Goal: Task Accomplishment & Management: Complete application form

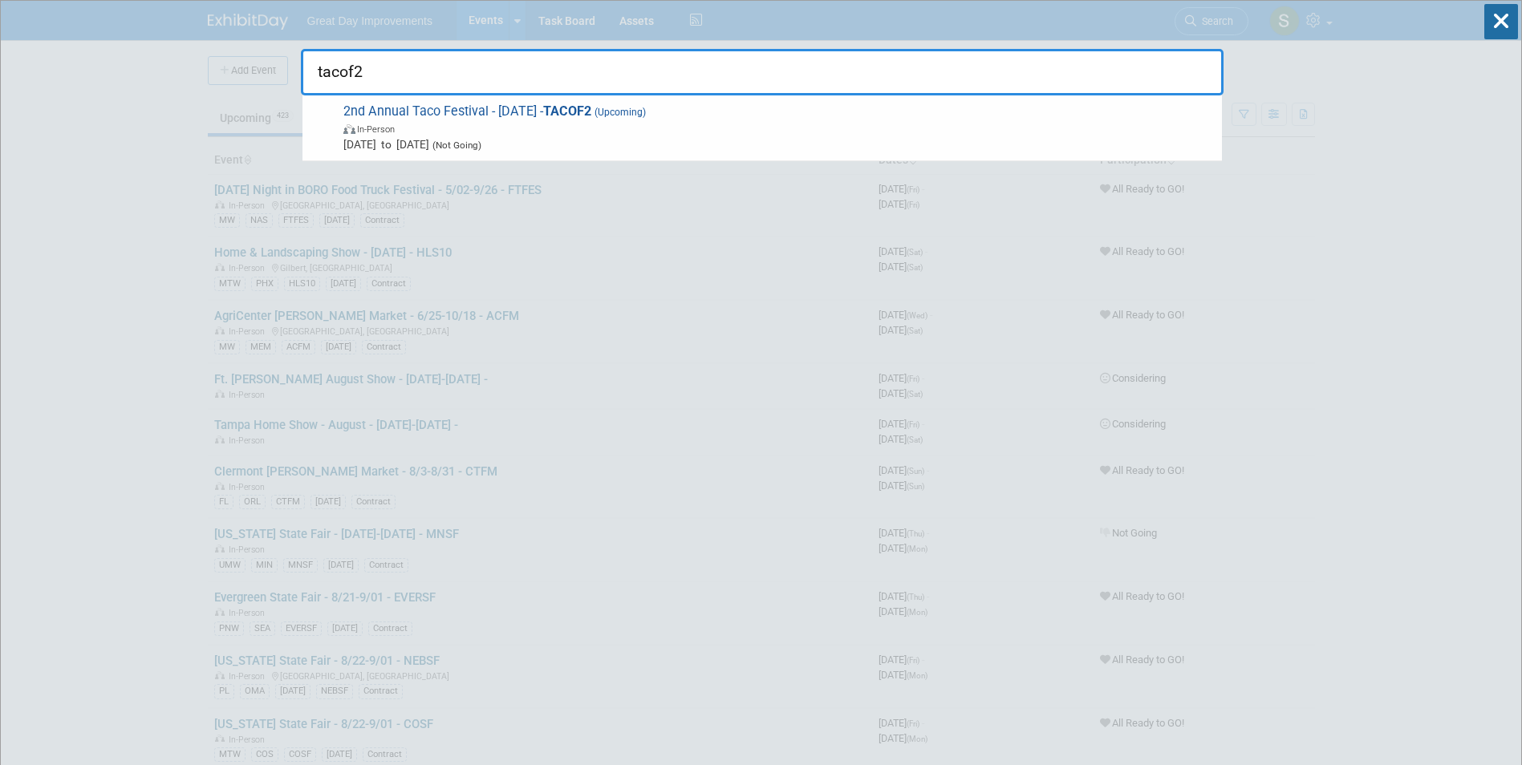
type input "tacof2"
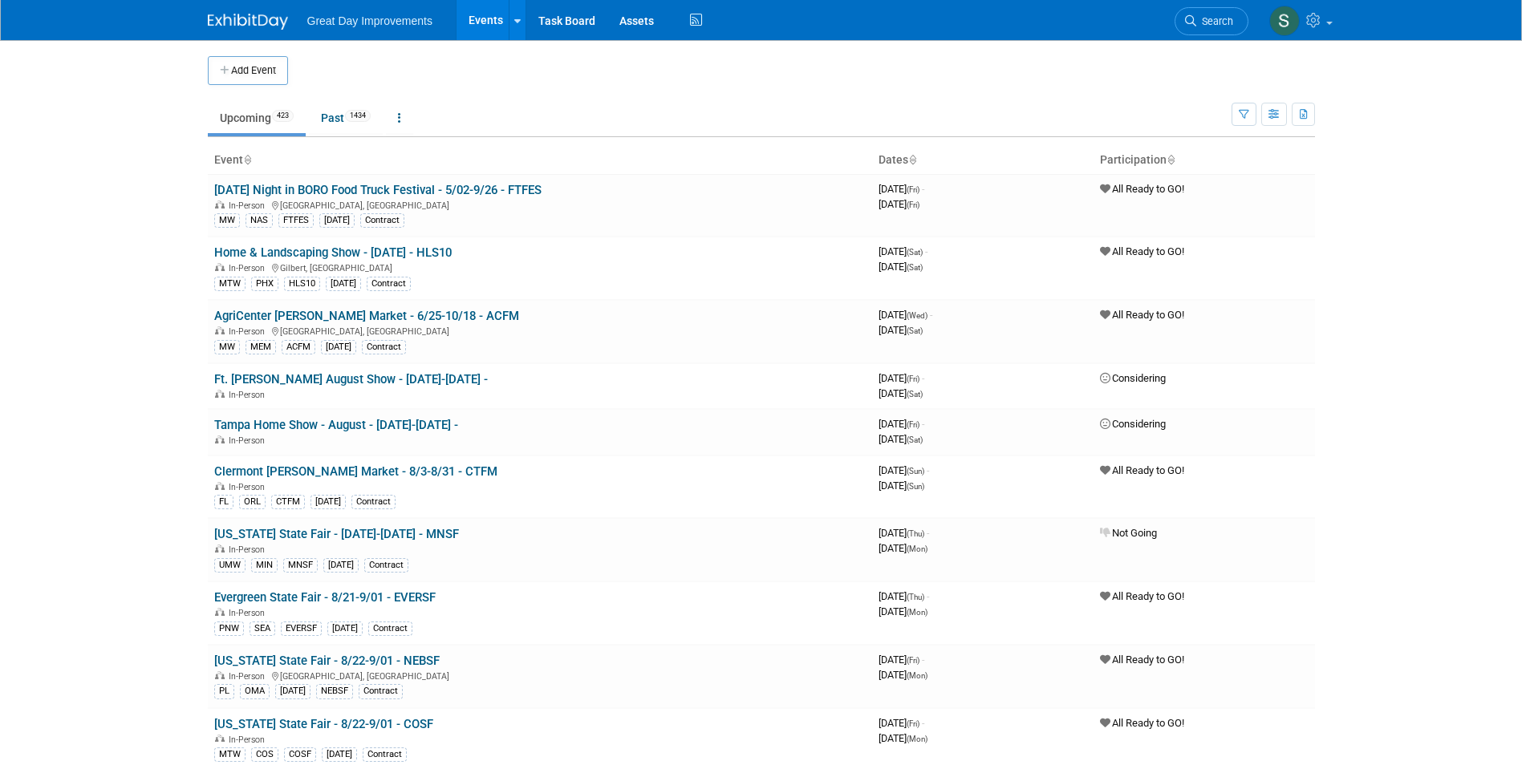
click at [1195, 27] on link "Search" at bounding box center [1211, 21] width 74 height 28
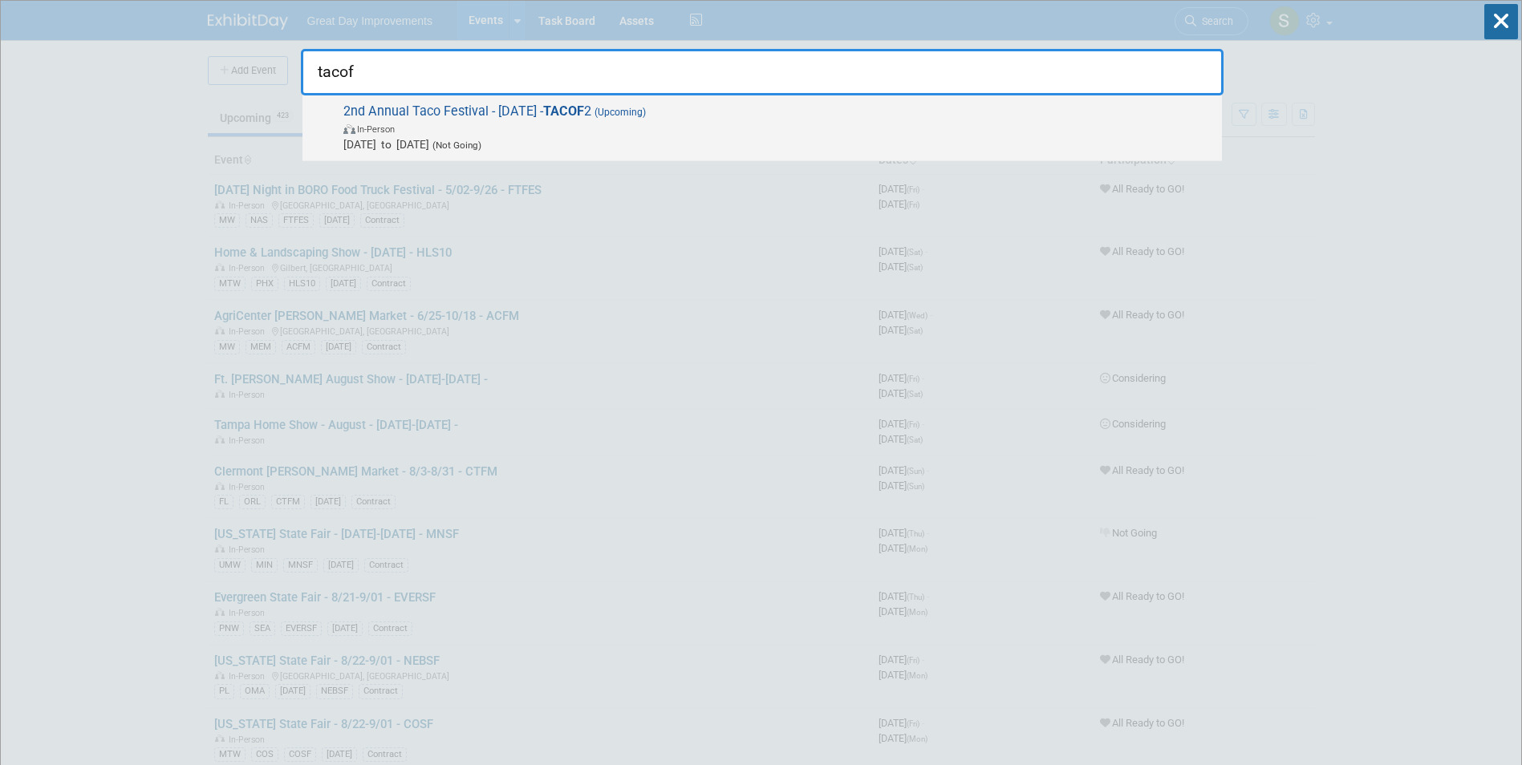
type input "tacof"
click at [578, 127] on span "In-Person" at bounding box center [778, 128] width 870 height 16
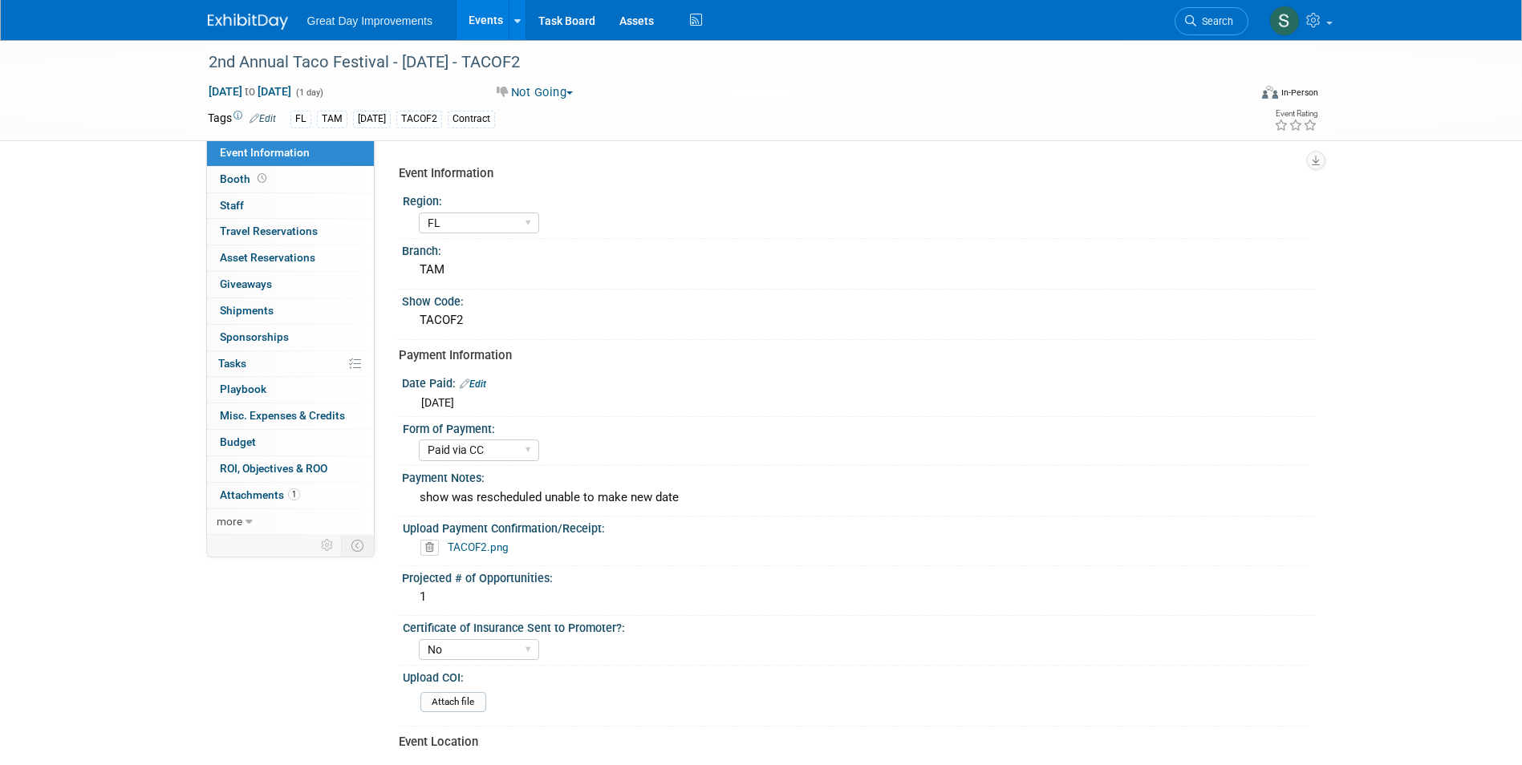
select select "FL"
select select "Paid via CC"
select select "No"
click at [533, 87] on button "Not Going" at bounding box center [535, 92] width 88 height 17
click at [810, 118] on div "FL TAM AUG25 TACOF2 Contract" at bounding box center [709, 120] width 839 height 18
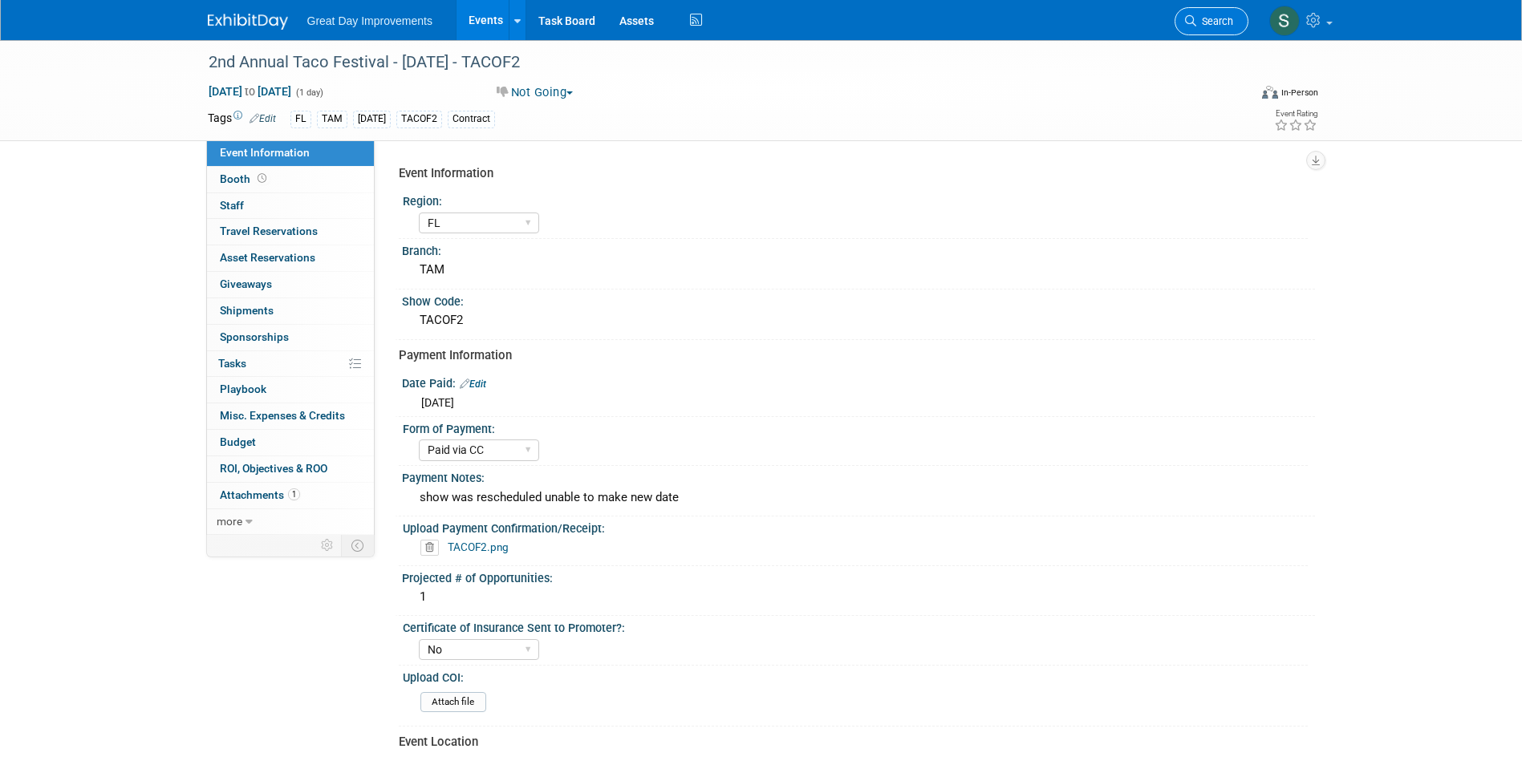
click at [1198, 23] on span "Search" at bounding box center [1214, 21] width 37 height 12
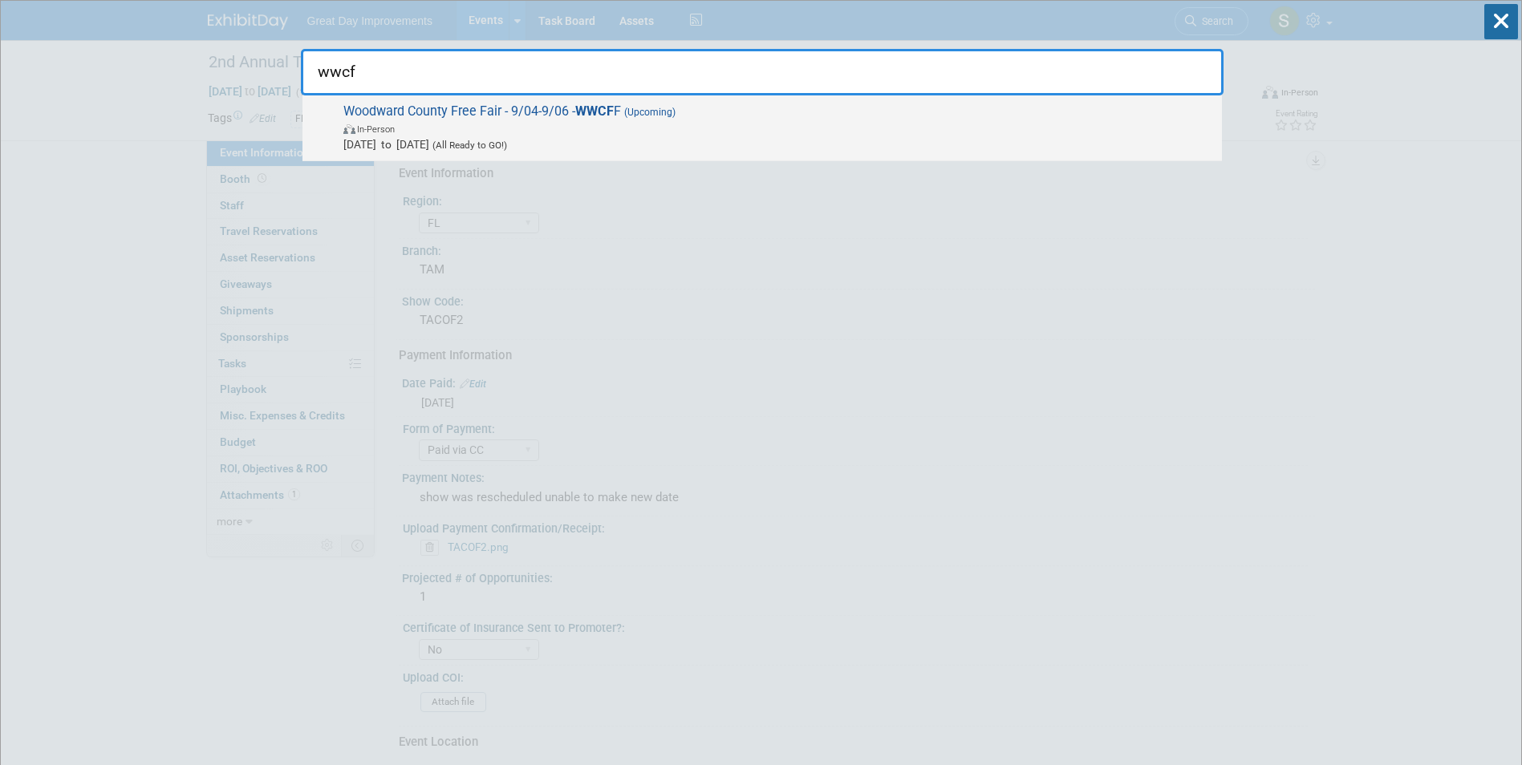
type input "wwcf"
click at [565, 115] on span "Woodward County Free Fair - 9/04-9/06 - WWCF F (Upcoming) In-Person Sep 4, 2025…" at bounding box center [775, 127] width 875 height 49
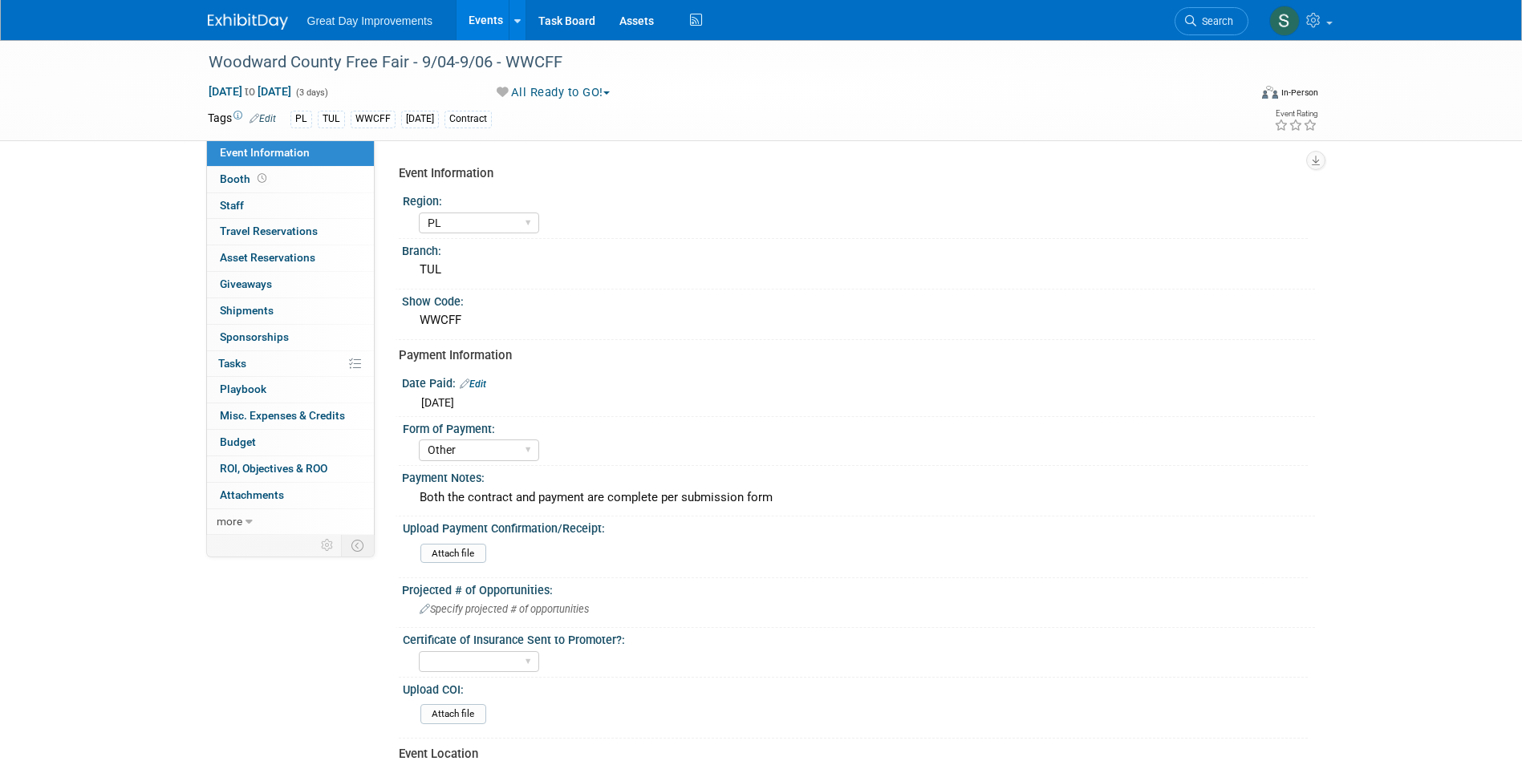
select select "PL"
select select "Other"
click at [549, 99] on button "All Ready to GO!" at bounding box center [553, 92] width 125 height 17
click at [553, 162] on link "Not Going" at bounding box center [558, 163] width 133 height 22
click at [720, 210] on div "GC MA MW MTW NE NEW OV PL PNW SA SE SC UMW FL" at bounding box center [863, 222] width 889 height 26
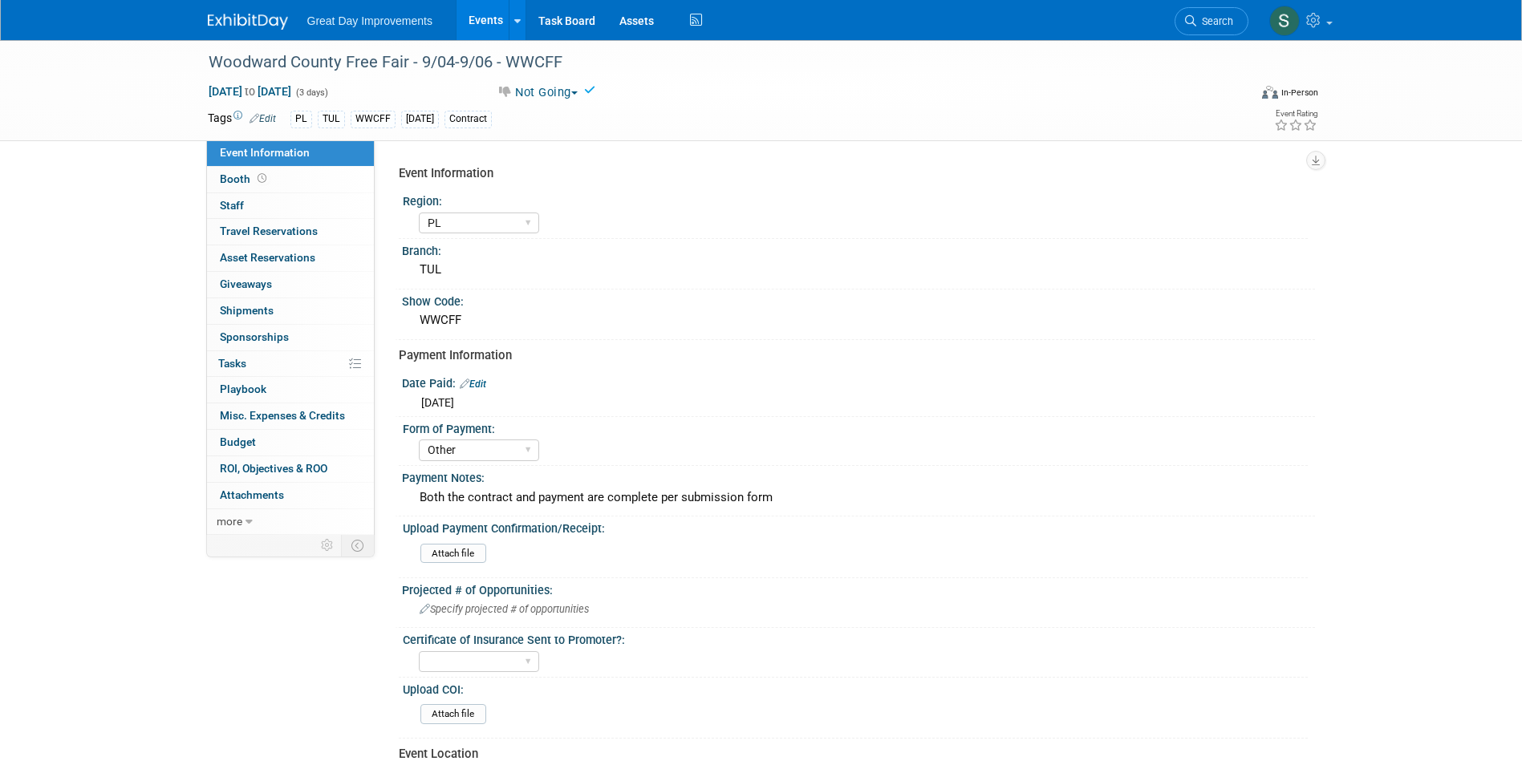
click at [242, 18] on img at bounding box center [248, 22] width 80 height 16
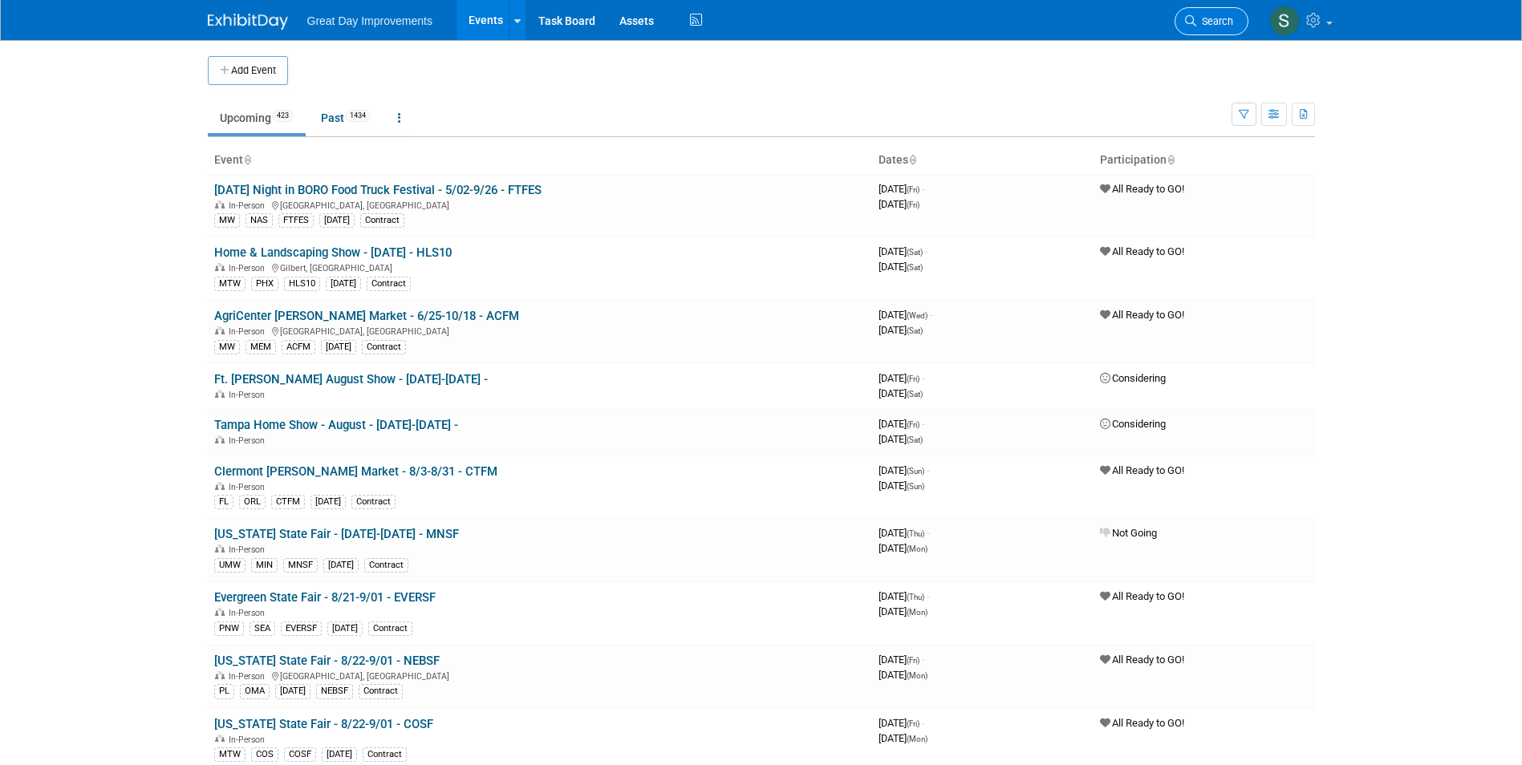
click at [1217, 18] on span "Search" at bounding box center [1214, 21] width 37 height 12
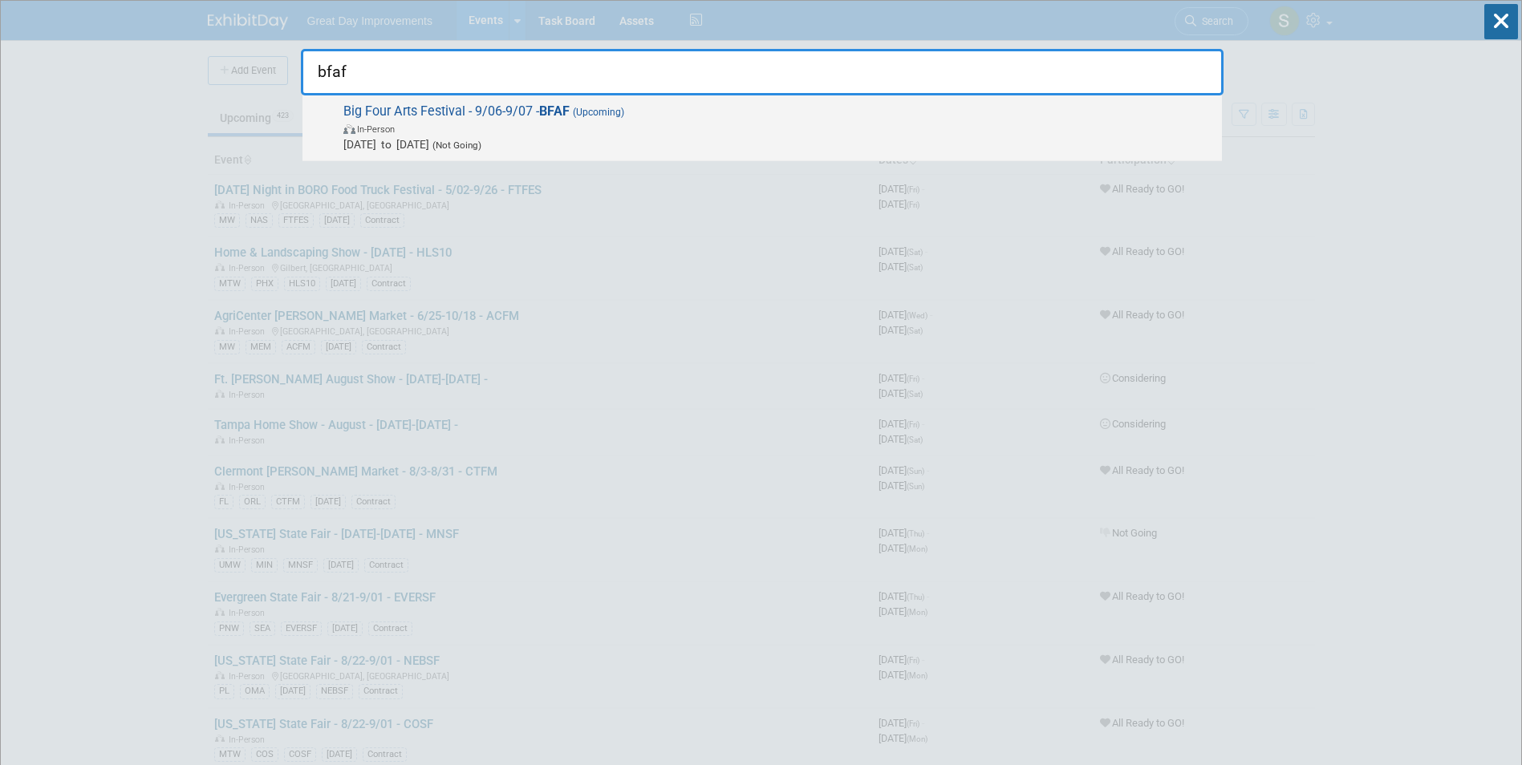
type input "bfaf"
click at [731, 142] on span "Sep 6, 2025 to Sep 7, 2025 (Not Going)" at bounding box center [778, 144] width 870 height 16
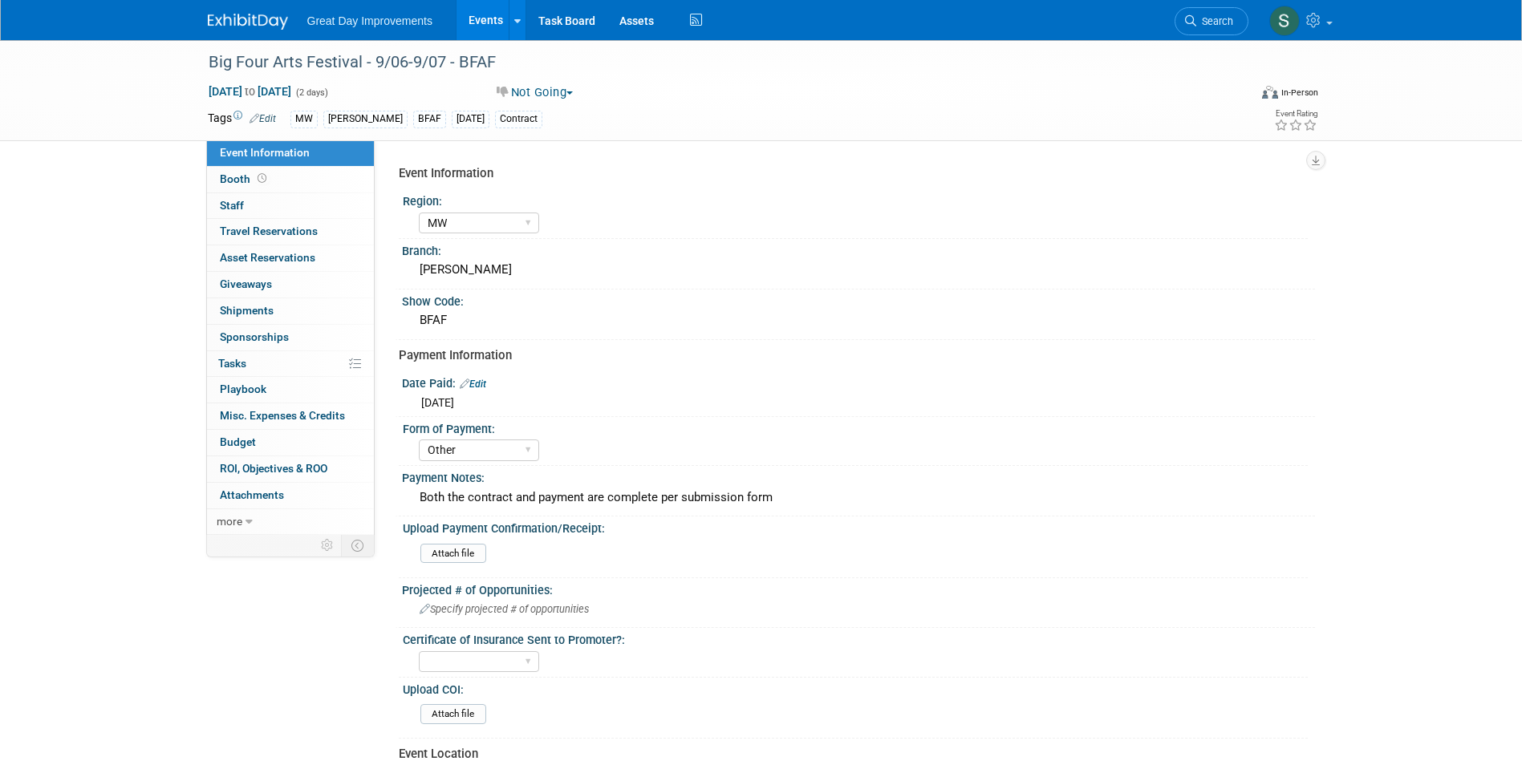
select select "MW"
select select "Other"
click at [545, 83] on div "Not Going Committed Considering Not Going Forecasted All Ready to GO!" at bounding box center [668, 92] width 379 height 18
click at [544, 98] on button "Not Going" at bounding box center [535, 92] width 88 height 17
click at [575, 164] on link "Not Going" at bounding box center [558, 163] width 133 height 22
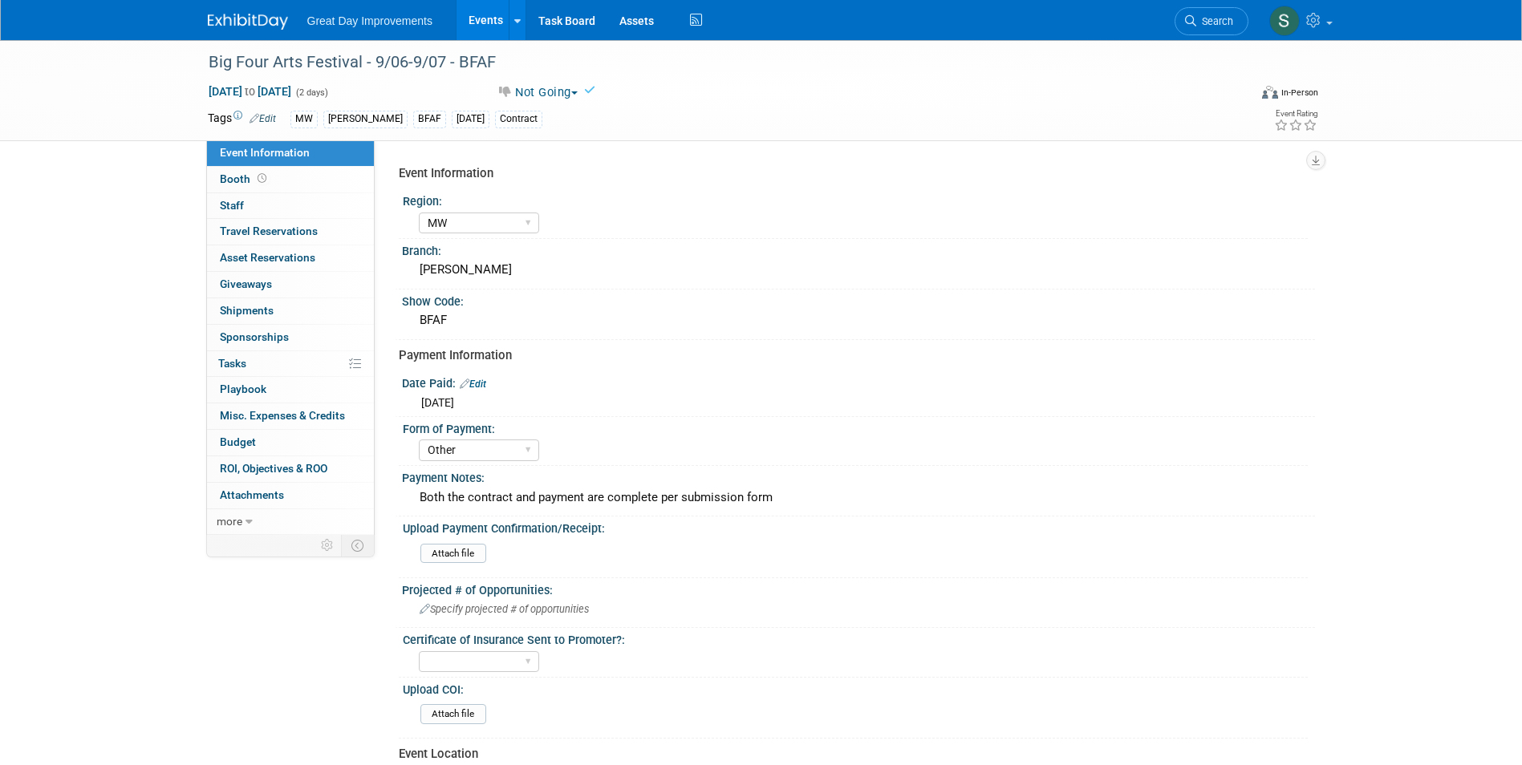
drag, startPoint x: 555, startPoint y: 87, endPoint x: 557, endPoint y: 104, distance: 17.7
click at [555, 87] on button "Not Going" at bounding box center [537, 92] width 93 height 17
click at [598, 203] on link "All Ready to GO!" at bounding box center [558, 208] width 133 height 22
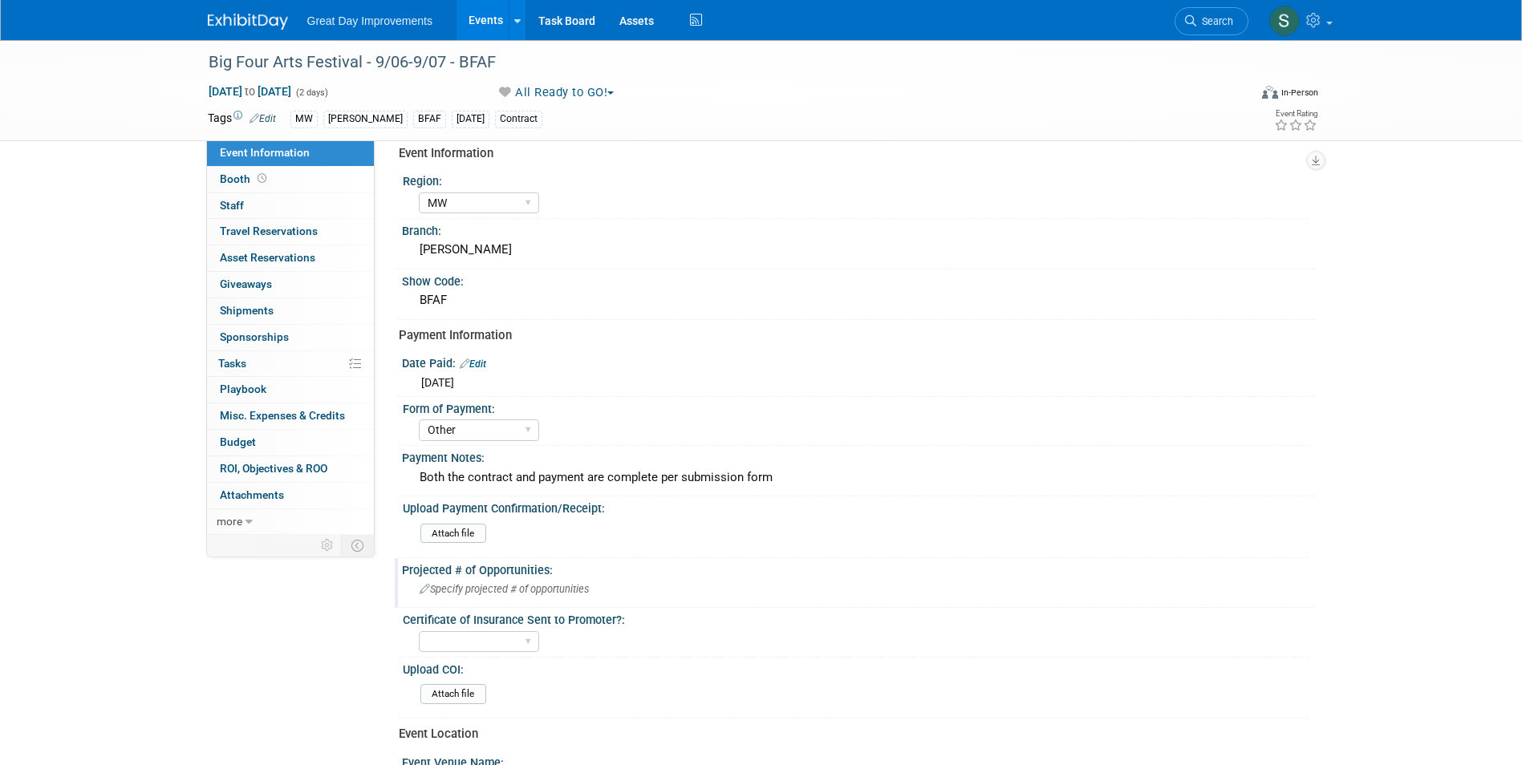
scroll to position [160, 0]
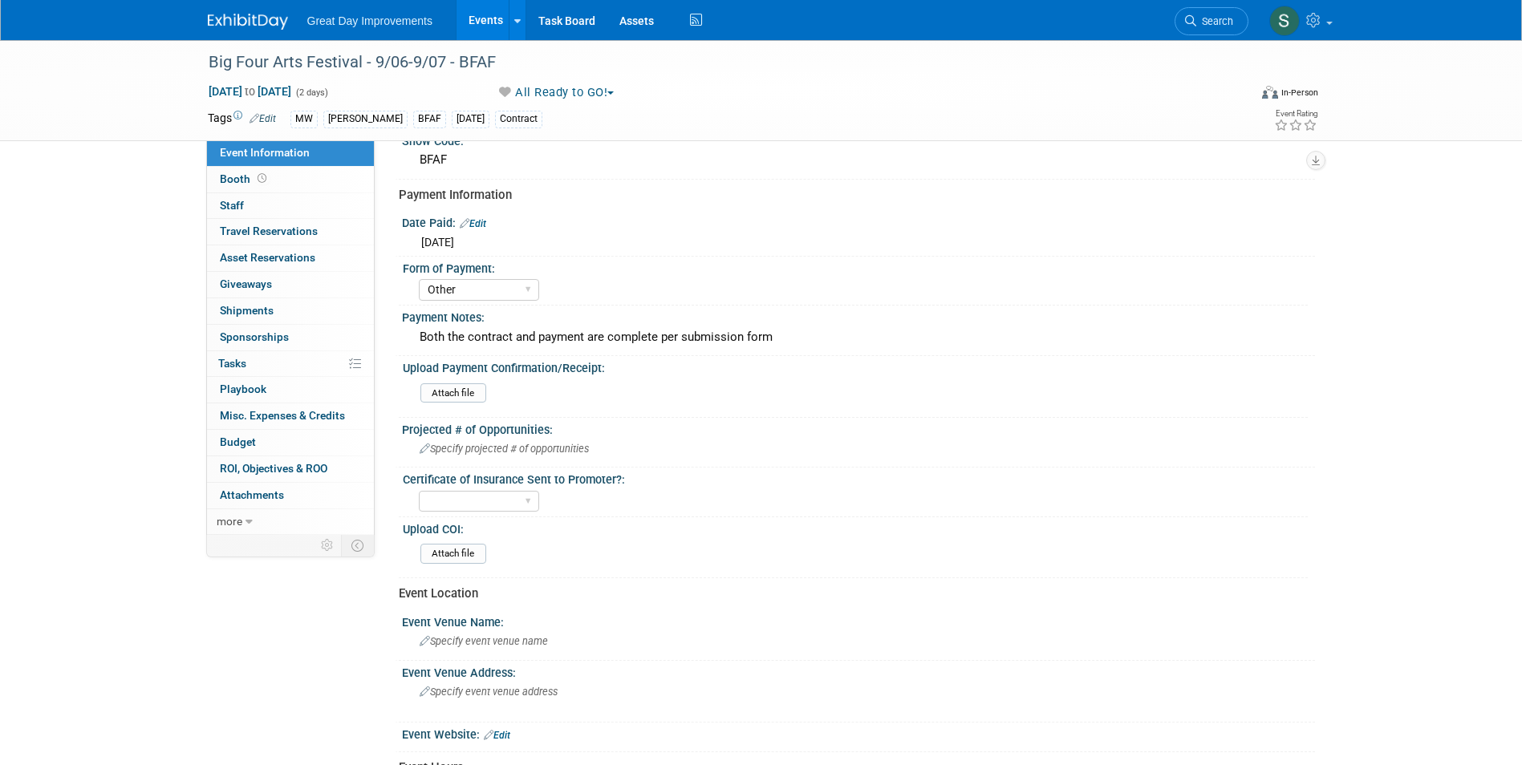
click at [240, 22] on img at bounding box center [248, 22] width 80 height 16
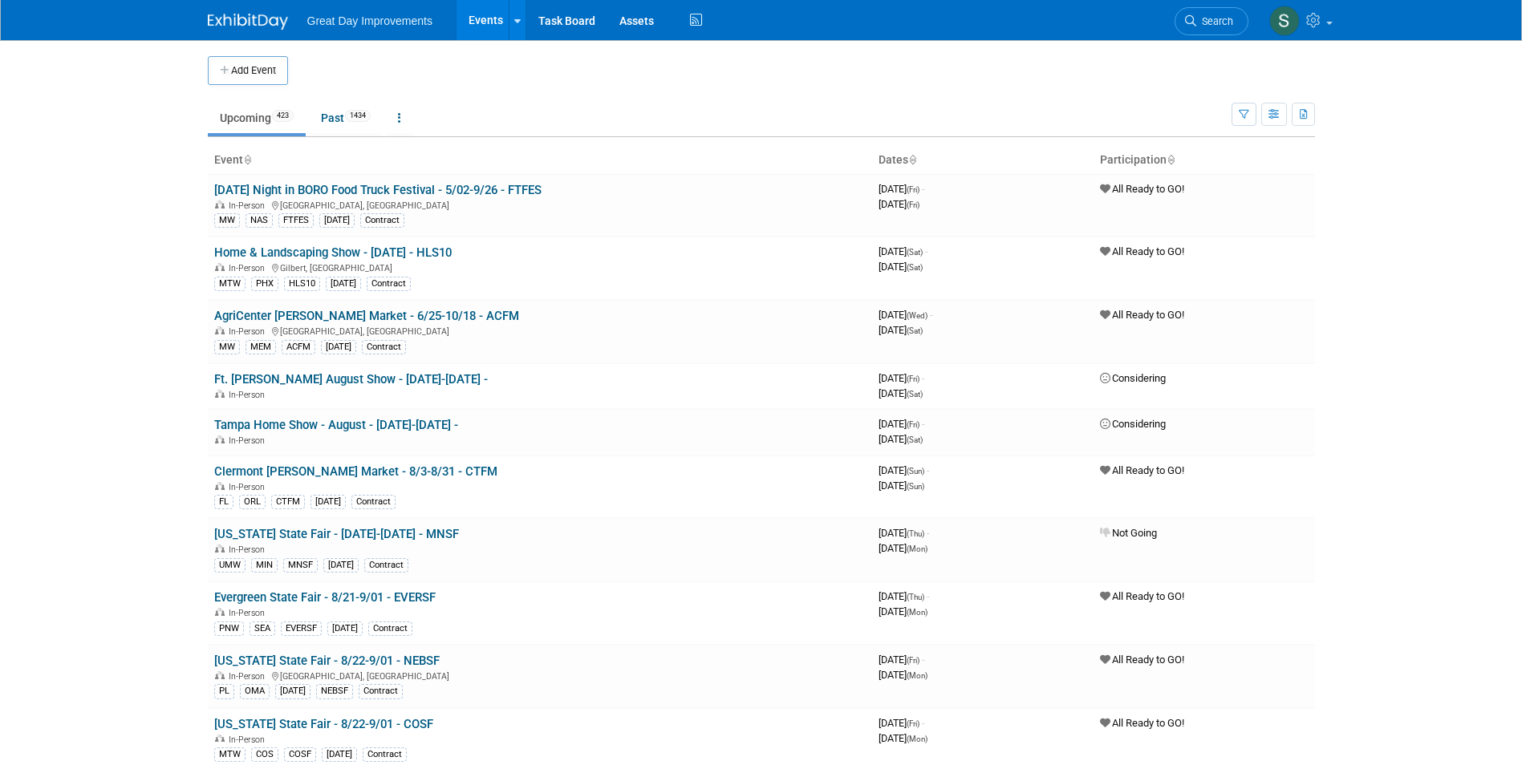
drag, startPoint x: 255, startPoint y: 76, endPoint x: 264, endPoint y: 75, distance: 9.0
click at [255, 76] on button "Add Event" at bounding box center [248, 70] width 80 height 29
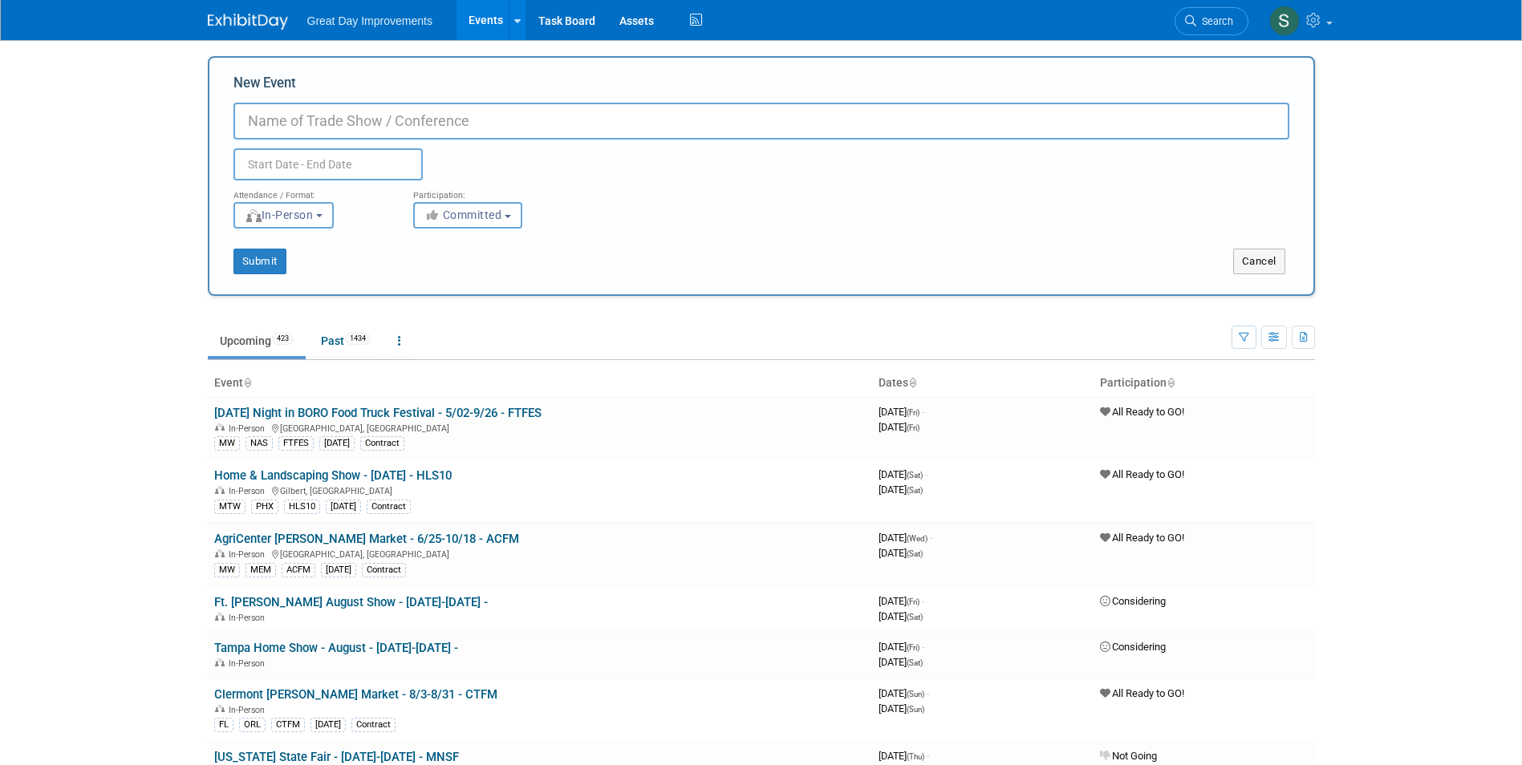
paste input "Hot Pepper Festival"
type input "Hot Pepper Festival - [DATE] - HOTPF"
click at [437, 209] on span "Committed" at bounding box center [463, 215] width 78 height 13
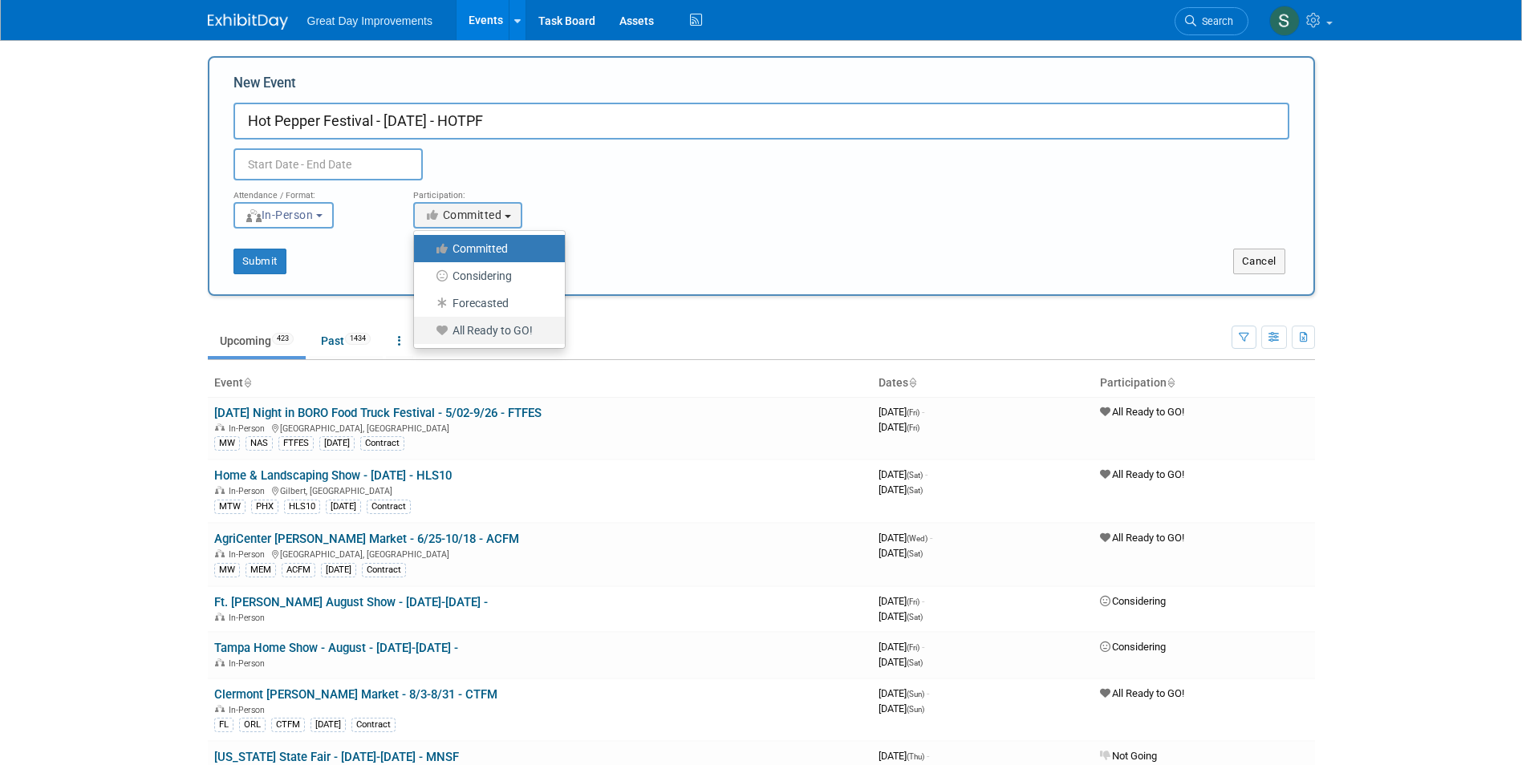
click at [493, 326] on label "All Ready to GO!" at bounding box center [485, 330] width 127 height 21
click at [428, 326] on input "All Ready to GO!" at bounding box center [423, 331] width 10 height 10
select select "102"
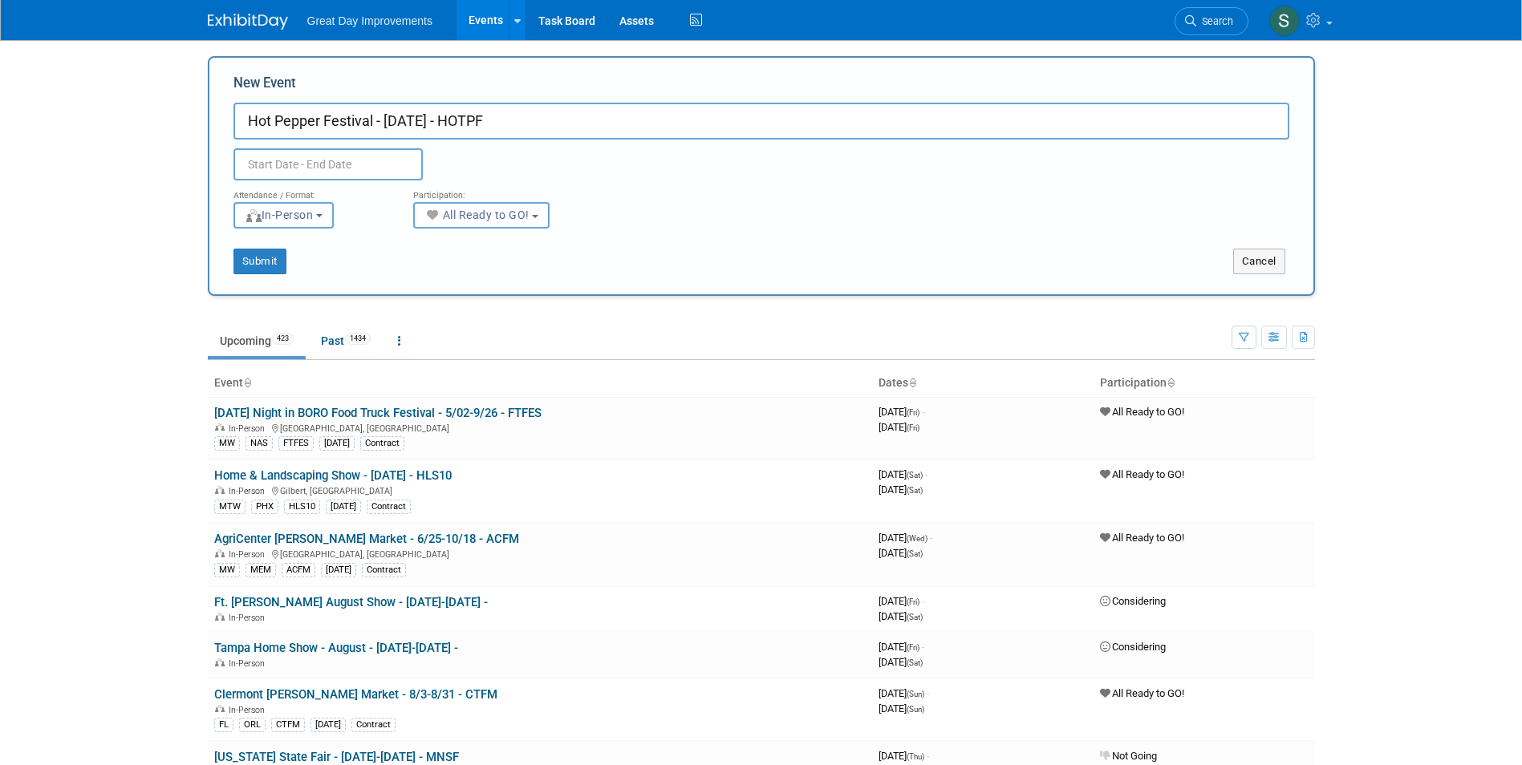
click at [336, 145] on div "Duplicate Event Warning" at bounding box center [761, 160] width 1080 height 41
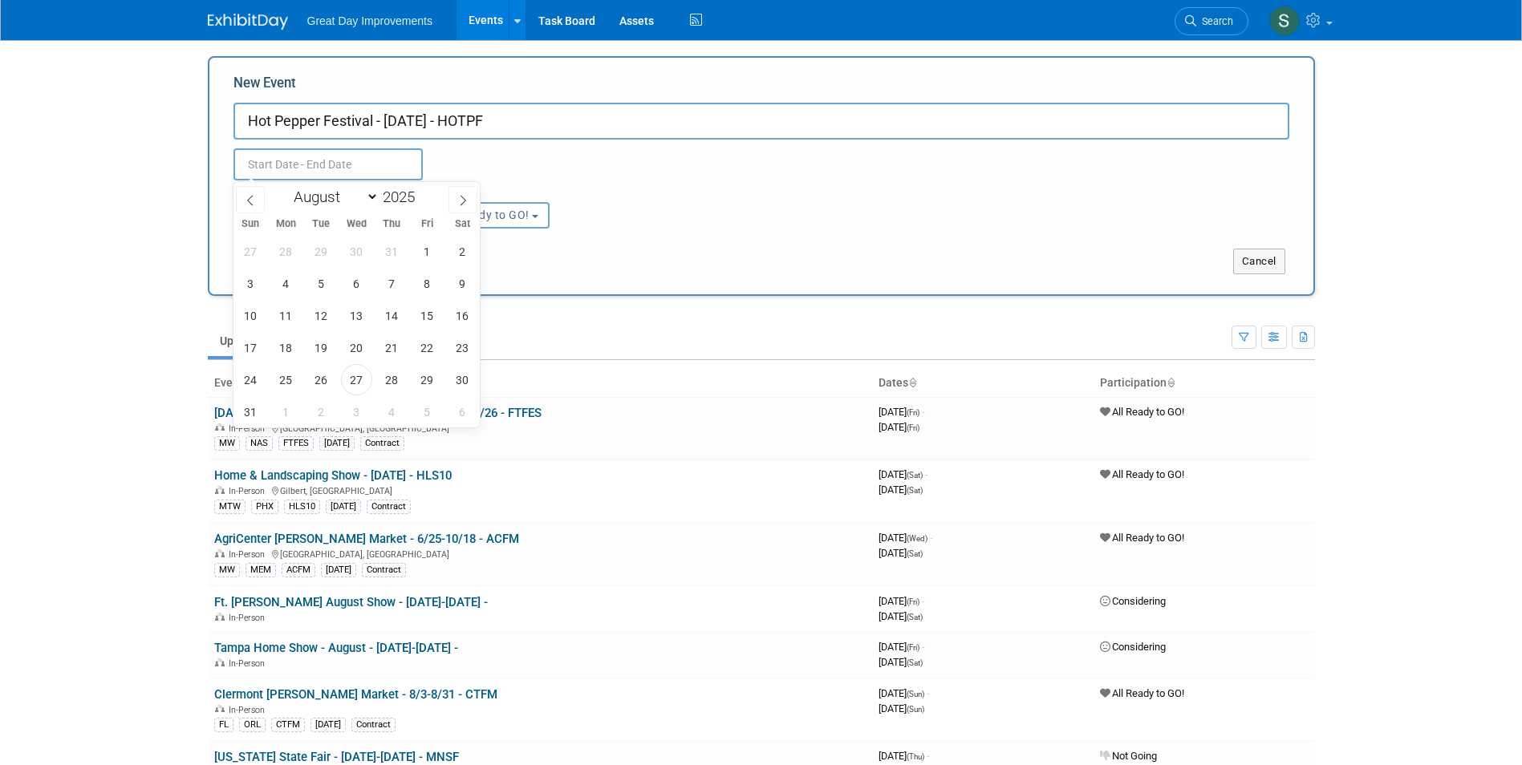
click at [337, 154] on input "text" at bounding box center [327, 164] width 189 height 32
click at [464, 196] on icon at bounding box center [462, 200] width 11 height 11
select select "9"
click at [473, 351] on span "25" at bounding box center [462, 347] width 31 height 31
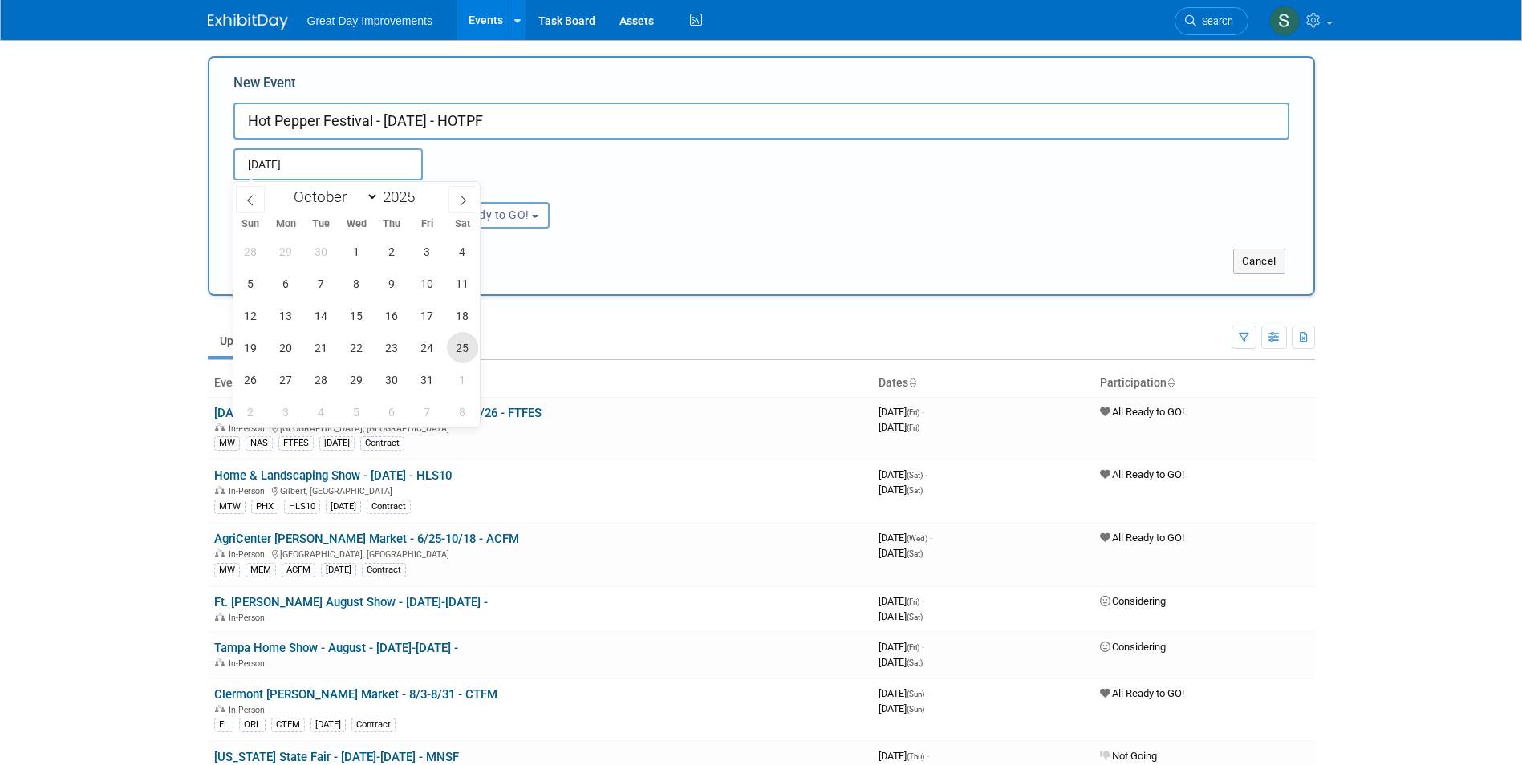
type input "Oct 25, 2025 to Oct 25, 2025"
click at [610, 230] on div "Submit Cancel" at bounding box center [761, 252] width 1080 height 46
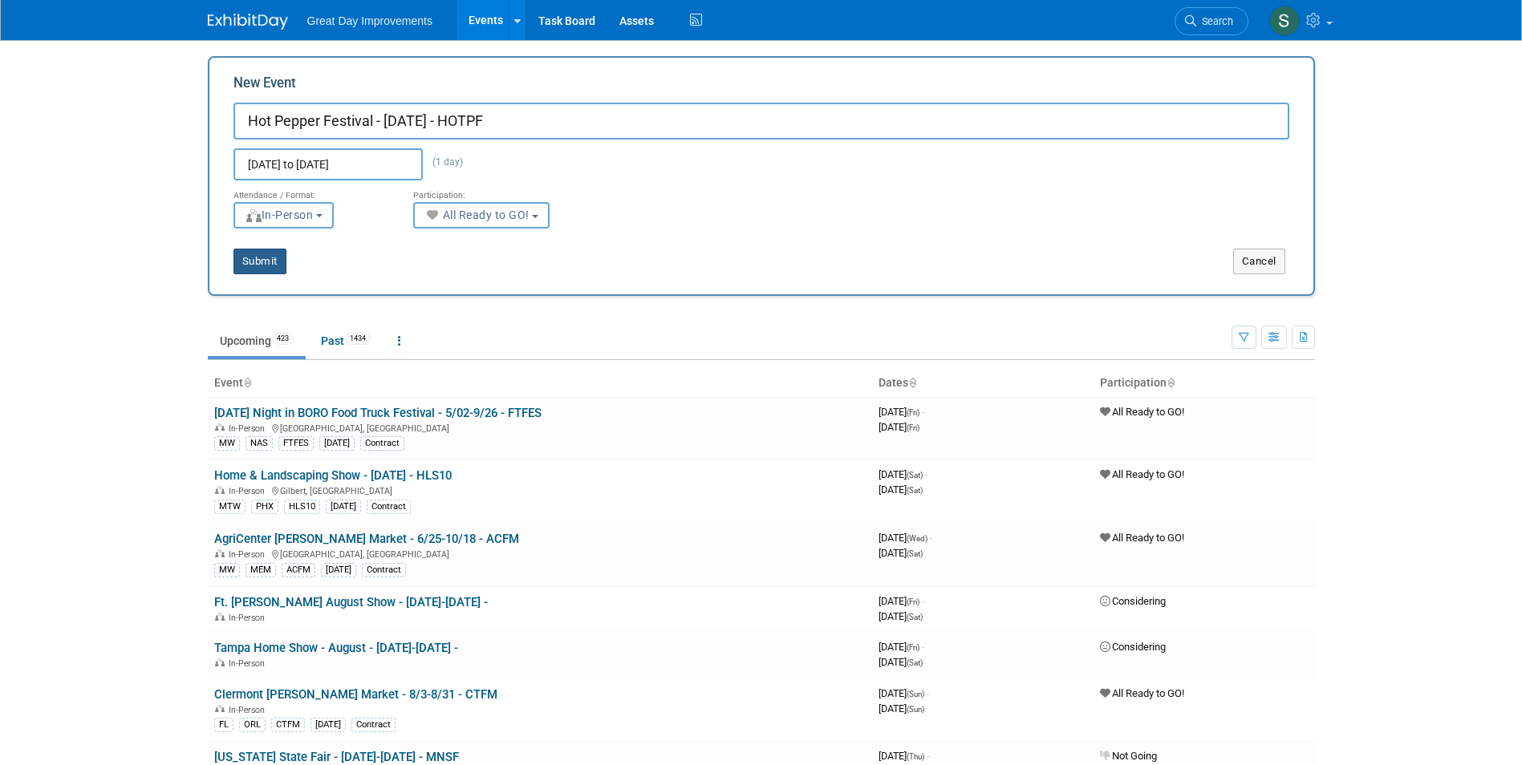
click at [244, 254] on button "Submit" at bounding box center [259, 262] width 53 height 26
type input "Hot Pepper Festival - [DATE] - HOTPF"
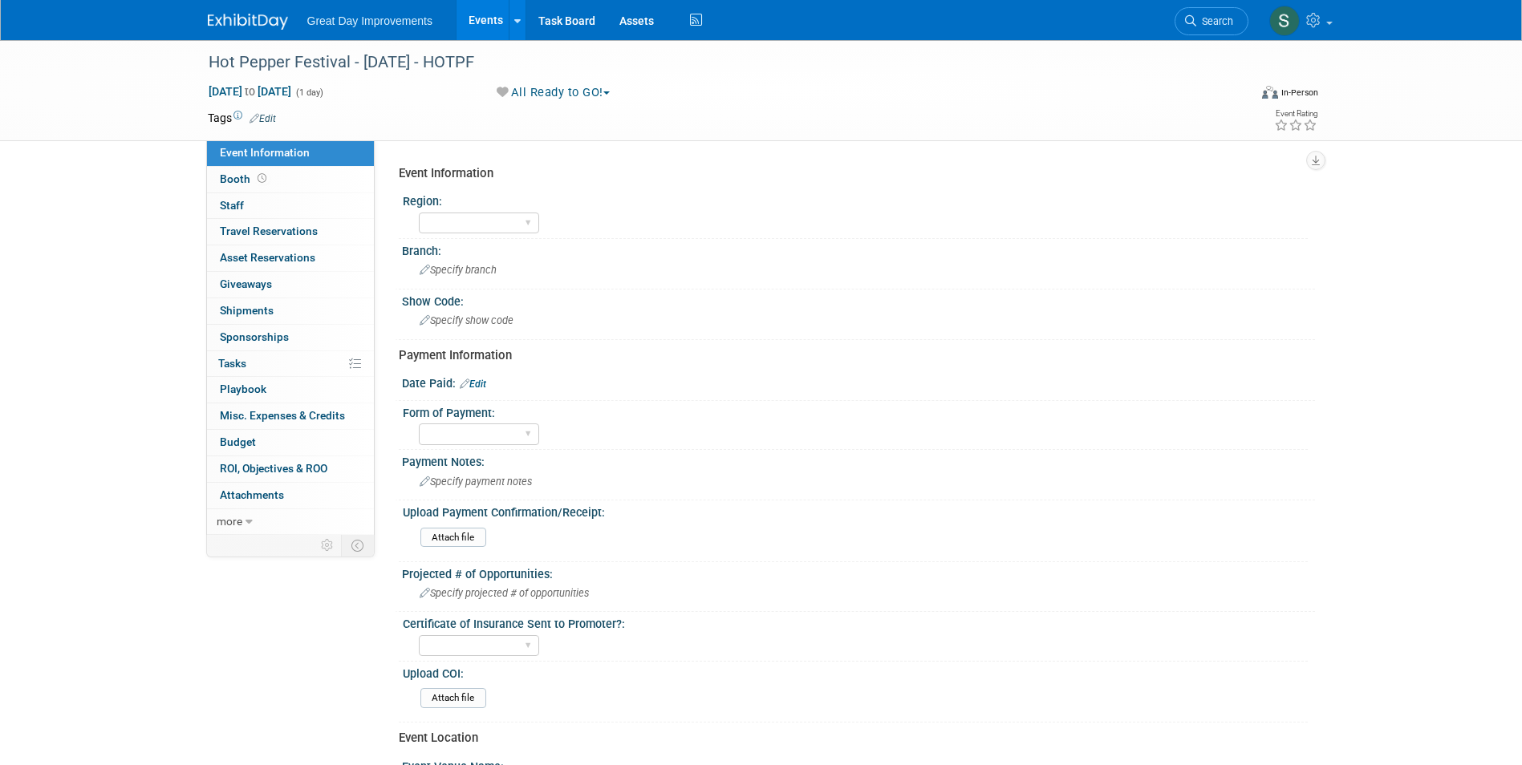
click at [275, 113] on link "Edit" at bounding box center [262, 118] width 26 height 11
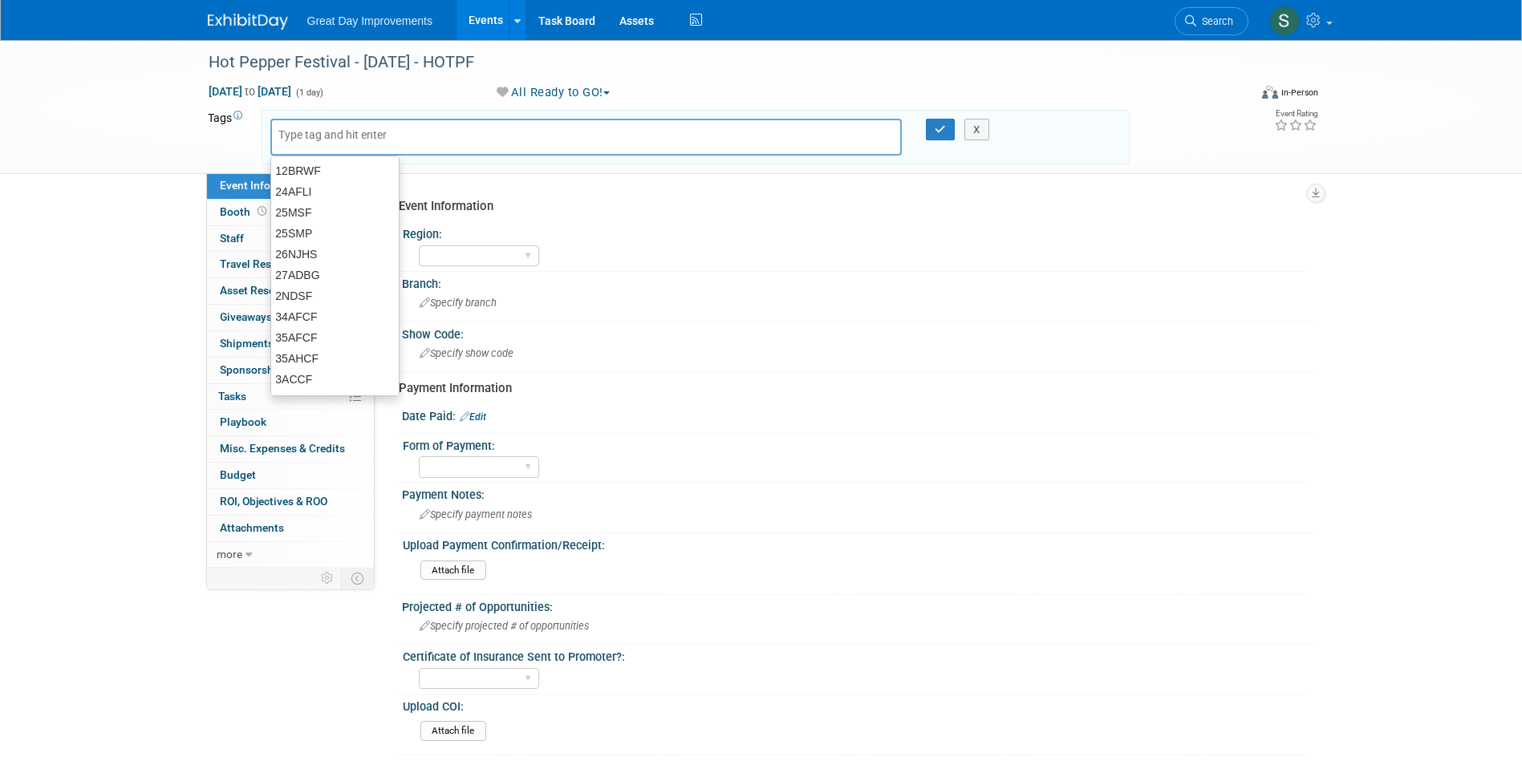
click at [373, 136] on input "text" at bounding box center [342, 135] width 128 height 16
type input "SC"
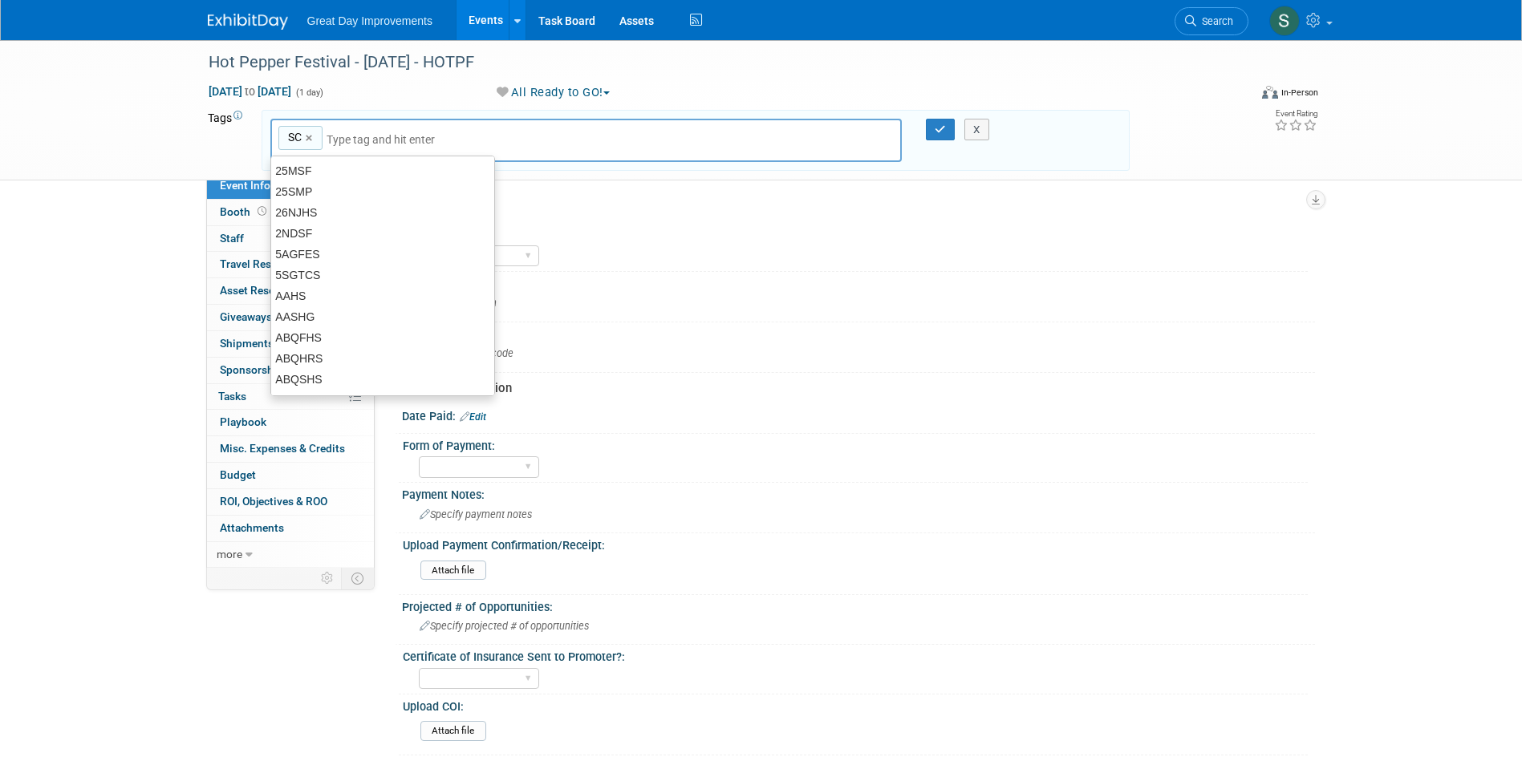
type input "SC"
type input "DAL"
type input "SC, DAL"
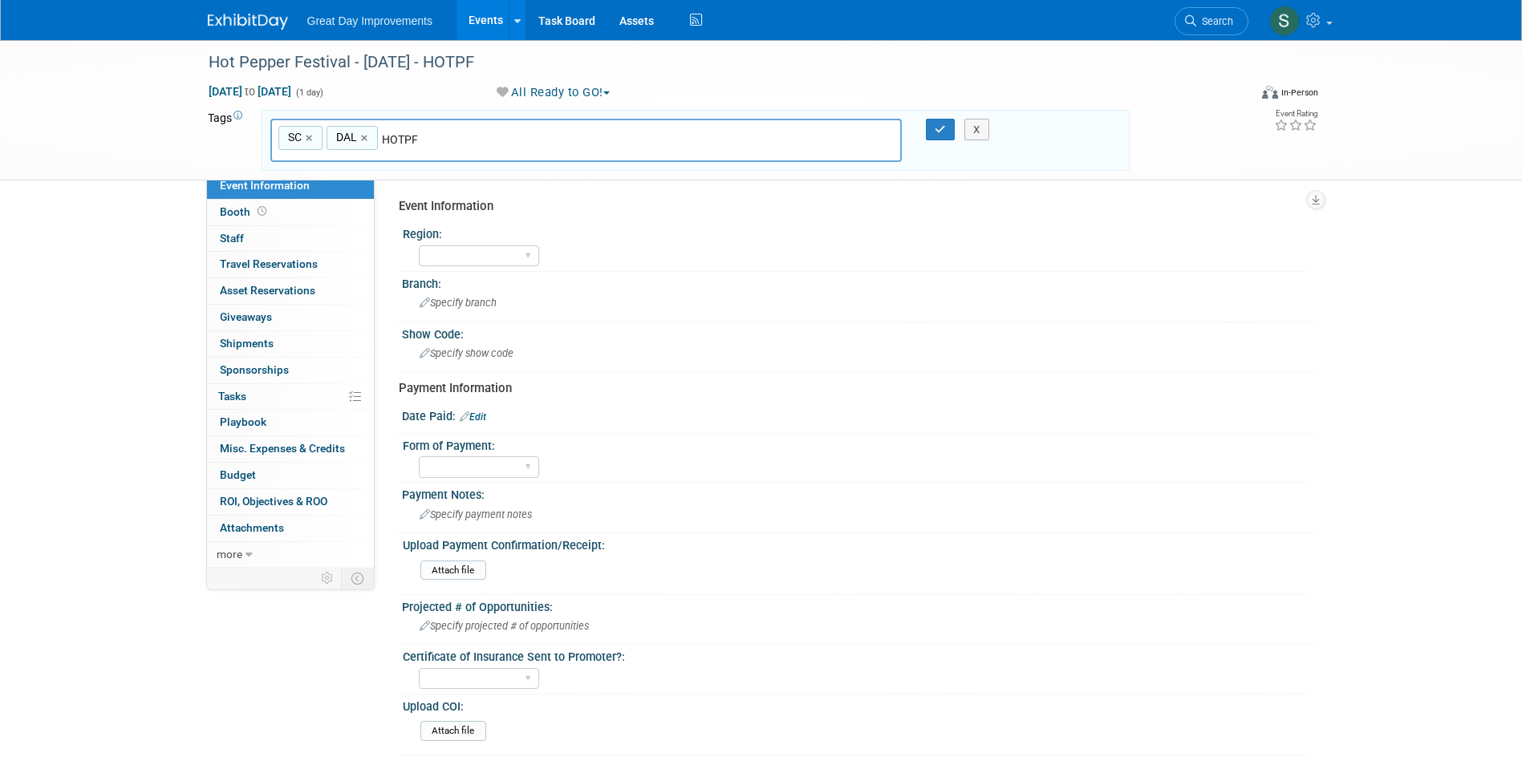
type input "HOTPF"
type input "SC, DAL, HOTPF"
type input "[DATE]"
type input "SC, DAL, HOTPF, OCT25"
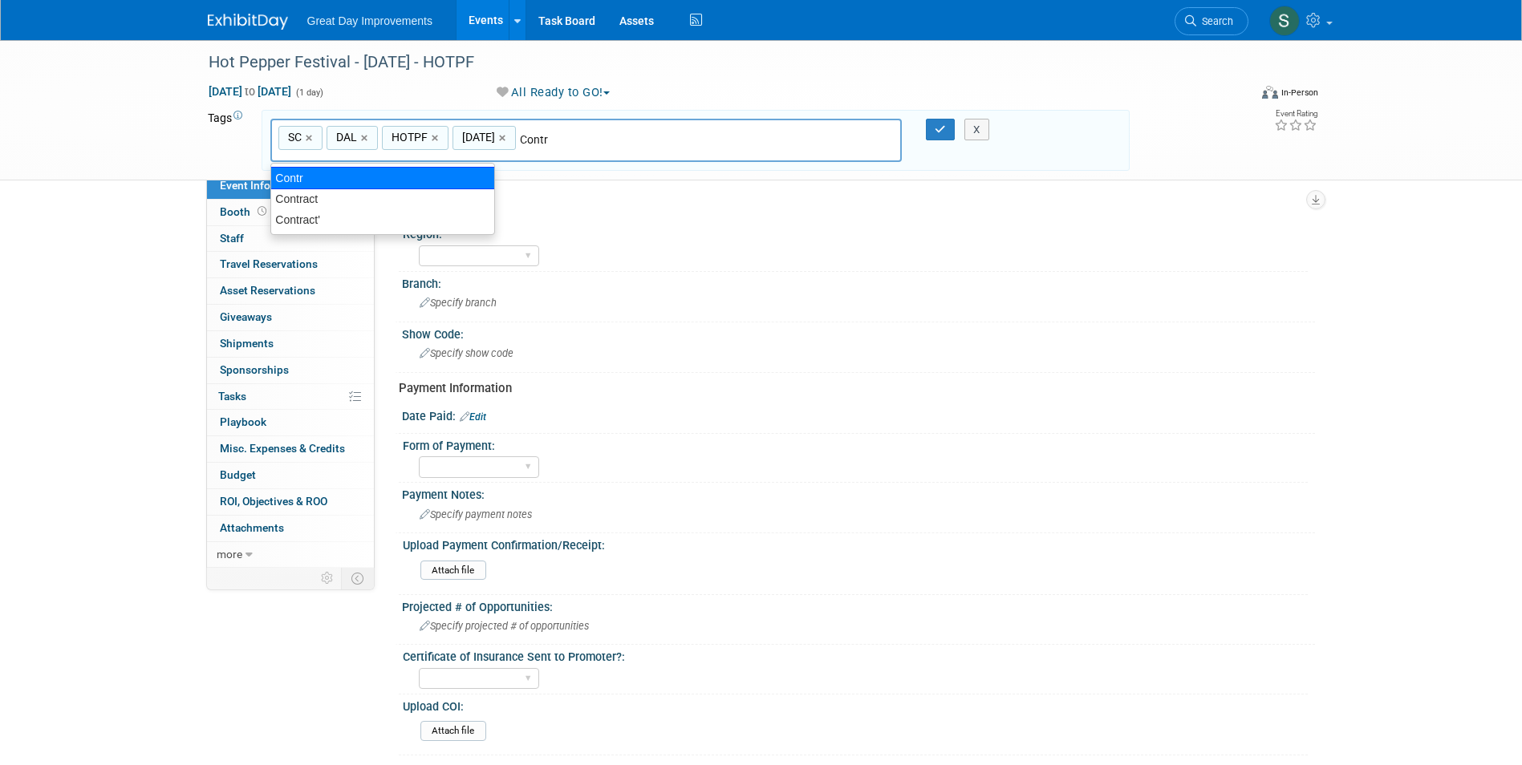
type input "Contract"
type input "SC, DAL, HOTPF, OCT25, Contract"
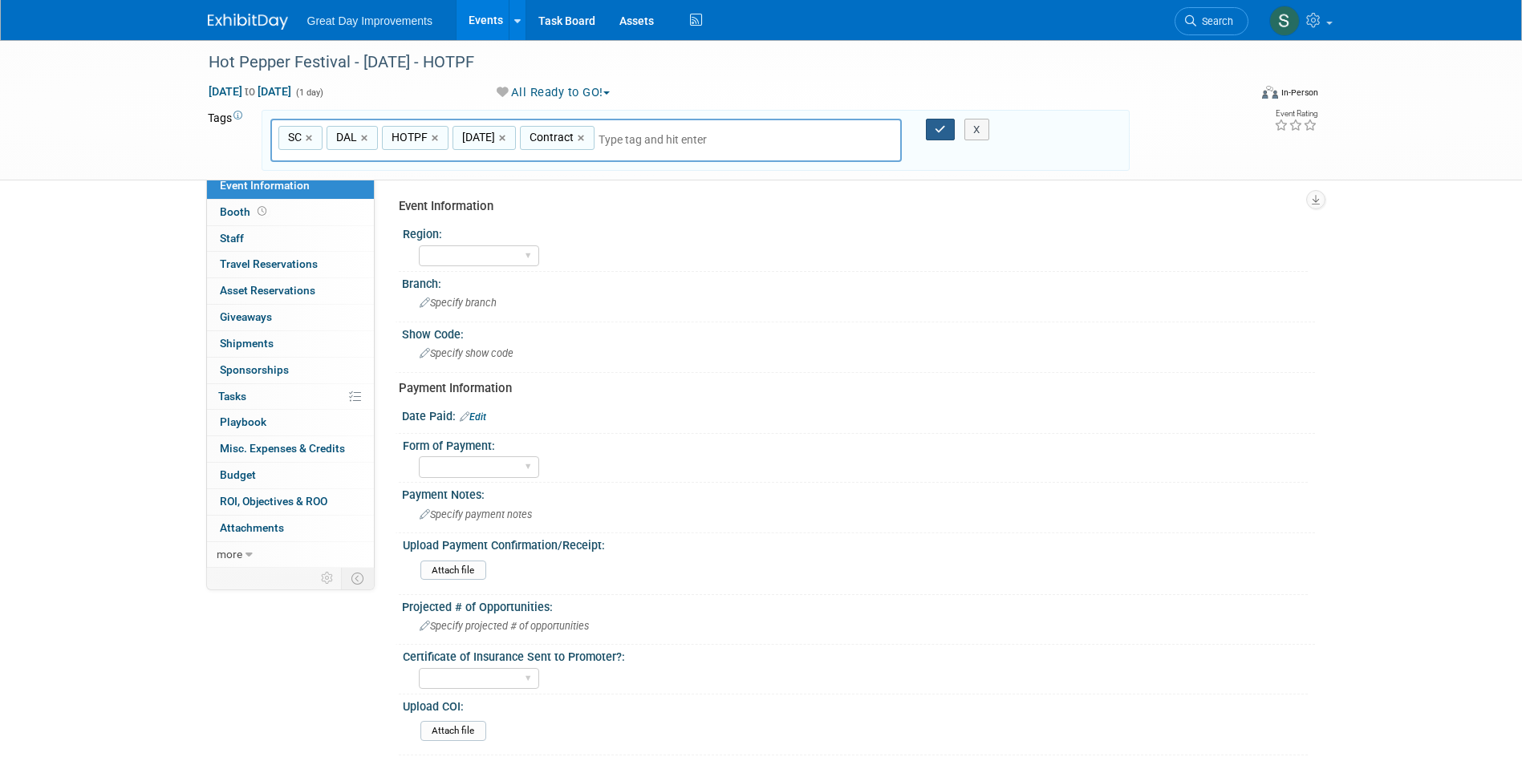
click at [933, 133] on button "button" at bounding box center [940, 130] width 29 height 22
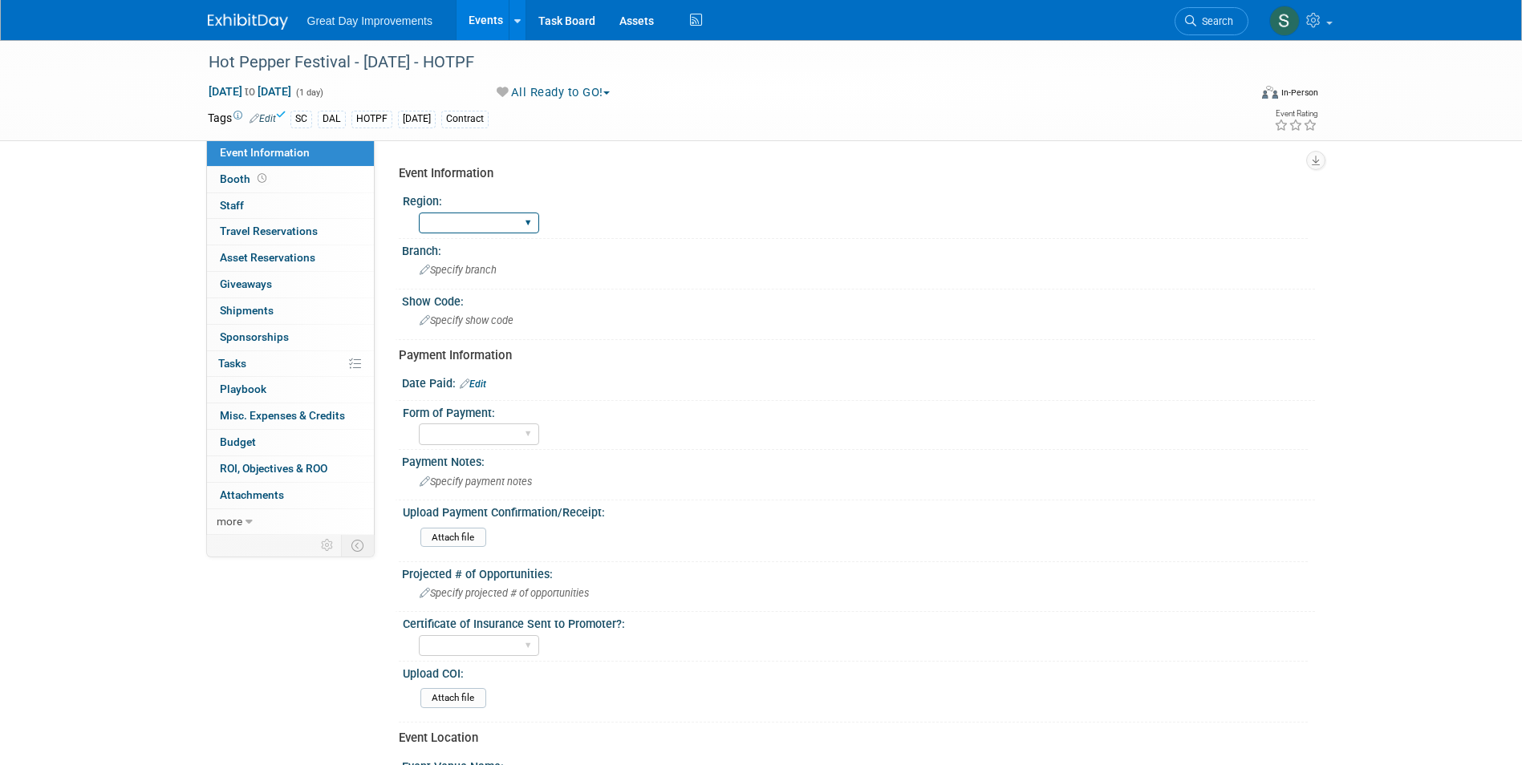
click at [464, 225] on select "GC MA MW MTW NE NEW OV PL PNW SA SE SC UMW FL" at bounding box center [479, 224] width 120 height 22
select select "SC"
click at [419, 213] on select "GC MA MW MTW NE NEW OV PL PNW SA SE SC UMW FL" at bounding box center [479, 224] width 120 height 22
click at [467, 262] on div "Specify branch" at bounding box center [858, 269] width 889 height 25
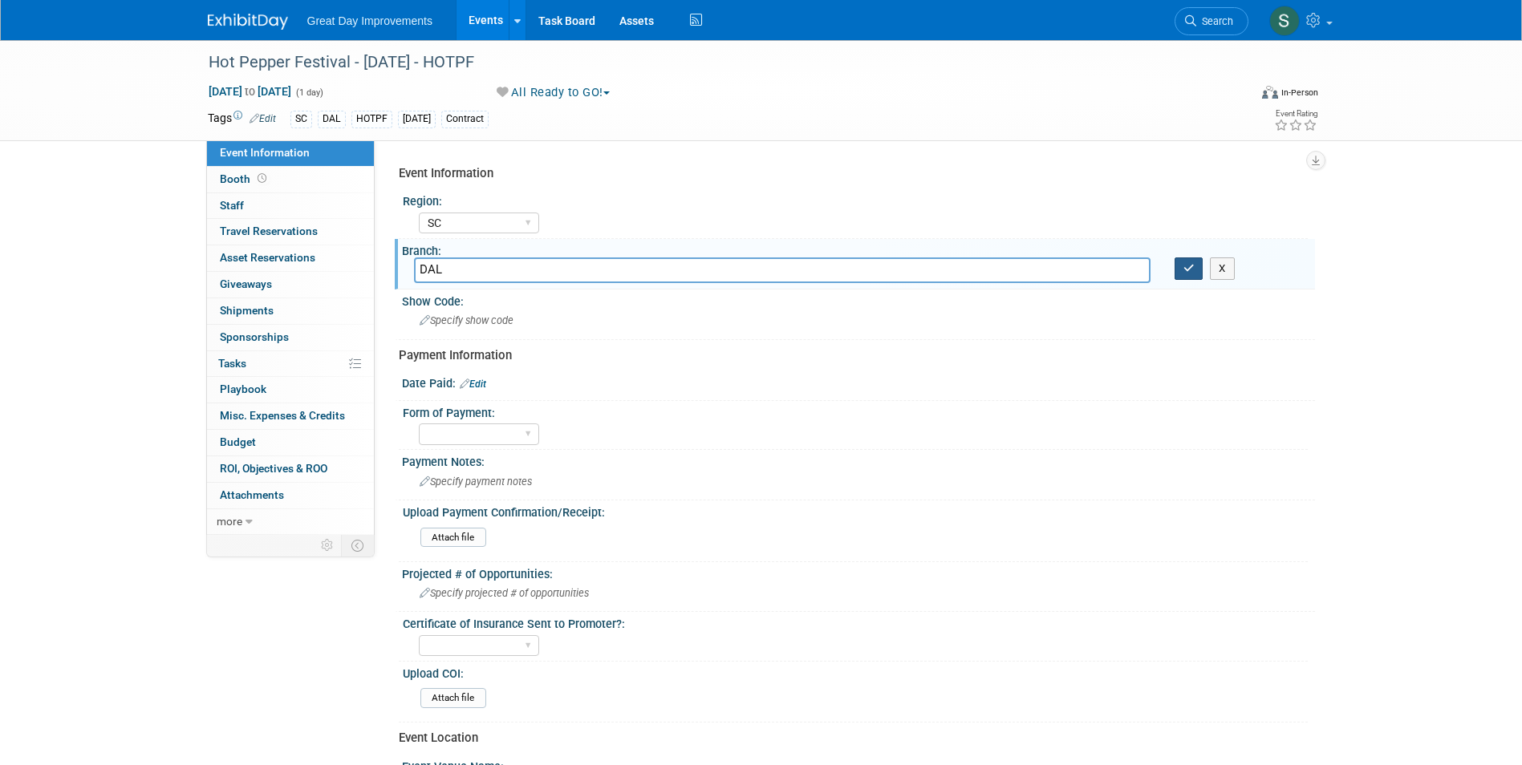
type input "DAL"
click at [1190, 257] on button "button" at bounding box center [1188, 268] width 29 height 22
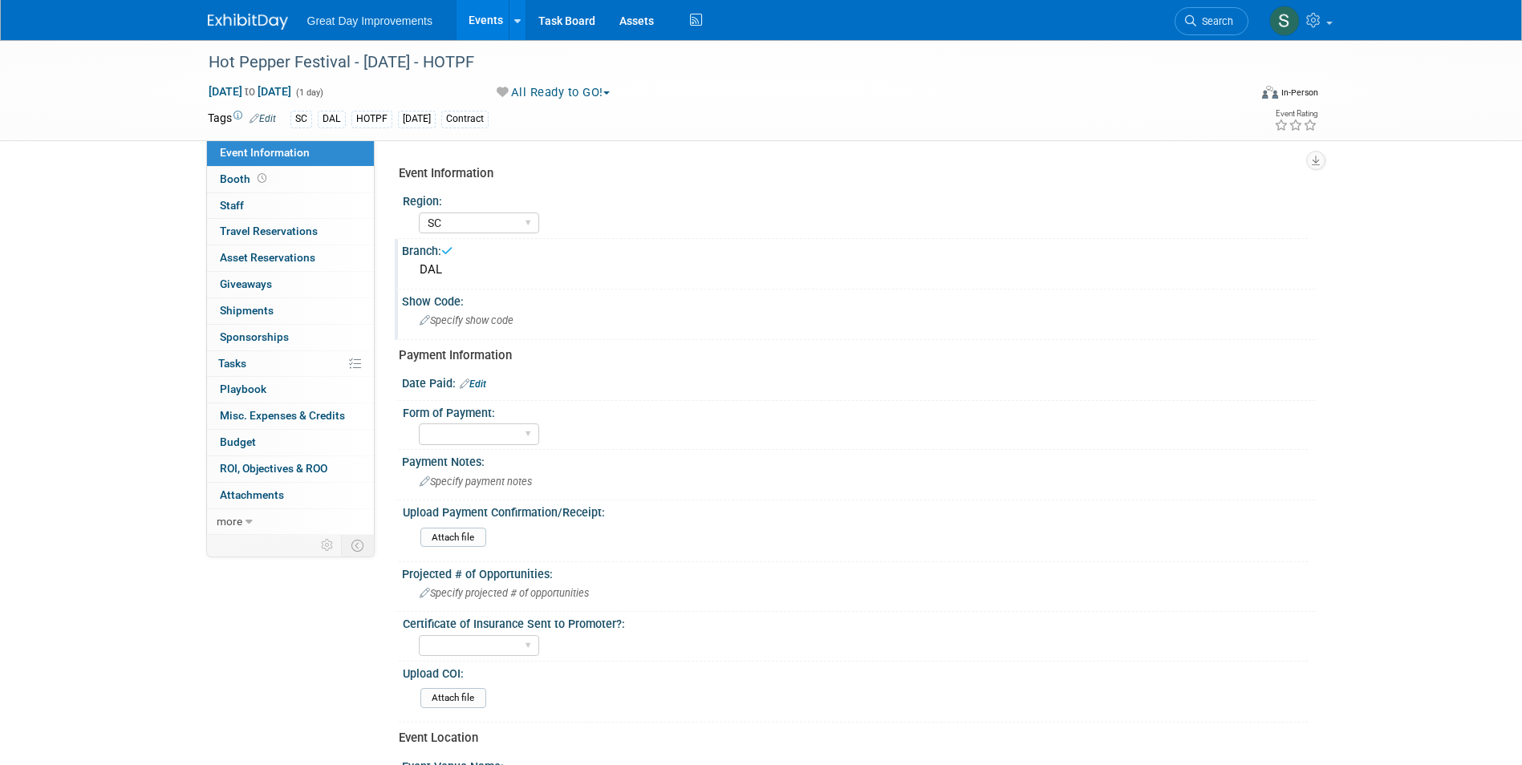
click at [509, 330] on div "Specify show code" at bounding box center [858, 320] width 889 height 25
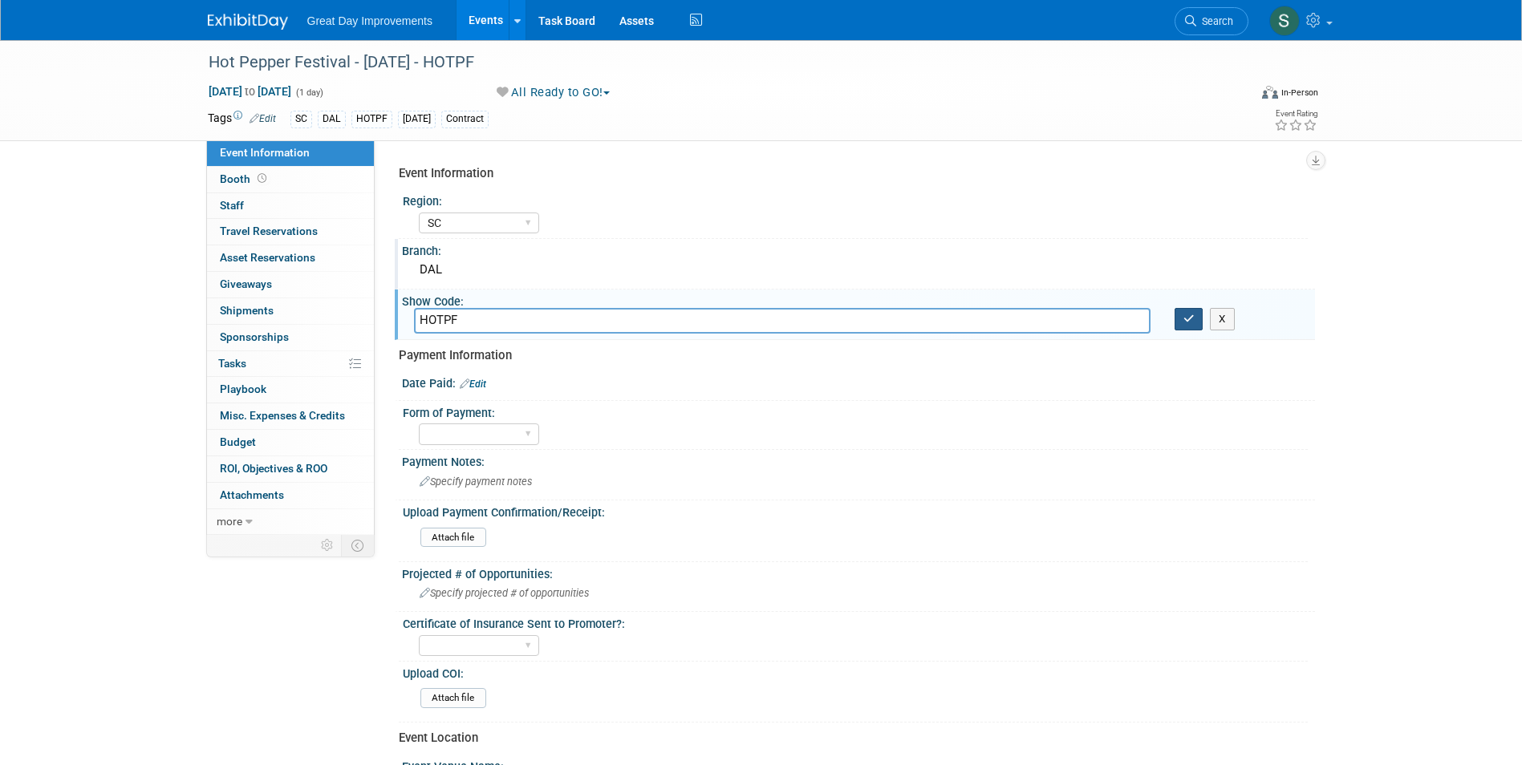
type input "HOTPF"
click at [1183, 319] on icon "button" at bounding box center [1188, 319] width 11 height 10
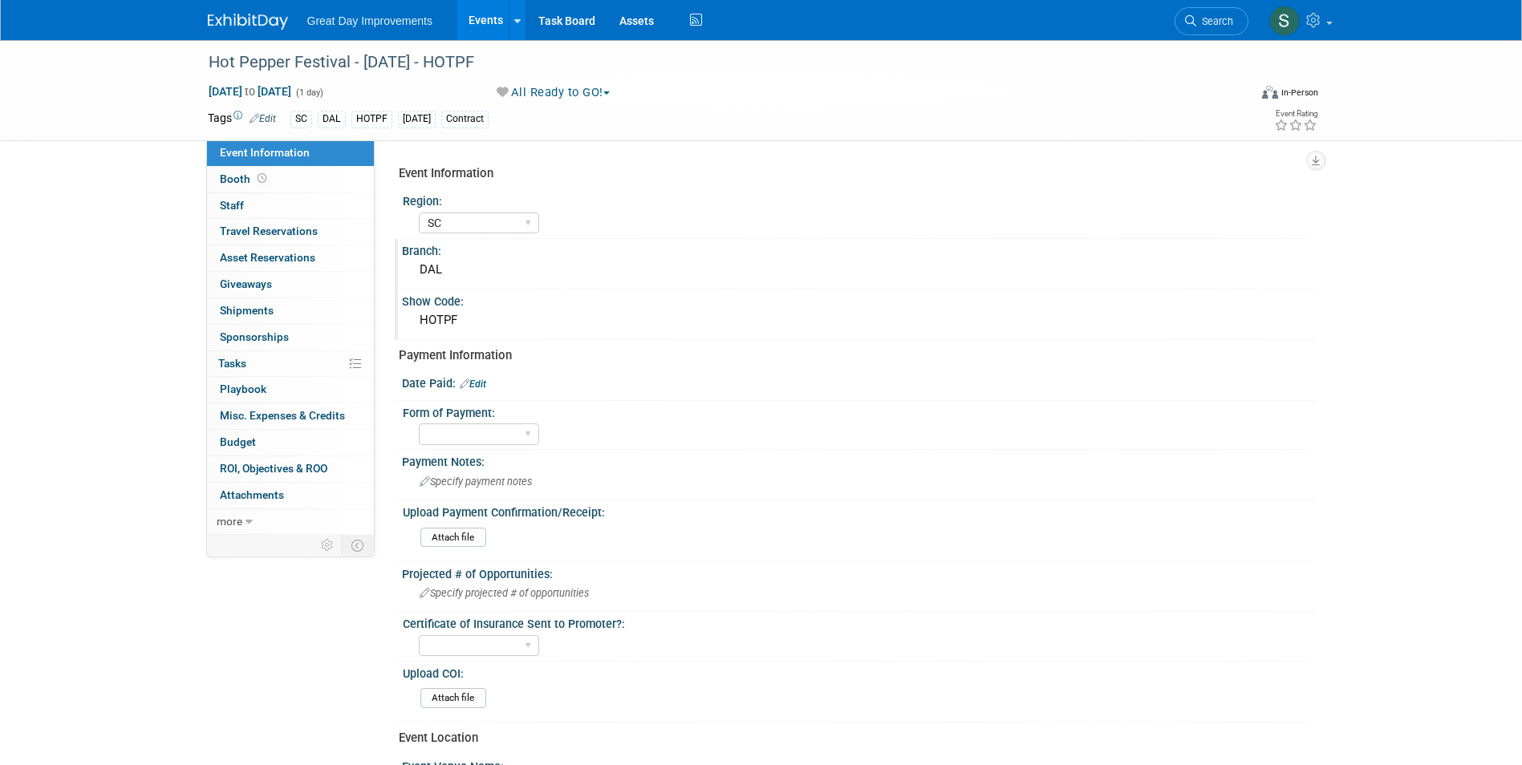
click at [225, 26] on img at bounding box center [248, 22] width 80 height 16
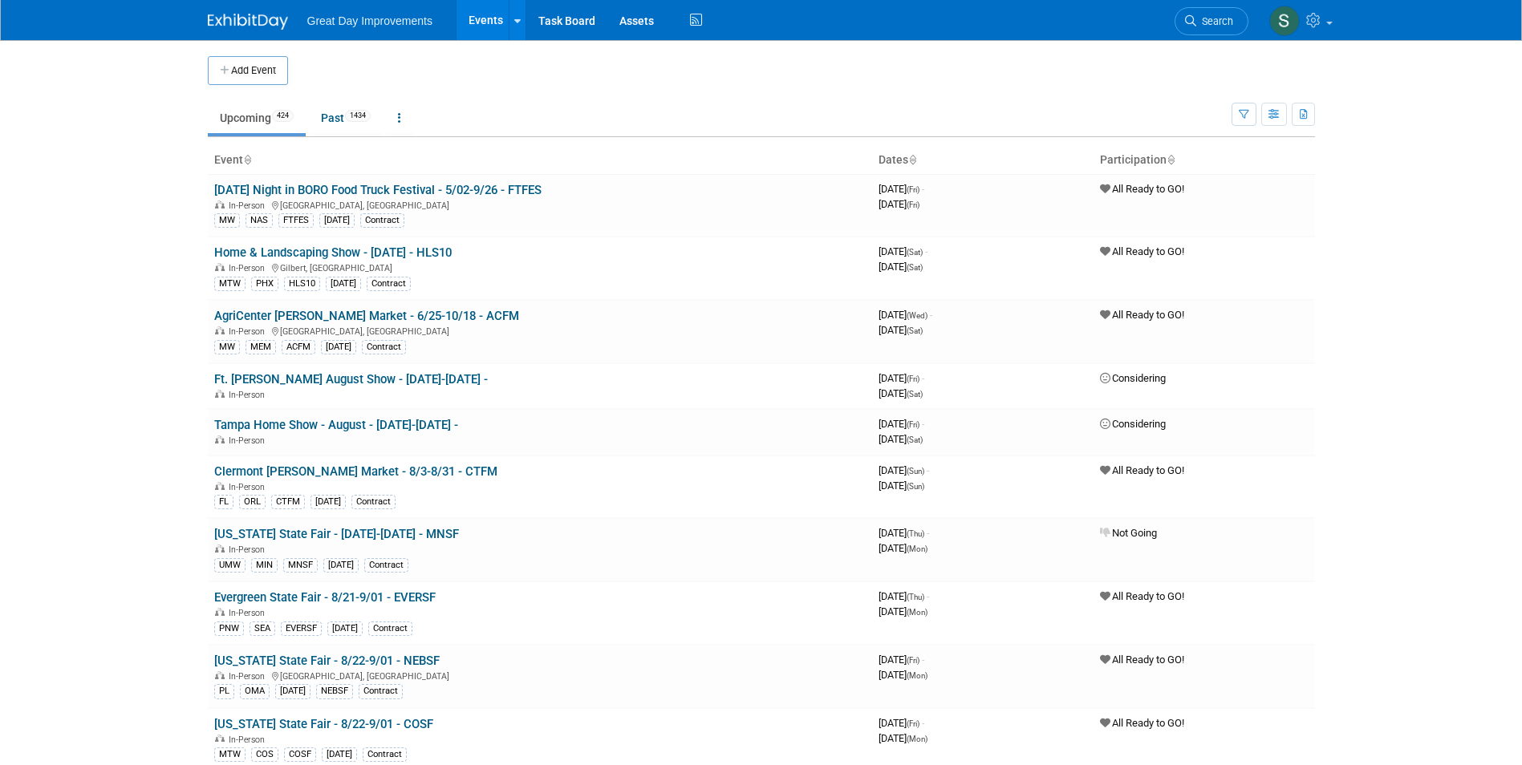
click at [1182, 18] on link "Search" at bounding box center [1211, 21] width 74 height 28
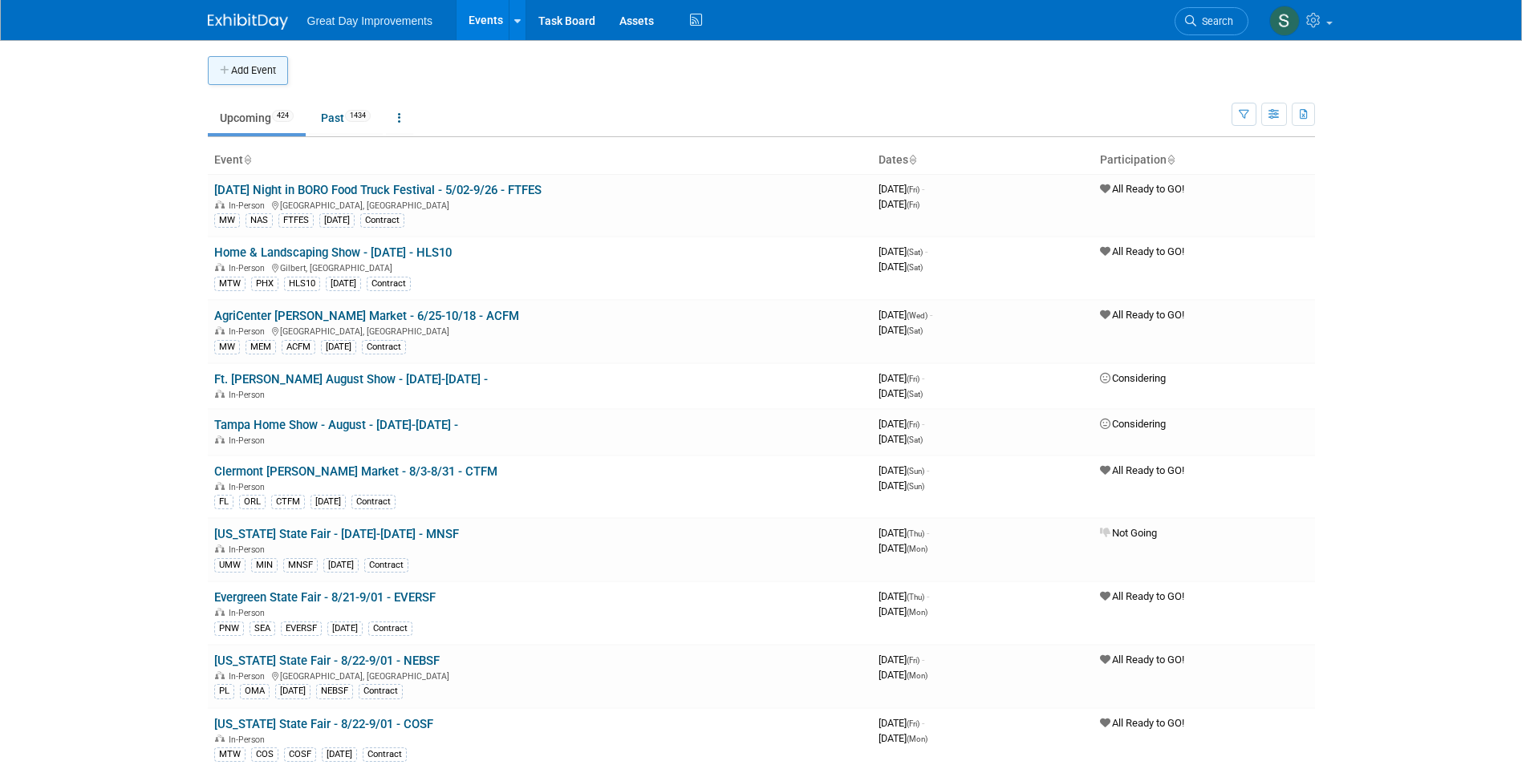
click at [217, 83] on body "Great Day Improvements Events Add Event Bulk Upload Events Shareable Event Boar…" at bounding box center [761, 382] width 1522 height 765
click at [243, 76] on button "Add Event" at bounding box center [248, 70] width 80 height 29
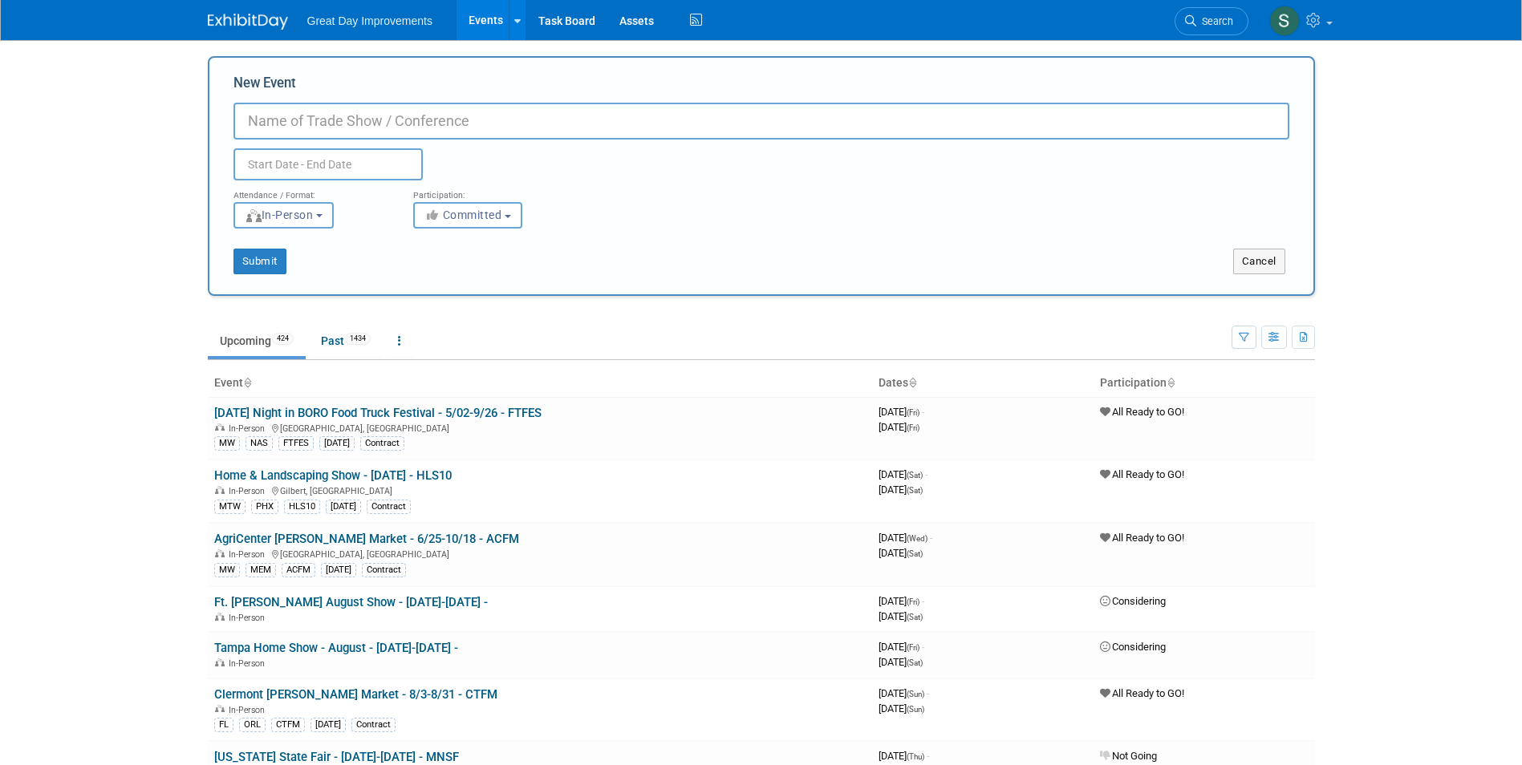
paste input "Floydada Chamber of Commerce"
drag, startPoint x: 525, startPoint y: 122, endPoint x: 217, endPoint y: 117, distance: 308.0
click at [217, 117] on div "New Event Floydada Chamber of Commerce Duplicate Event Warning Attendance / For…" at bounding box center [761, 176] width 1107 height 240
paste input "38th Annual Punkin Days"
type input "38th Annual Punkin Days - [DATE] - 38APD"
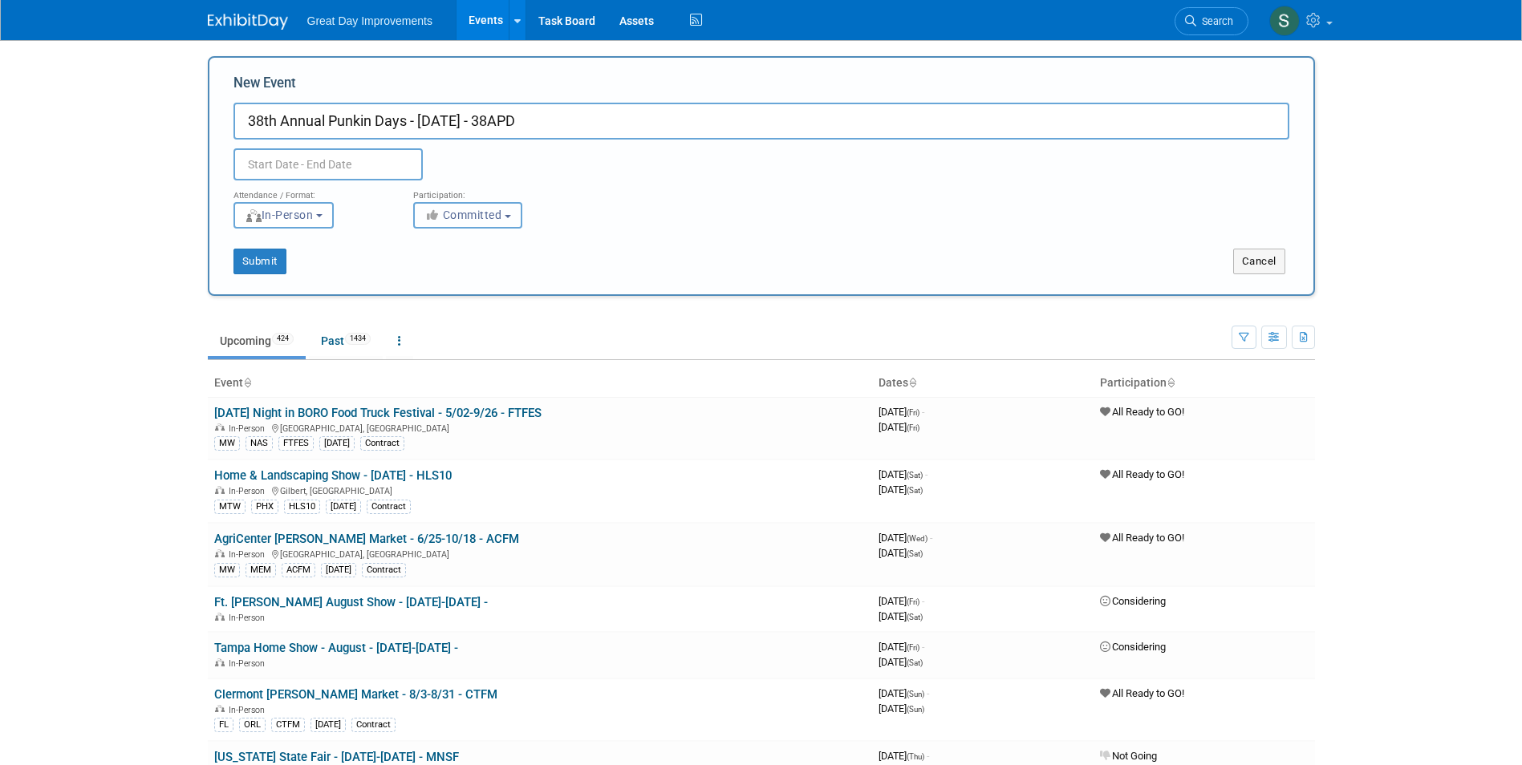
click at [438, 215] on icon "button" at bounding box center [433, 214] width 18 height 11
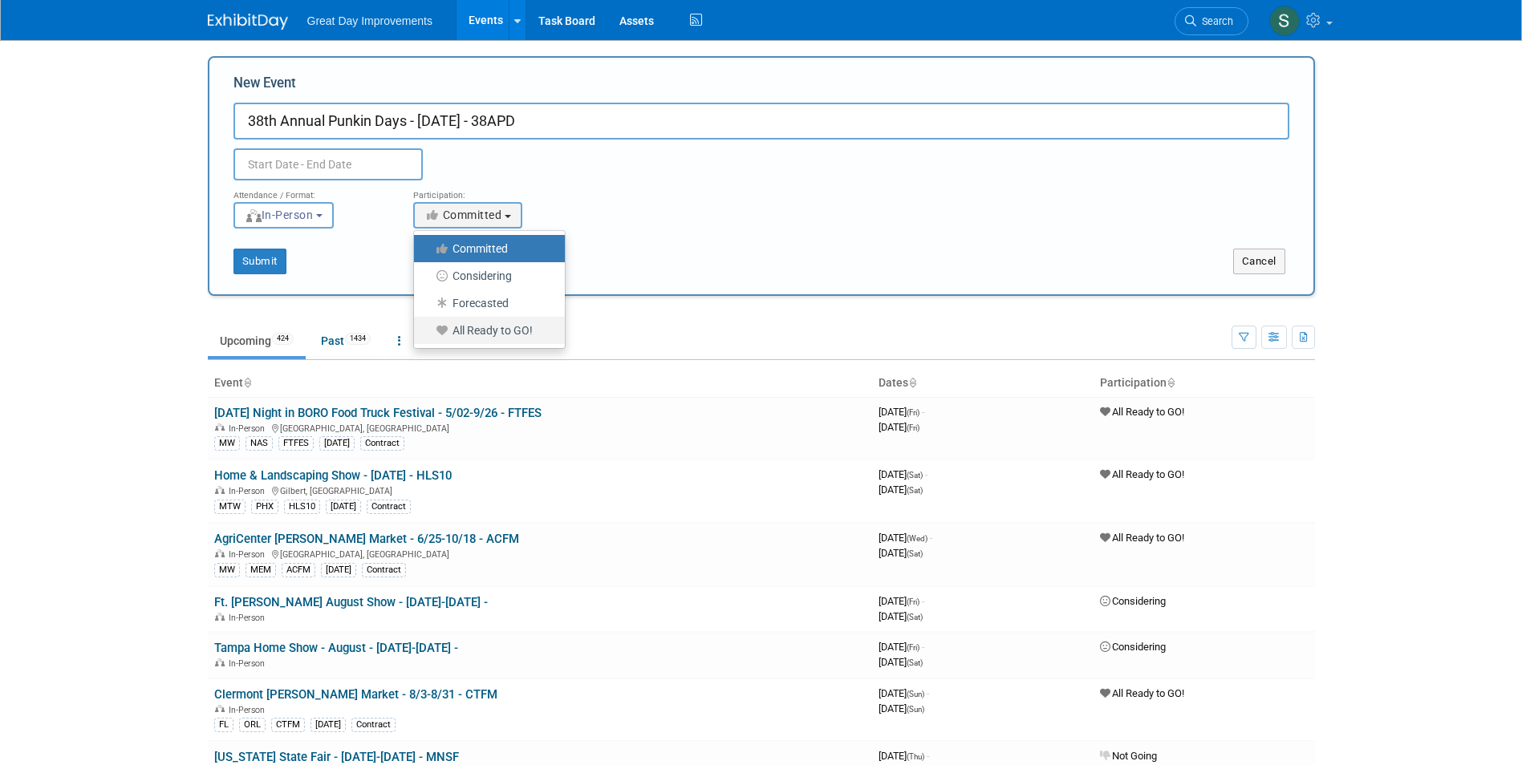
click at [525, 322] on label "All Ready to GO!" at bounding box center [485, 330] width 127 height 21
click at [428, 326] on input "All Ready to GO!" at bounding box center [423, 331] width 10 height 10
select select "102"
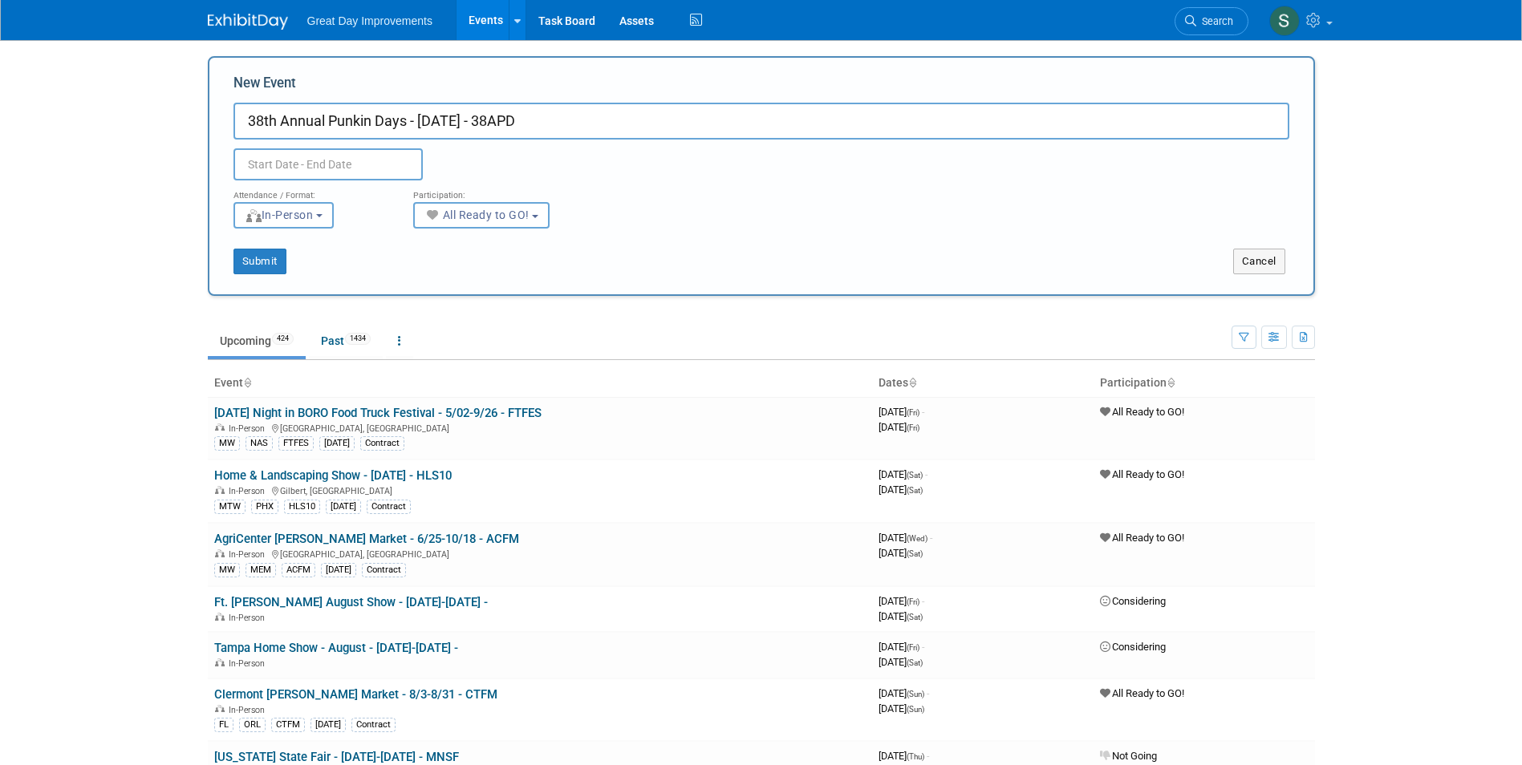
click at [407, 160] on input "text" at bounding box center [327, 164] width 189 height 32
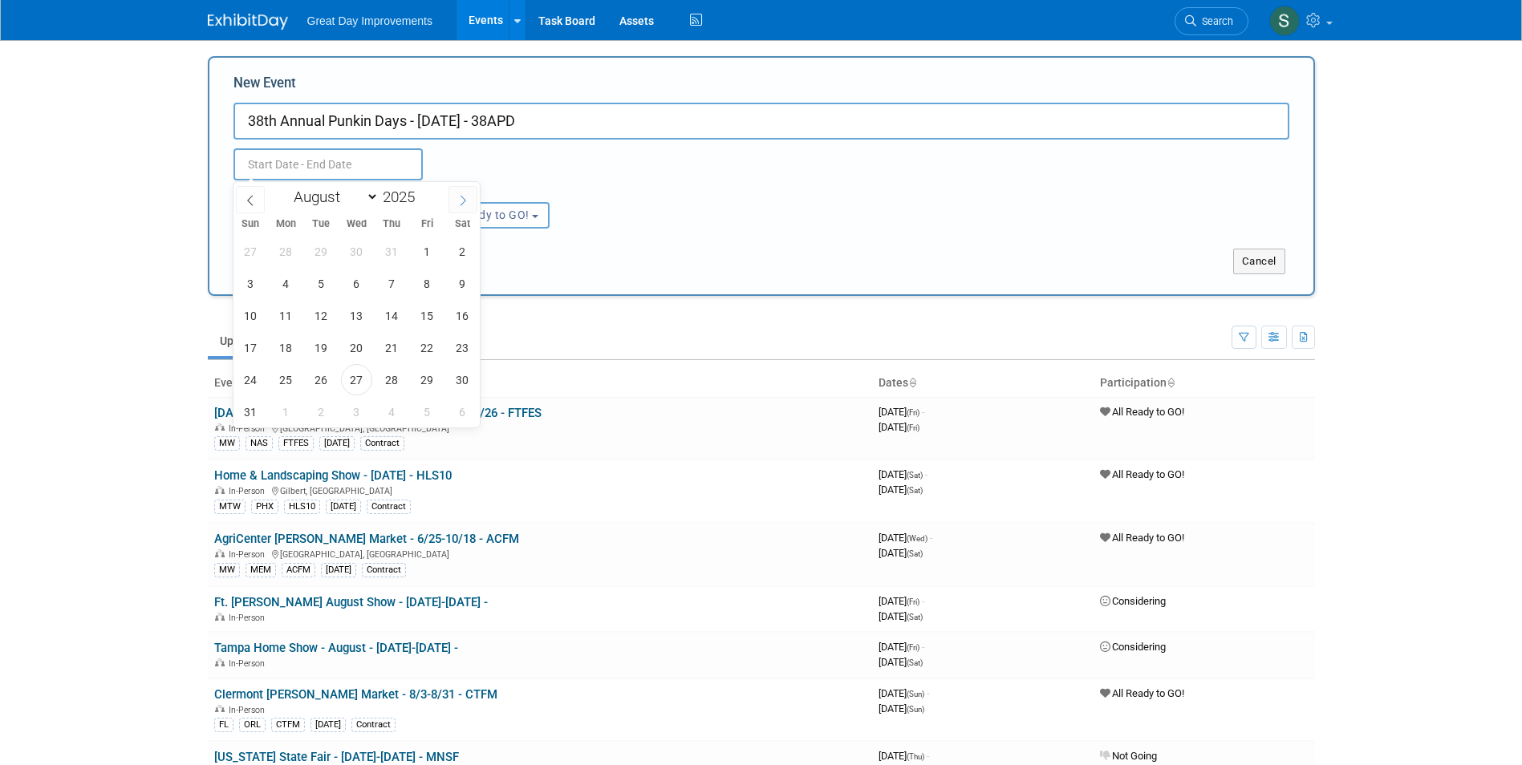
click at [452, 206] on span at bounding box center [462, 199] width 29 height 27
click at [466, 199] on span at bounding box center [462, 199] width 29 height 27
select select "9"
click at [460, 285] on span "11" at bounding box center [462, 283] width 31 height 31
type input "Oct 11, 2025 to Oct 11, 2025"
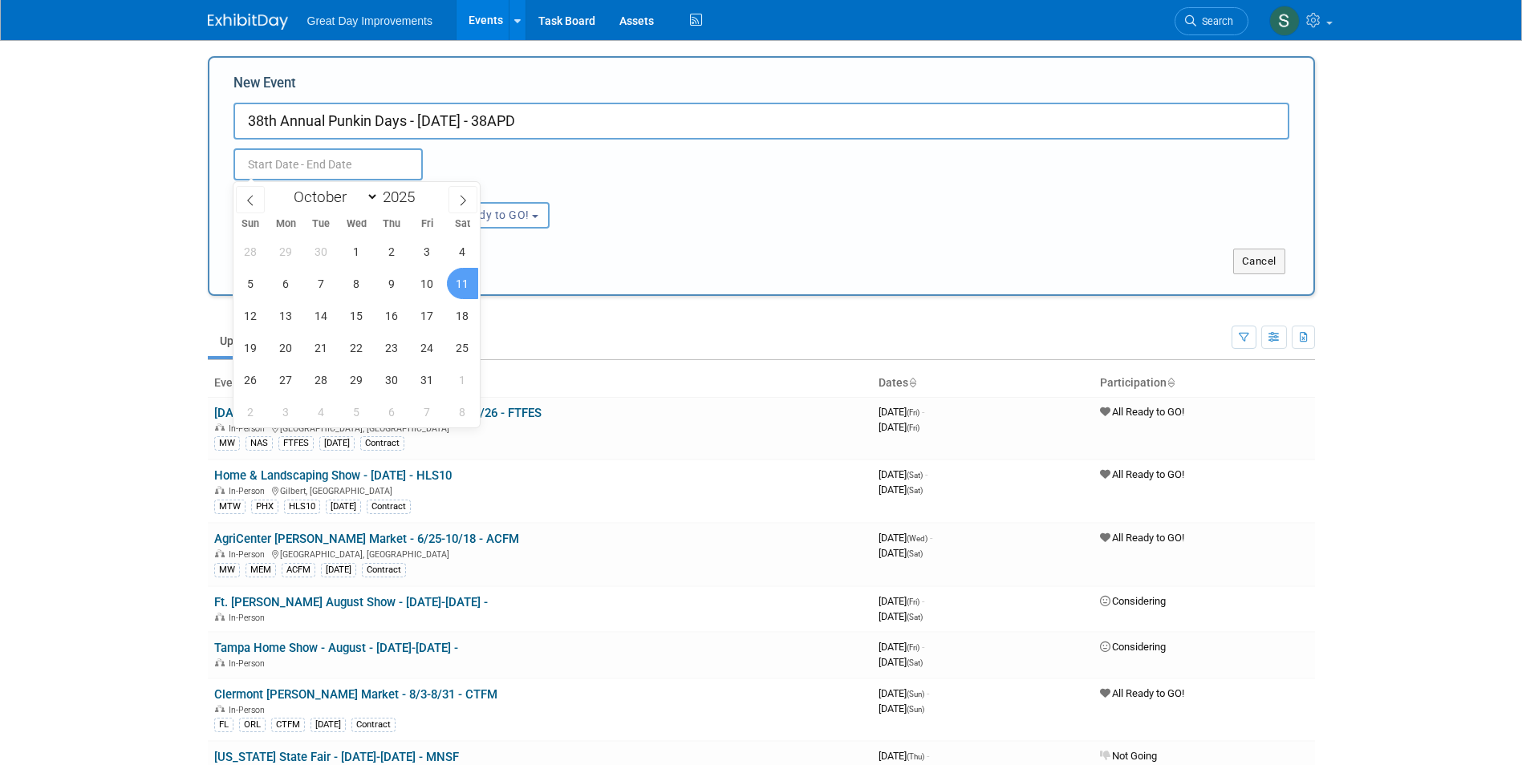
type input "Oct 11, 2025 to Oct 11, 2025"
click at [671, 216] on div "Attendance / Format: <img src="https://www.exhibitday.com/Images/Format-InPerso…" at bounding box center [761, 204] width 1080 height 48
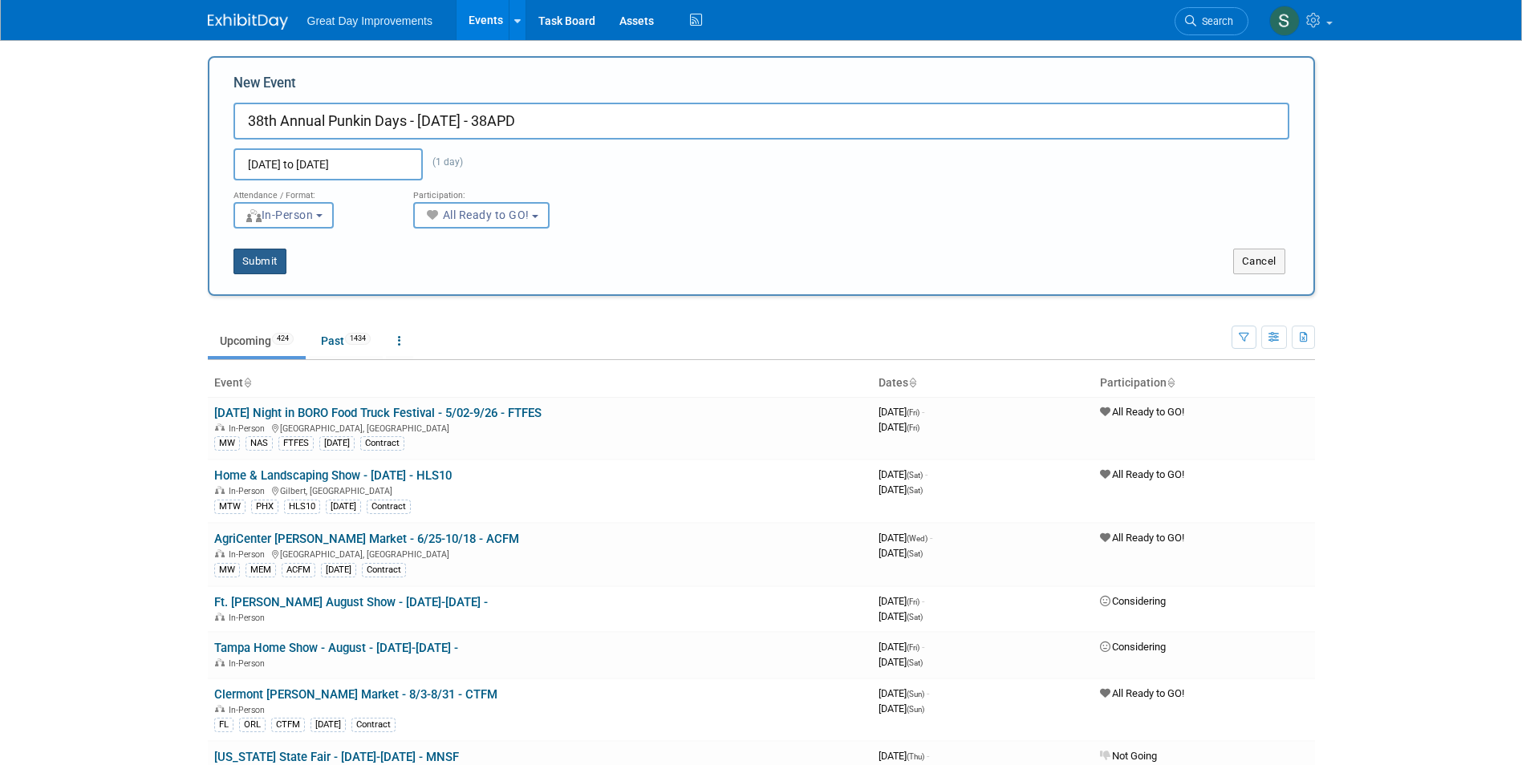
click at [278, 261] on button "Submit" at bounding box center [259, 262] width 53 height 26
type input "38th Annual Punkin Days - [DATE] - 38APD"
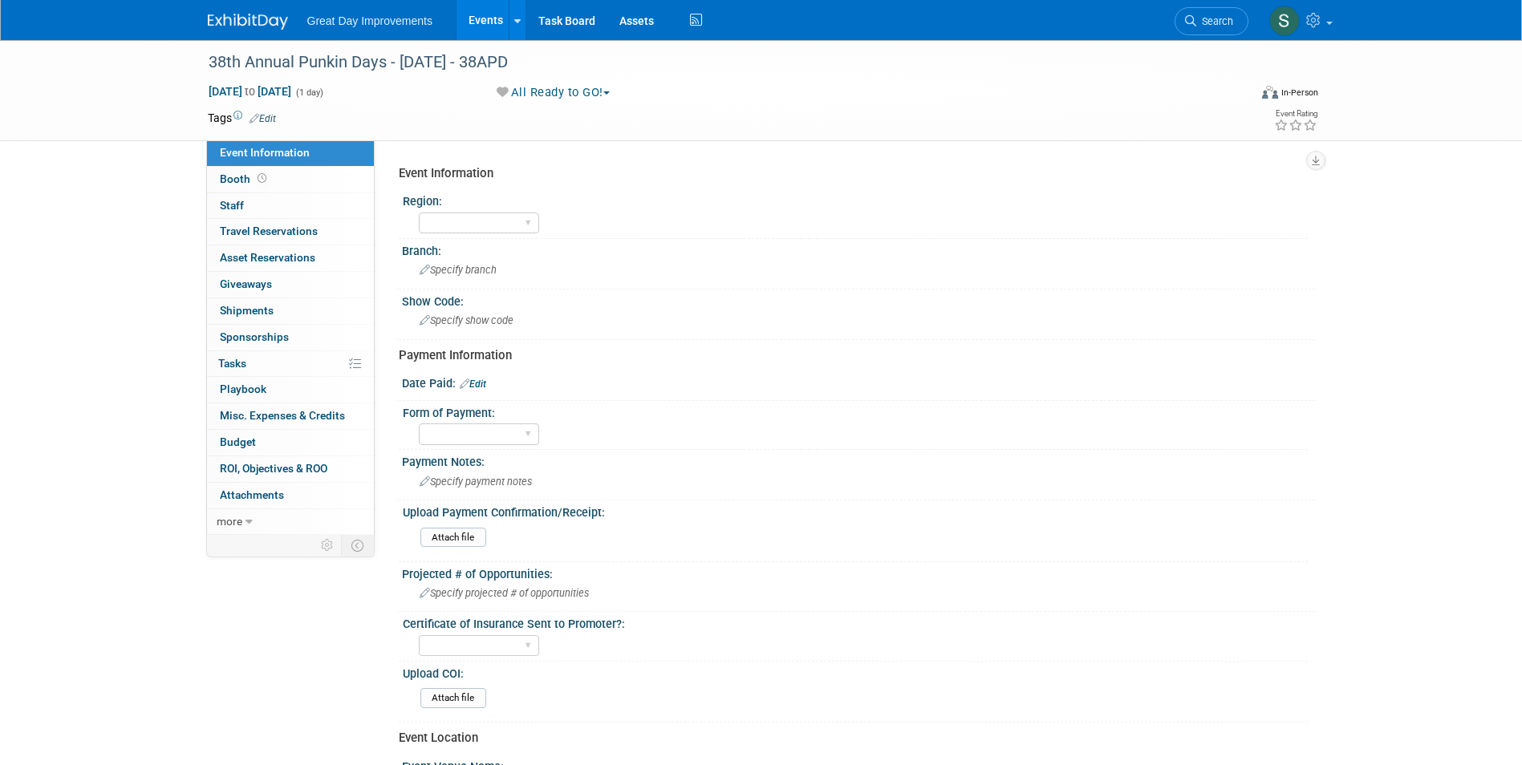
click at [264, 122] on link "Edit" at bounding box center [262, 118] width 26 height 11
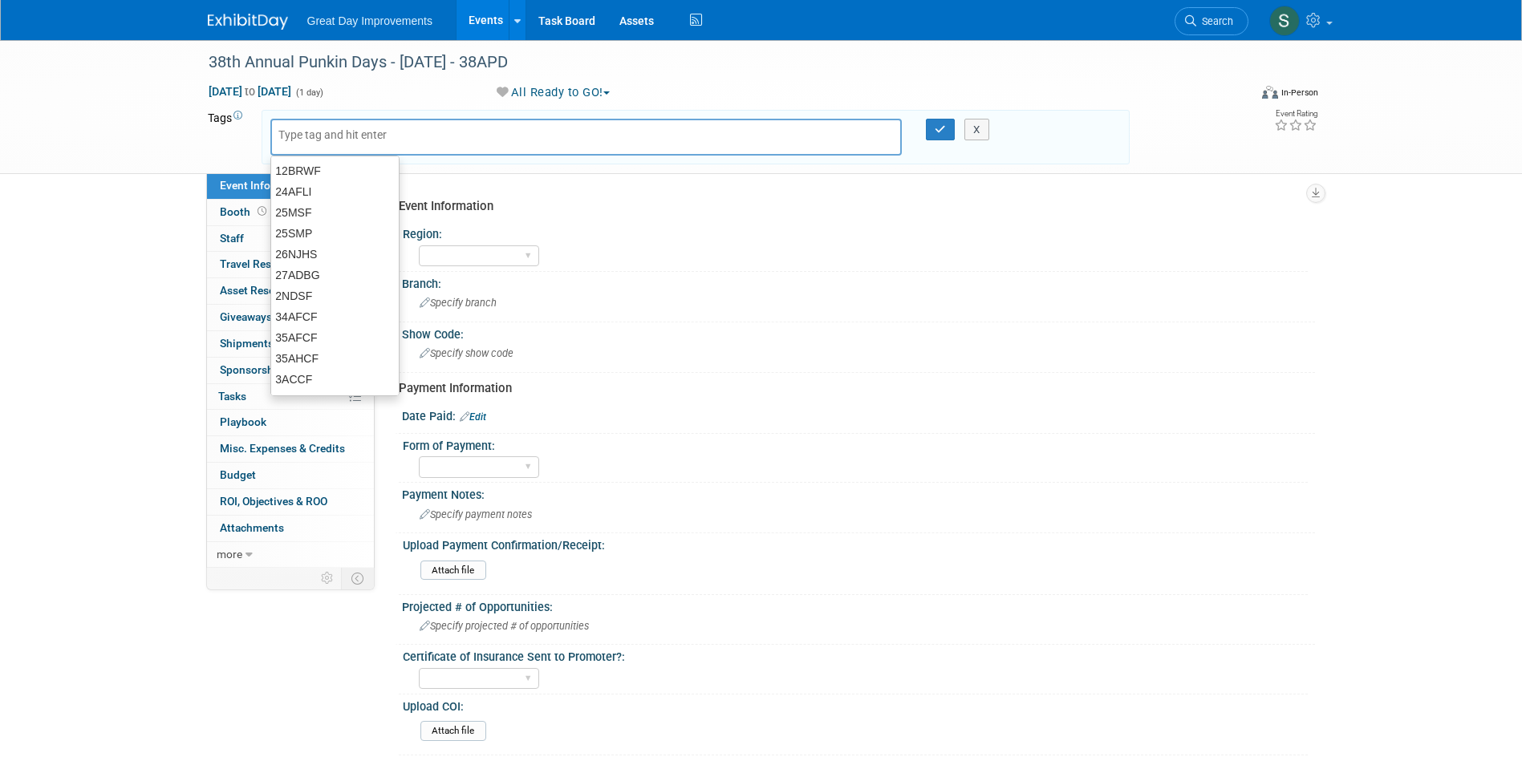
click at [348, 136] on input "text" at bounding box center [342, 135] width 128 height 16
type input "SC"
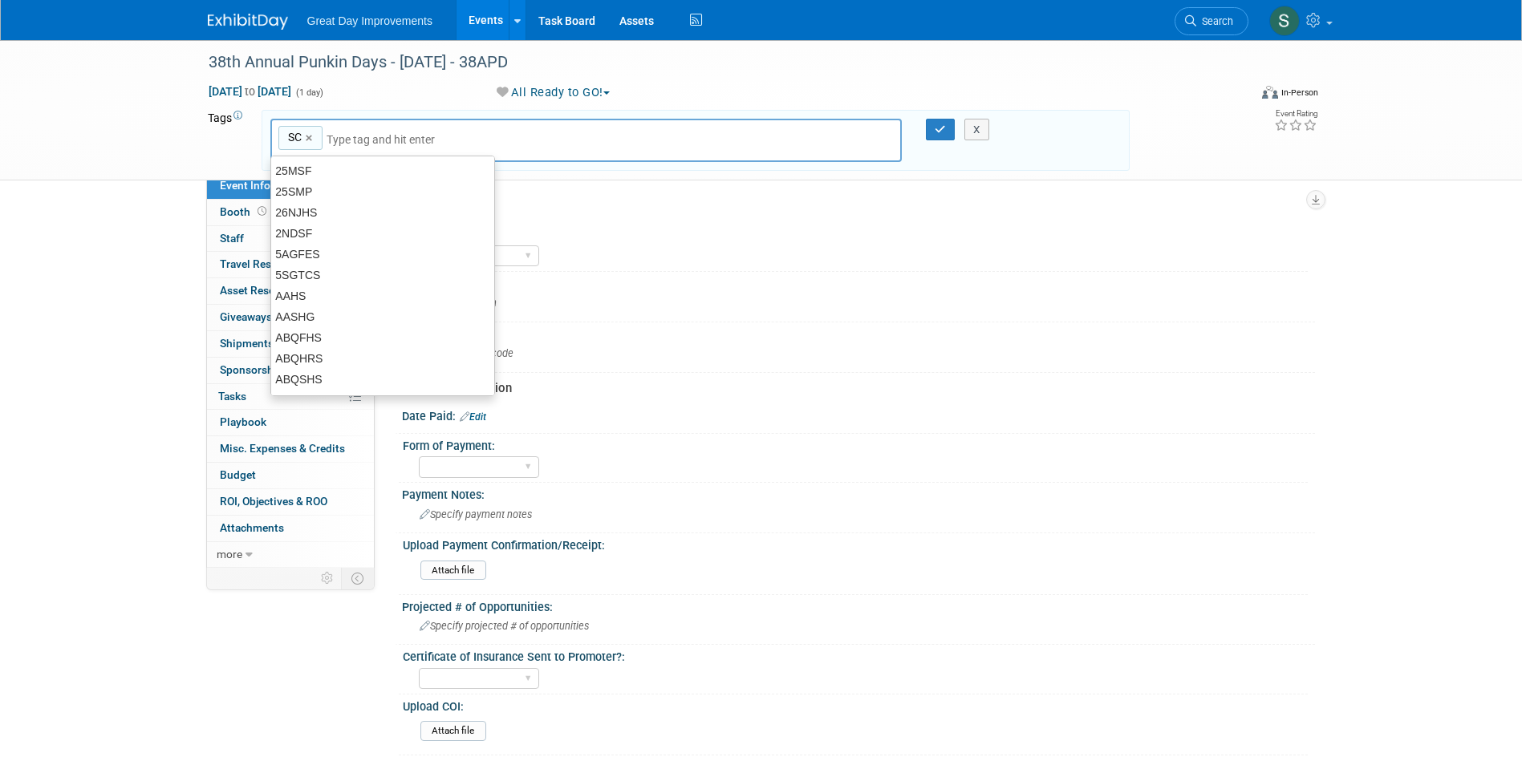
type input "SC"
type input "AML"
type input "SC, AML"
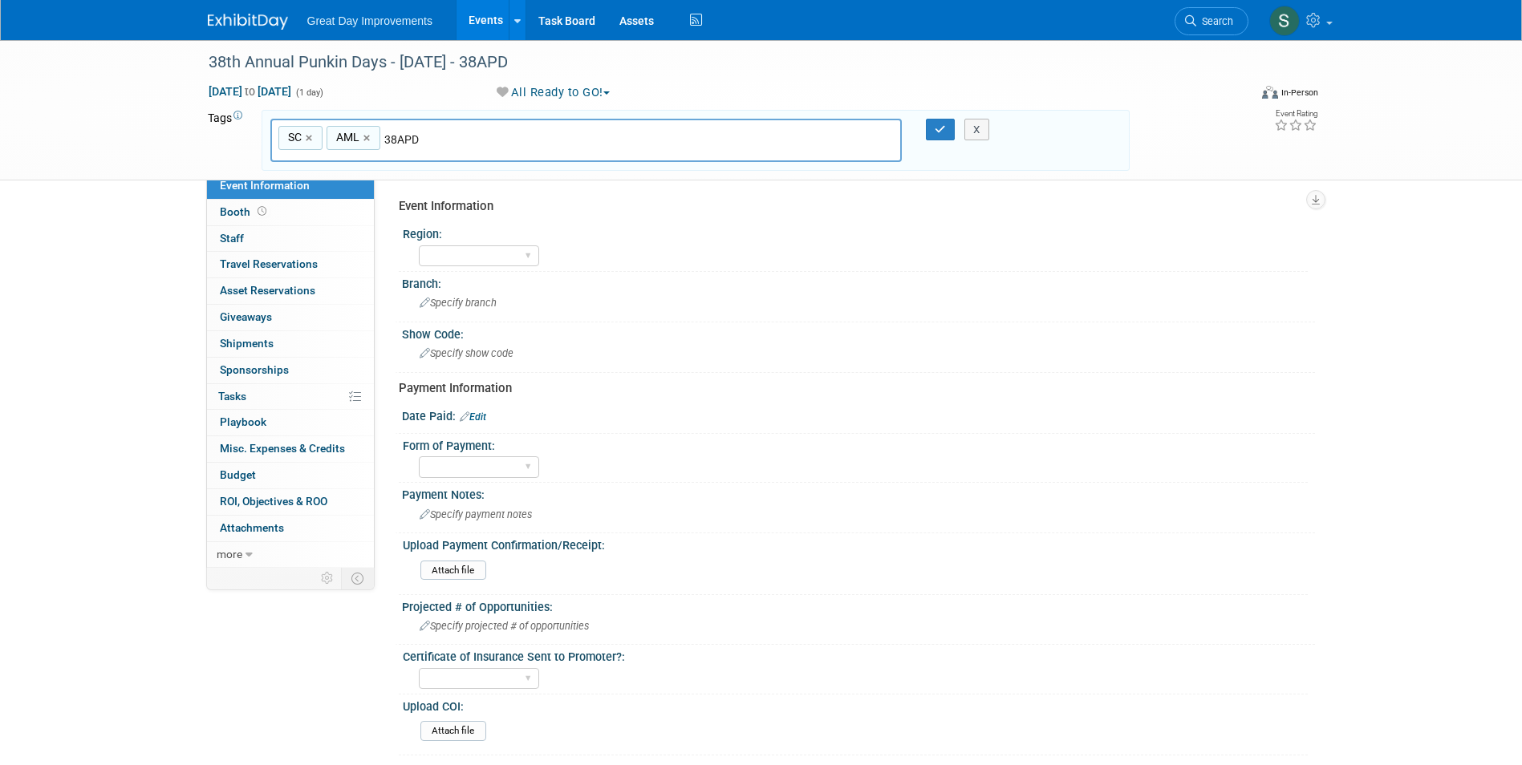
type input "38APD"
type input "SC, AML, 38APD"
type input "A"
type input "[DATE]"
type input "SC, AML, 38APD, OCT25"
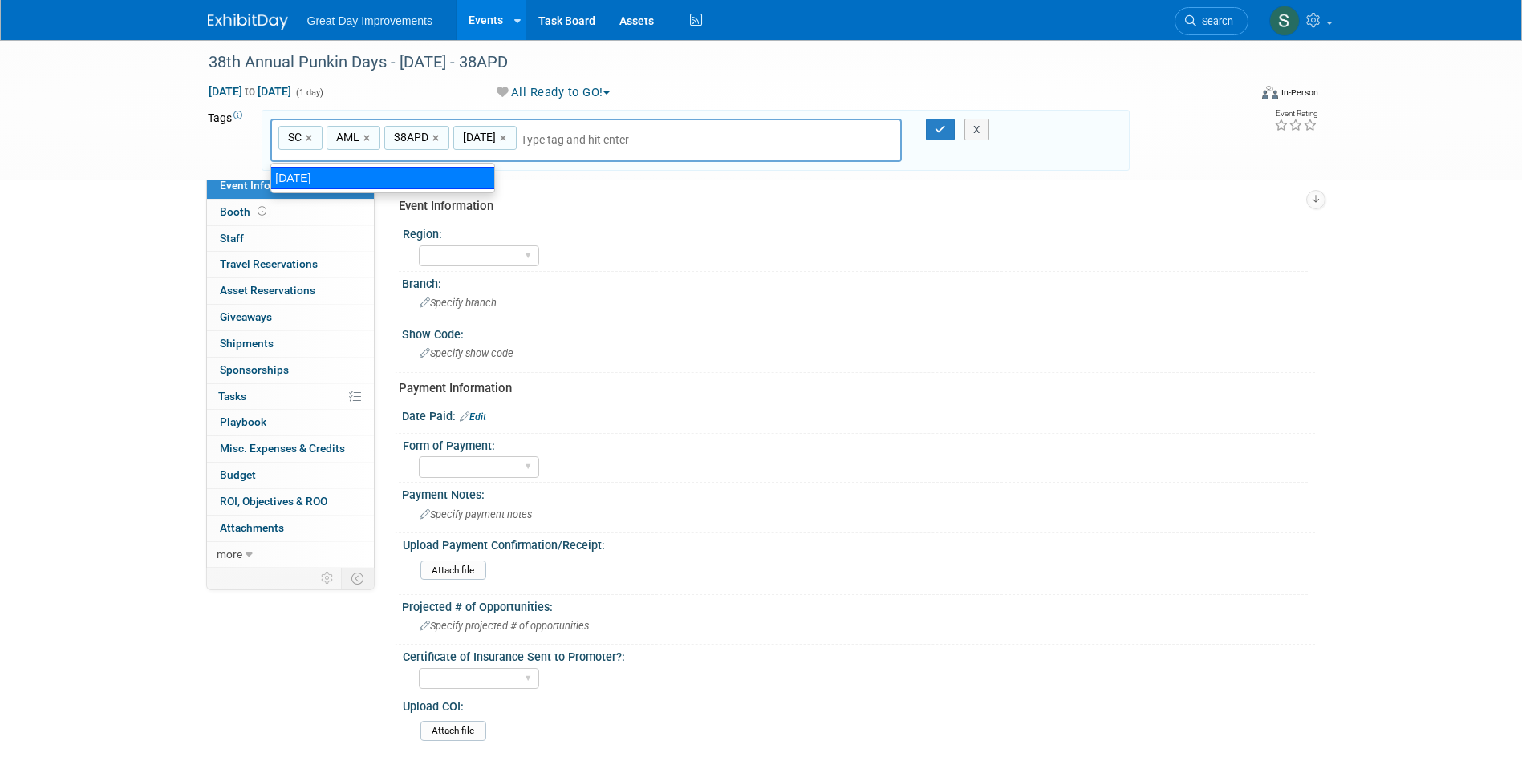
click at [389, 175] on div "[DATE]" at bounding box center [382, 178] width 225 height 22
type input "Contract"
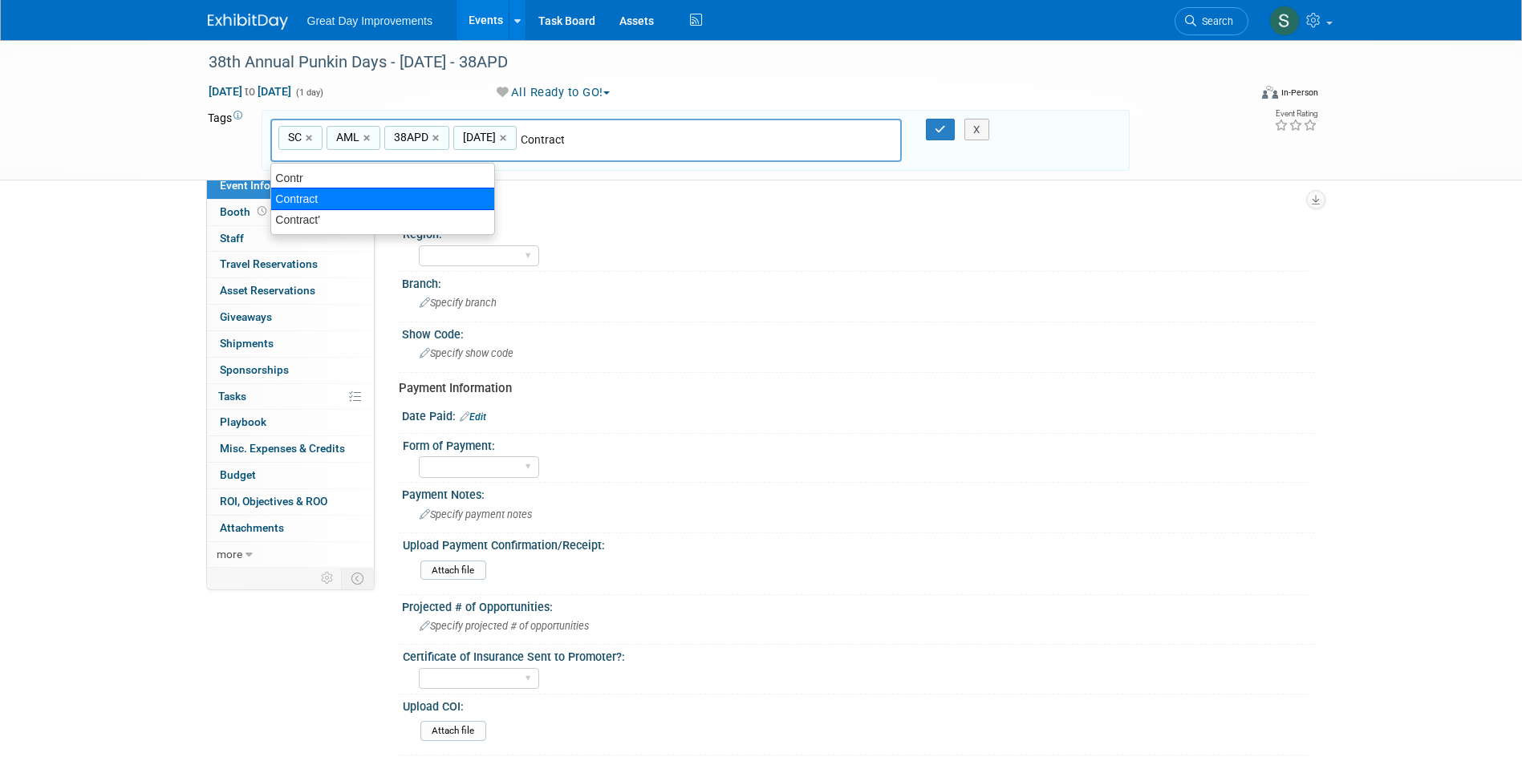
type input "SC, AML, 38APD, OCT25, Contract"
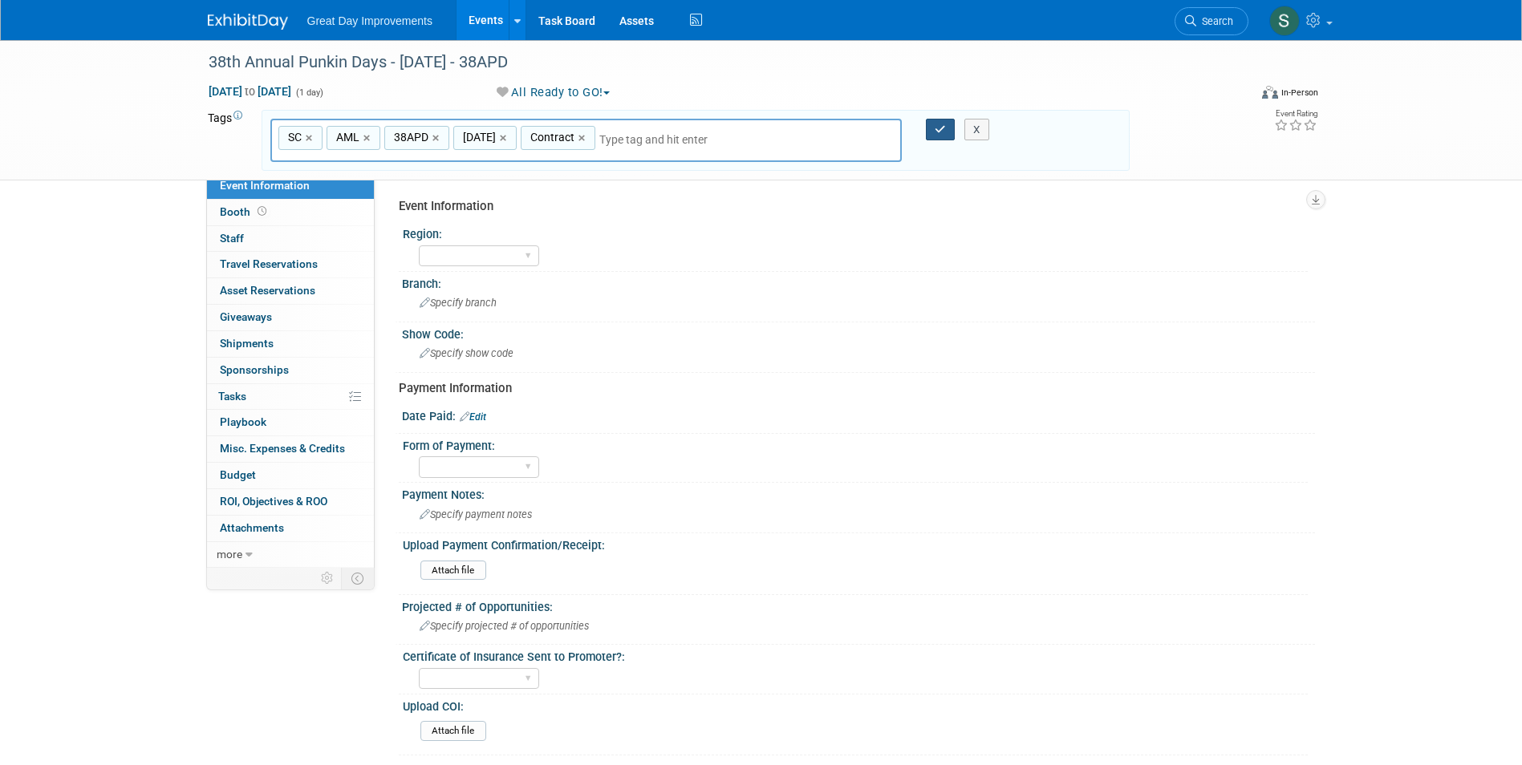
click at [934, 124] on button "button" at bounding box center [940, 130] width 29 height 22
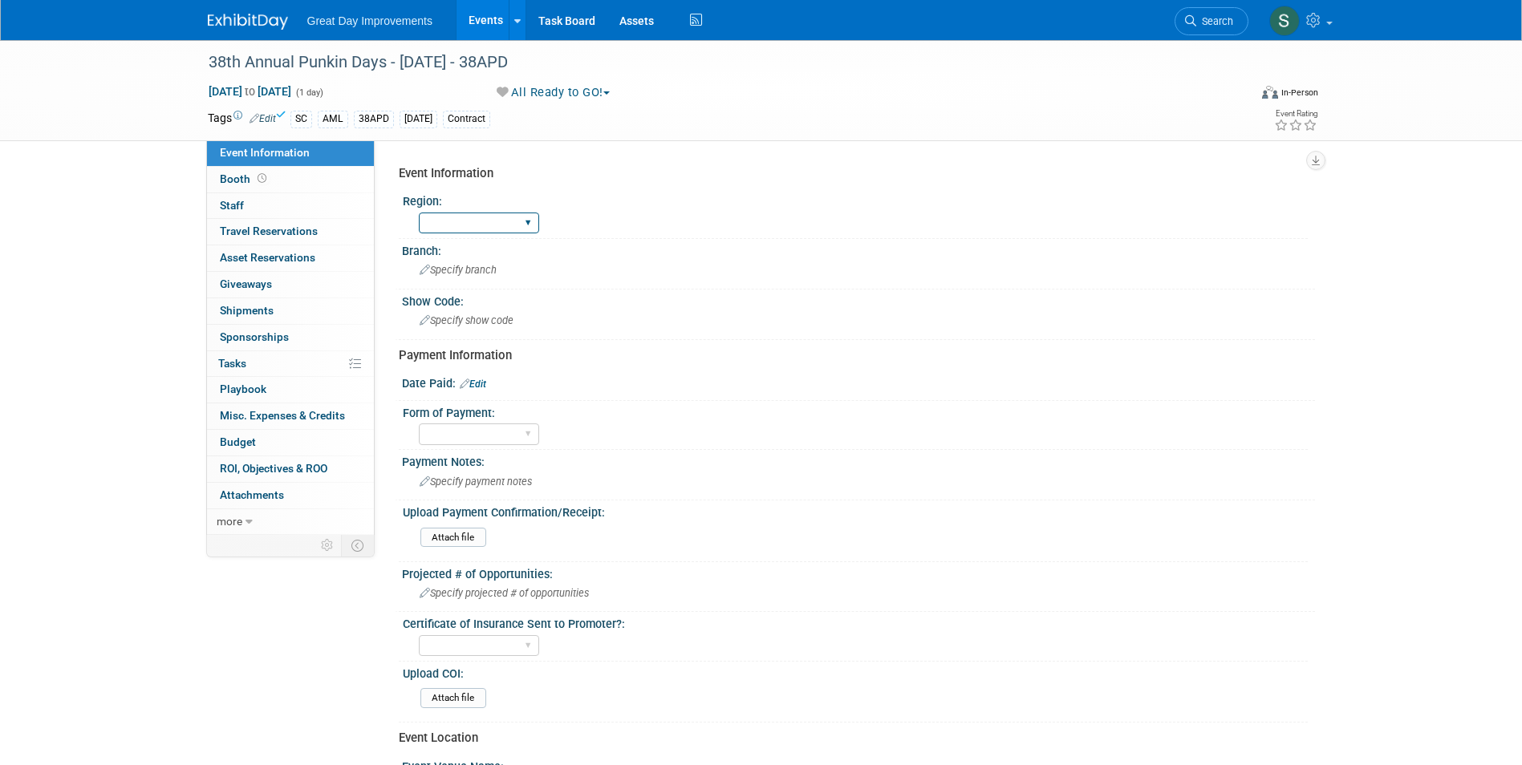
click at [495, 225] on select "GC MA MW MTW NE NEW OV PL PNW SA SE SC UMW FL" at bounding box center [479, 224] width 120 height 22
select select "SC"
click at [419, 213] on select "GC MA MW MTW NE NEW OV PL PNW SA SE SC UMW FL" at bounding box center [479, 224] width 120 height 22
click at [465, 273] on span "Specify branch" at bounding box center [457, 270] width 77 height 12
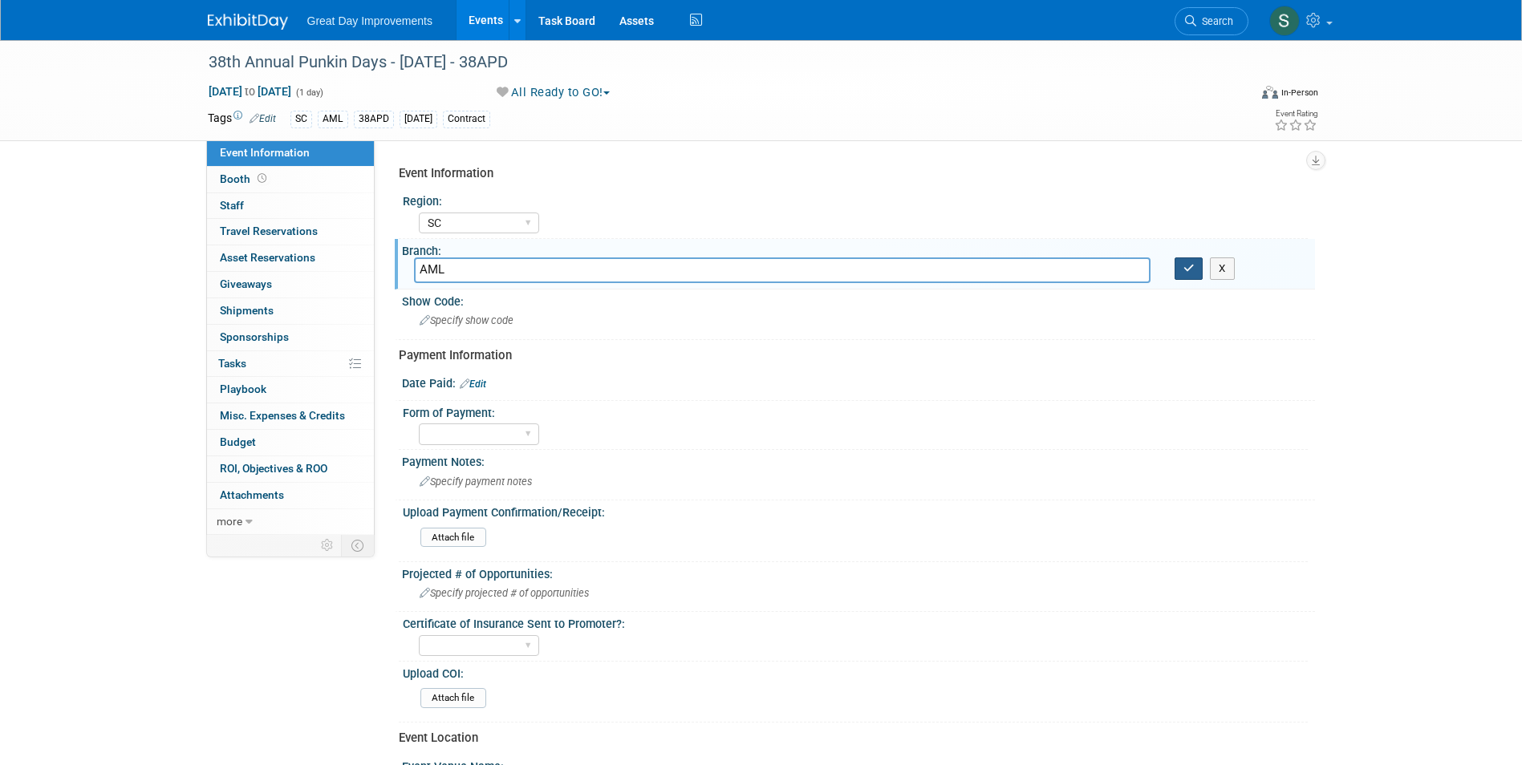
type input "AML"
click at [1188, 272] on icon "button" at bounding box center [1188, 268] width 11 height 10
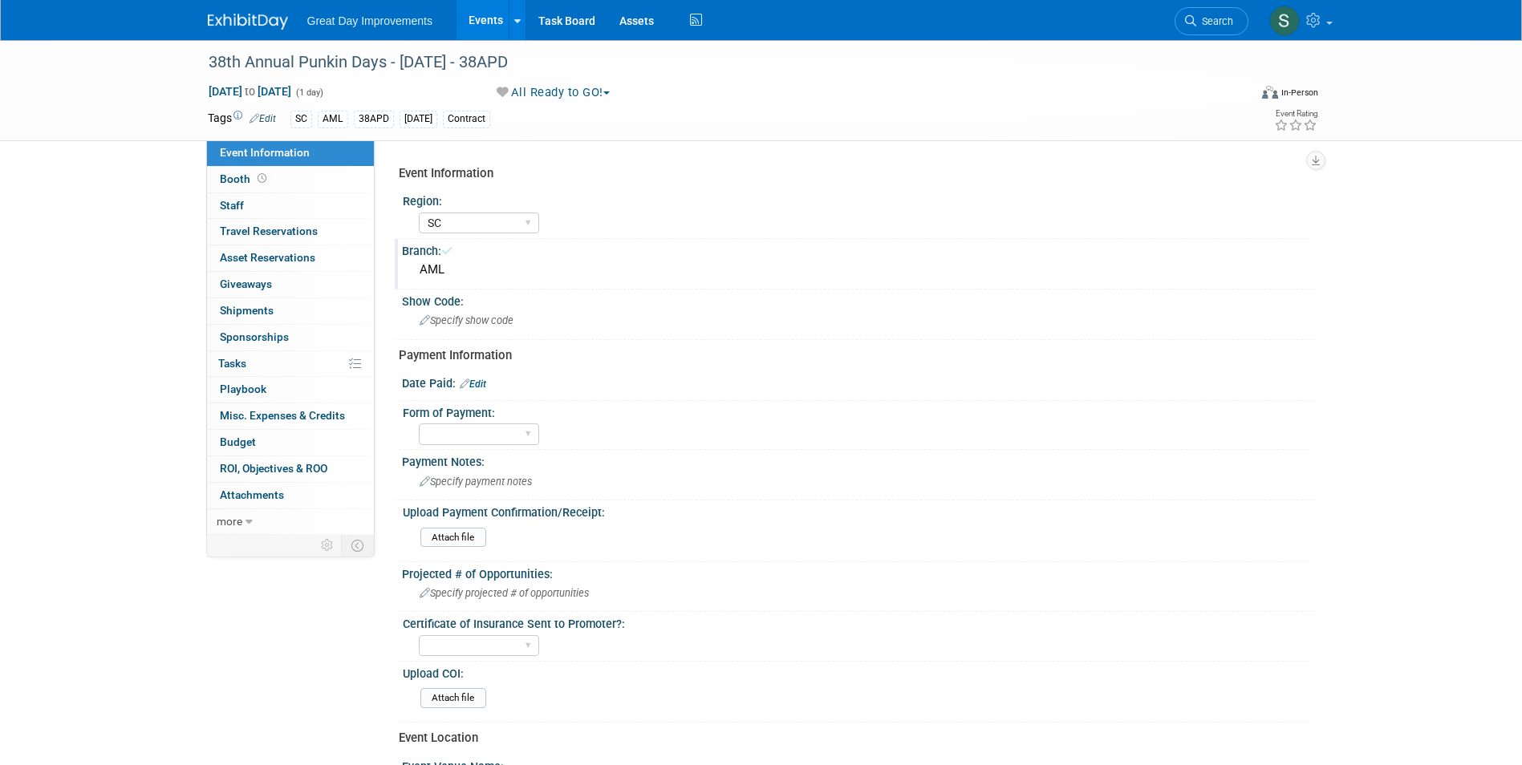
click at [580, 288] on div "Branch: AML" at bounding box center [855, 264] width 920 height 51
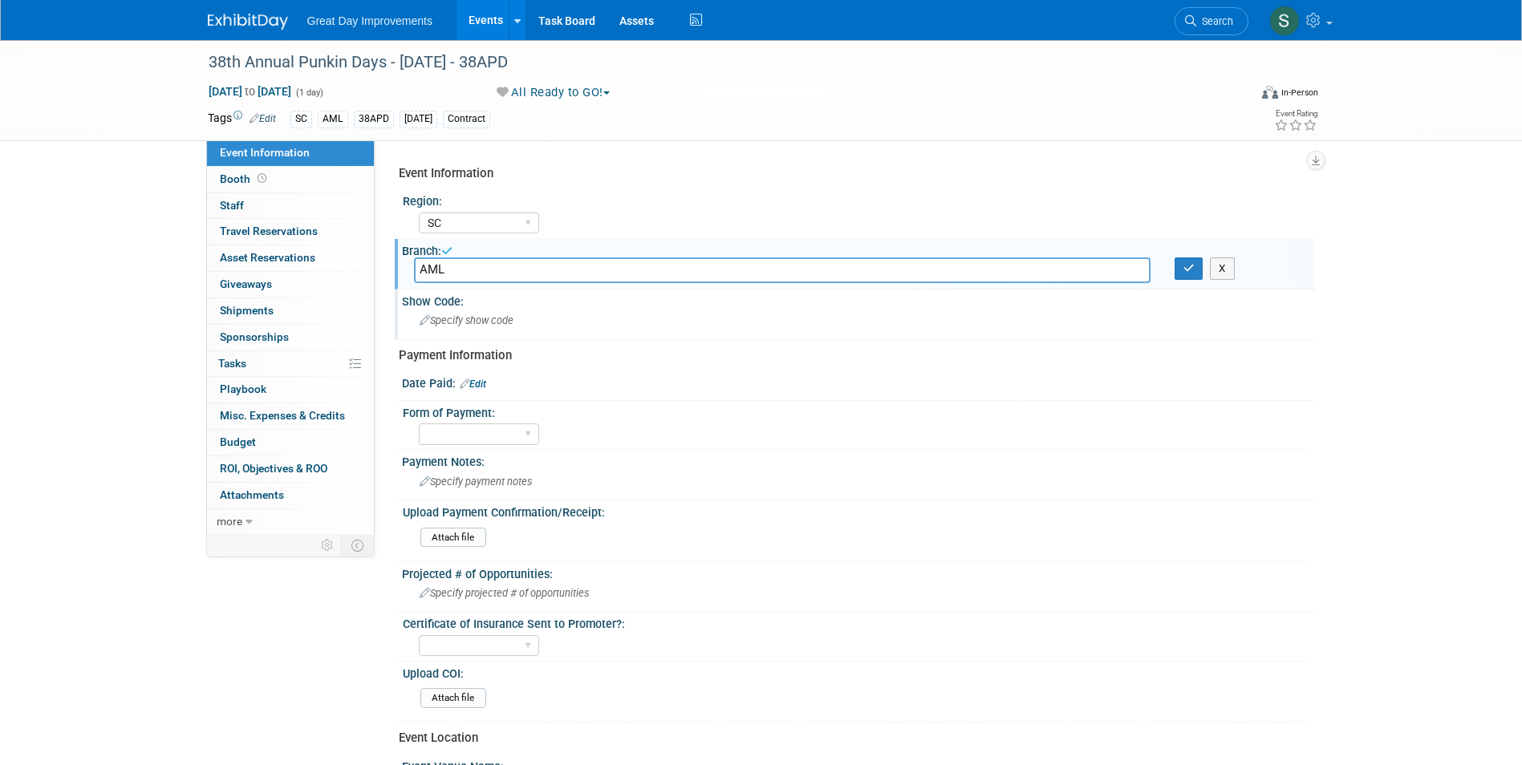
click at [580, 307] on div "Show Code:" at bounding box center [858, 300] width 913 height 20
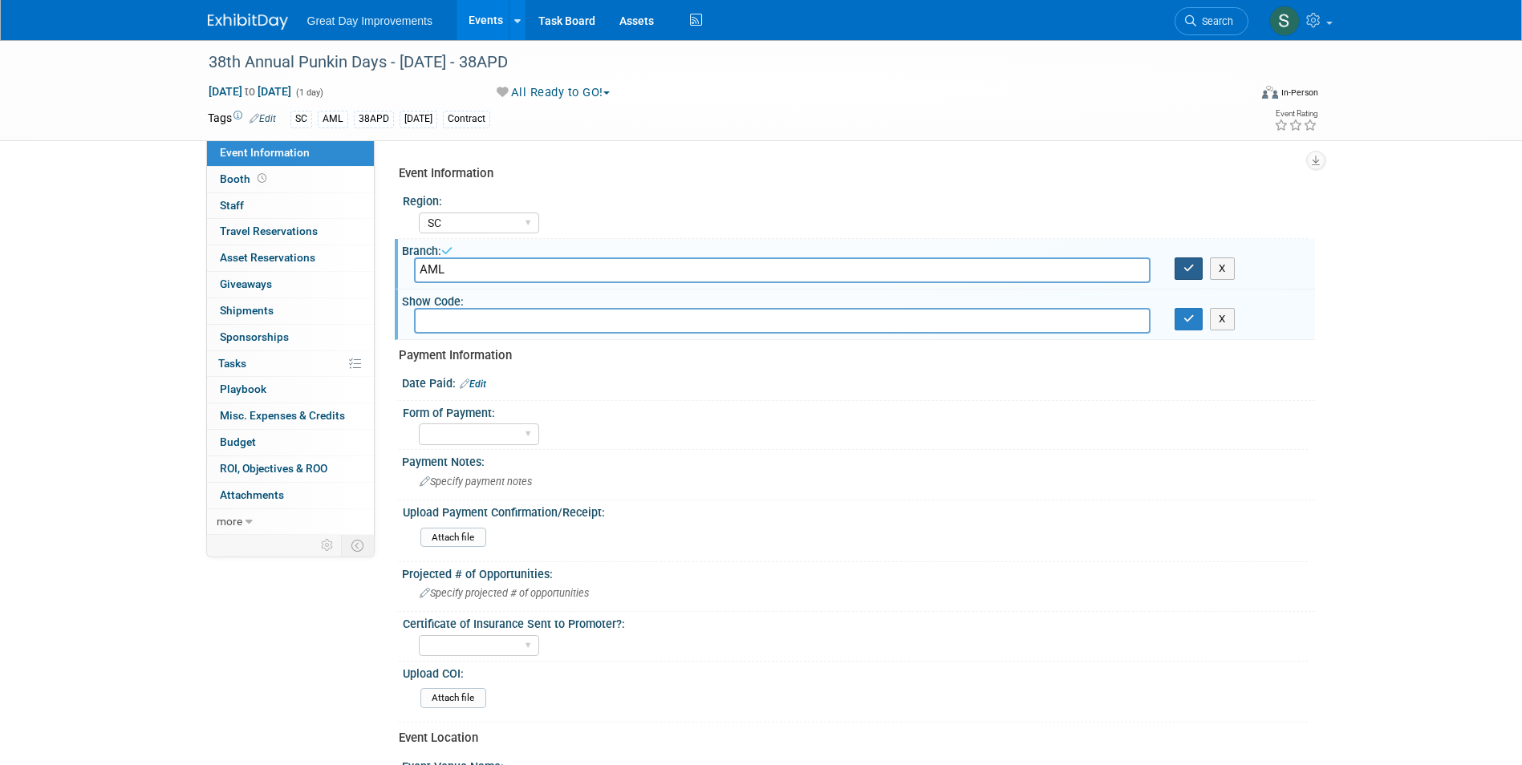
click at [1179, 268] on button "button" at bounding box center [1188, 268] width 29 height 22
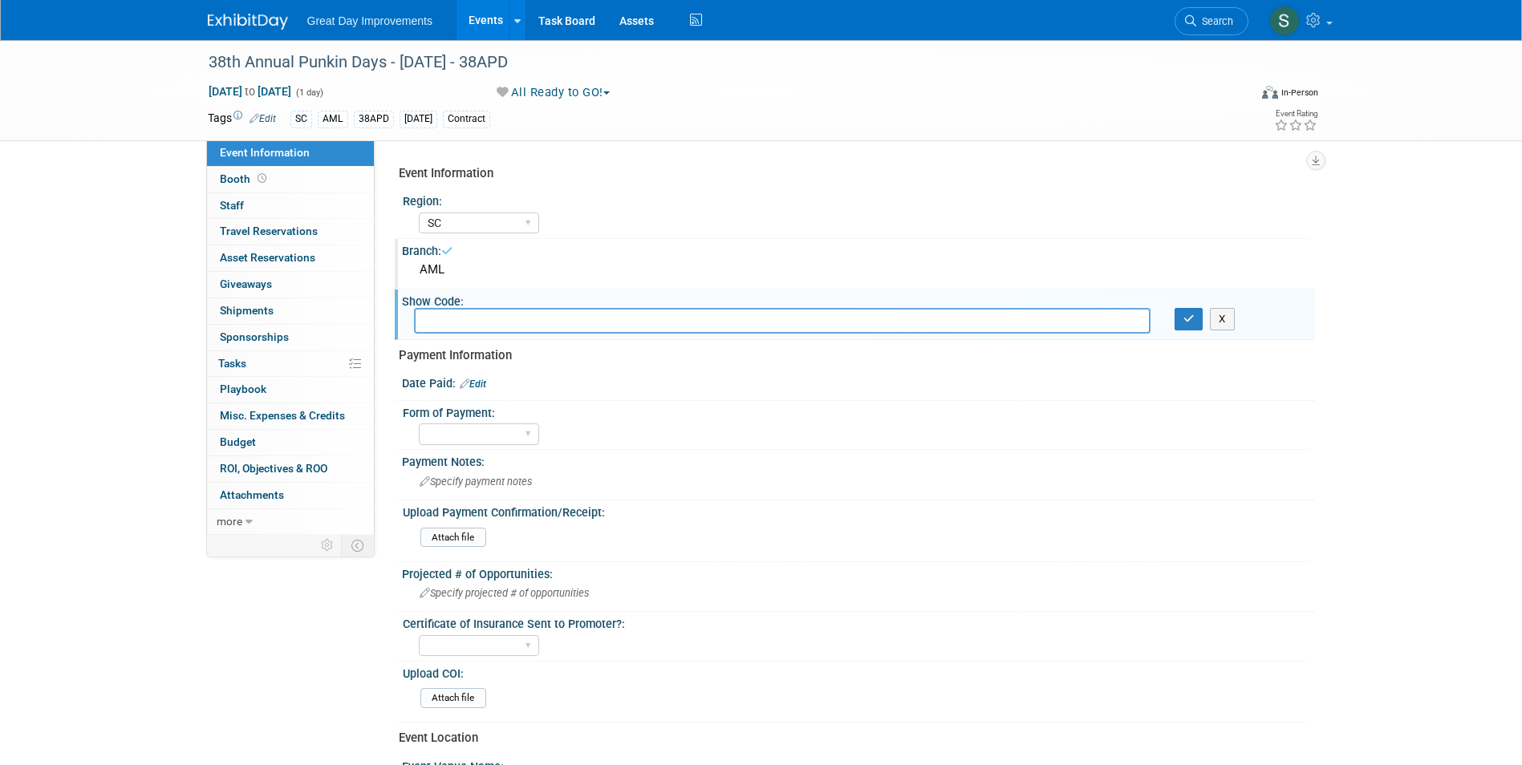
click at [699, 322] on input "text" at bounding box center [782, 320] width 736 height 25
type input "38APD"
click at [1181, 323] on button "button" at bounding box center [1188, 319] width 29 height 22
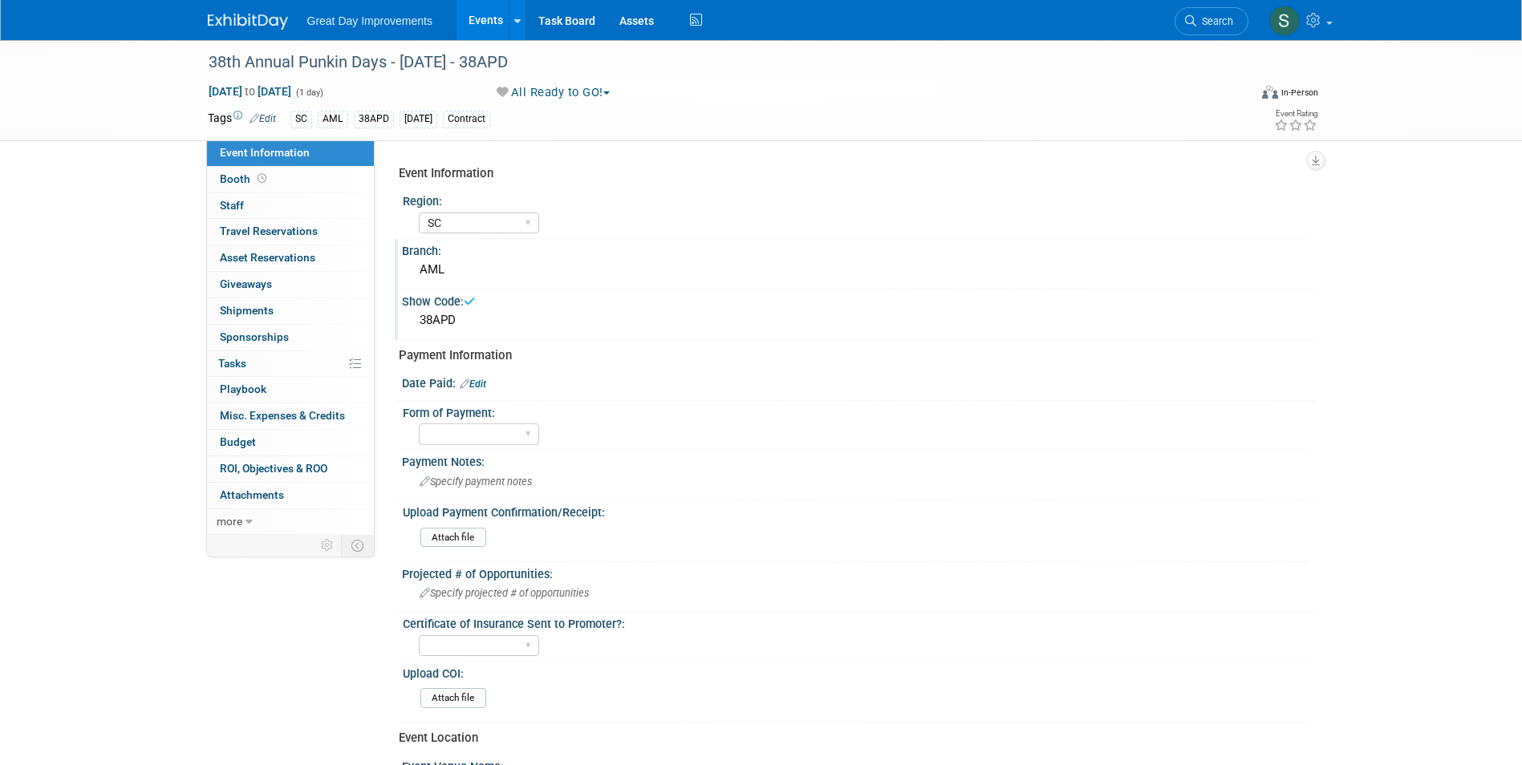
click at [262, 18] on img at bounding box center [248, 22] width 80 height 16
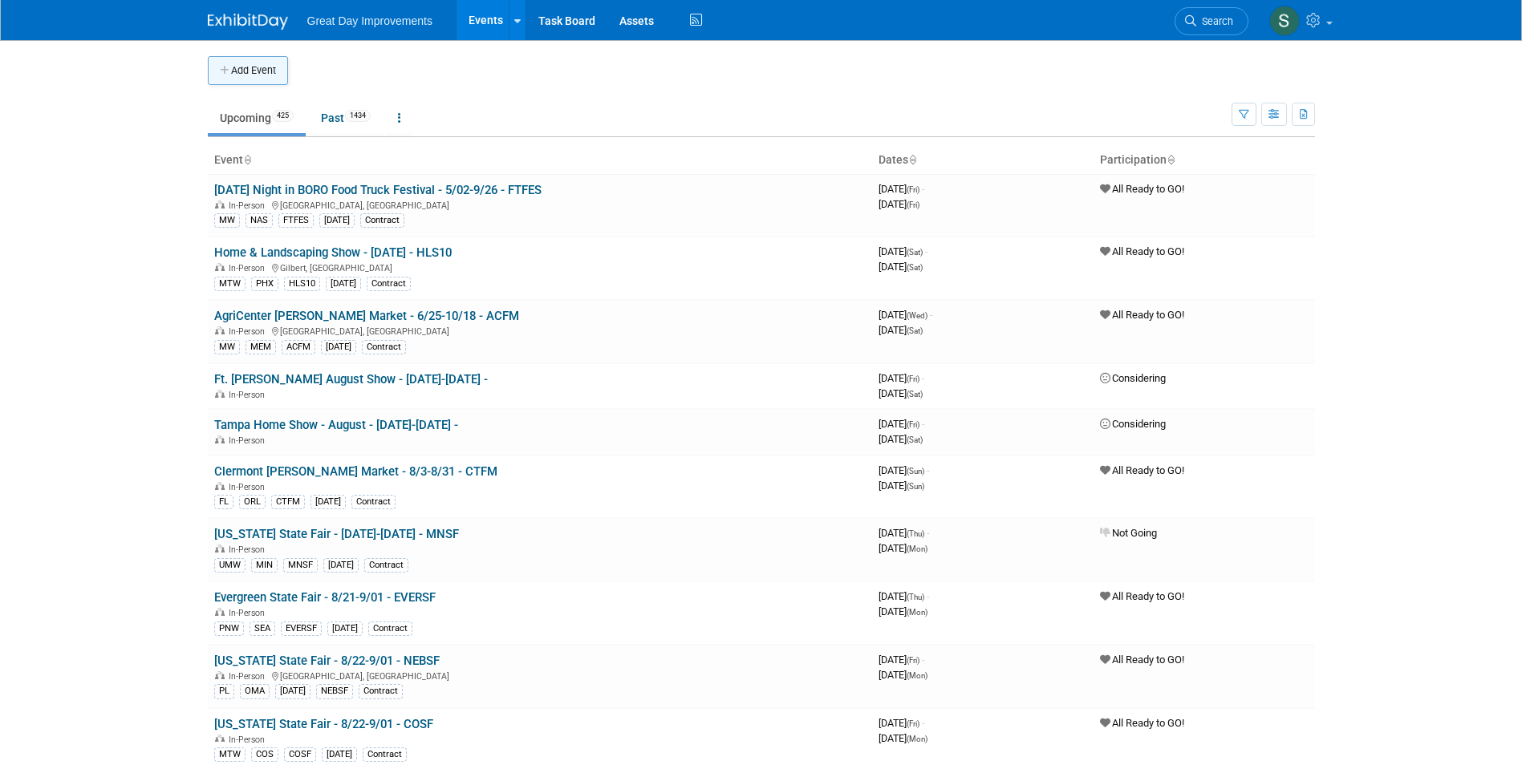
click at [243, 74] on button "Add Event" at bounding box center [248, 70] width 80 height 29
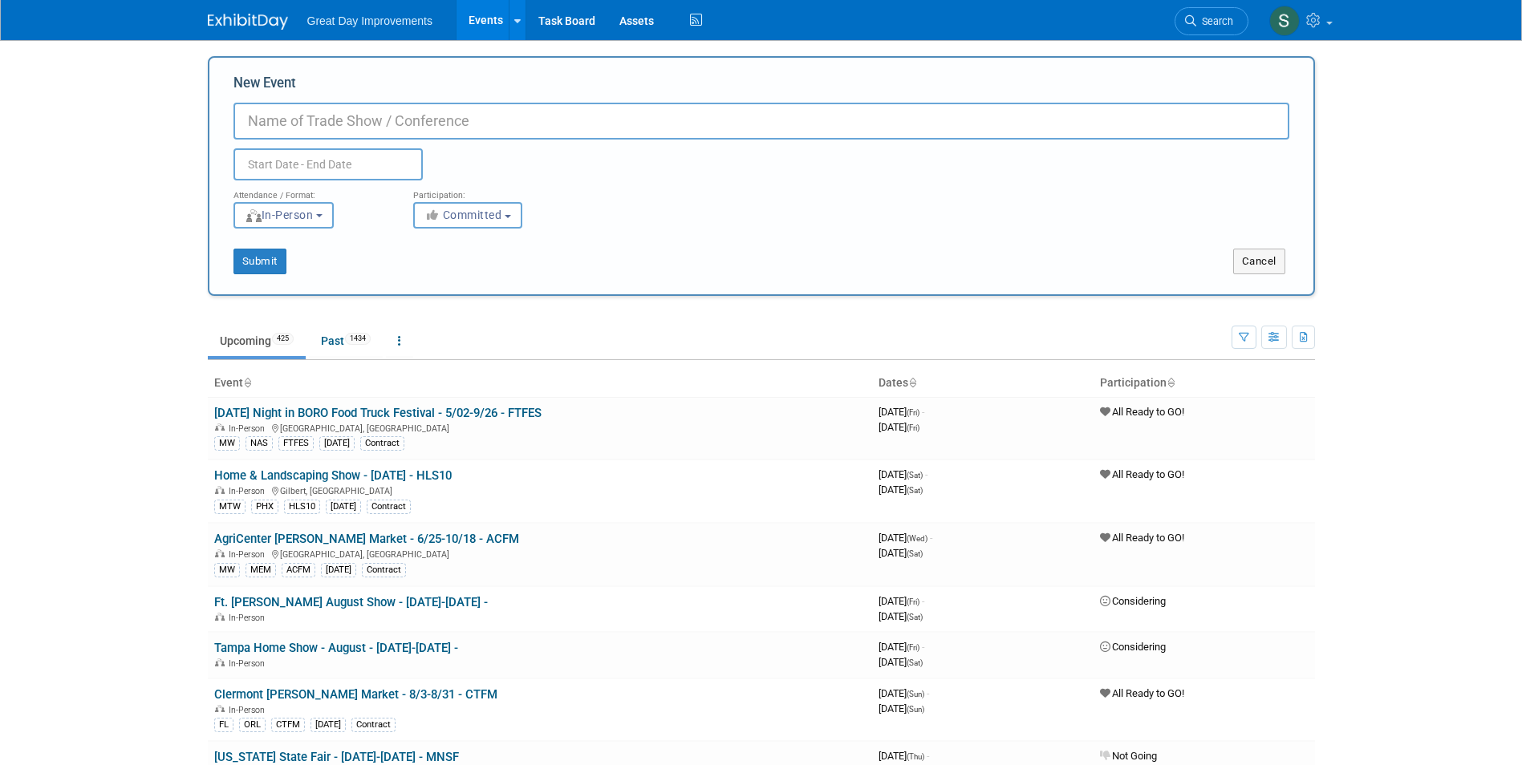
paste input "Junior League of Baton Rouge"
drag, startPoint x: 474, startPoint y: 125, endPoint x: 174, endPoint y: 101, distance: 300.9
click at [174, 101] on body "Great Day Improvements Events Add Event Bulk Upload Events Shareable Event Boar…" at bounding box center [761, 382] width 1522 height 765
paste input "Hollydays Market"
type input "Hollydays Market - 10/16-10/18 - HOLDM"
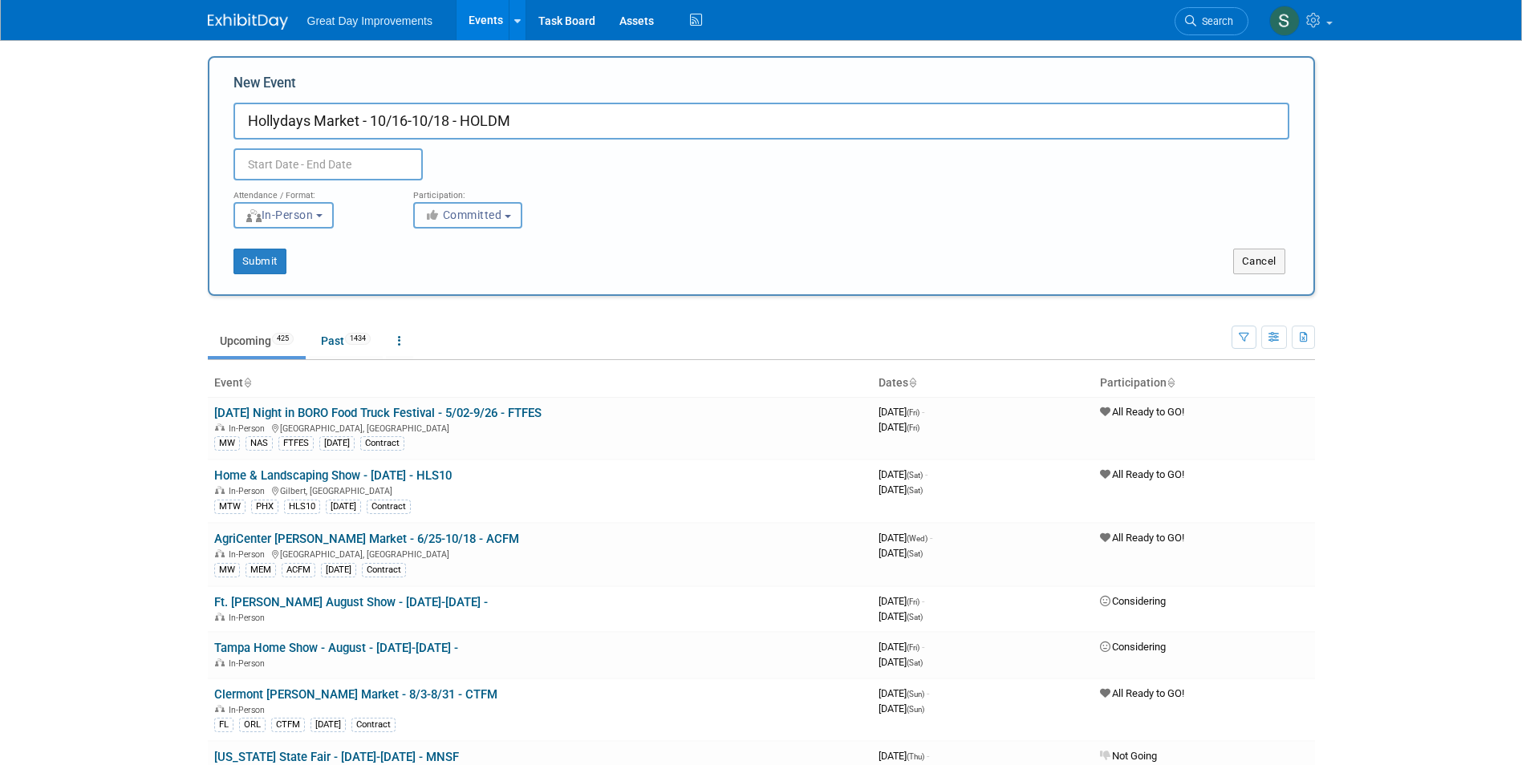
click at [506, 213] on button "Committed" at bounding box center [467, 215] width 109 height 26
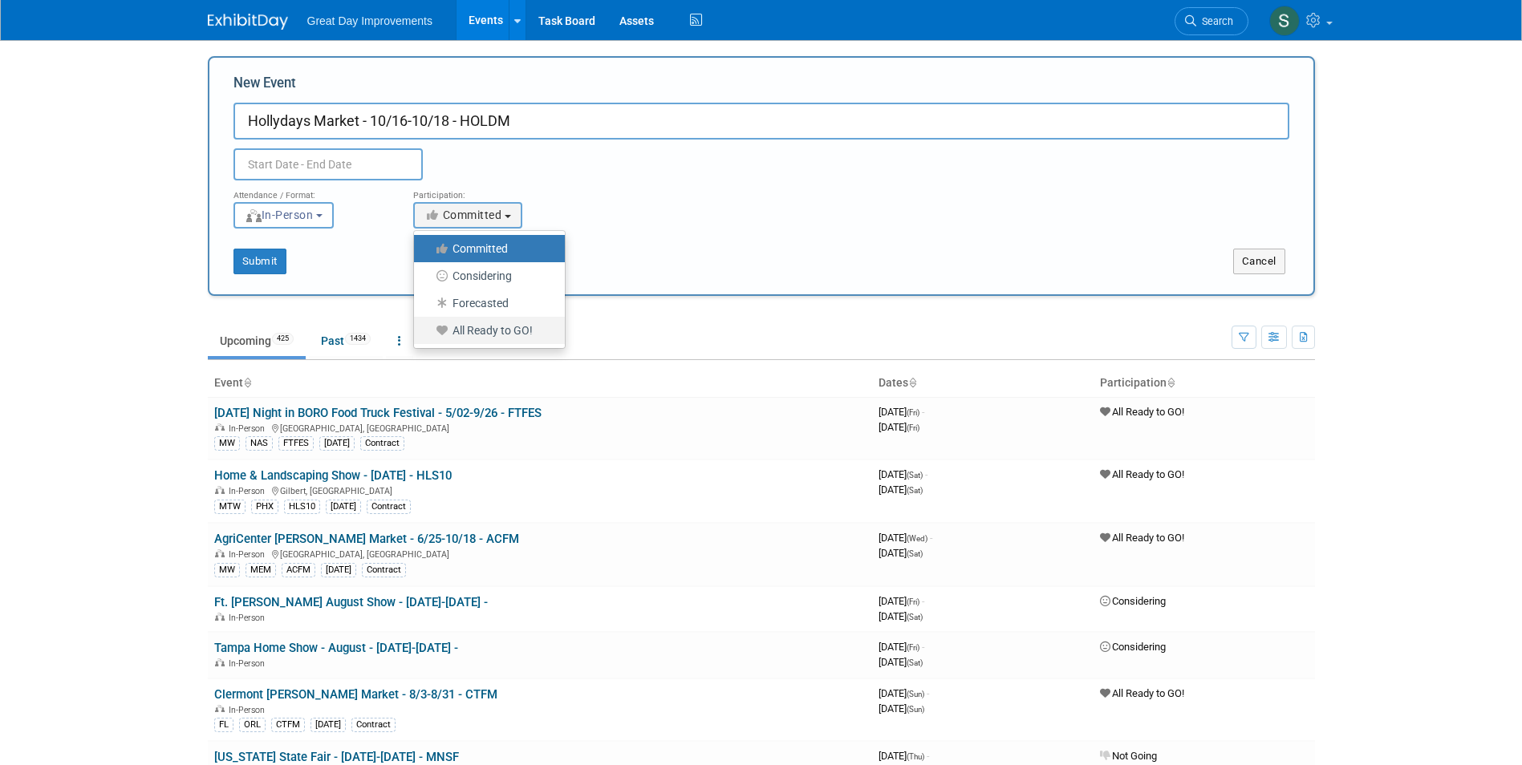
click at [516, 334] on label "All Ready to GO!" at bounding box center [485, 330] width 127 height 21
click at [428, 334] on input "All Ready to GO!" at bounding box center [423, 331] width 10 height 10
select select "102"
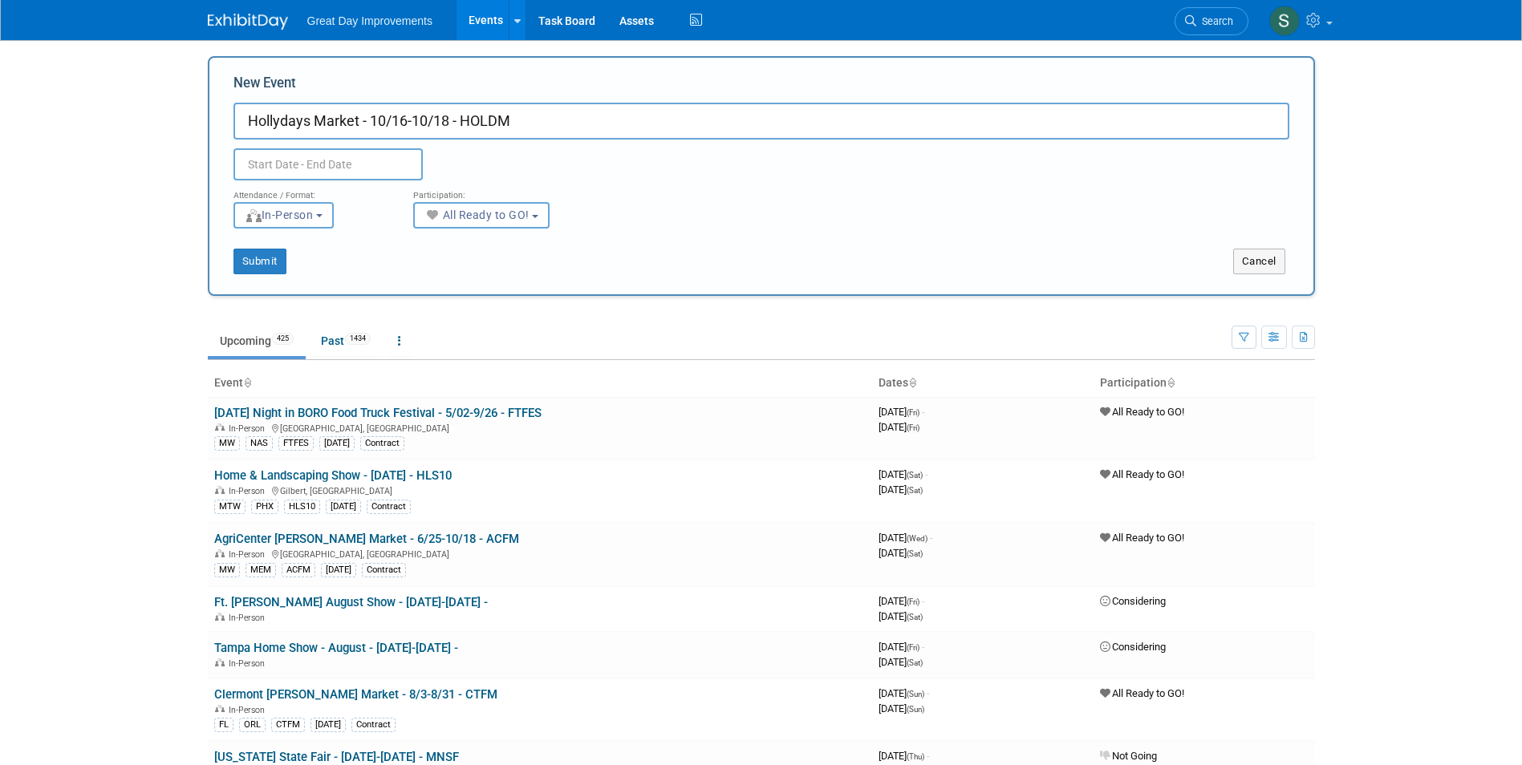
click at [368, 163] on input "text" at bounding box center [327, 164] width 189 height 32
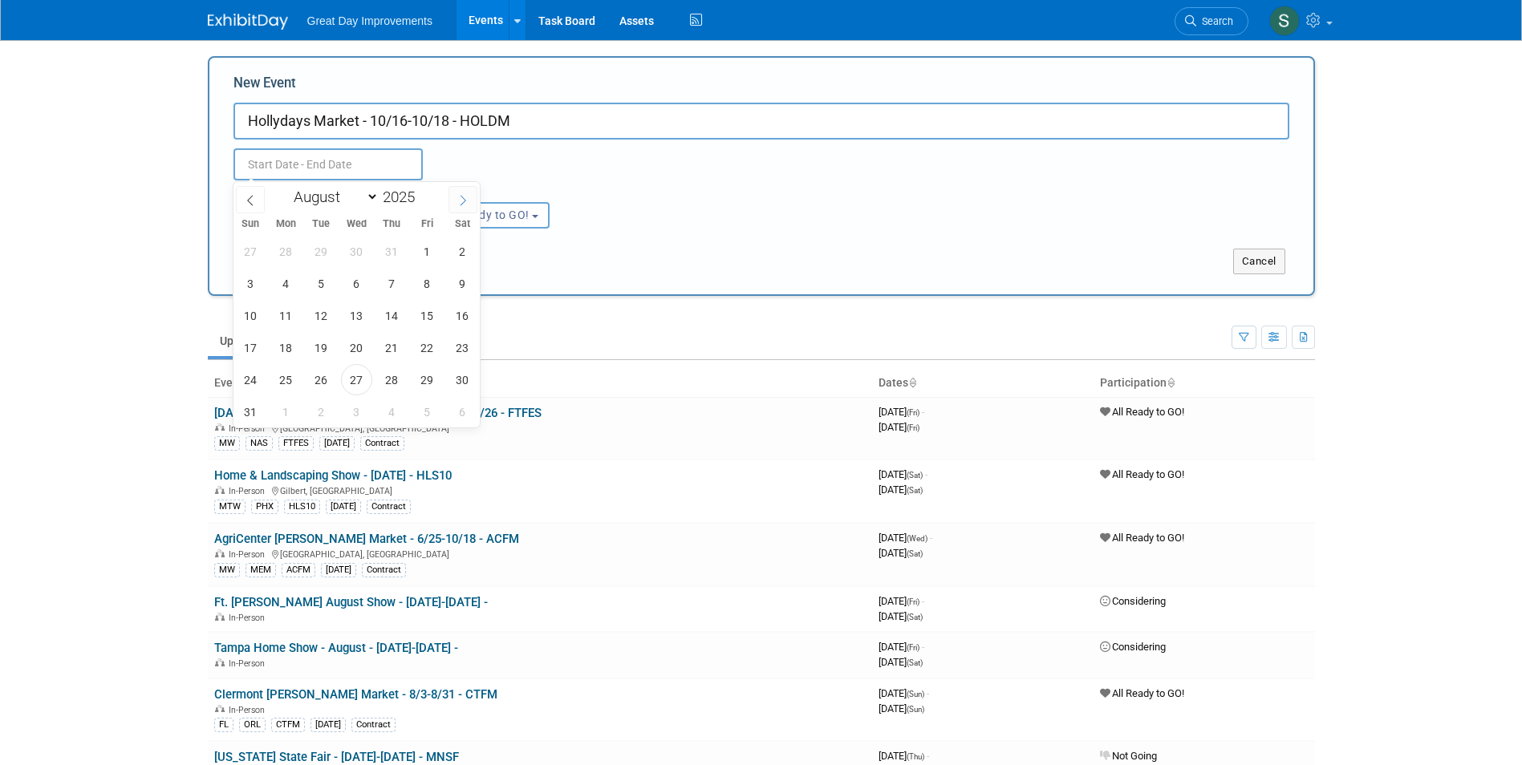
click at [458, 192] on span at bounding box center [462, 199] width 29 height 27
select select "9"
click at [397, 315] on span "16" at bounding box center [391, 315] width 31 height 31
click at [451, 322] on span "18" at bounding box center [462, 315] width 31 height 31
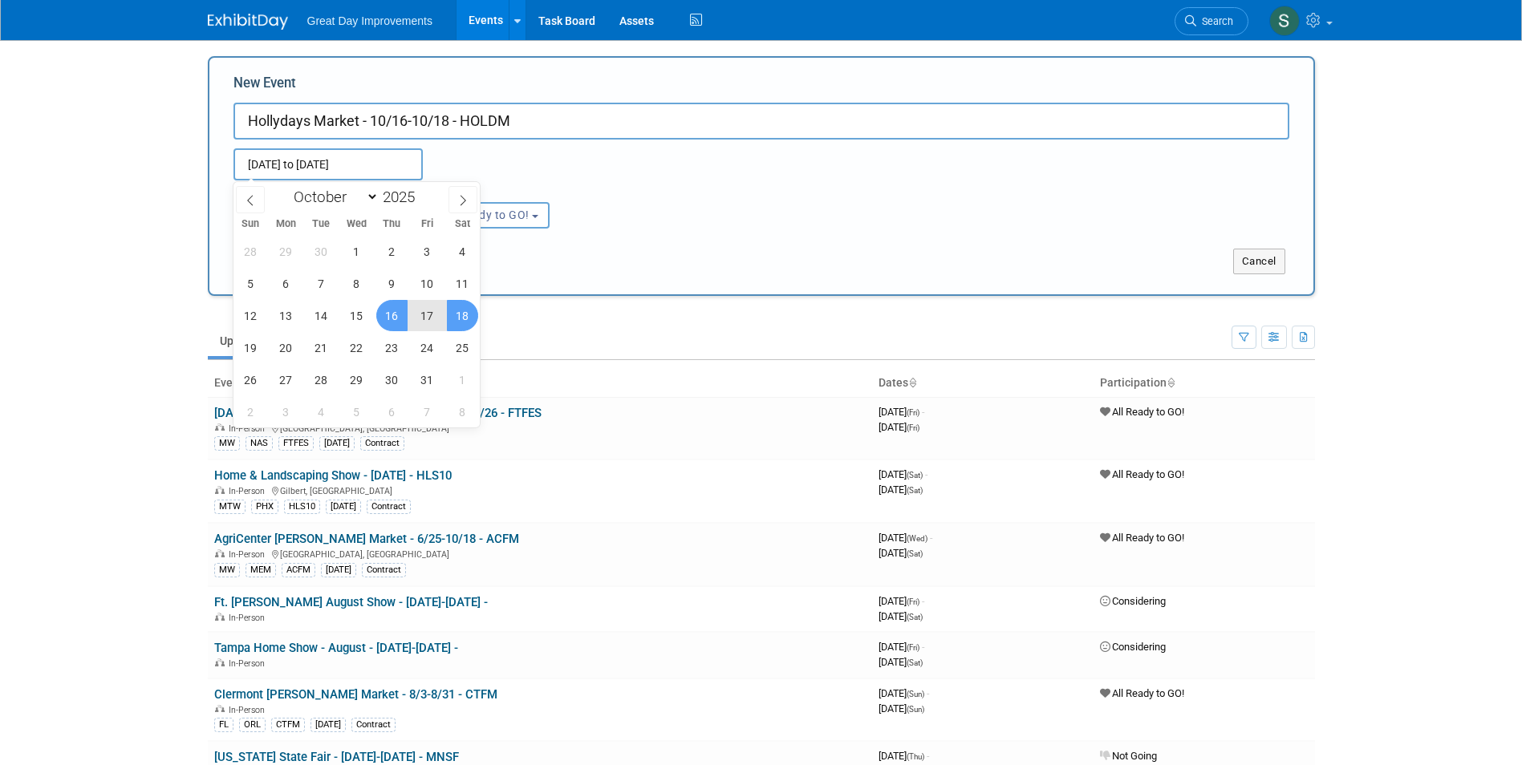
type input "Oct 16, 2025 to Oct 18, 2025"
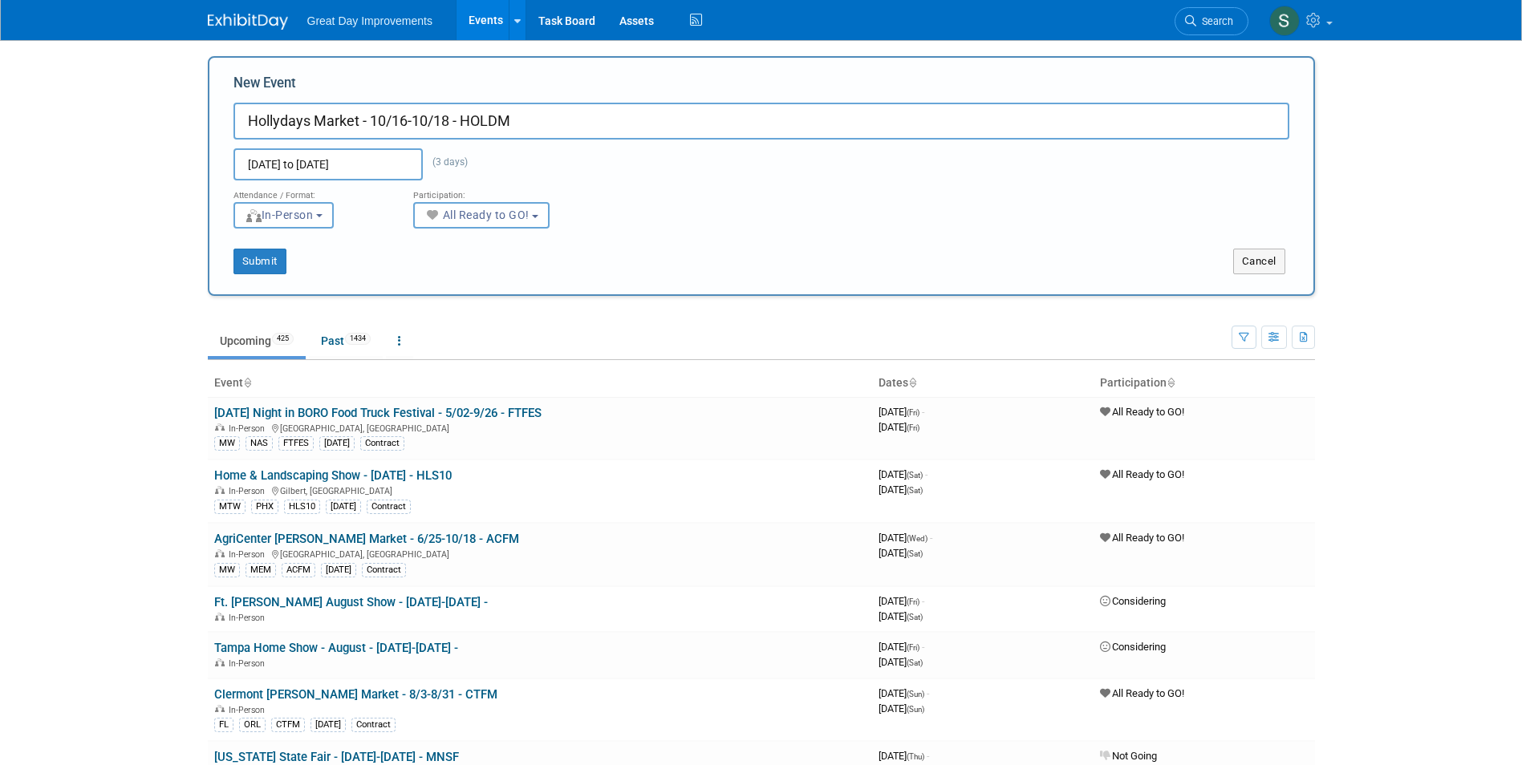
click at [628, 249] on div "Submit" at bounding box center [439, 262] width 460 height 26
click at [249, 263] on button "Submit" at bounding box center [259, 262] width 53 height 26
type input "Hollydays Market - 10/16-10/18 - HOLDM"
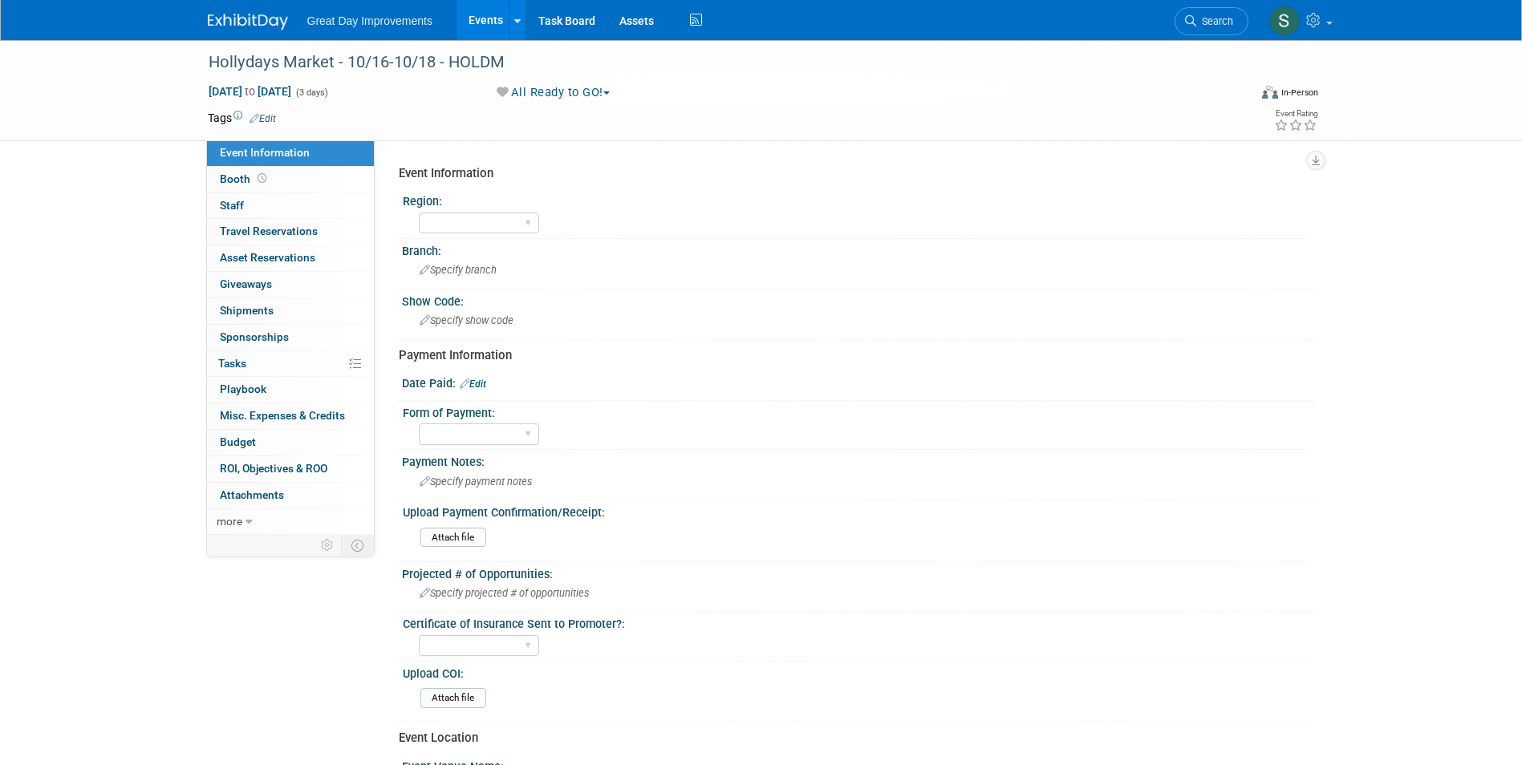
click at [265, 113] on link "Edit" at bounding box center [262, 118] width 26 height 11
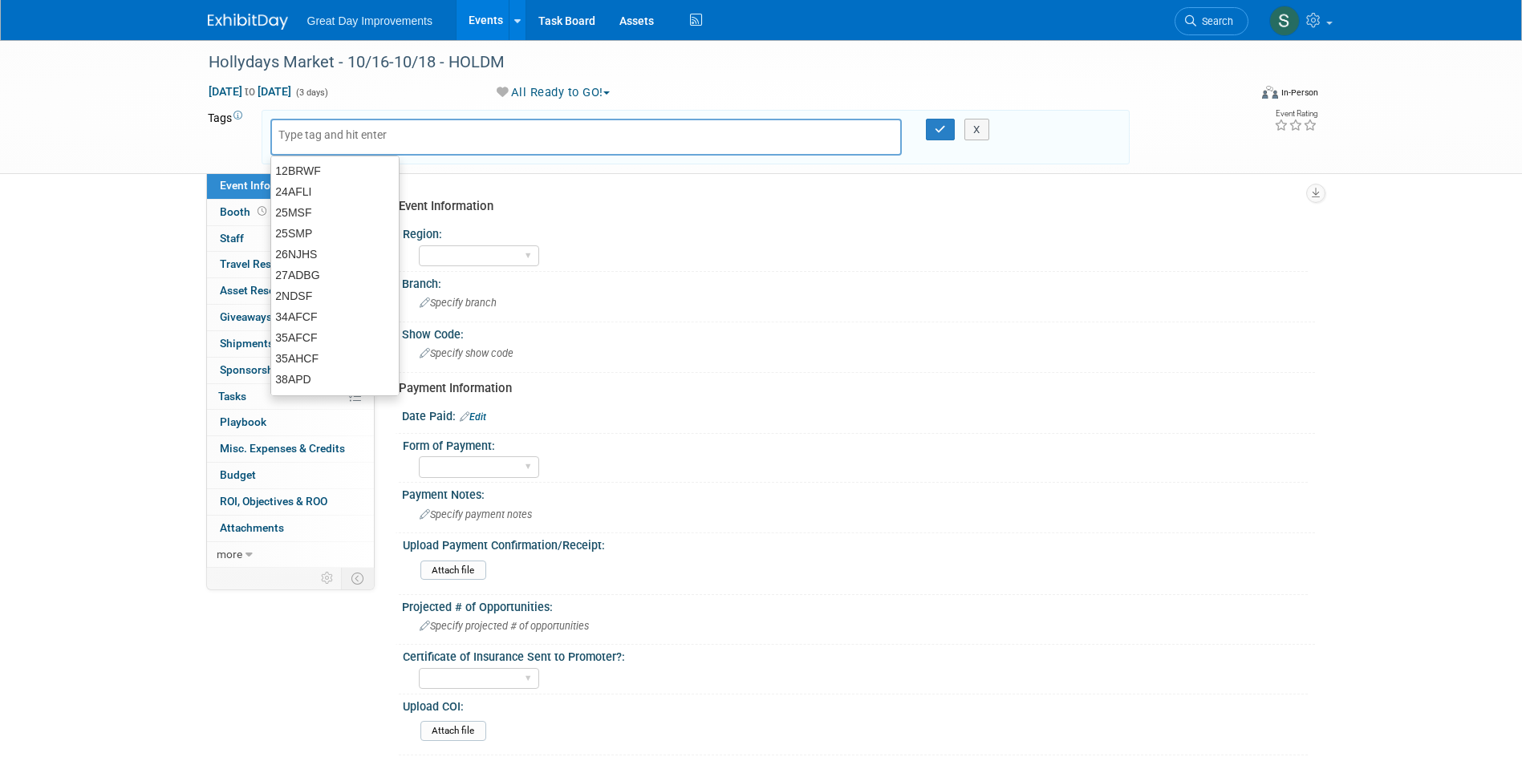
click at [334, 132] on input "text" at bounding box center [342, 135] width 128 height 16
type input "GC"
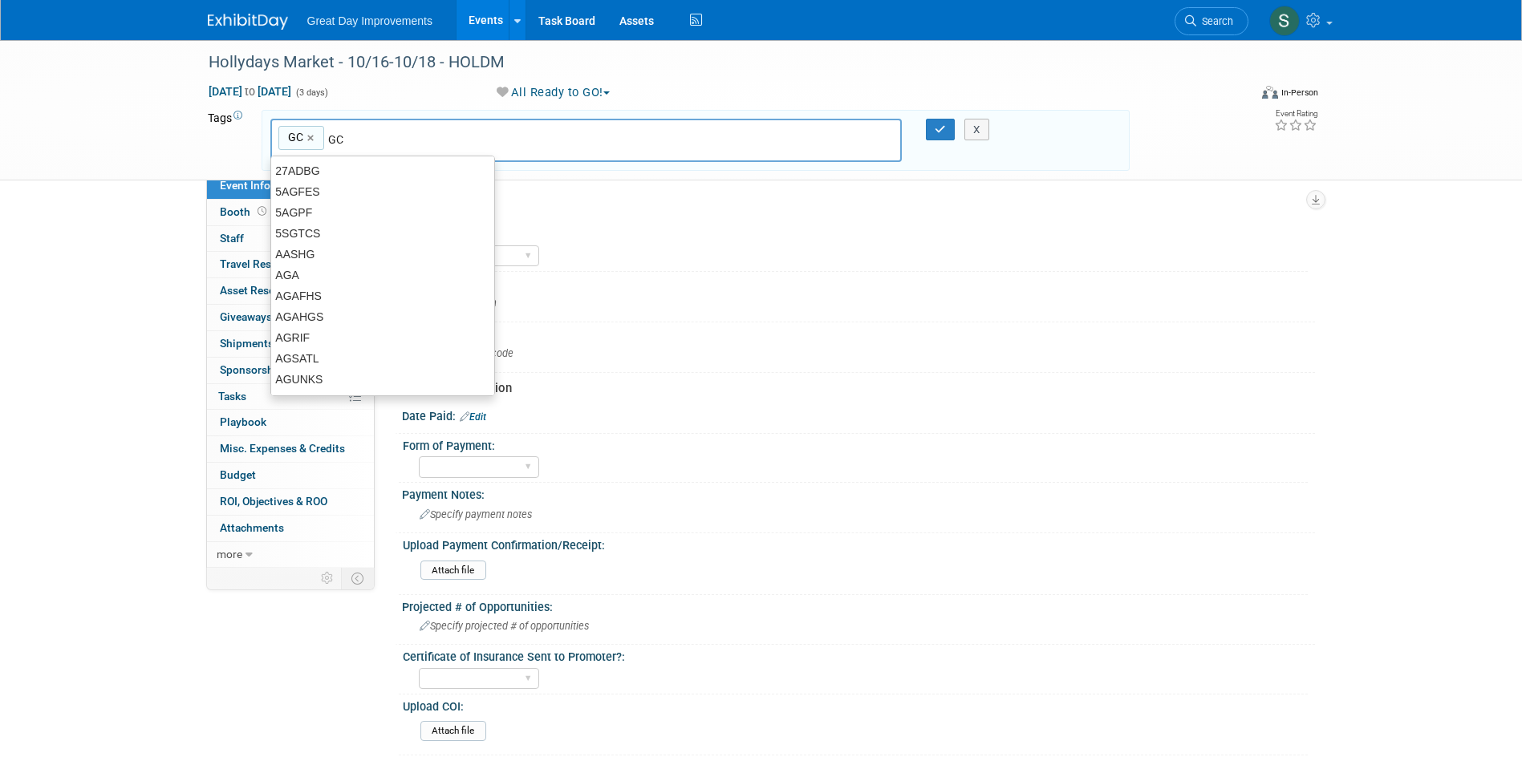
type input "GC"
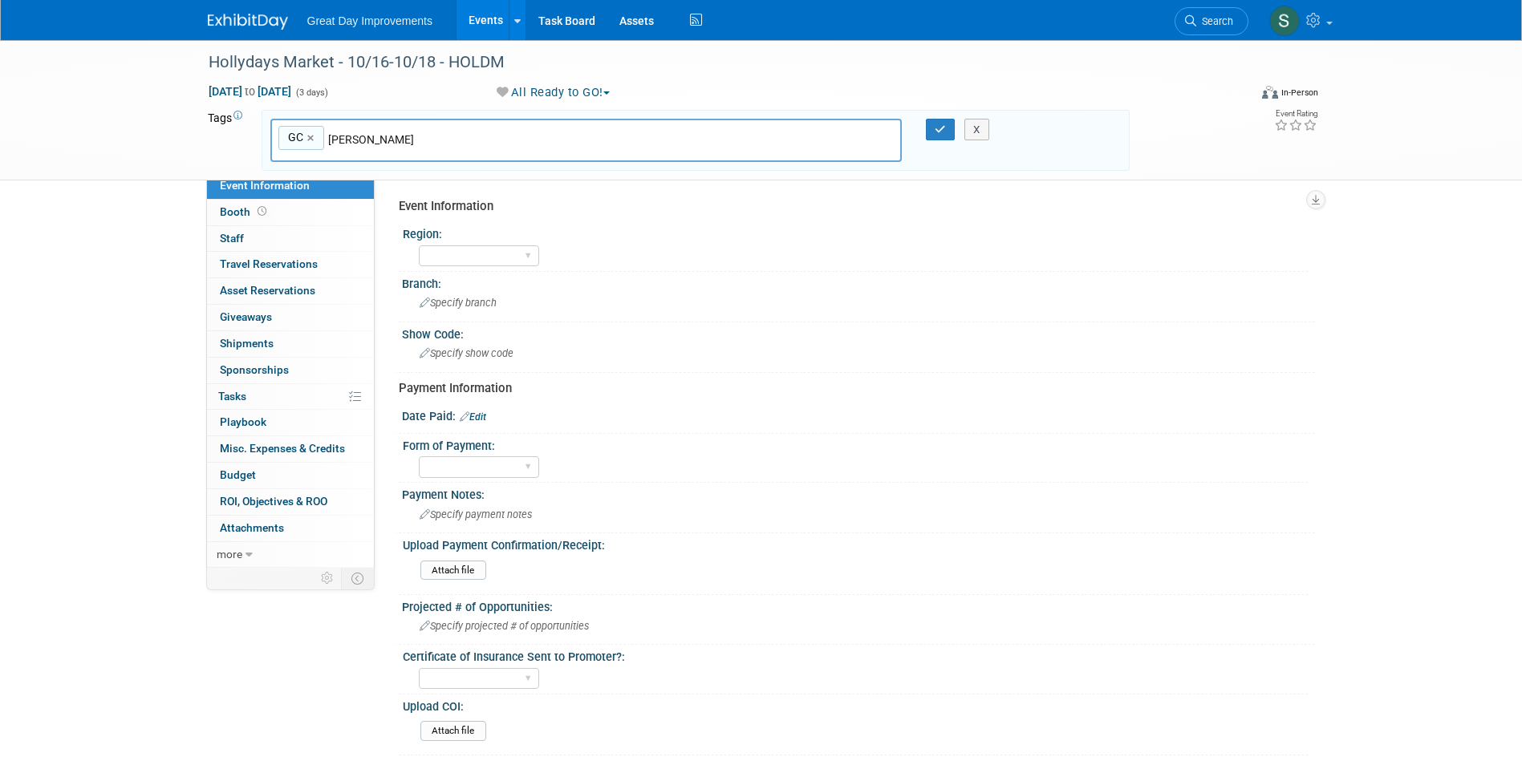
type input "BAT"
type input "GC, BAT"
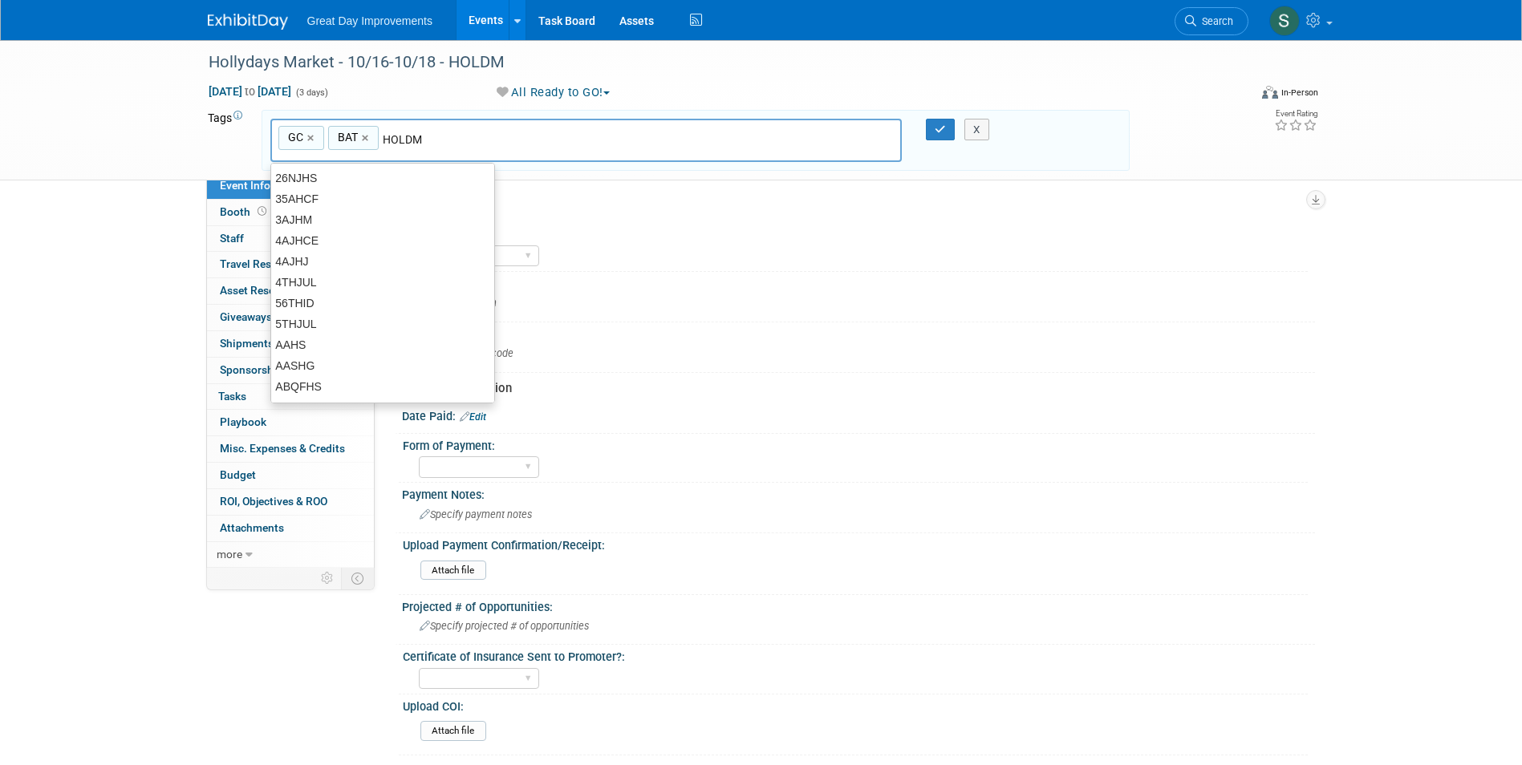
type input "HOLDM"
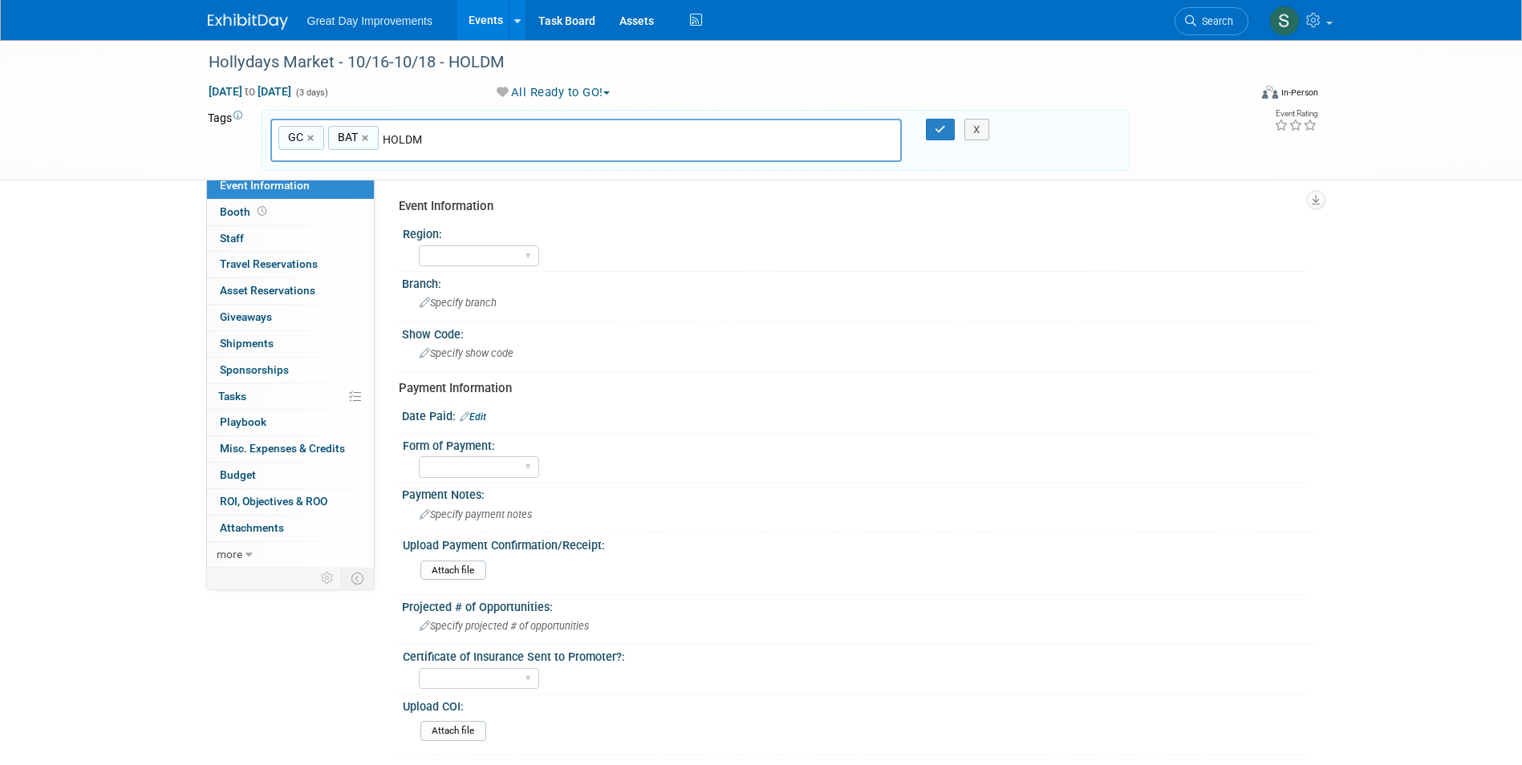
type input "GC, BAT, HOLDM"
type input "B"
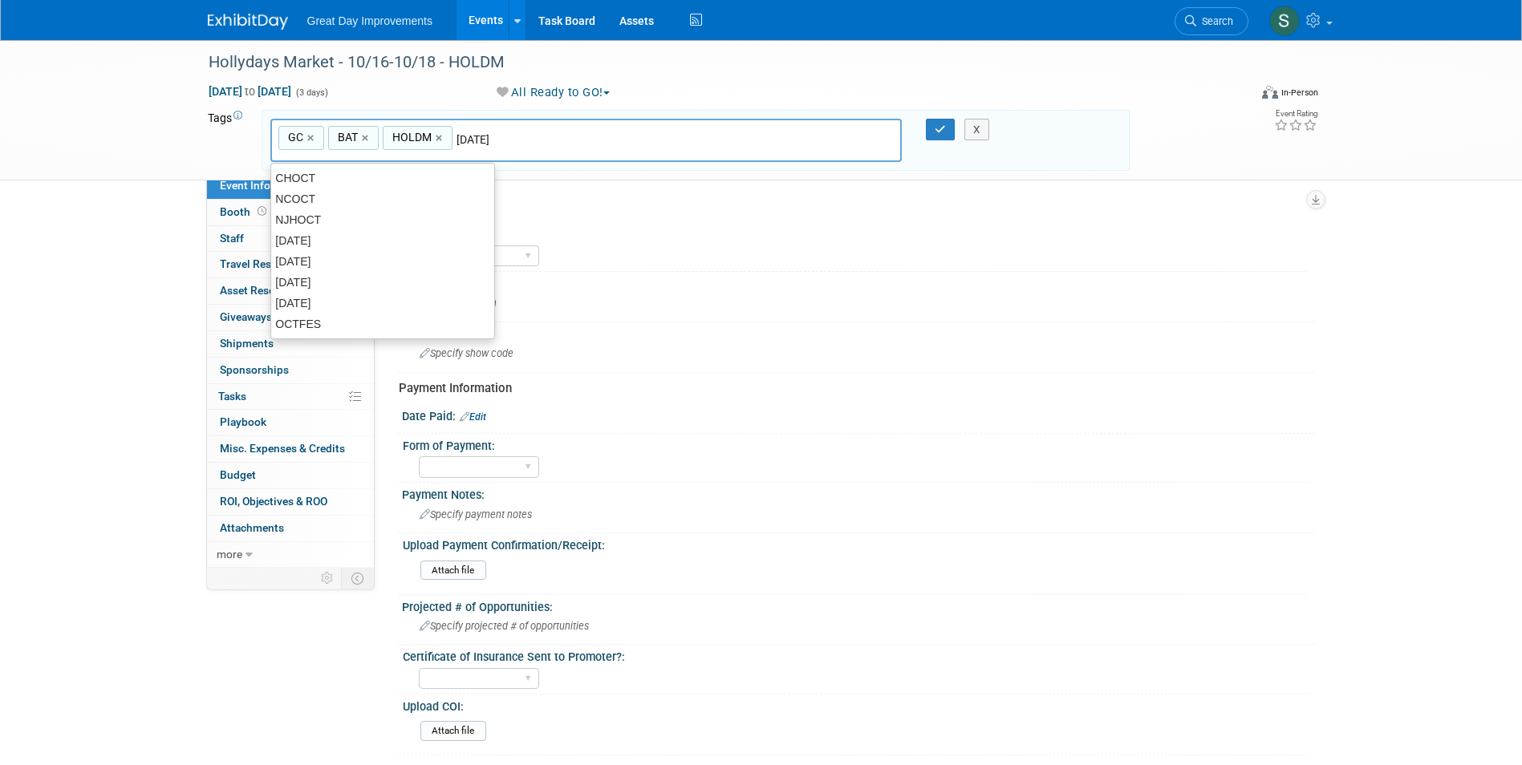
type input "[DATE]"
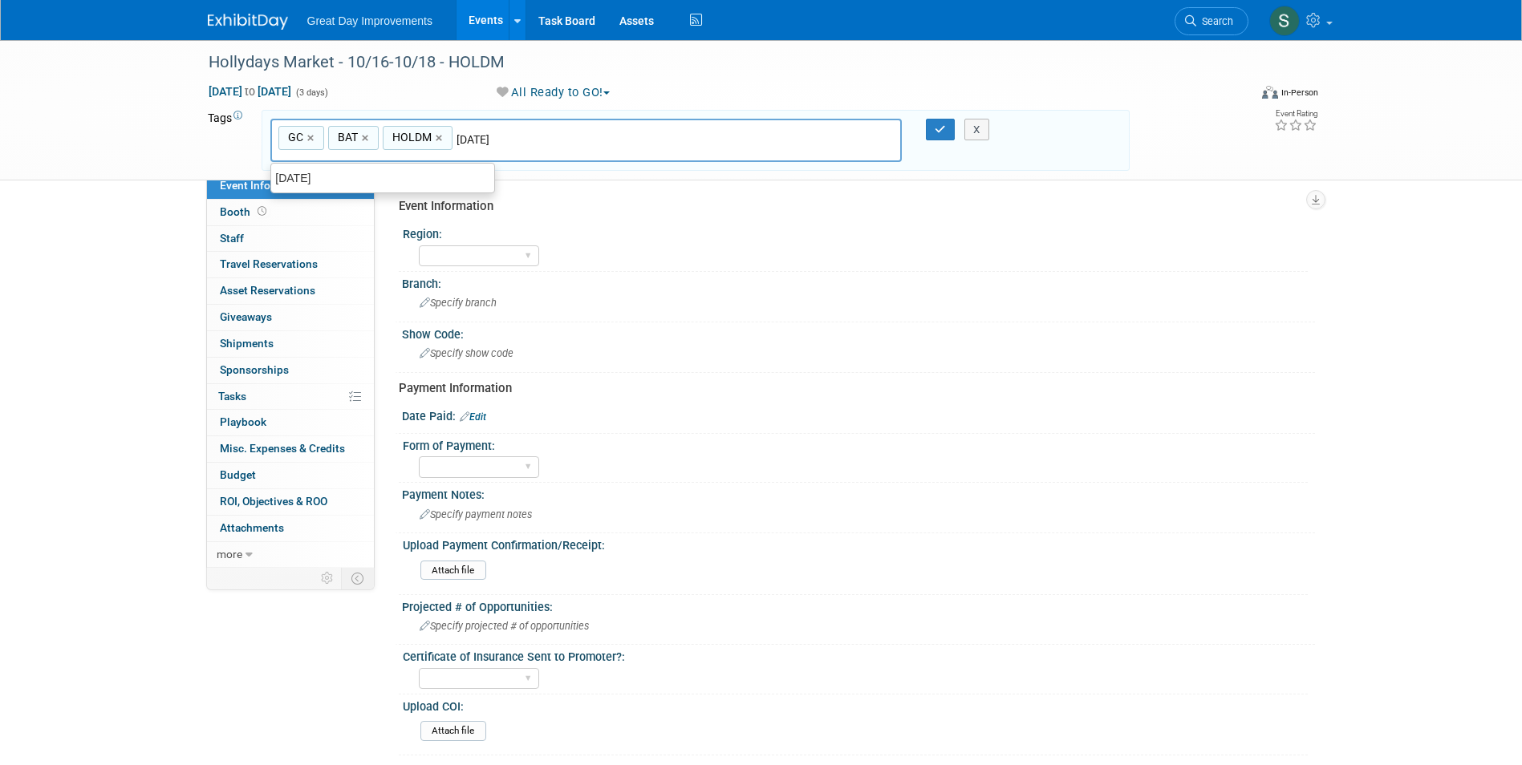
type input "GC, BAT, HOLDM, OCT25"
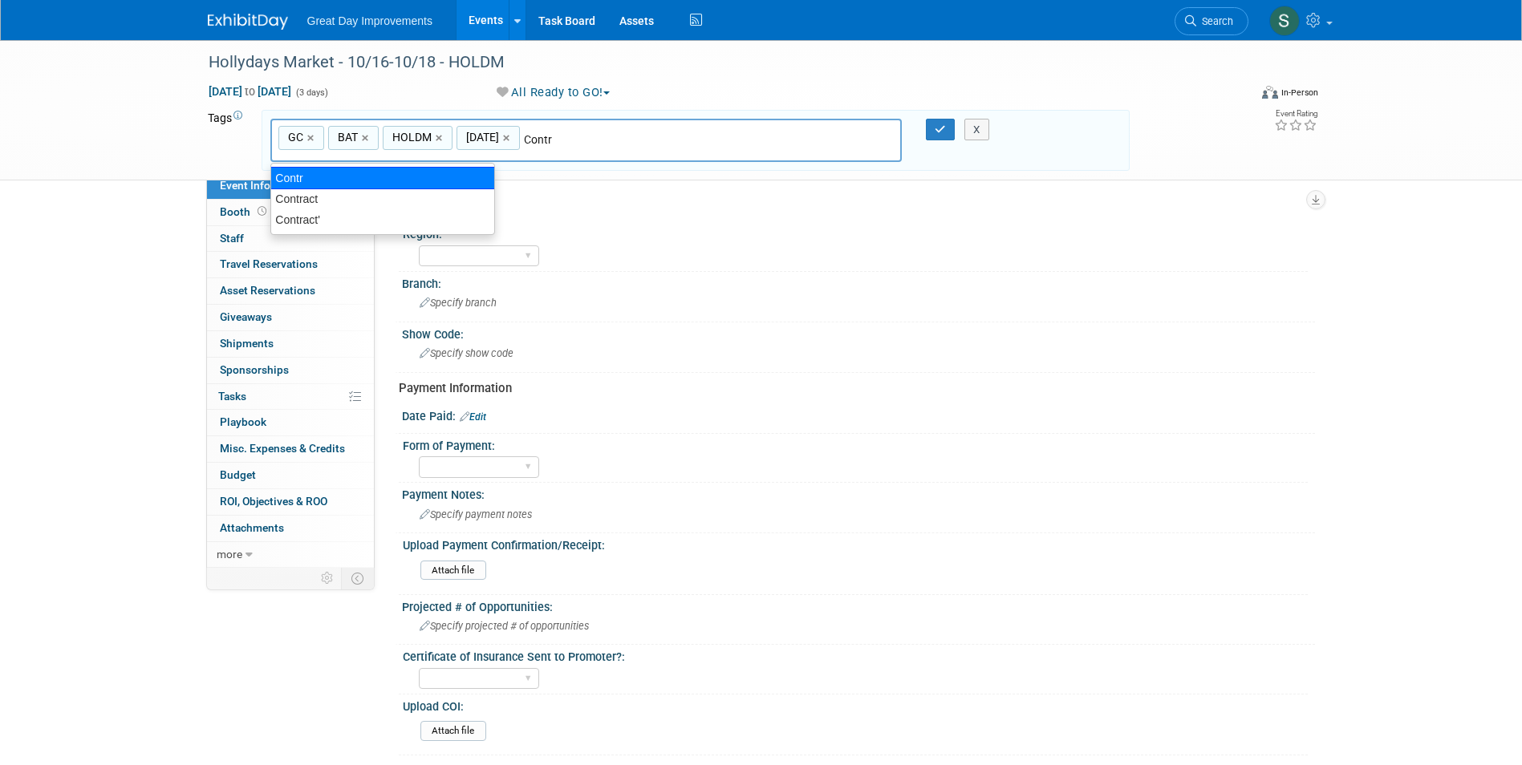
type input "Contract"
type input "GC, BAT, HOLDM, OCT25, Contract"
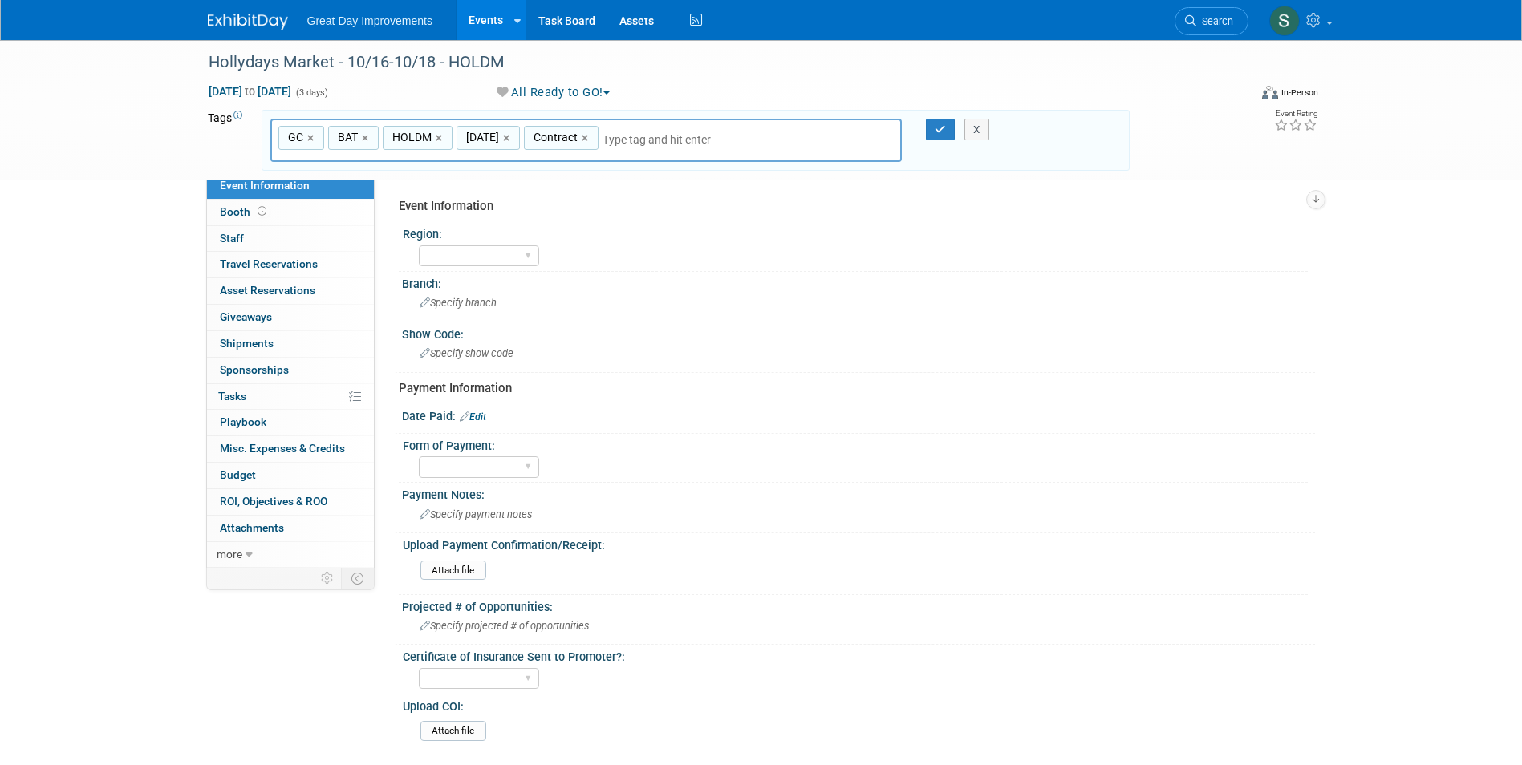
click at [922, 130] on div at bounding box center [931, 130] width 34 height 22
click at [934, 128] on icon "button" at bounding box center [939, 129] width 11 height 10
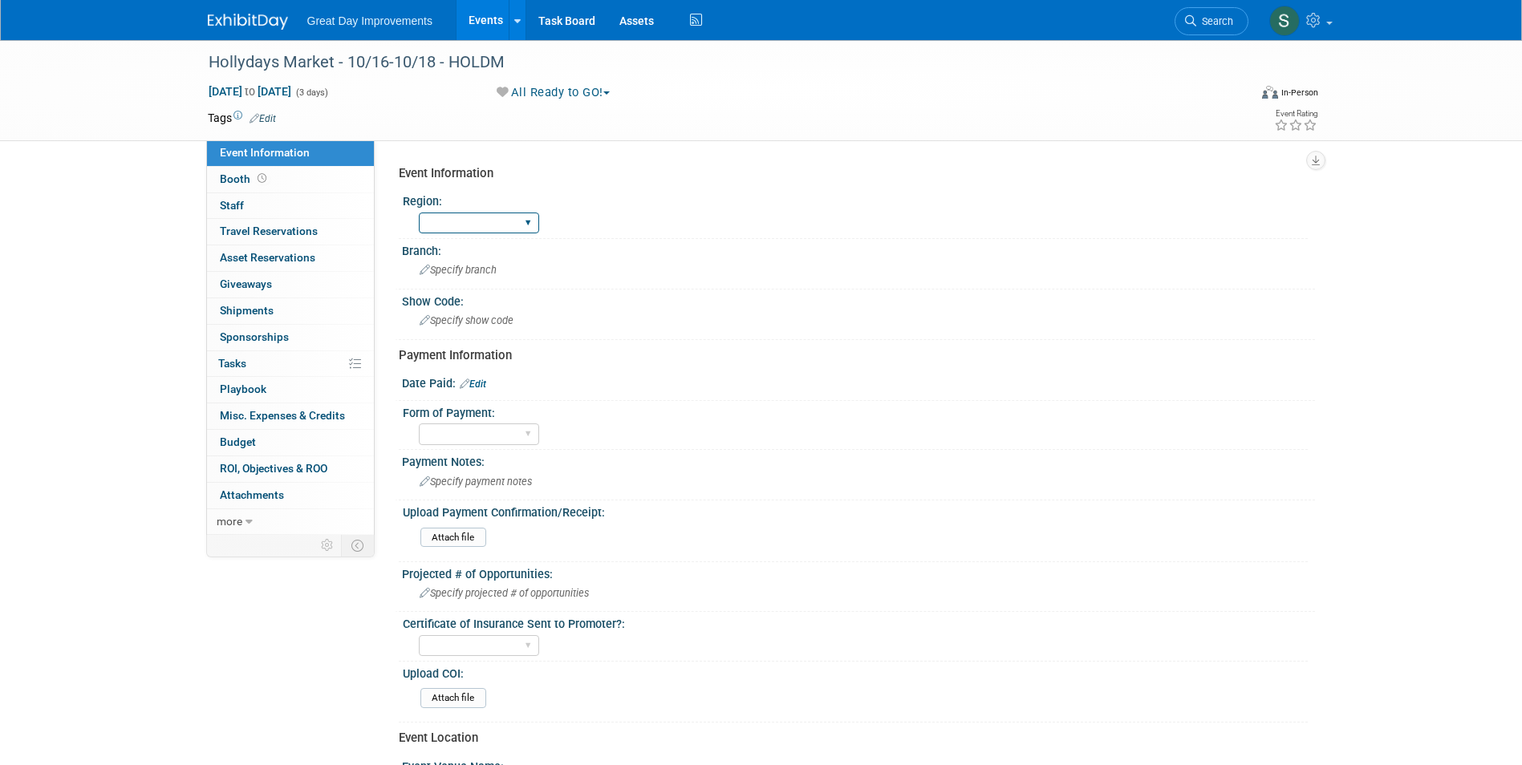
click at [468, 215] on select "GC MA MW MTW NE NEW OV PL PNW SA SE SC UMW FL" at bounding box center [479, 224] width 120 height 22
select select "GC"
click at [419, 213] on select "GC MA MW MTW NE NEW OV PL PNW SA SE SC UMW FL" at bounding box center [479, 224] width 120 height 22
click at [464, 268] on span "Specify branch" at bounding box center [457, 270] width 77 height 12
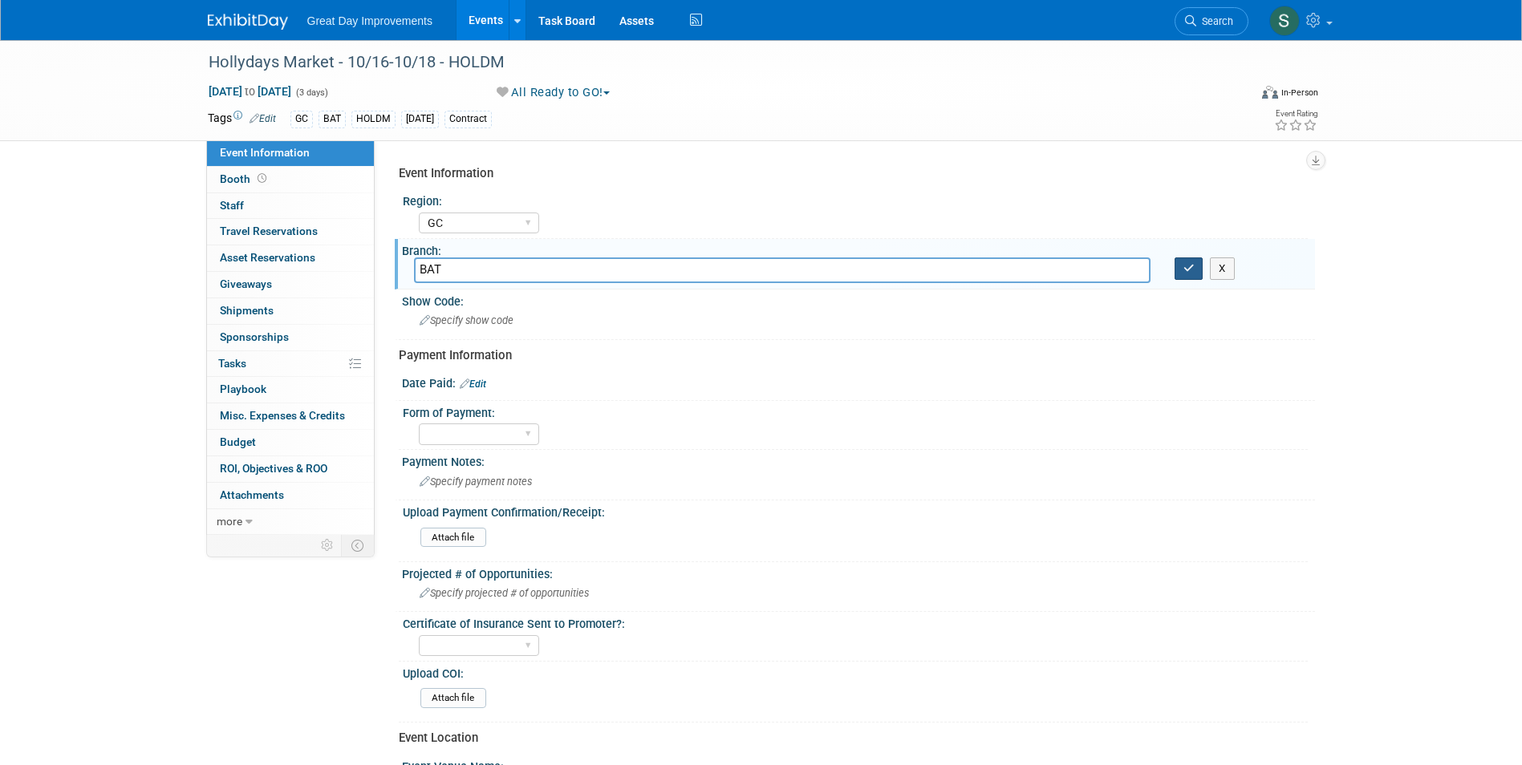
type input "BAT"
click at [1192, 261] on button "button" at bounding box center [1188, 268] width 29 height 22
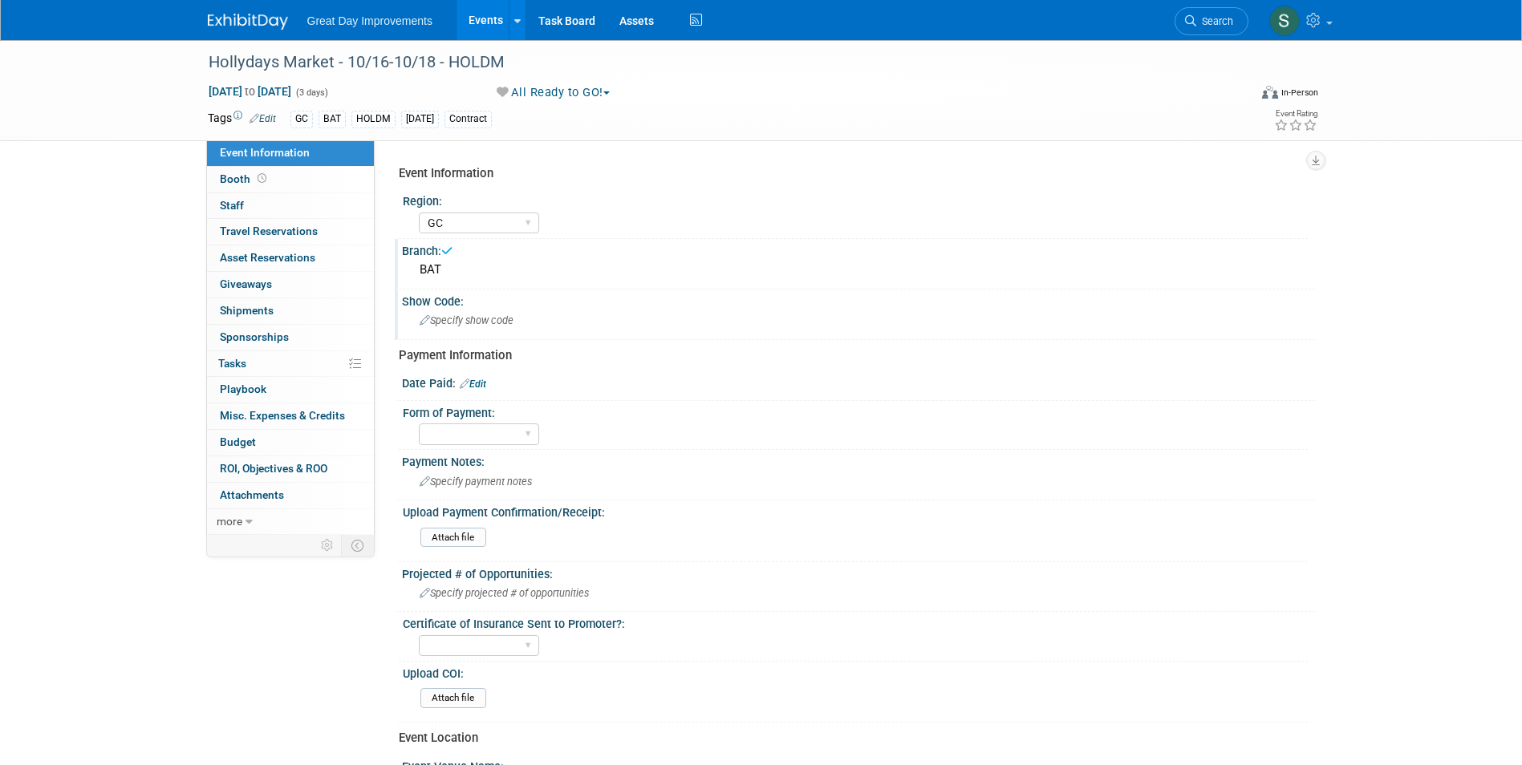
click at [450, 326] on div "Specify show code" at bounding box center [858, 320] width 889 height 25
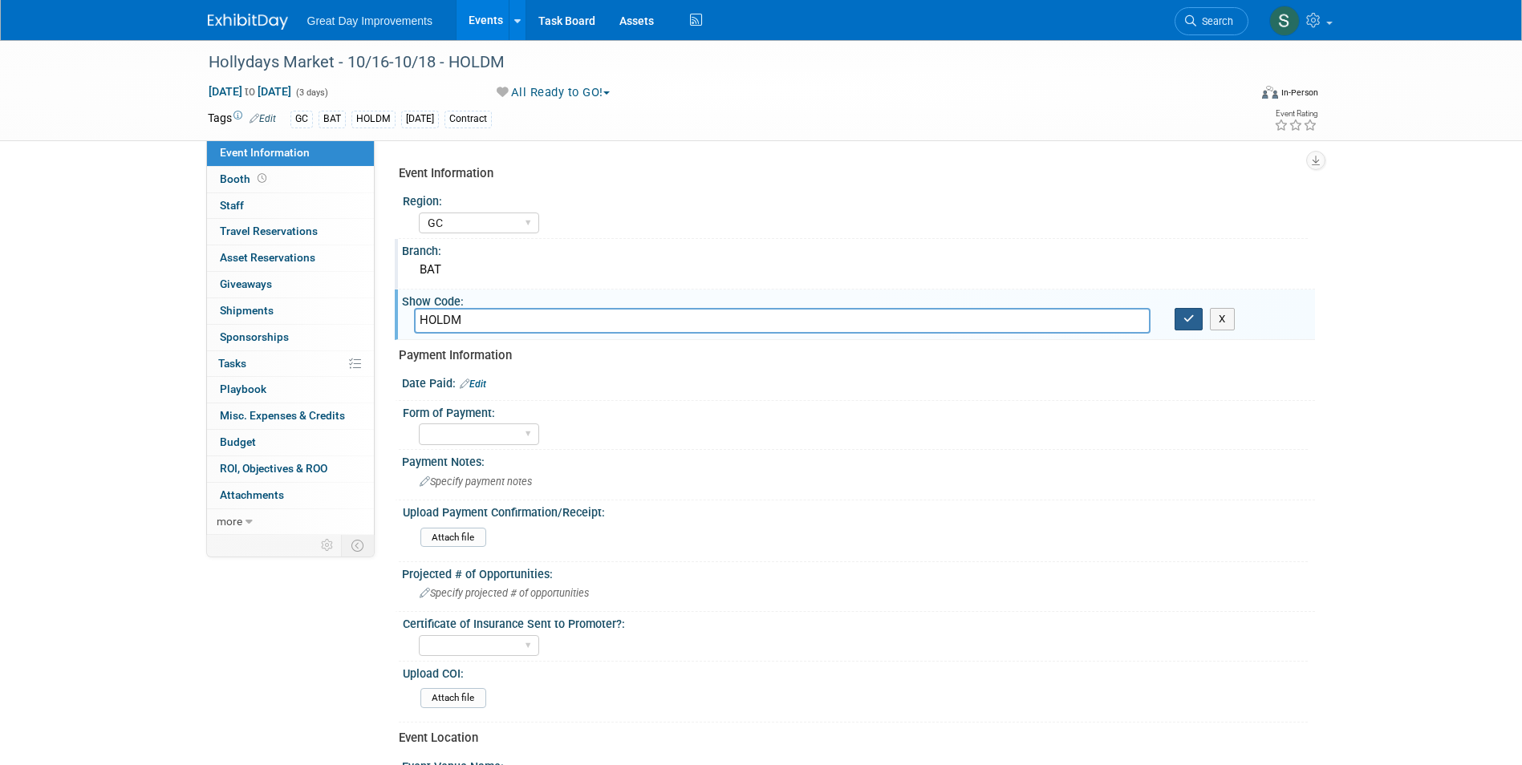
type input "HOLDM"
click at [1185, 314] on icon "button" at bounding box center [1188, 319] width 11 height 10
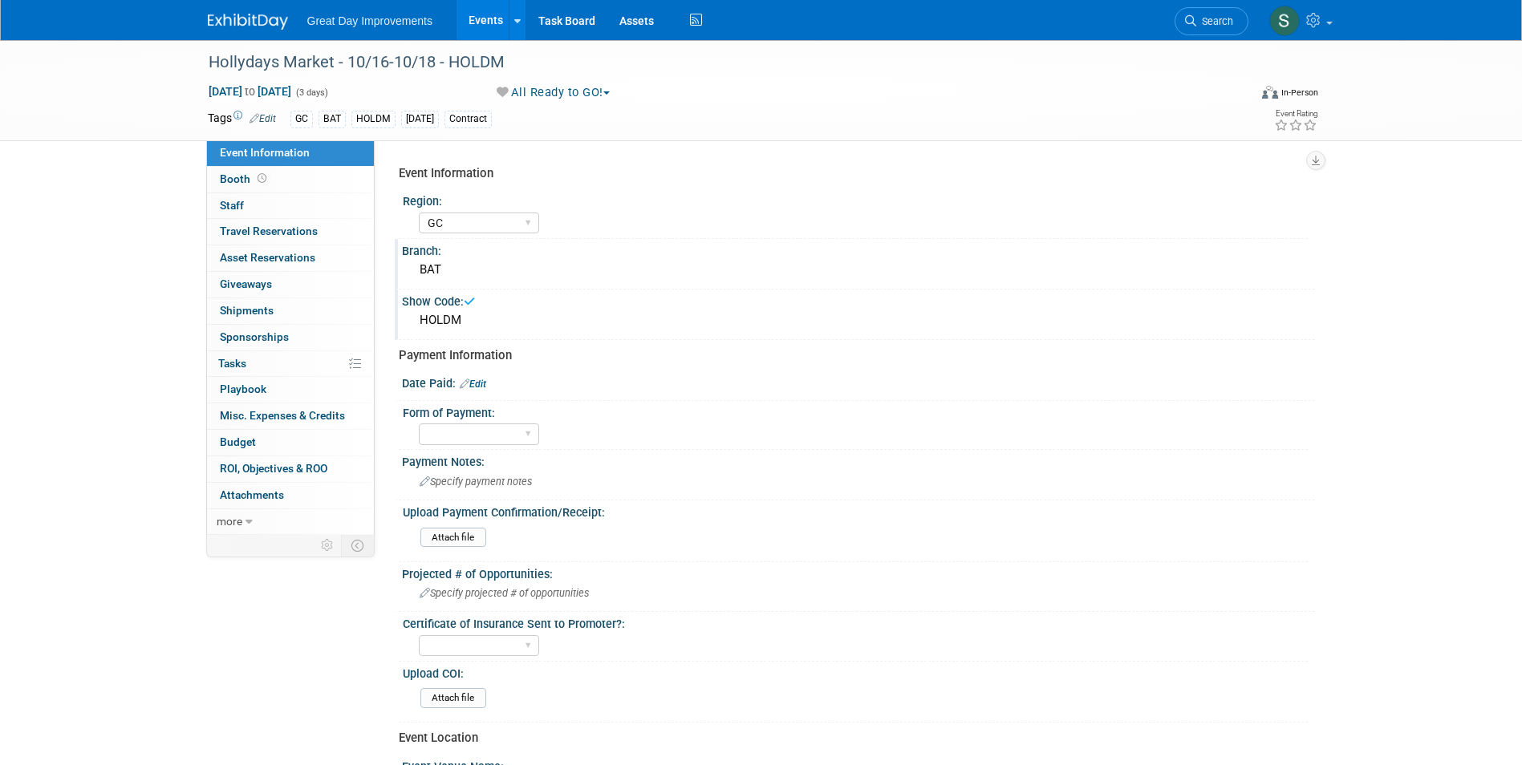
click at [287, 22] on img at bounding box center [248, 22] width 80 height 16
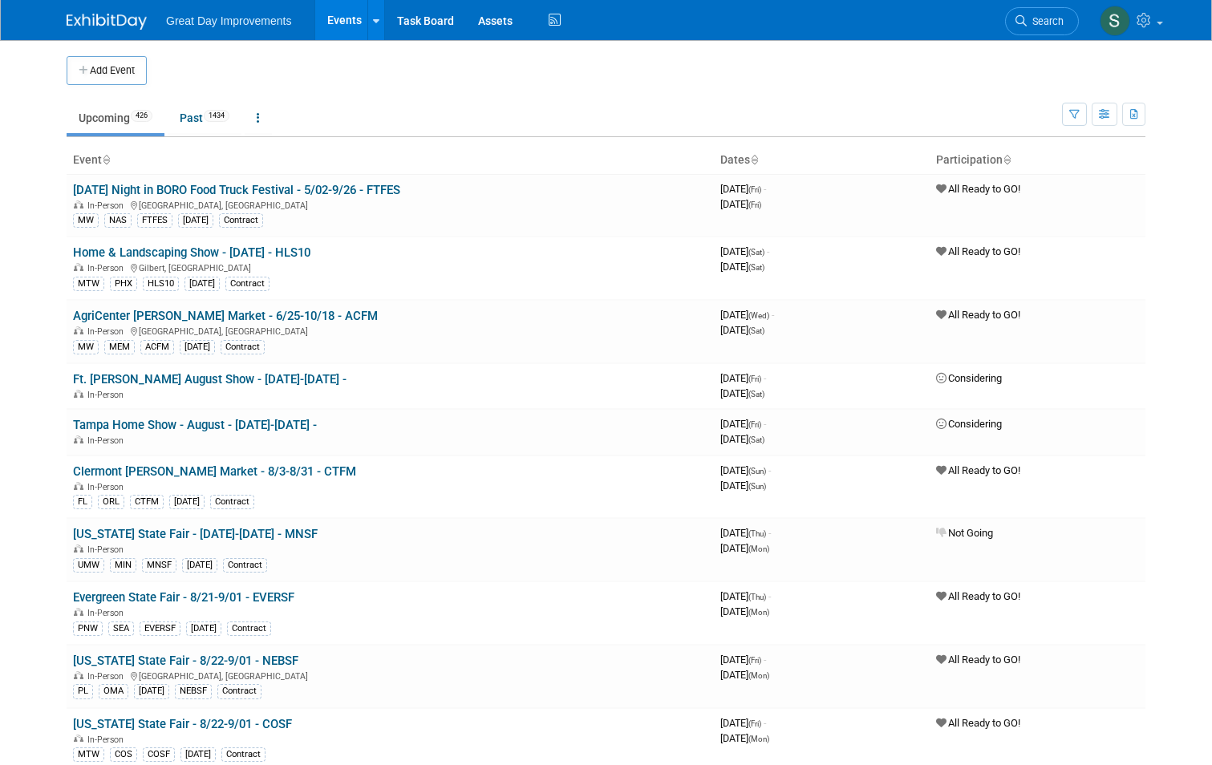
click at [102, 62] on button "Add Event" at bounding box center [107, 70] width 80 height 29
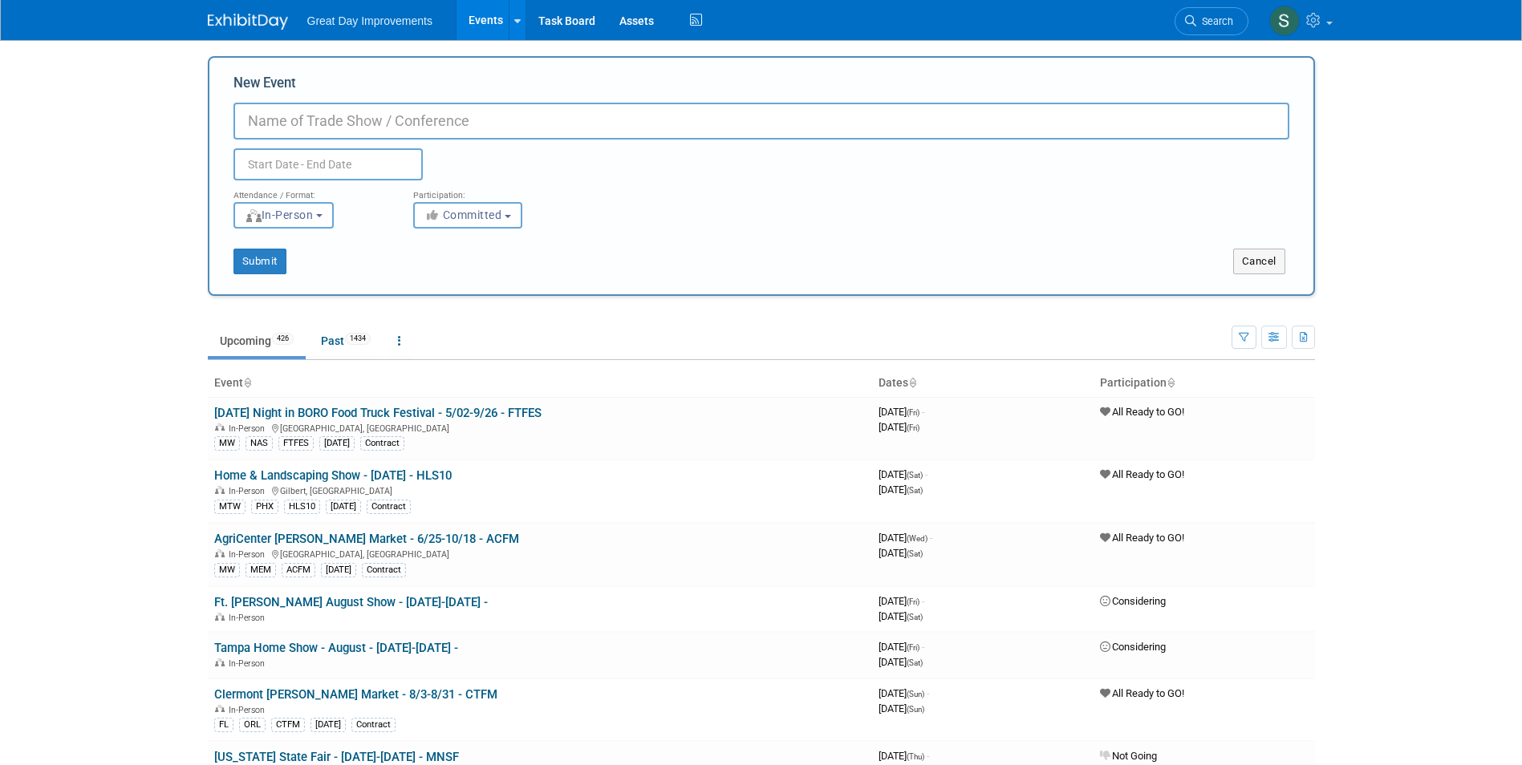
paste input "Port Orange Taco & Empanada Fest"
type input "Port Orange Taco & Empanada Fest - [DATE] - POTEF"
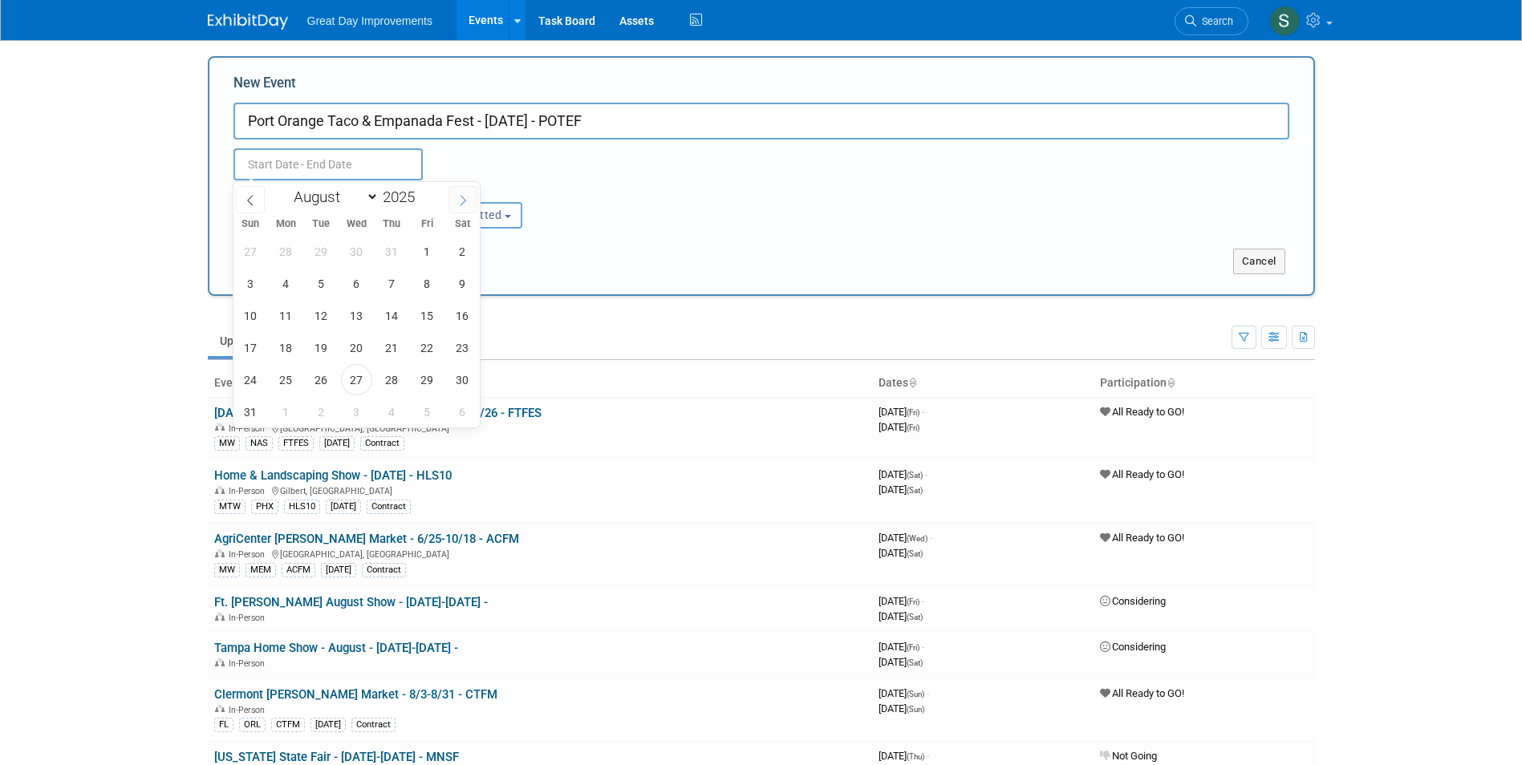
click at [463, 196] on icon at bounding box center [462, 200] width 11 height 11
select select "8"
click at [461, 254] on span "6" at bounding box center [462, 251] width 31 height 31
type input "[DATE] to [DATE]"
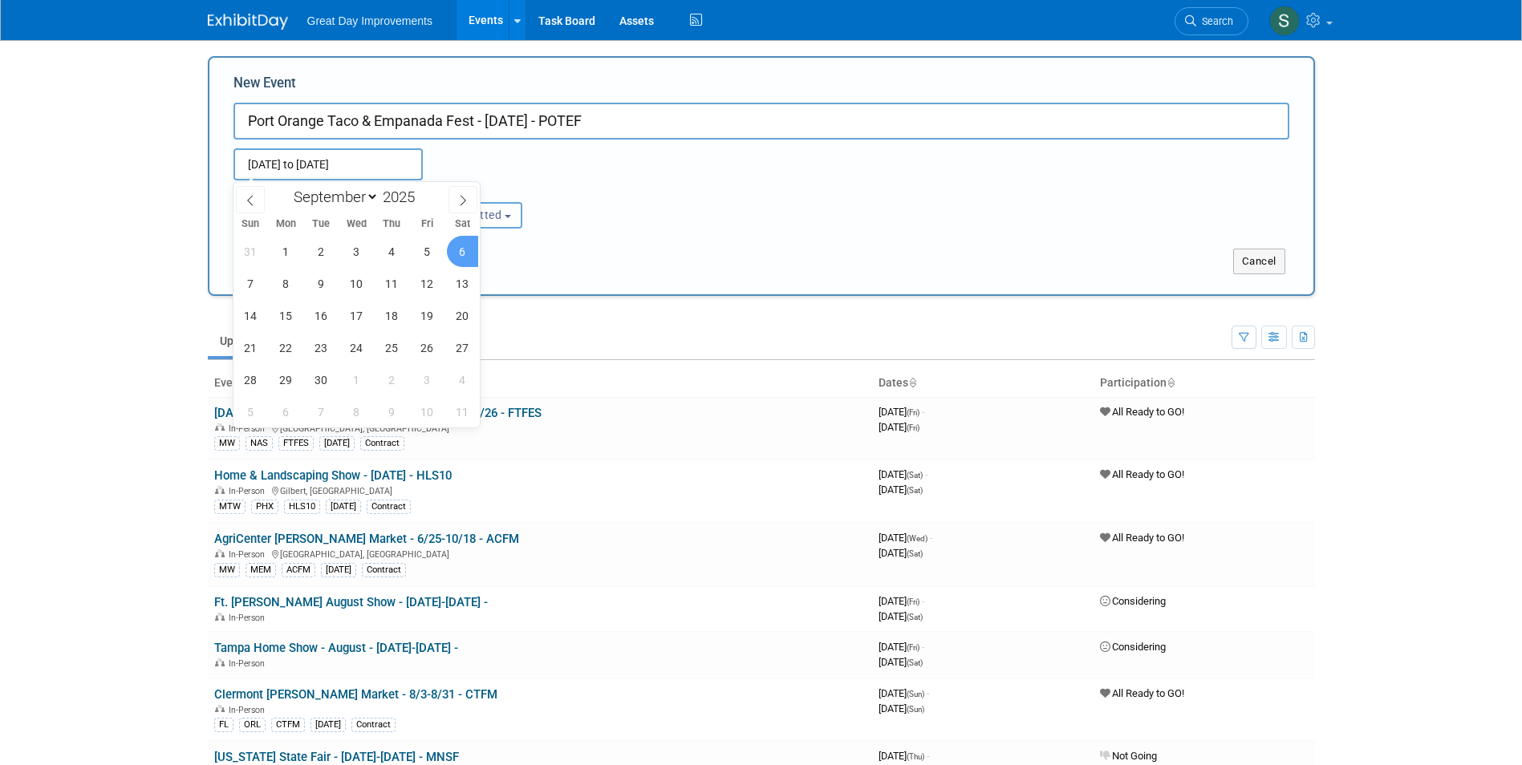
click at [537, 237] on div "Submit Cancel" at bounding box center [761, 252] width 1080 height 46
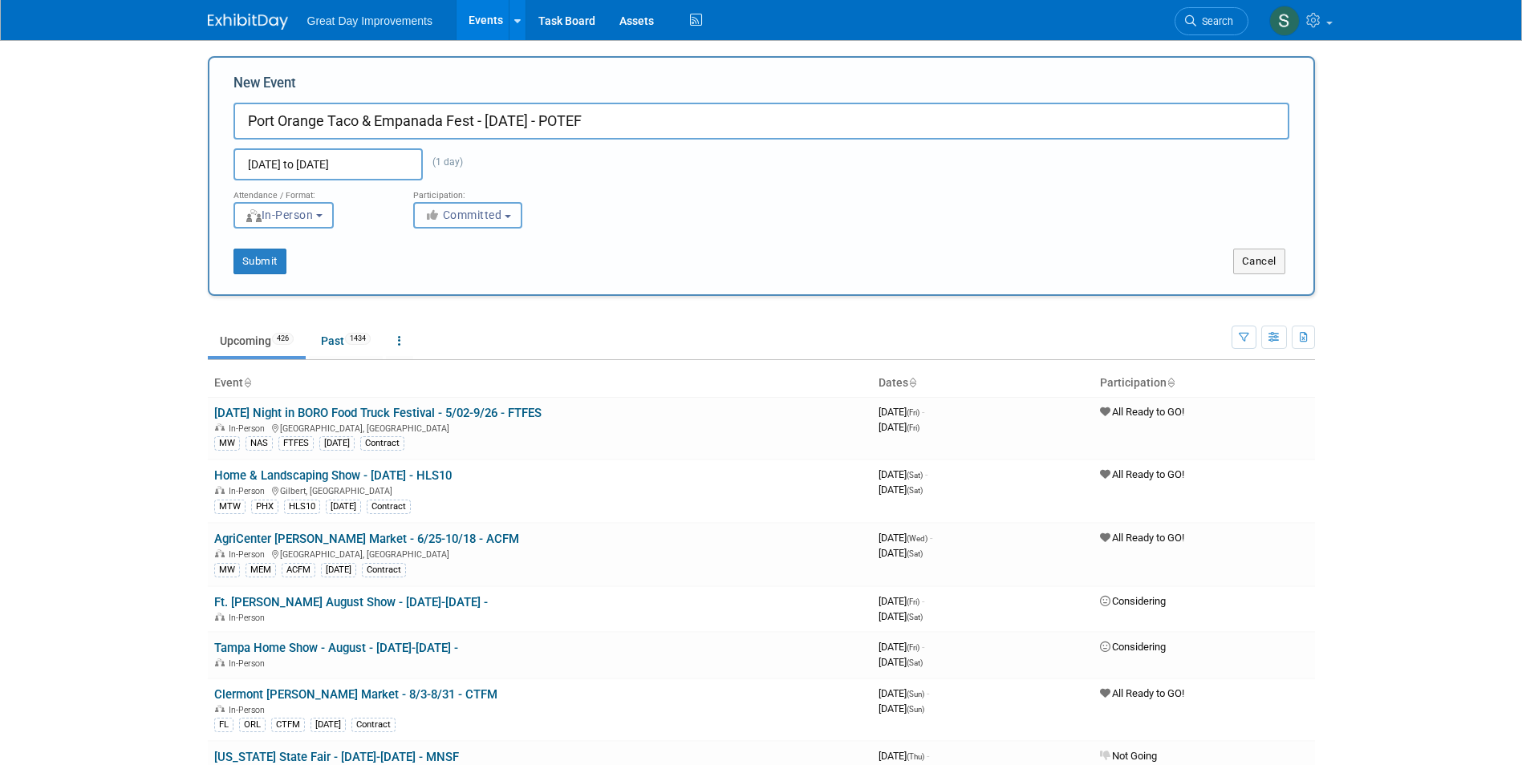
click at [484, 224] on button "Committed" at bounding box center [467, 215] width 109 height 26
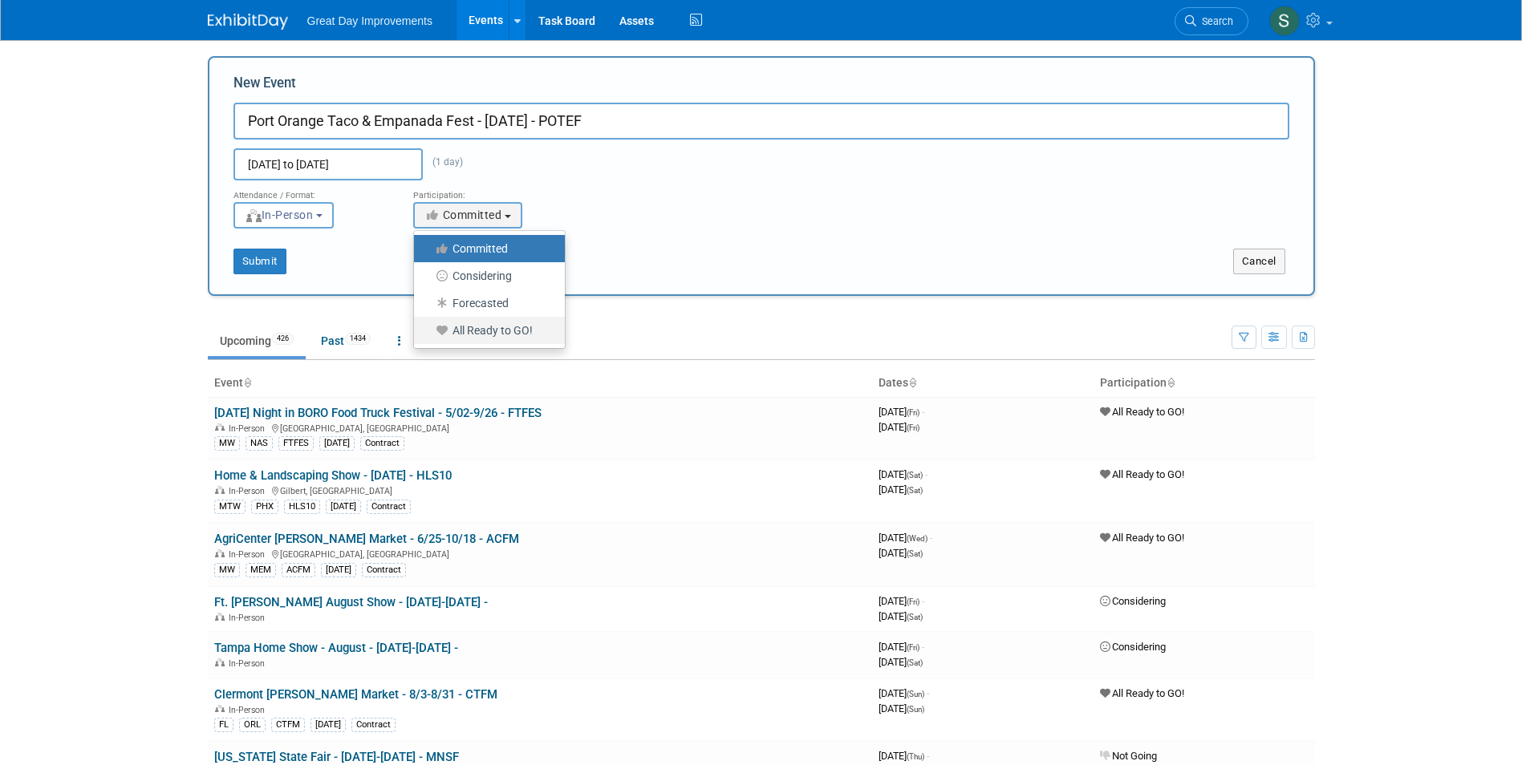
click at [508, 334] on label "All Ready to GO!" at bounding box center [485, 330] width 127 height 21
click at [428, 334] on input "All Ready to GO!" at bounding box center [423, 331] width 10 height 10
select select "102"
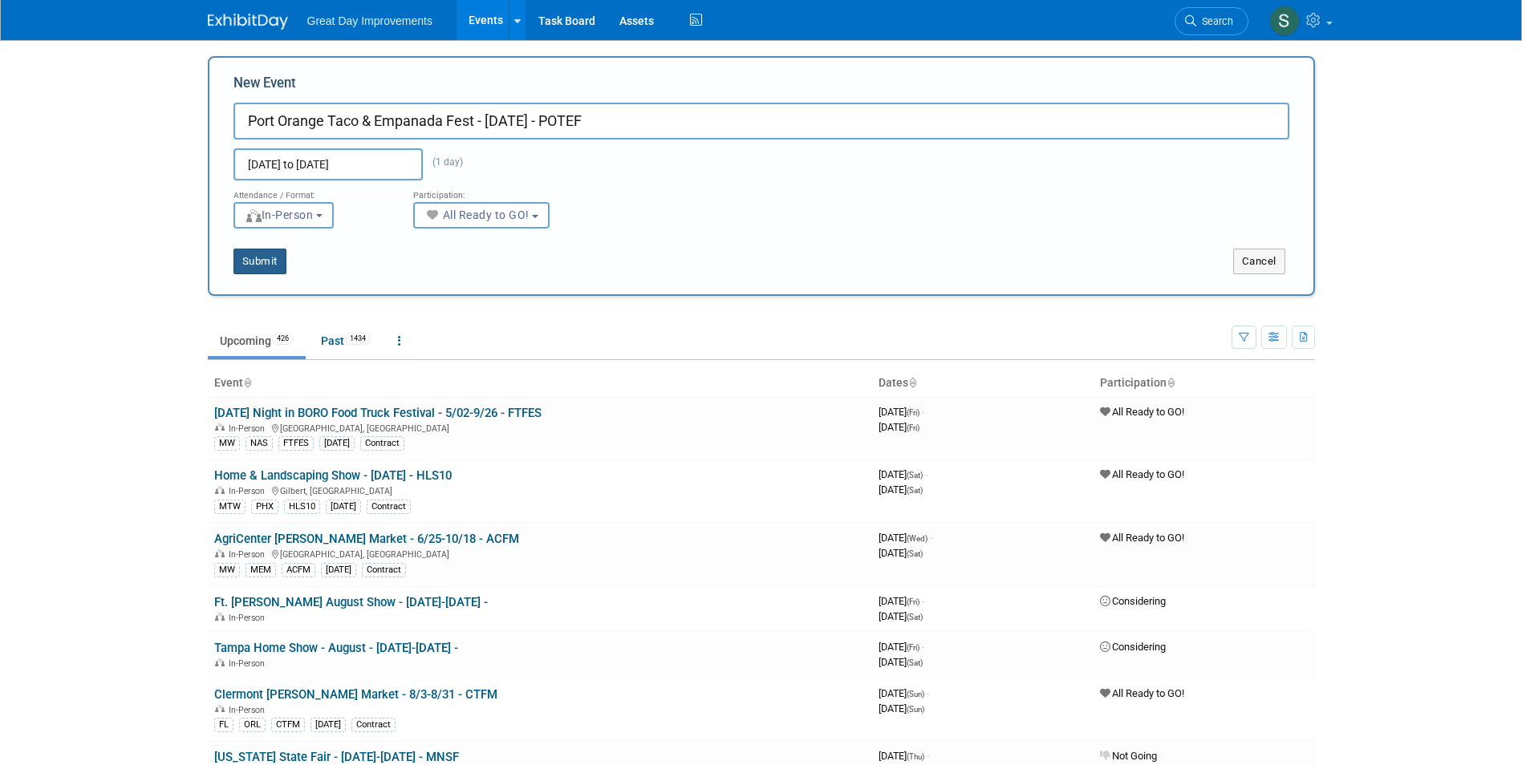
click at [281, 260] on button "Submit" at bounding box center [259, 262] width 53 height 26
type input "Port Orange Taco & Empanada Fest - [DATE] - POTEF"
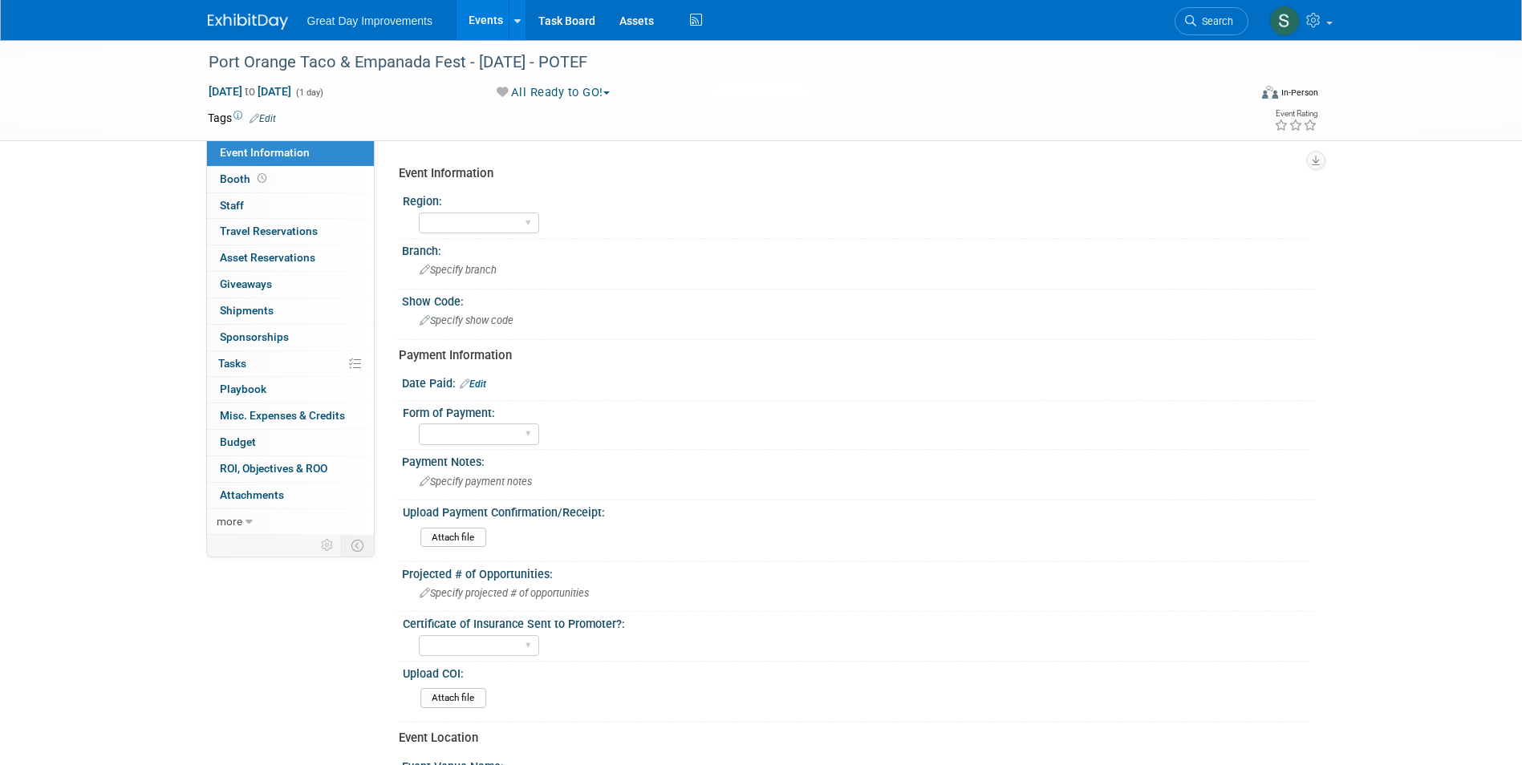
click at [273, 115] on link "Edit" at bounding box center [262, 118] width 26 height 11
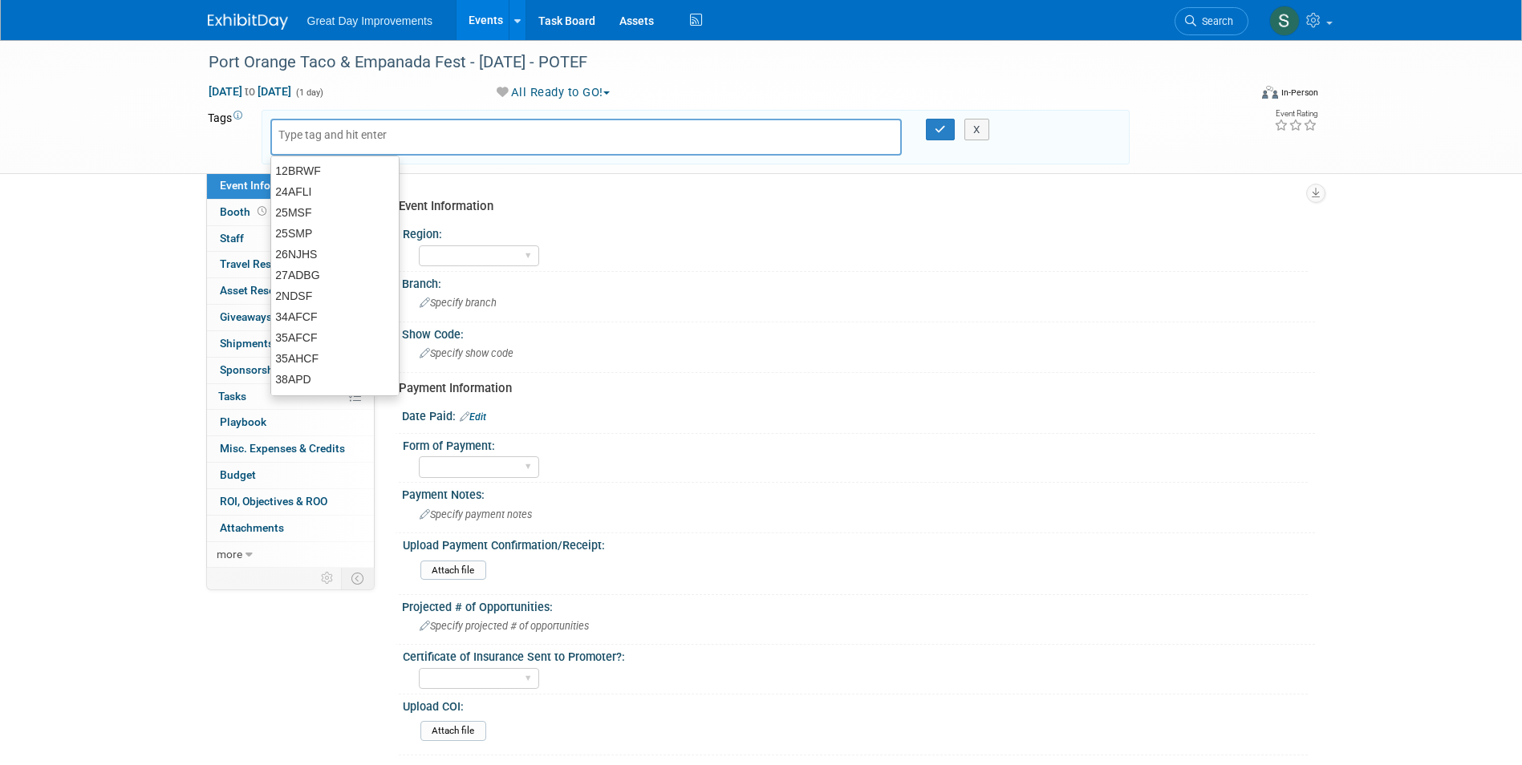
click at [306, 132] on input "text" at bounding box center [342, 135] width 128 height 16
type input "FL"
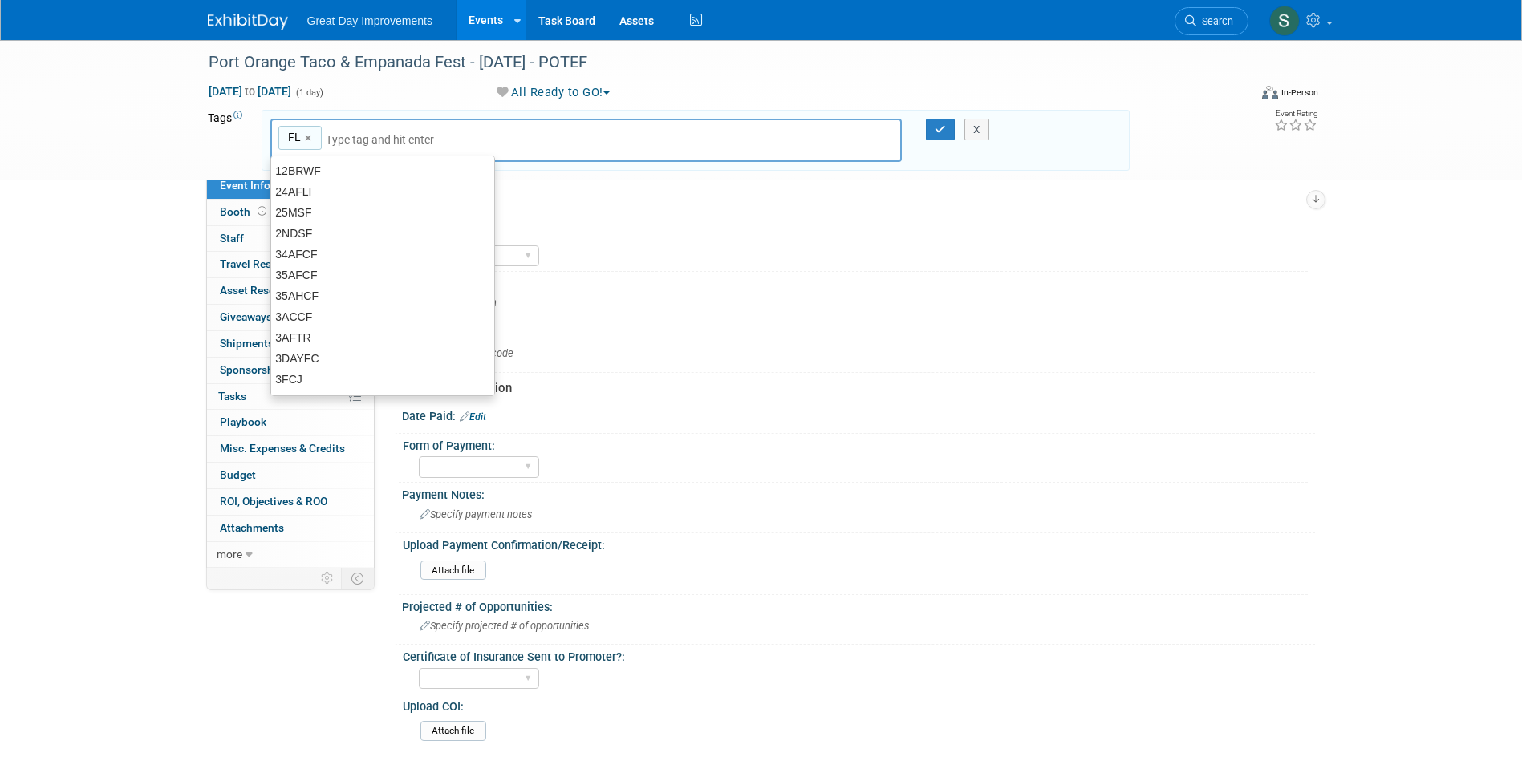
type input "FL"
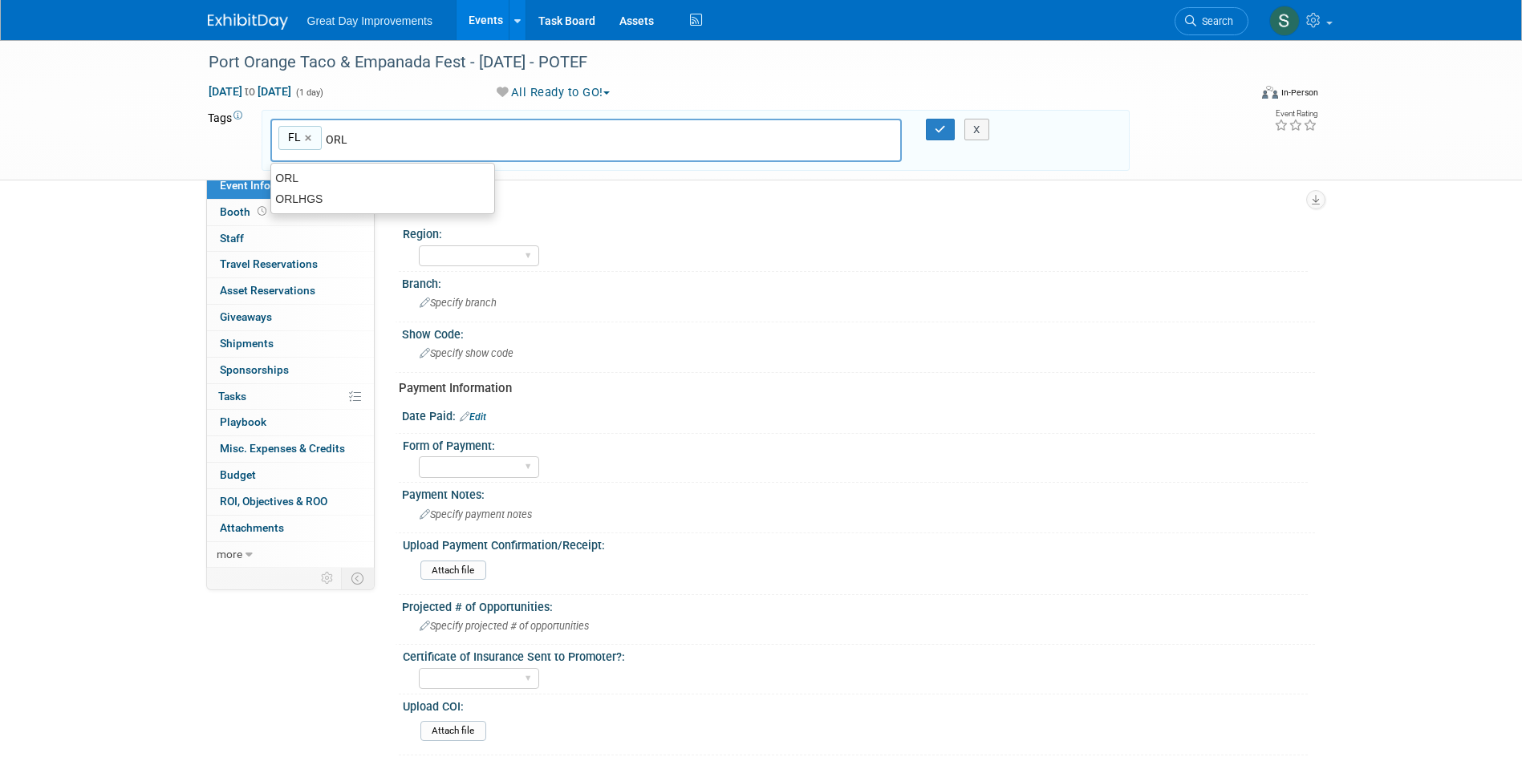
type input "ORL"
type input "FL, [GEOGRAPHIC_DATA]"
type input "POTEF"
type input "FL, ORL, POTEF"
type input "9"
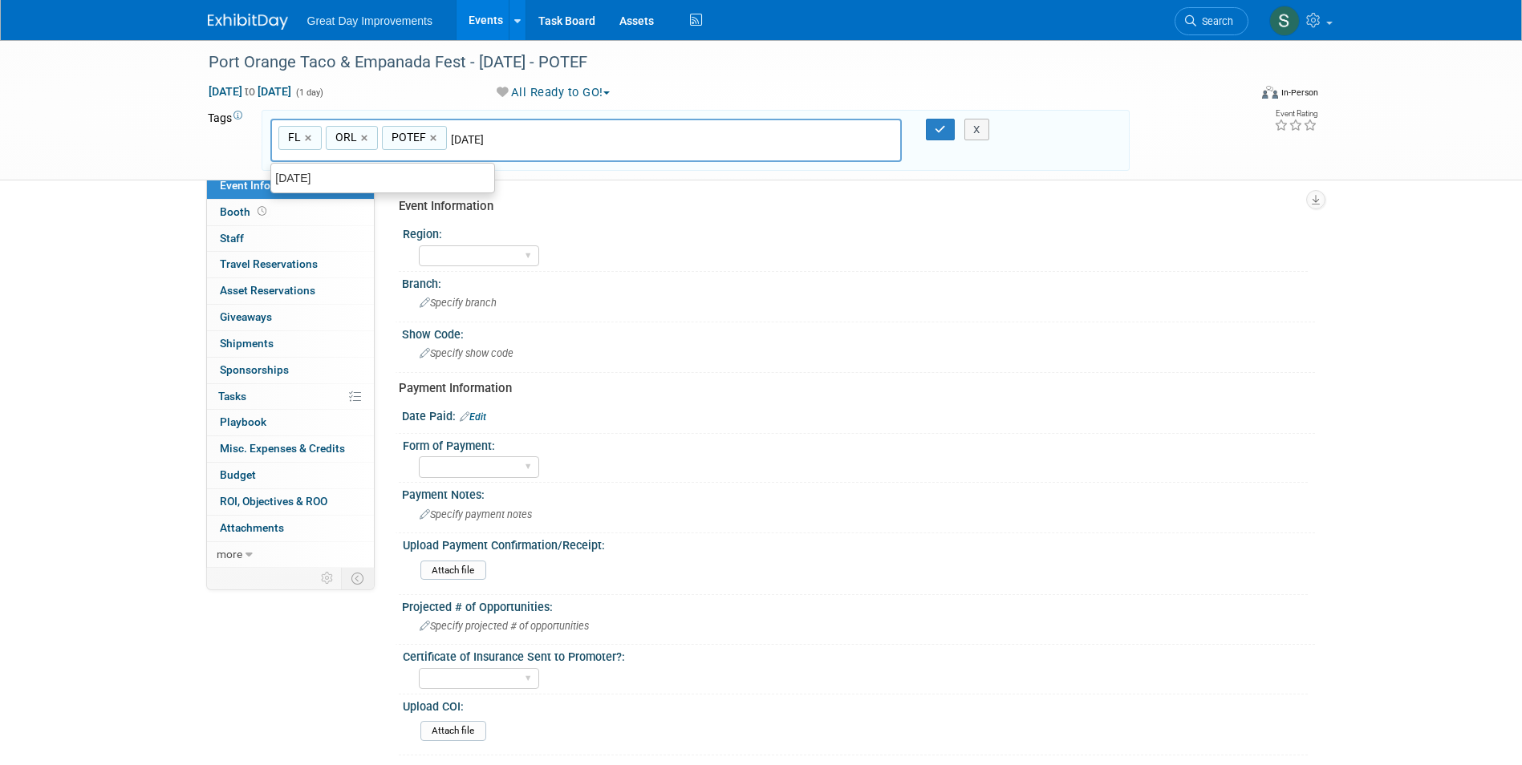
type input "[DATE]"
type input "FL, ORL, POTEF, [DATE]"
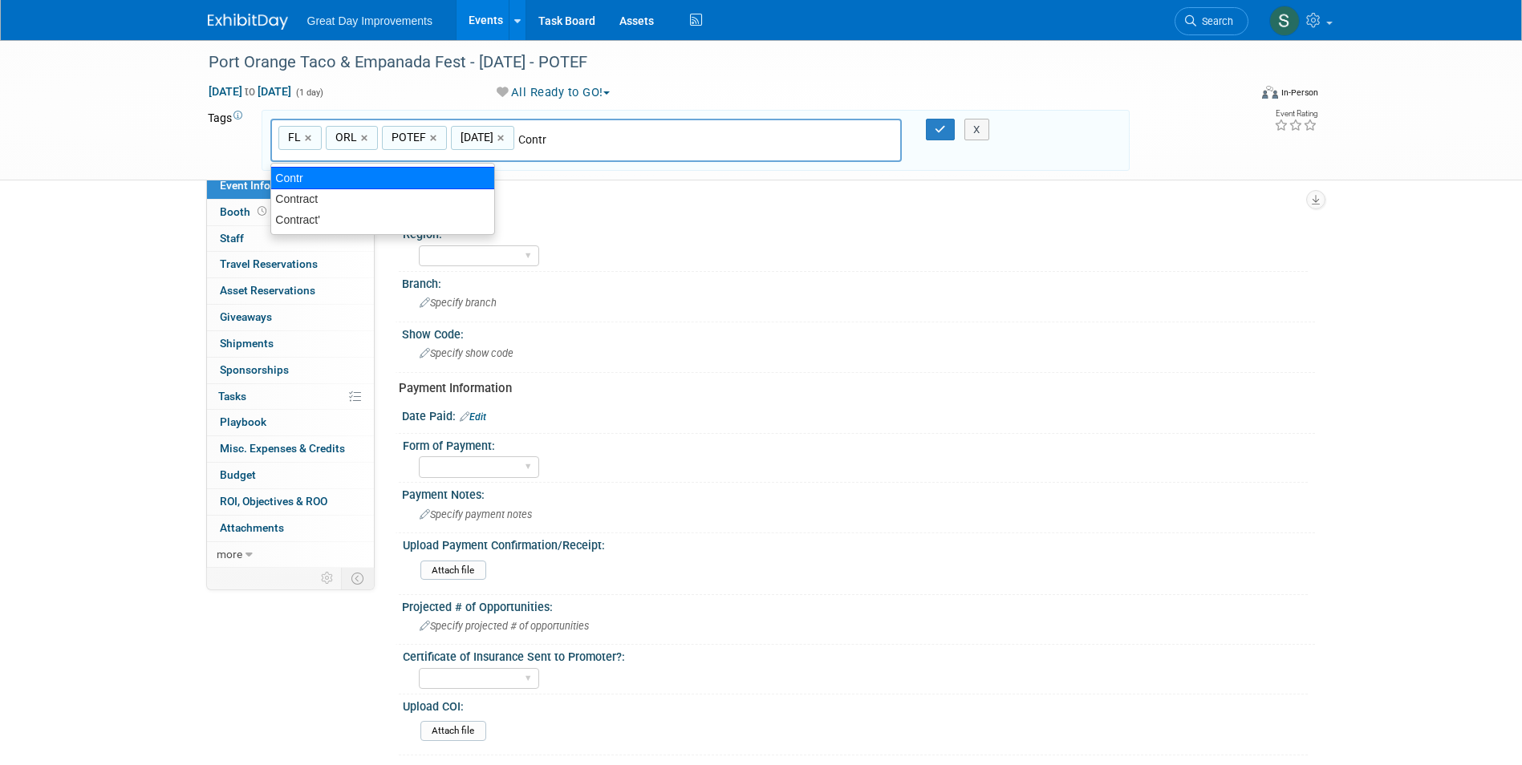
type input "Contract"
type input "FL, ORL, POTEF, [DATE], Contract"
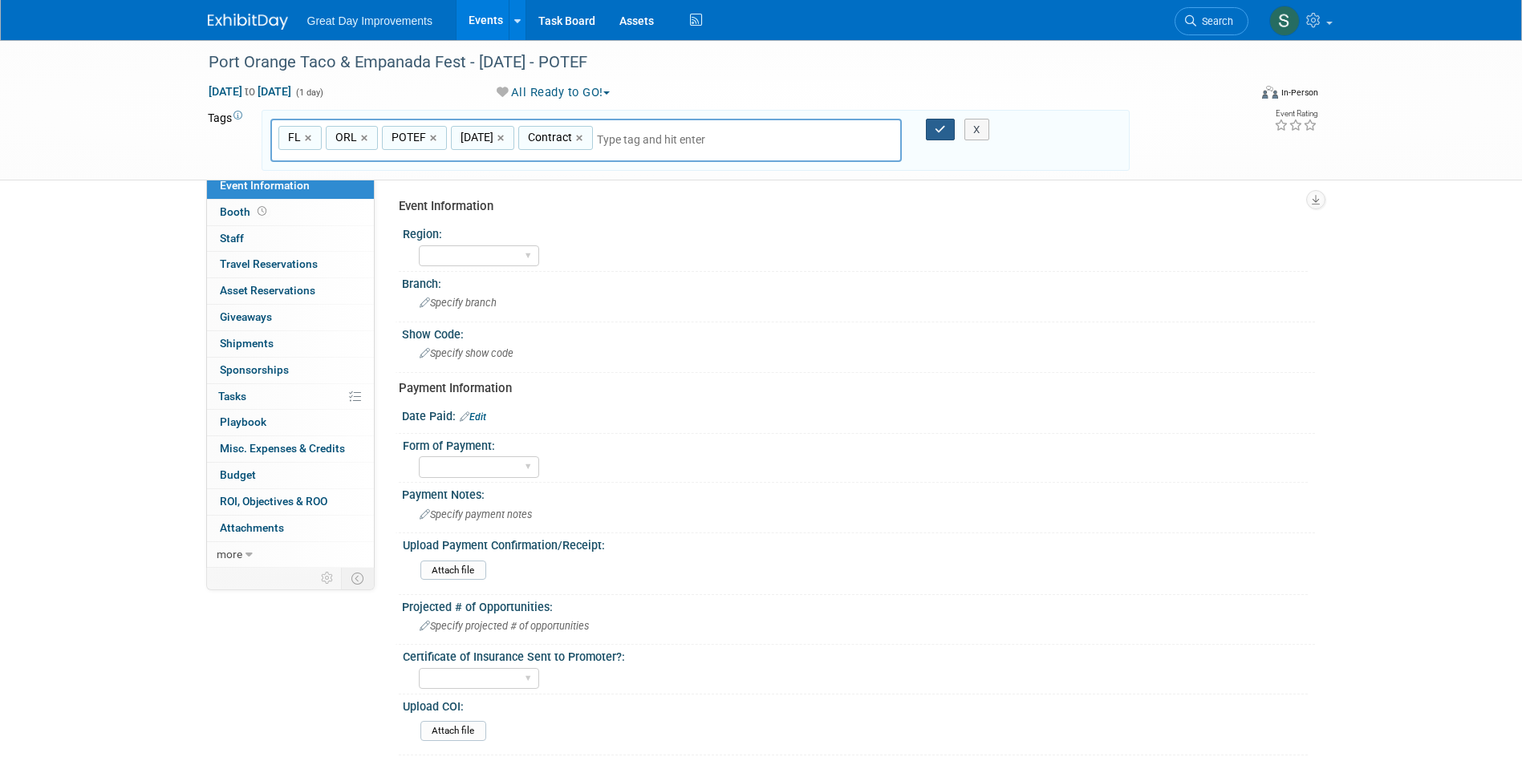
click at [942, 136] on button "button" at bounding box center [940, 130] width 29 height 22
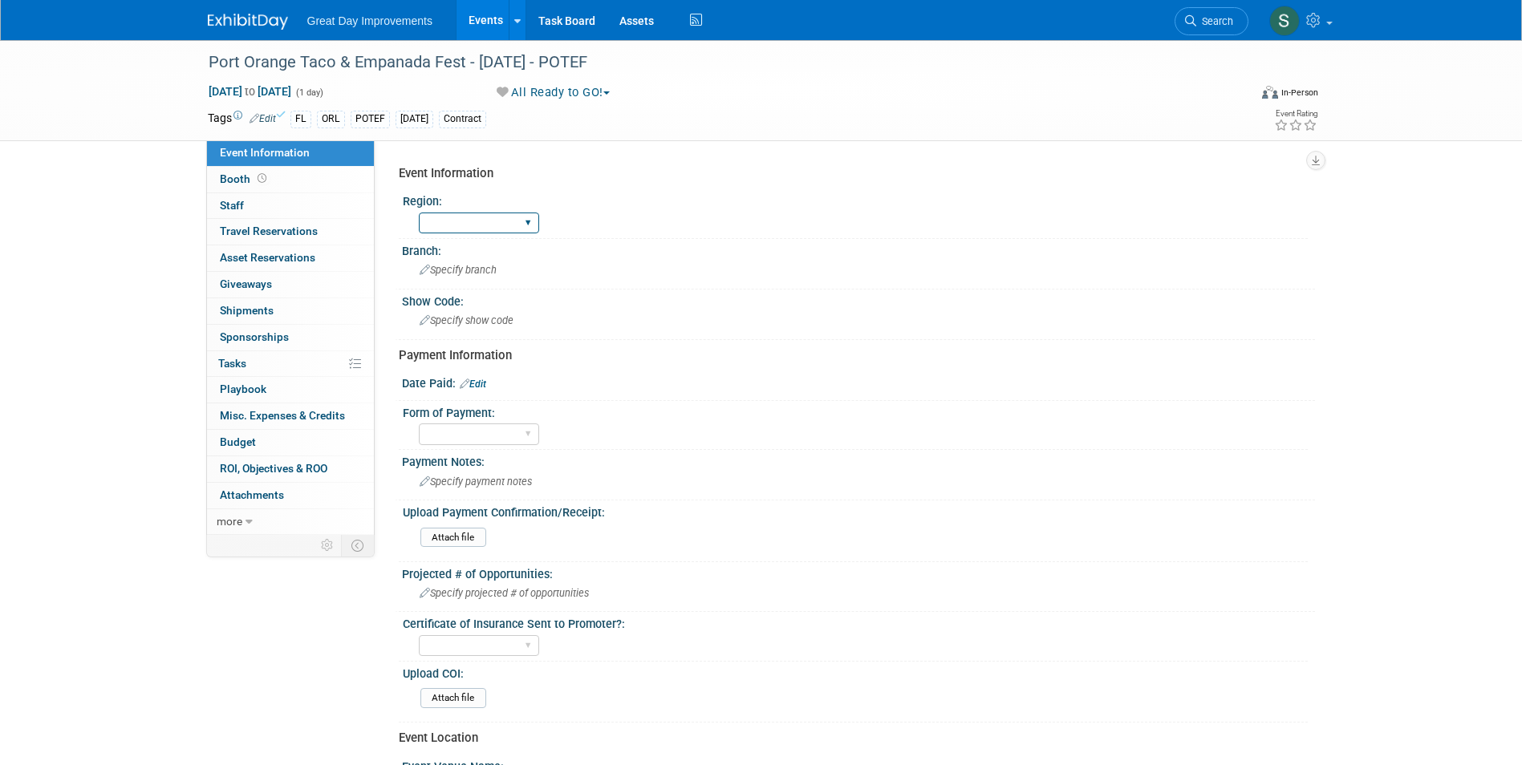
click at [523, 225] on select "GC MA MW MTW NE NEW OV PL PNW SA SE SC UMW FL" at bounding box center [479, 224] width 120 height 22
click at [500, 219] on select "GC MA MW MTW NE NEW OV PL PNW SA SE SC UMW FL" at bounding box center [479, 224] width 120 height 22
select select "FL"
click at [419, 213] on select "GC MA MW MTW NE NEW OV PL PNW SA SE SC UMW FL" at bounding box center [479, 224] width 120 height 22
click at [495, 263] on div "Specify branch" at bounding box center [858, 269] width 889 height 25
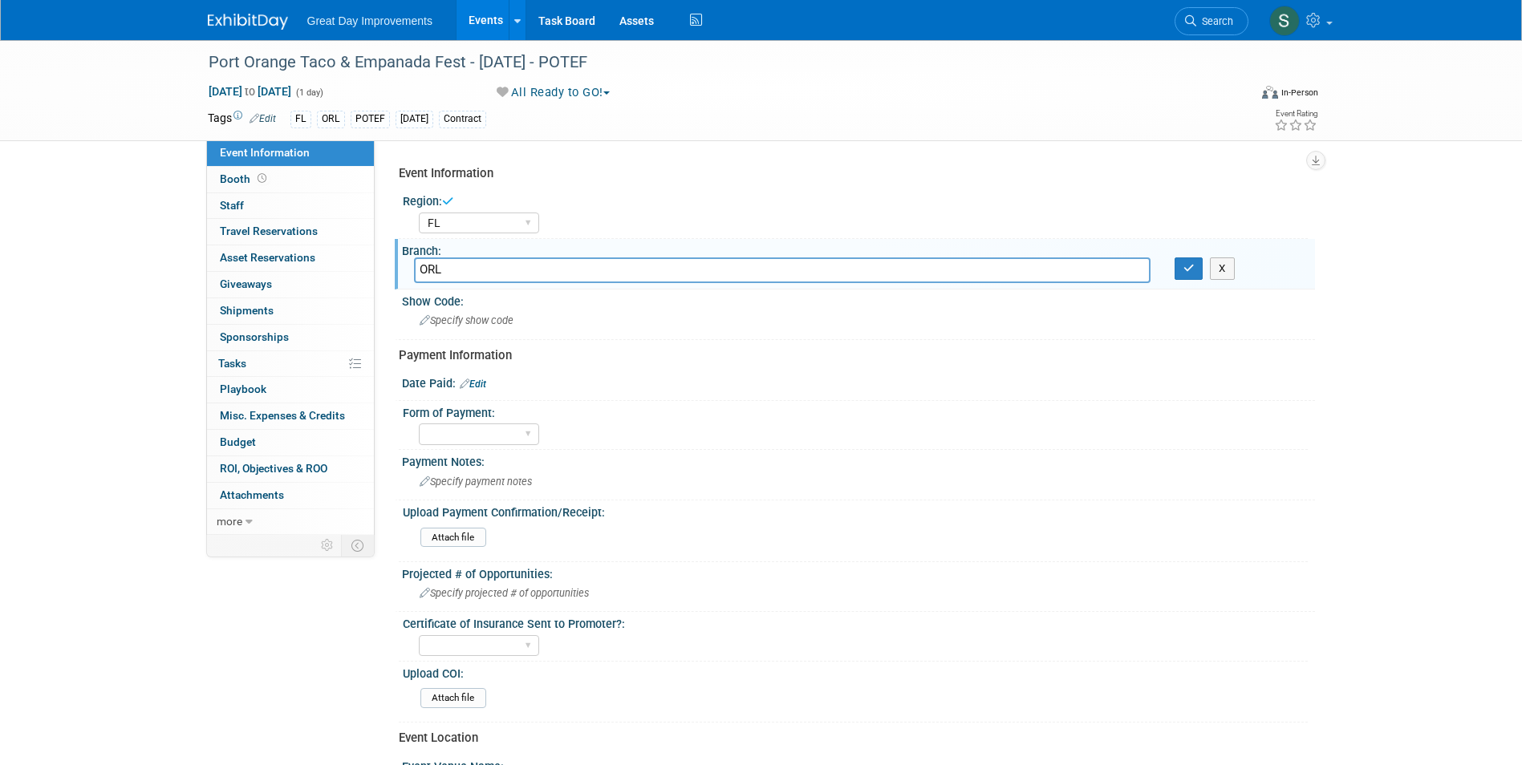
type input "ORL"
click at [1174, 257] on button "button" at bounding box center [1188, 268] width 29 height 22
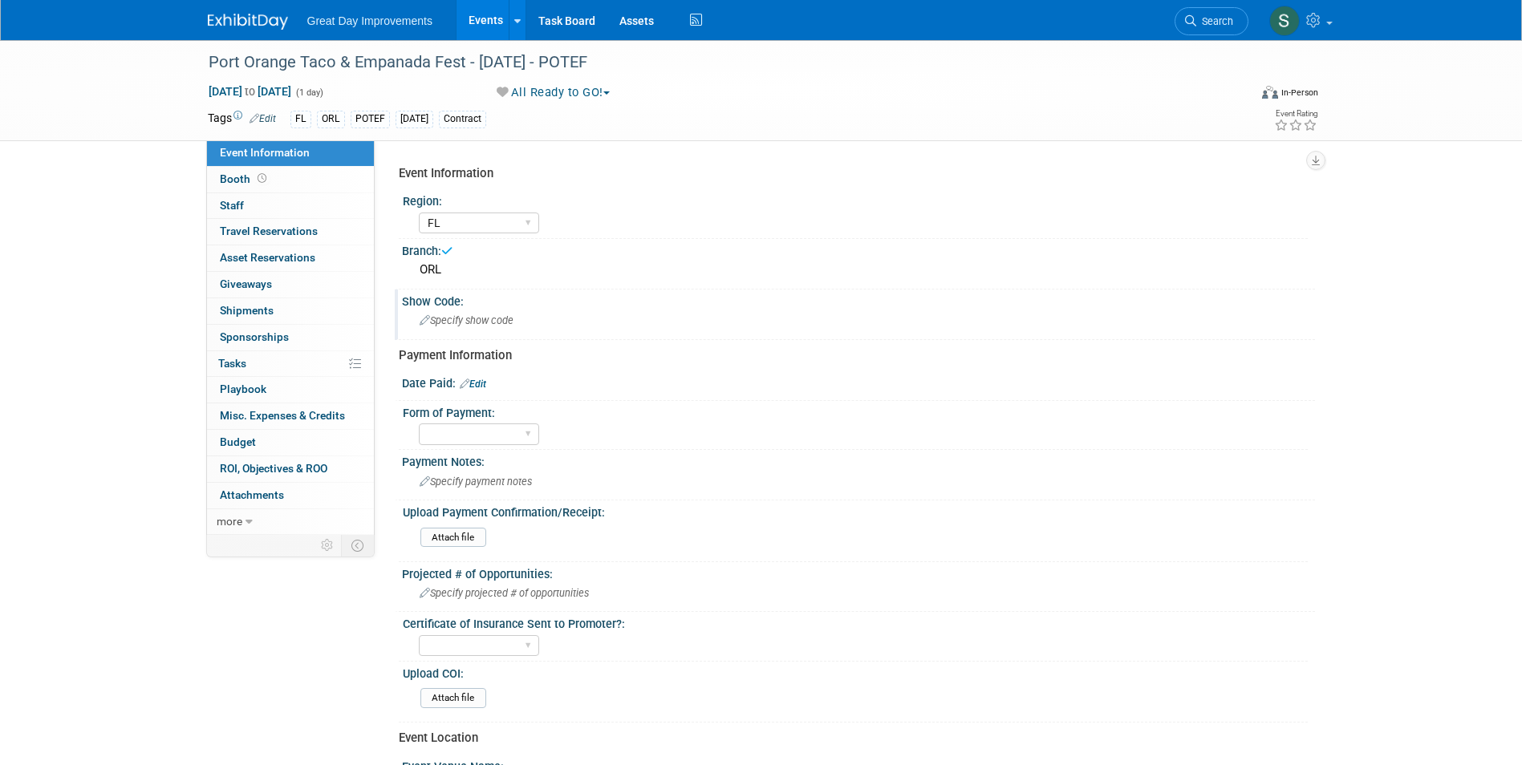
click at [465, 298] on div "Show Code:" at bounding box center [858, 300] width 913 height 20
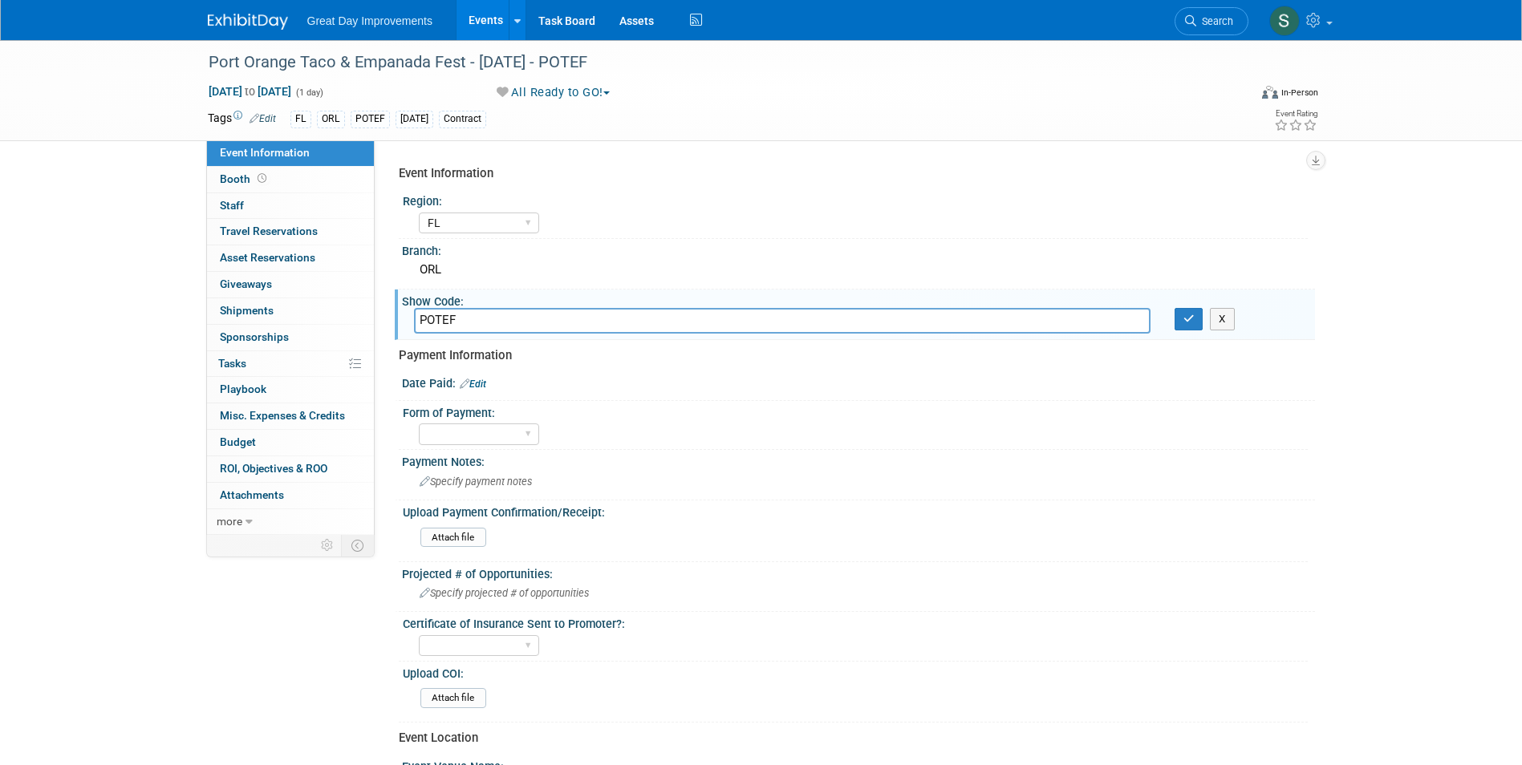
type input "POTEF"
click at [1174, 308] on button "button" at bounding box center [1188, 319] width 29 height 22
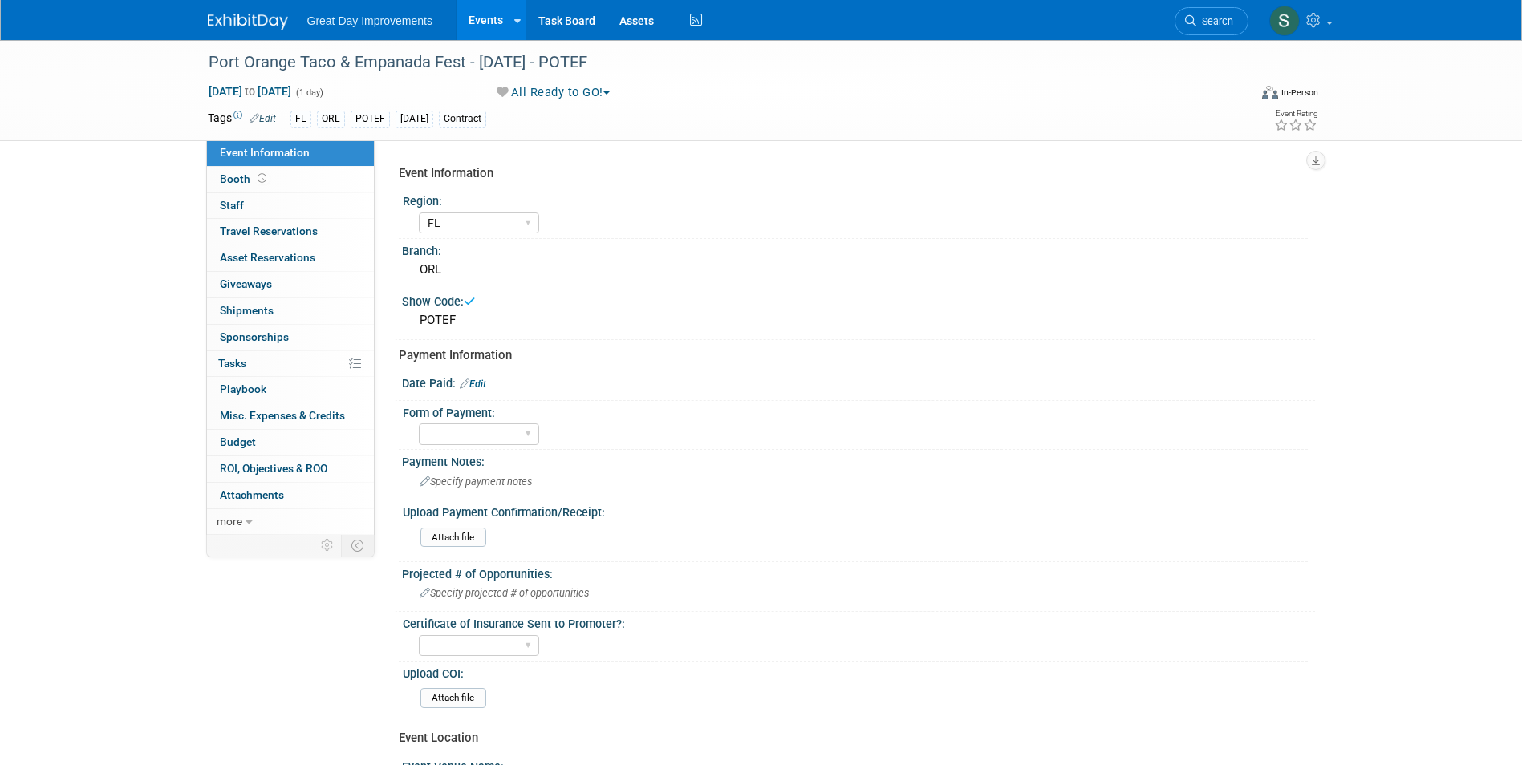
click at [259, 7] on link at bounding box center [257, 13] width 99 height 13
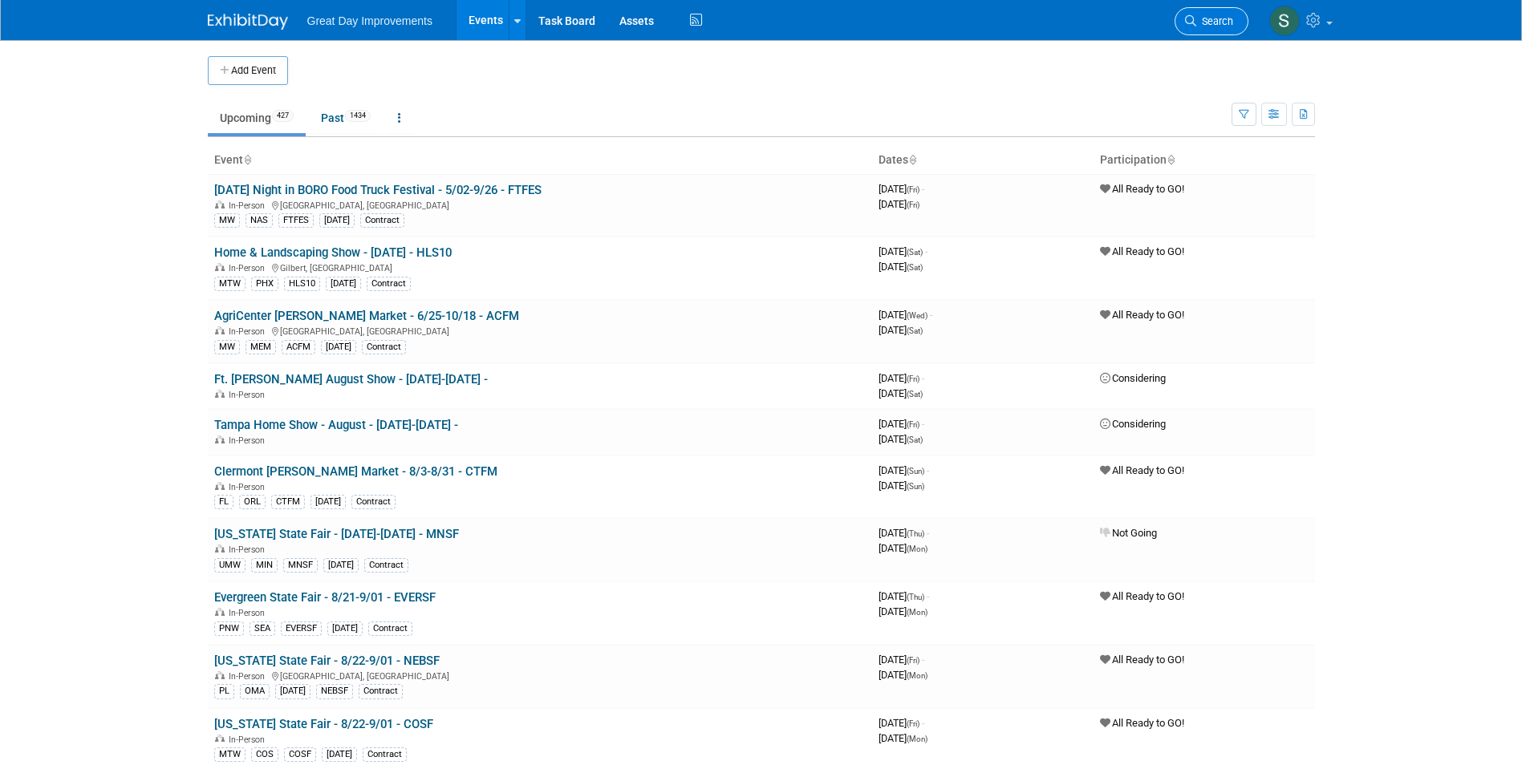
click at [1206, 33] on link "Search" at bounding box center [1211, 21] width 74 height 28
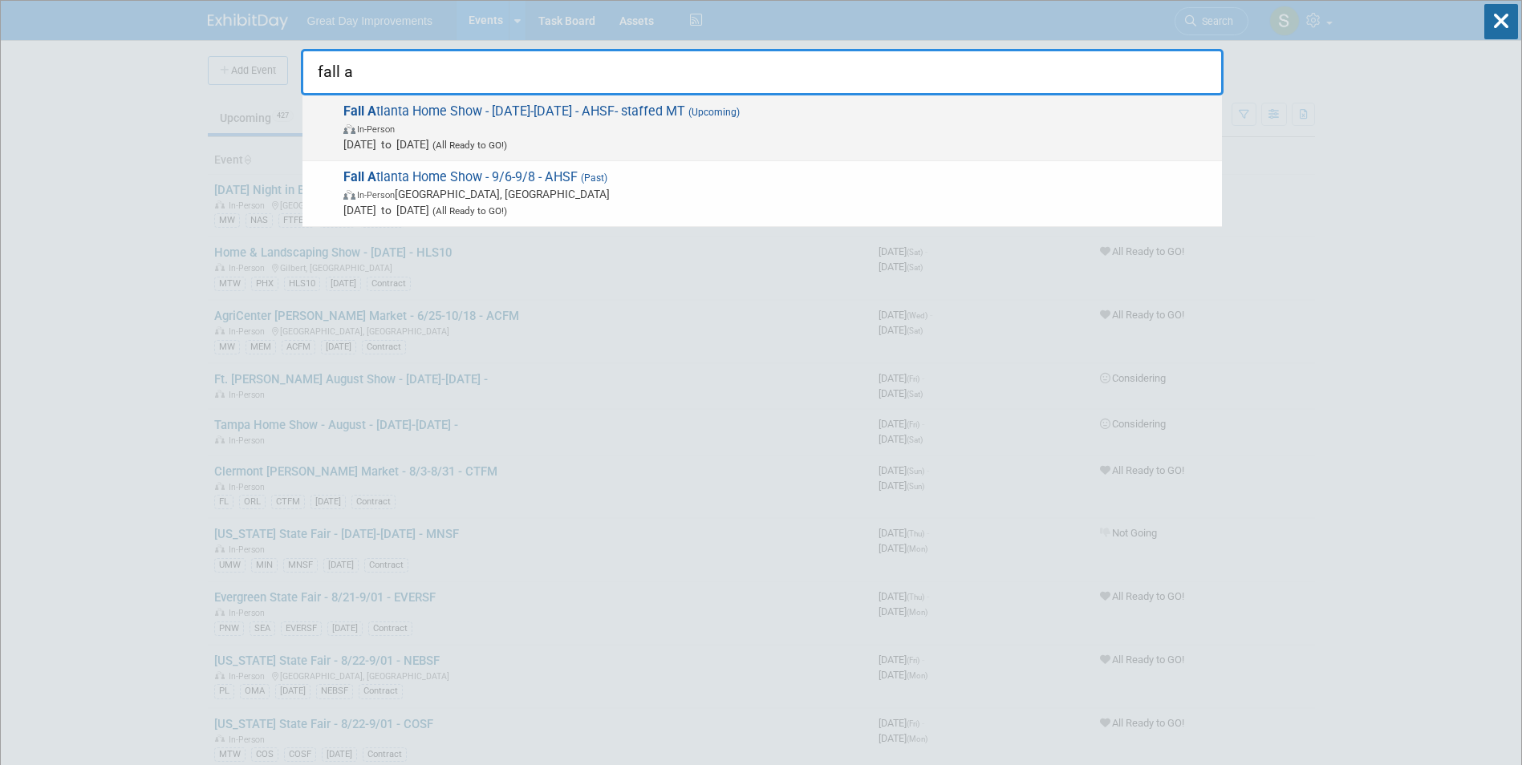
type input "fall a"
click at [485, 133] on span "In-Person" at bounding box center [778, 128] width 870 height 16
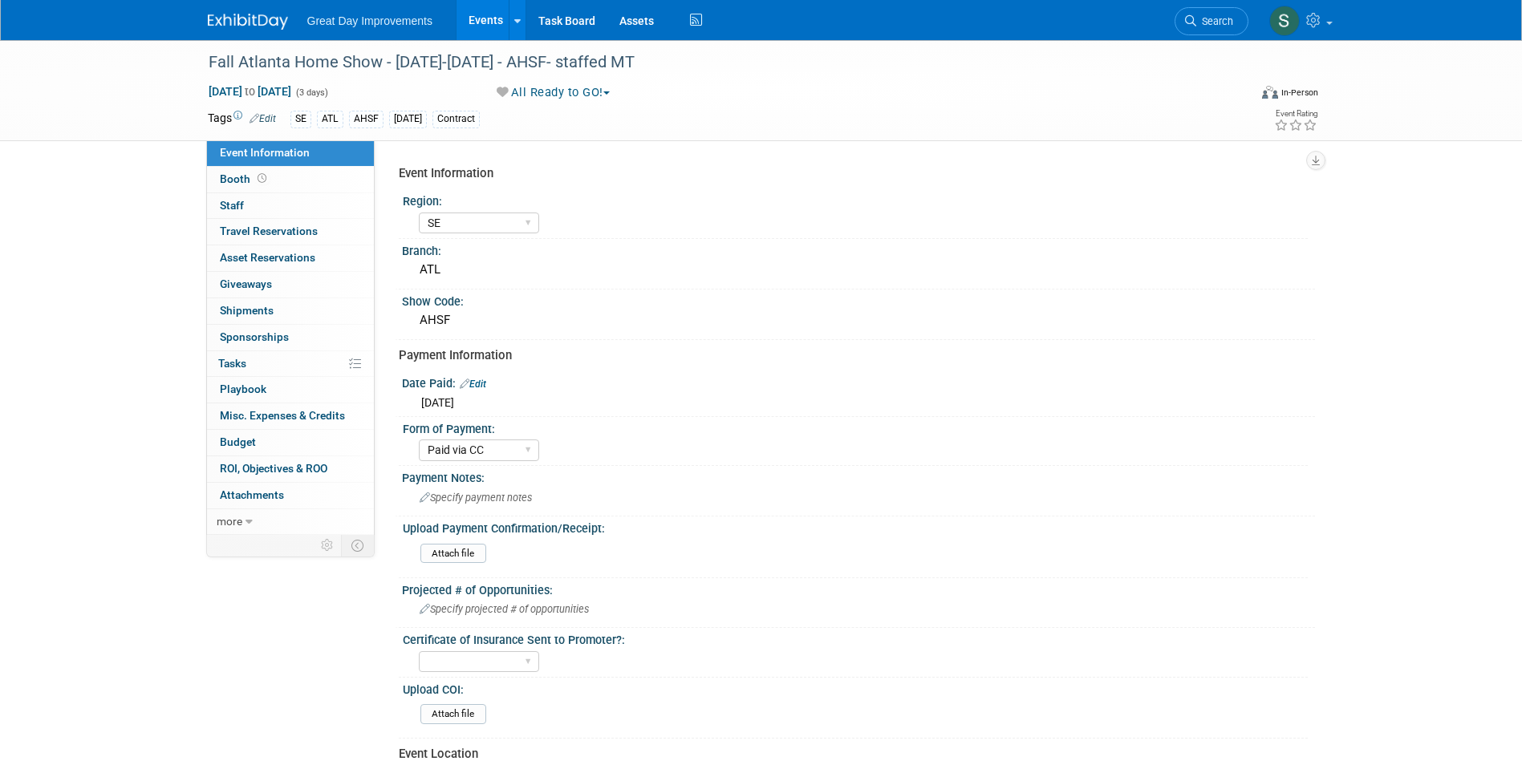
select select "SE"
select select "Paid via CC"
click at [237, 13] on link at bounding box center [257, 13] width 99 height 13
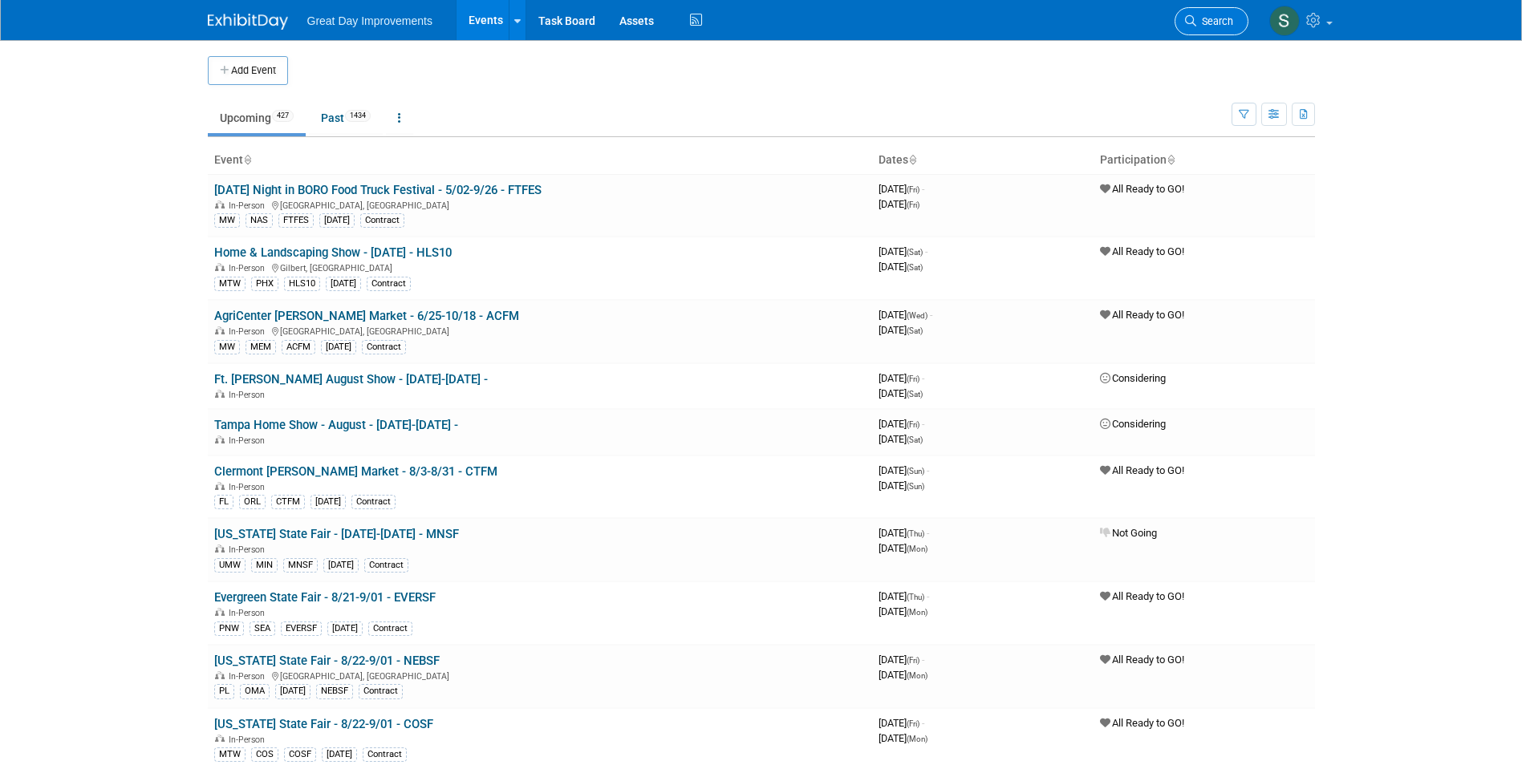
click at [1217, 26] on span "Search" at bounding box center [1214, 21] width 37 height 12
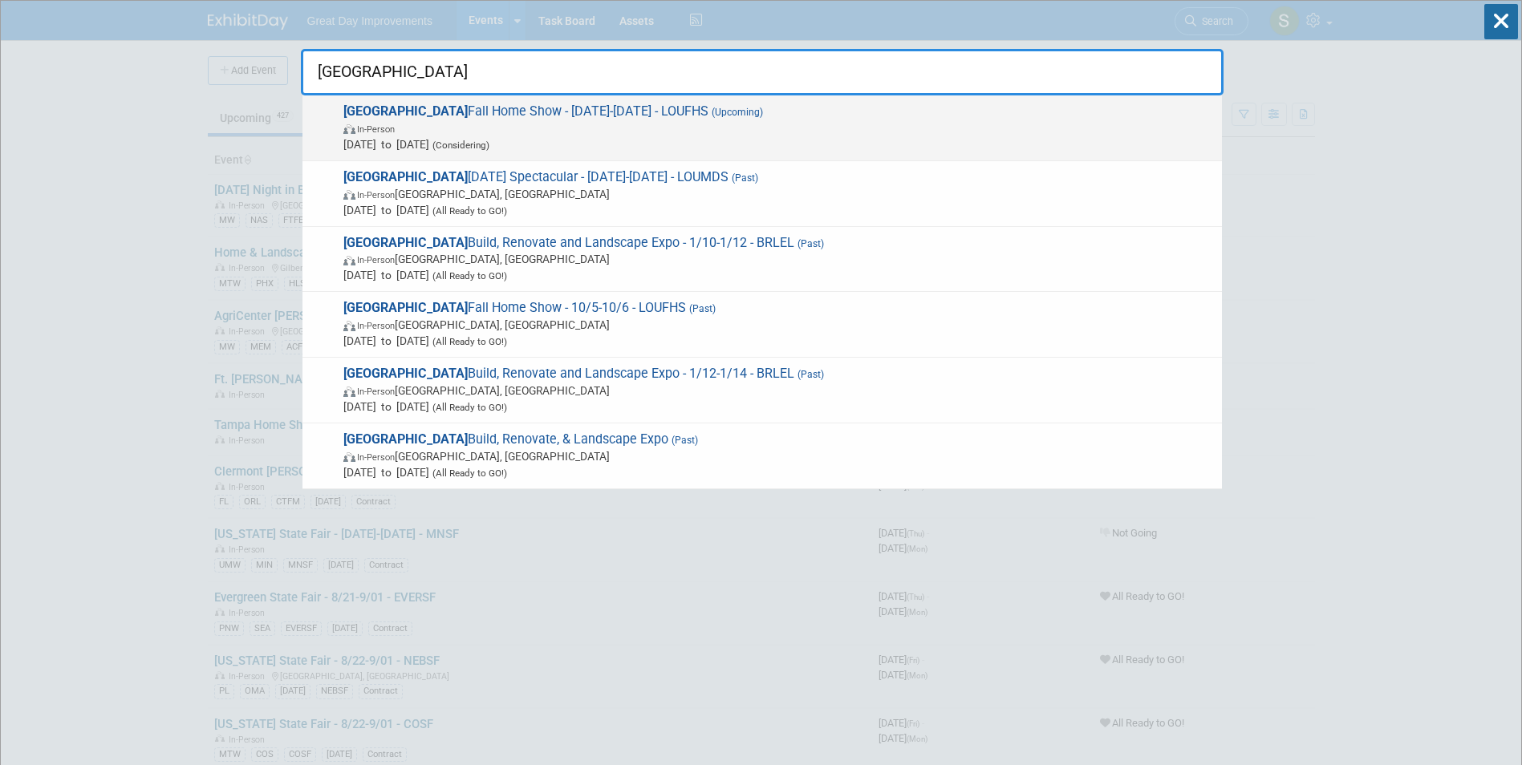
type input "louisville"
click at [581, 114] on span "Louisville Fall Home Show - 10/01/25-10/31/25 - LOUFHS (Upcoming) In-Person Oct…" at bounding box center [775, 127] width 875 height 49
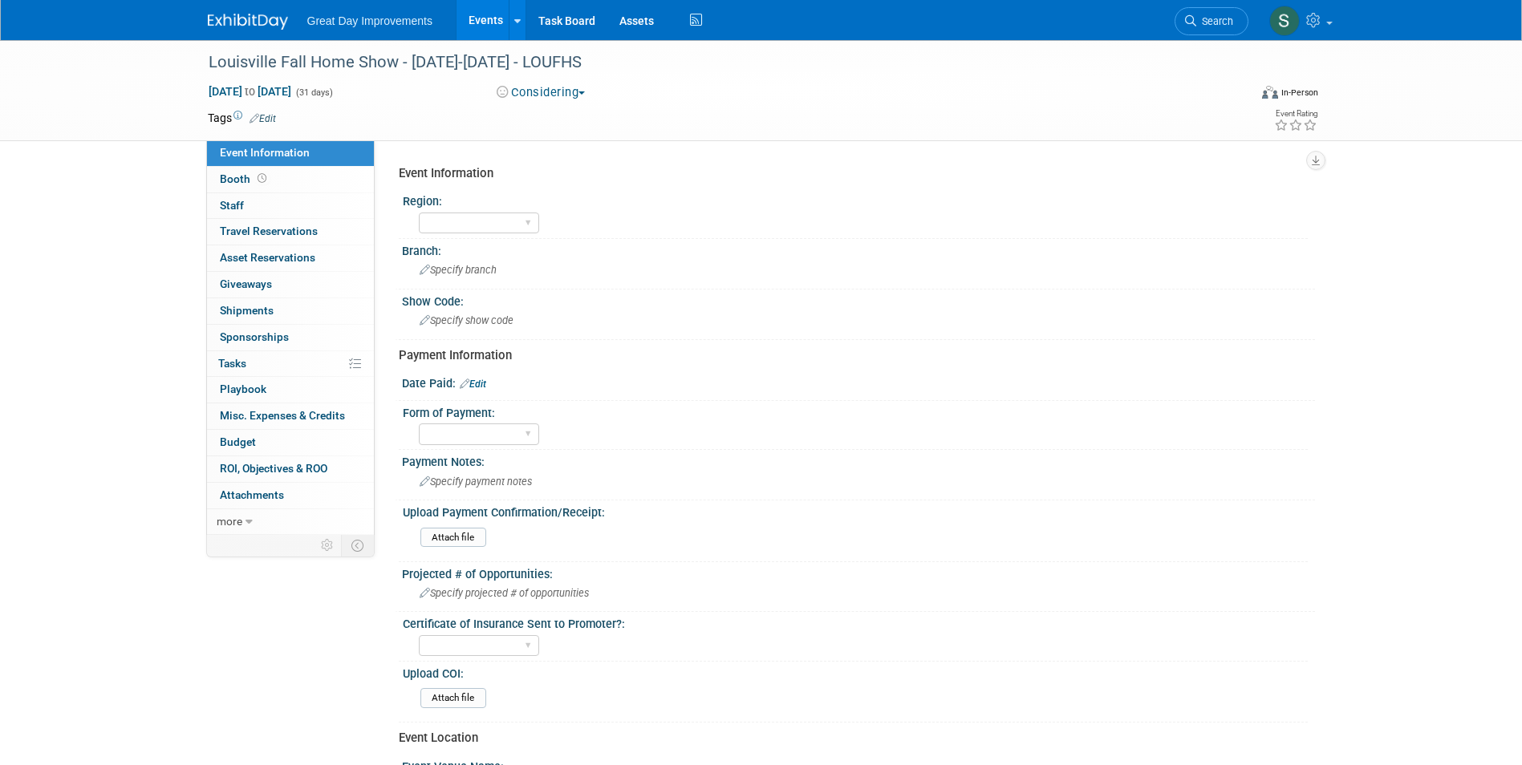
click at [580, 91] on button "Considering" at bounding box center [541, 92] width 100 height 17
click at [606, 207] on link "All Ready to GO!" at bounding box center [558, 208] width 133 height 22
click at [437, 75] on div "Louisville Fall Home Show - 10/01/25-10/31/25 - LOUFHS" at bounding box center [713, 62] width 1021 height 29
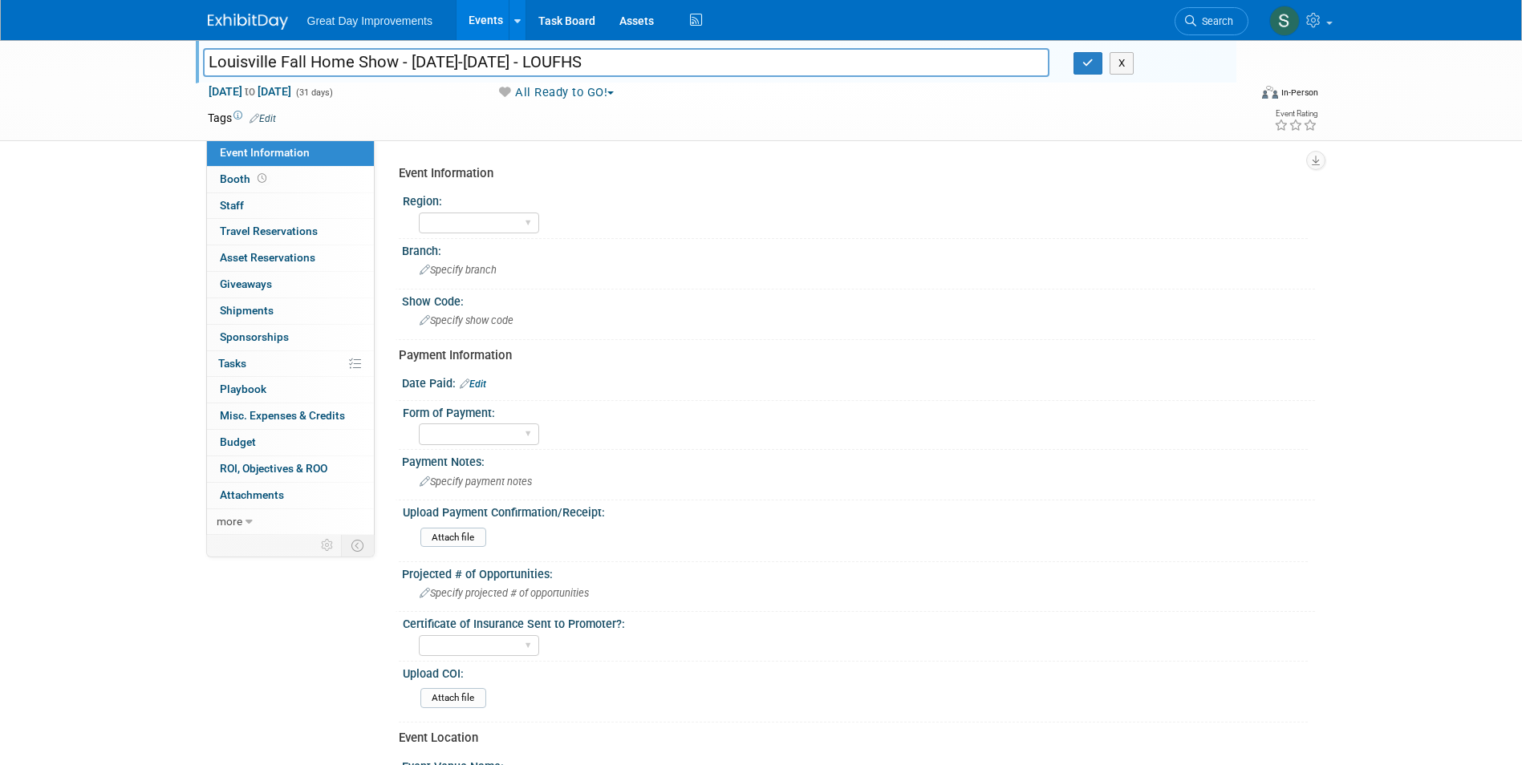
drag, startPoint x: 549, startPoint y: 63, endPoint x: 440, endPoint y: 59, distance: 109.9
click at [440, 59] on input "Louisville Fall Home Show - 10/01/25-10/31/25 - LOUFHS" at bounding box center [626, 62] width 847 height 28
click at [572, 114] on td at bounding box center [702, 118] width 853 height 16
click at [1111, 62] on button "X" at bounding box center [1121, 63] width 25 height 22
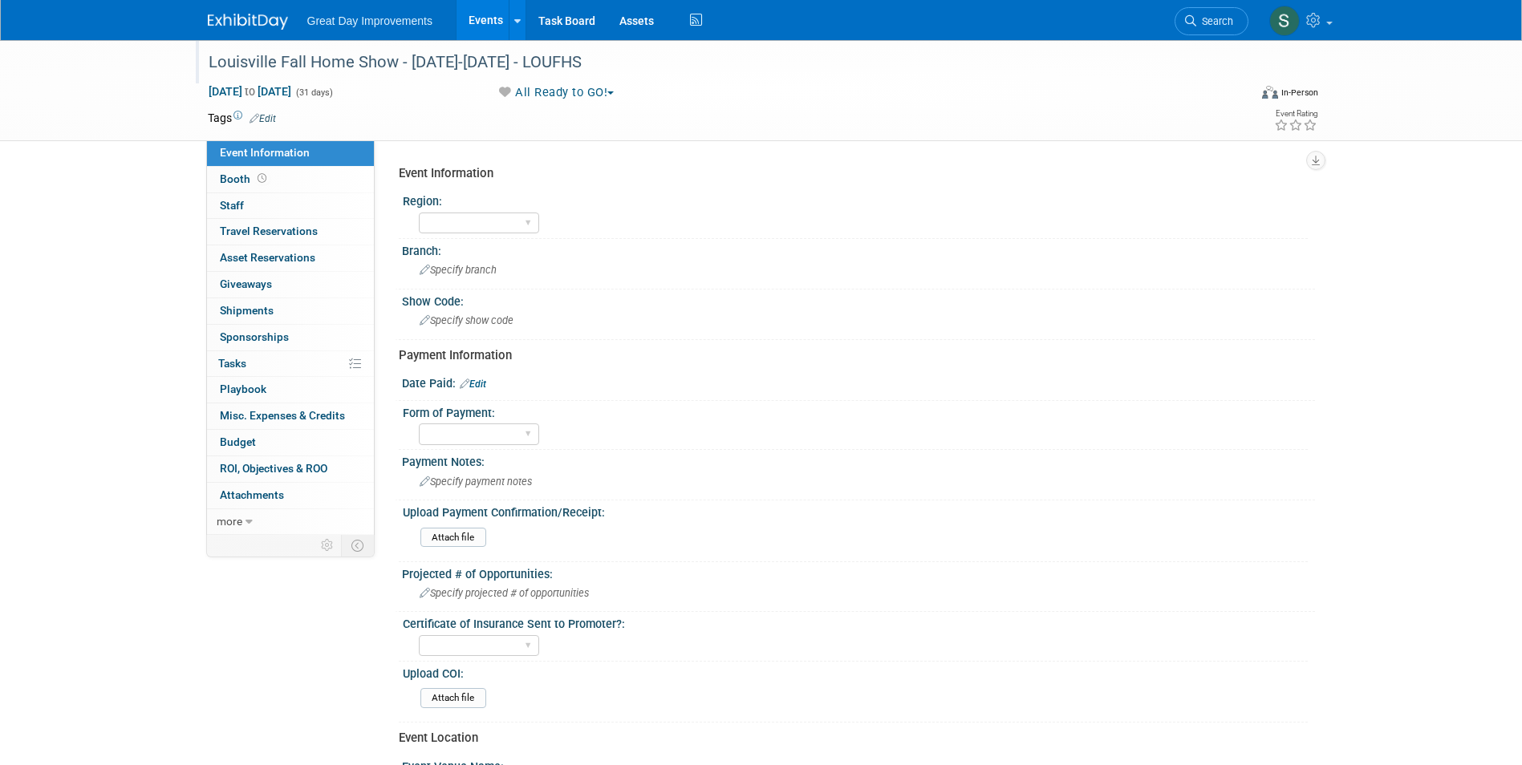
click at [484, 61] on div "Louisville Fall Home Show - 10/01/25-10/31/25 - LOUFHS" at bounding box center [713, 62] width 1021 height 29
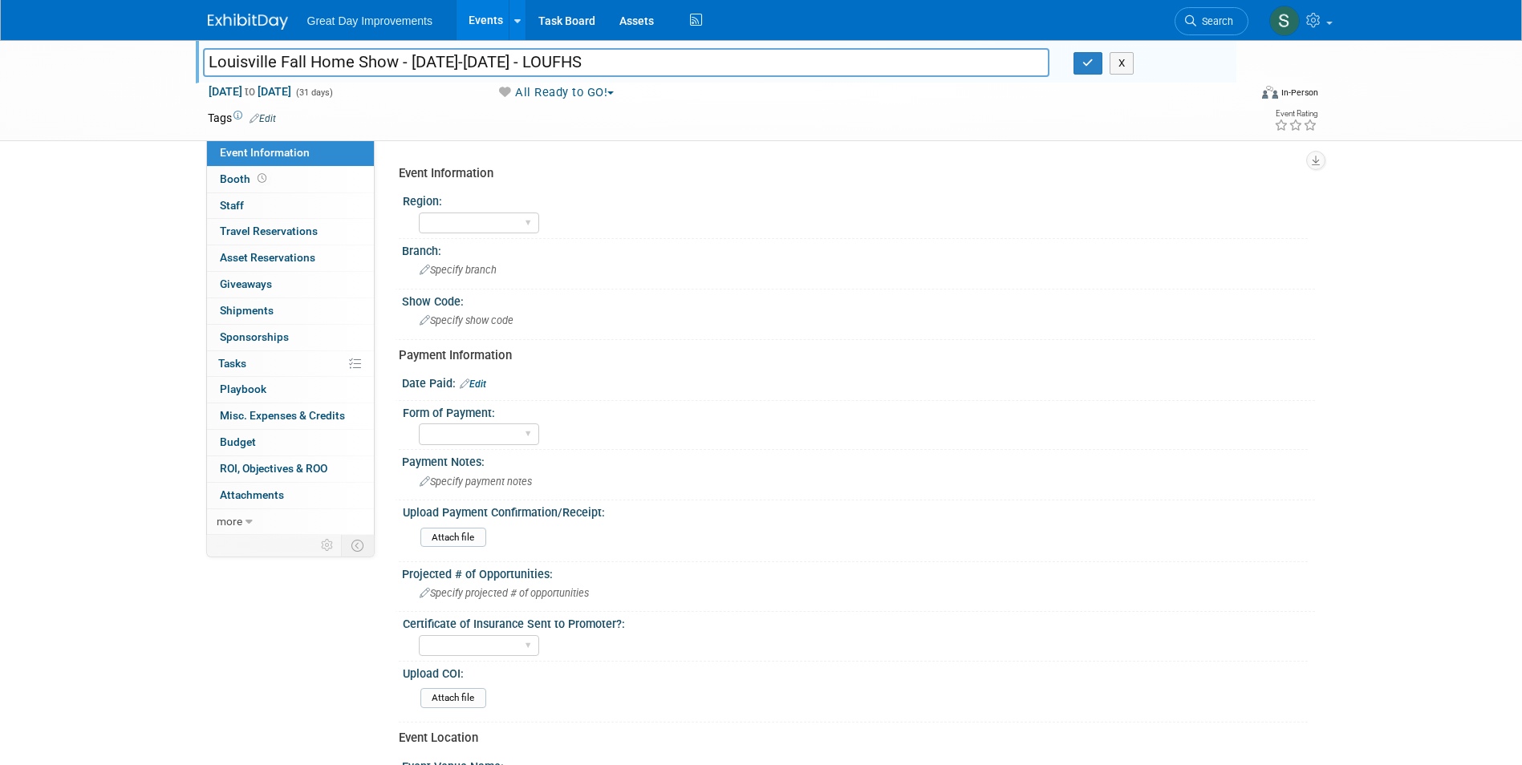
drag, startPoint x: 431, startPoint y: 65, endPoint x: 545, endPoint y: 66, distance: 113.9
click at [545, 66] on input "Louisville Fall Home Show - 10/01/25-10/31/25 - LOUFHS" at bounding box center [626, 62] width 847 height 28
drag, startPoint x: 402, startPoint y: 83, endPoint x: 422, endPoint y: 67, distance: 25.2
click at [403, 83] on div "Oct 1, 2025 to Oct 31, 2025 (31 days)" at bounding box center [338, 91] width 260 height 16
click at [443, 61] on input "Louisville Fall Home Show - 10/18- - LOUFHS" at bounding box center [626, 62] width 847 height 28
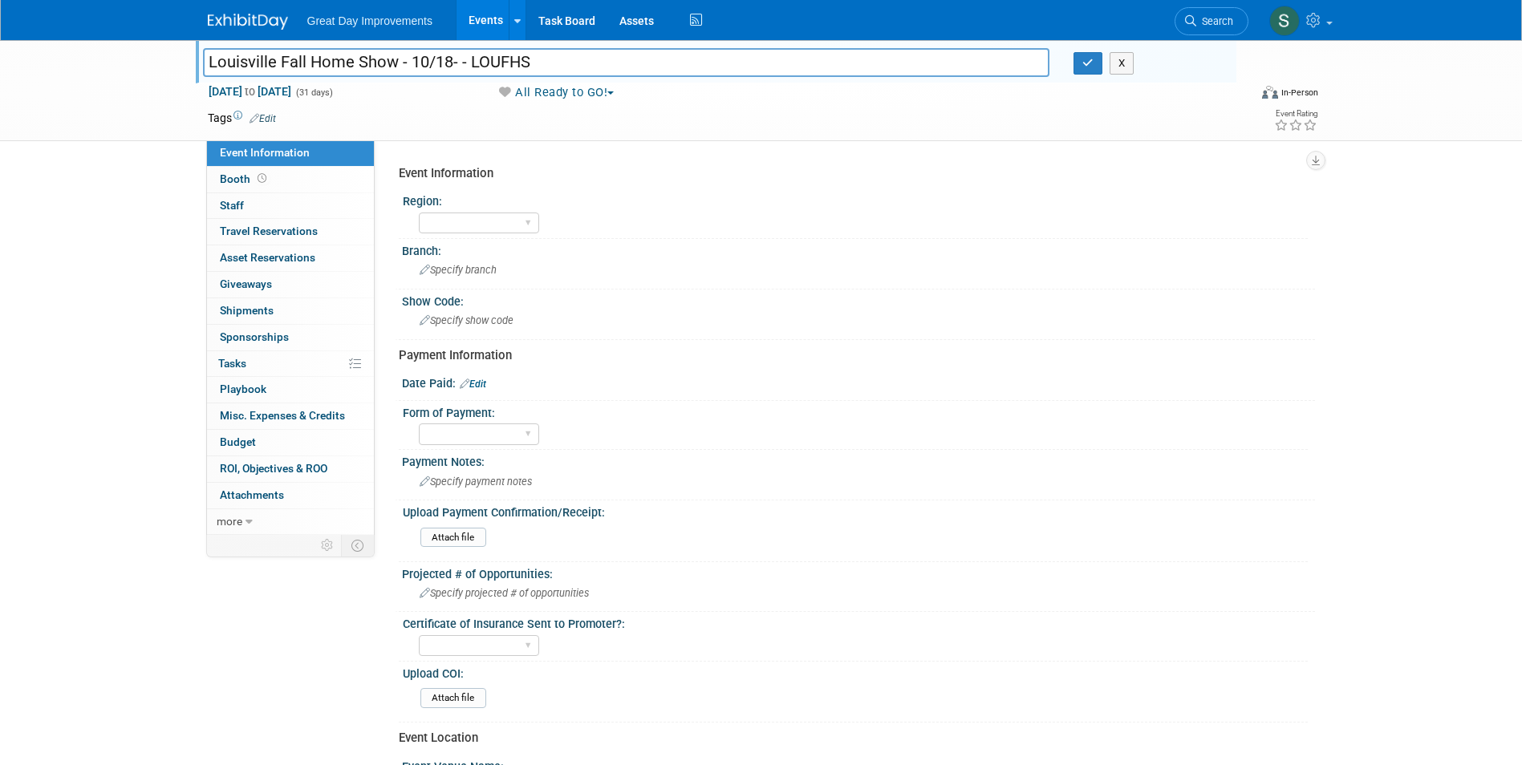
drag, startPoint x: 452, startPoint y: 63, endPoint x: 411, endPoint y: 67, distance: 41.1
click at [411, 67] on input "Louisville Fall Home Show - 10/18- - LOUFHS" at bounding box center [626, 62] width 847 height 28
click at [486, 65] on input "Louisville Fall Home Show - 8/30-8/31- - LOUFHS" at bounding box center [626, 62] width 847 height 28
drag, startPoint x: 569, startPoint y: 61, endPoint x: 496, endPoint y: 63, distance: 73.8
click at [496, 63] on input "Louisville Fall Home Show - 8/30-8/31 - LOUFHS" at bounding box center [626, 62] width 847 height 28
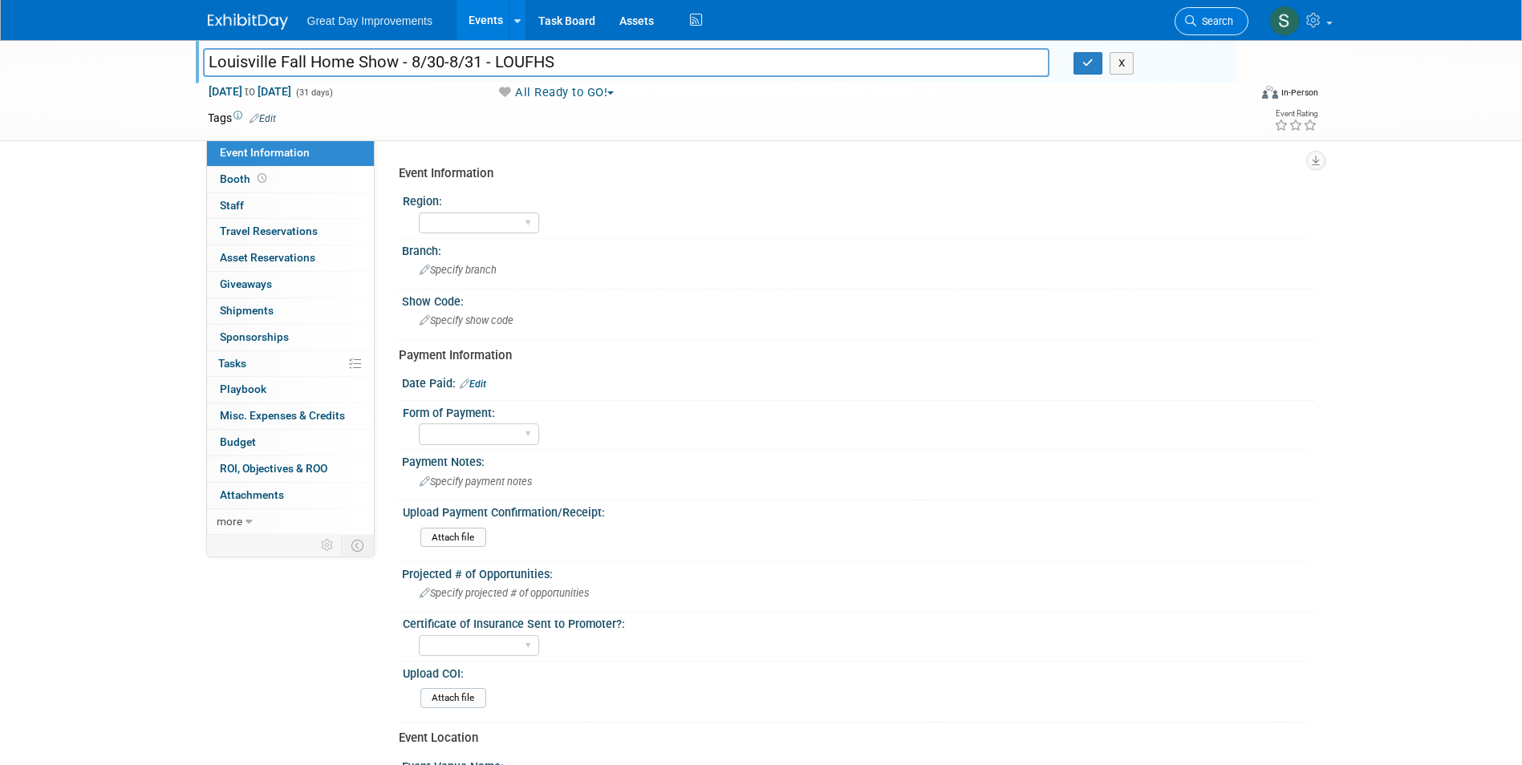
type input "Louisville Fall Home Show - 8/30-8/31 - LOUFHS"
drag, startPoint x: 1186, startPoint y: 22, endPoint x: 1133, endPoint y: 28, distance: 54.1
click at [1187, 22] on icon at bounding box center [1190, 20] width 11 height 11
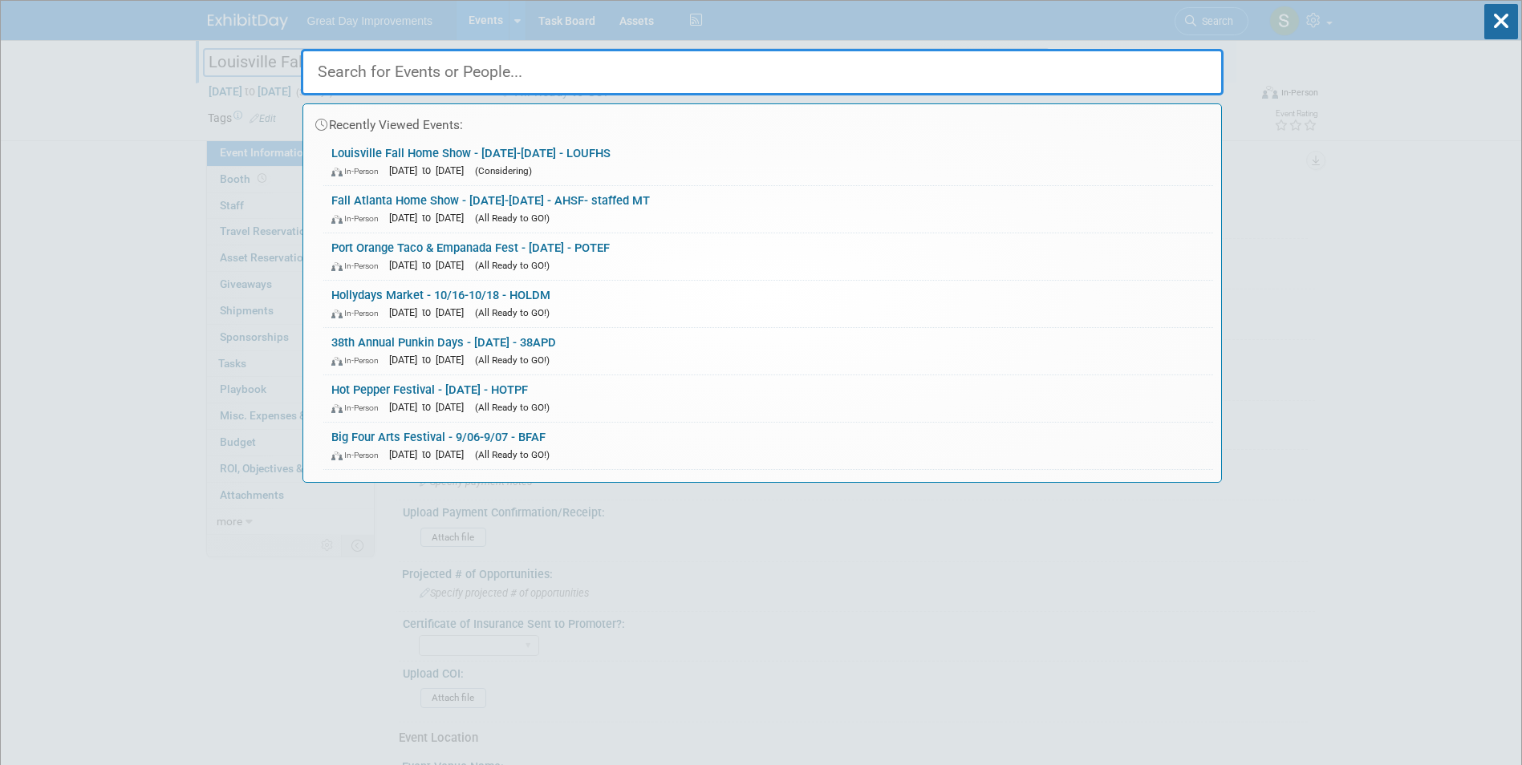
drag, startPoint x: 507, startPoint y: 55, endPoint x: 411, endPoint y: 72, distance: 97.1
paste input "LOUFHS"
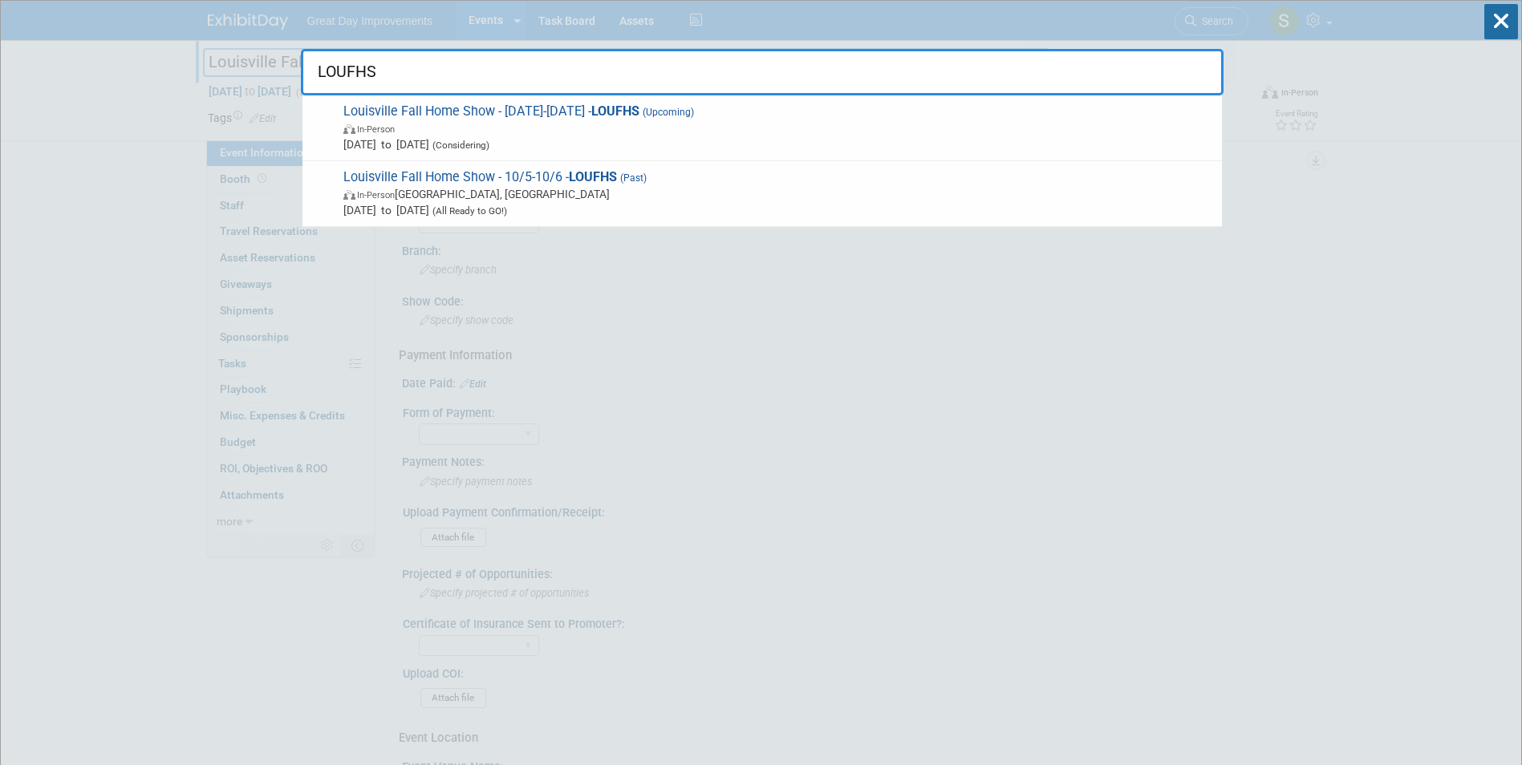
type input "LOUFHS"
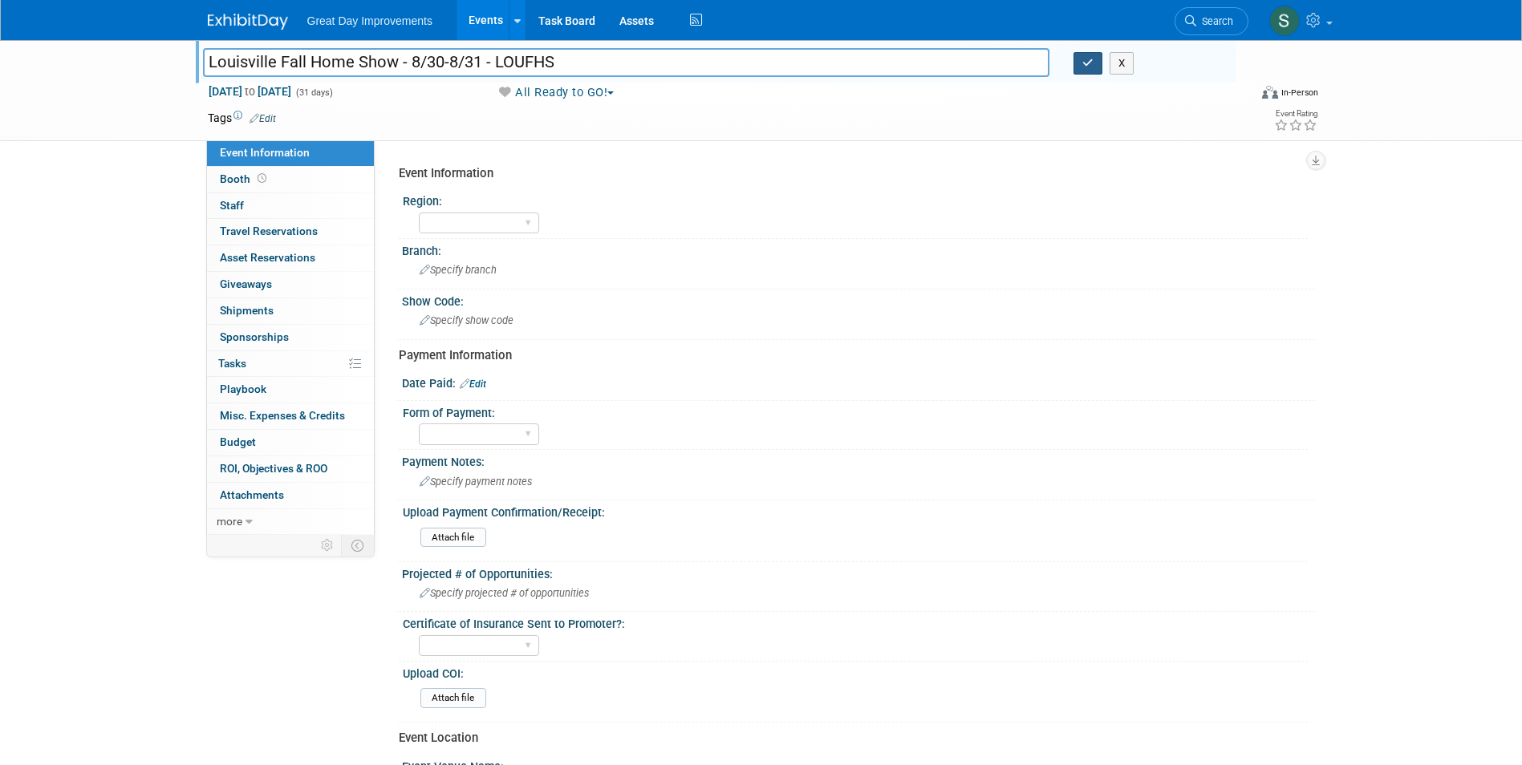
click at [1088, 65] on icon "button" at bounding box center [1087, 63] width 11 height 10
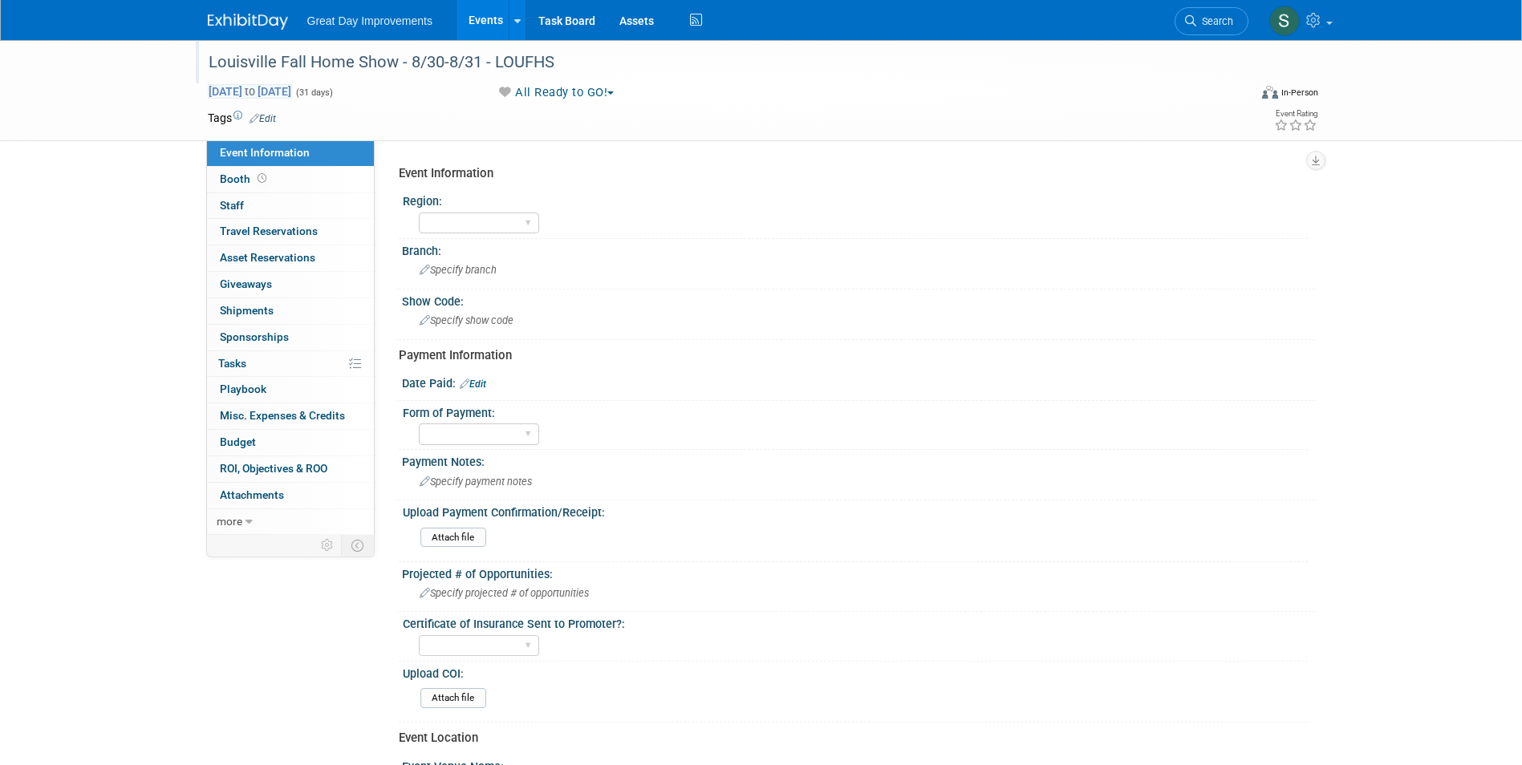
click at [285, 90] on span "Oct 1, 2025 to Oct 31, 2025" at bounding box center [250, 91] width 84 height 14
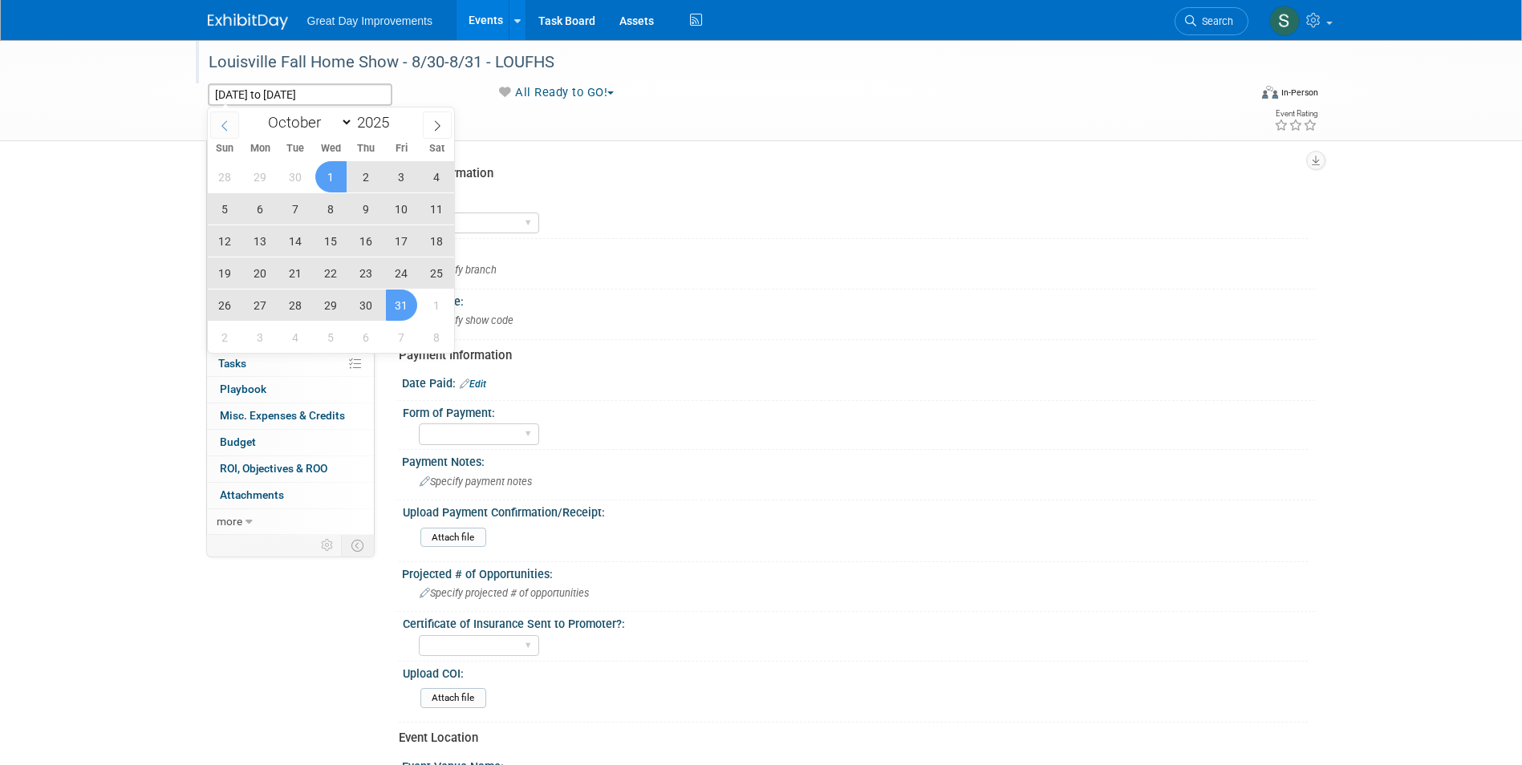
click at [225, 124] on icon at bounding box center [224, 125] width 11 height 11
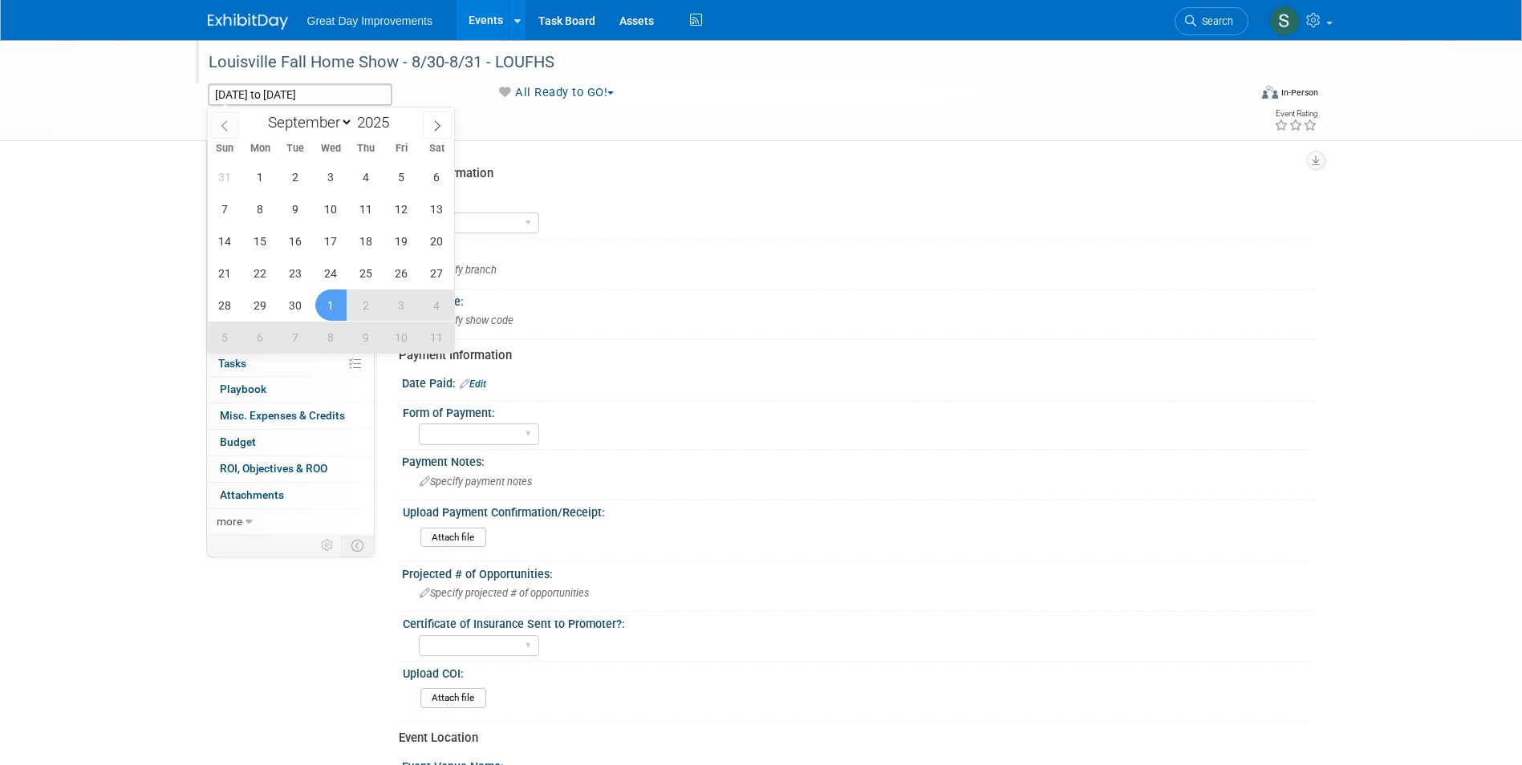
click at [225, 124] on icon at bounding box center [224, 125] width 11 height 11
select select "7"
click at [430, 298] on span "30" at bounding box center [436, 305] width 31 height 31
type input "Aug 30, 2025"
click at [225, 336] on span "31" at bounding box center [224, 337] width 31 height 31
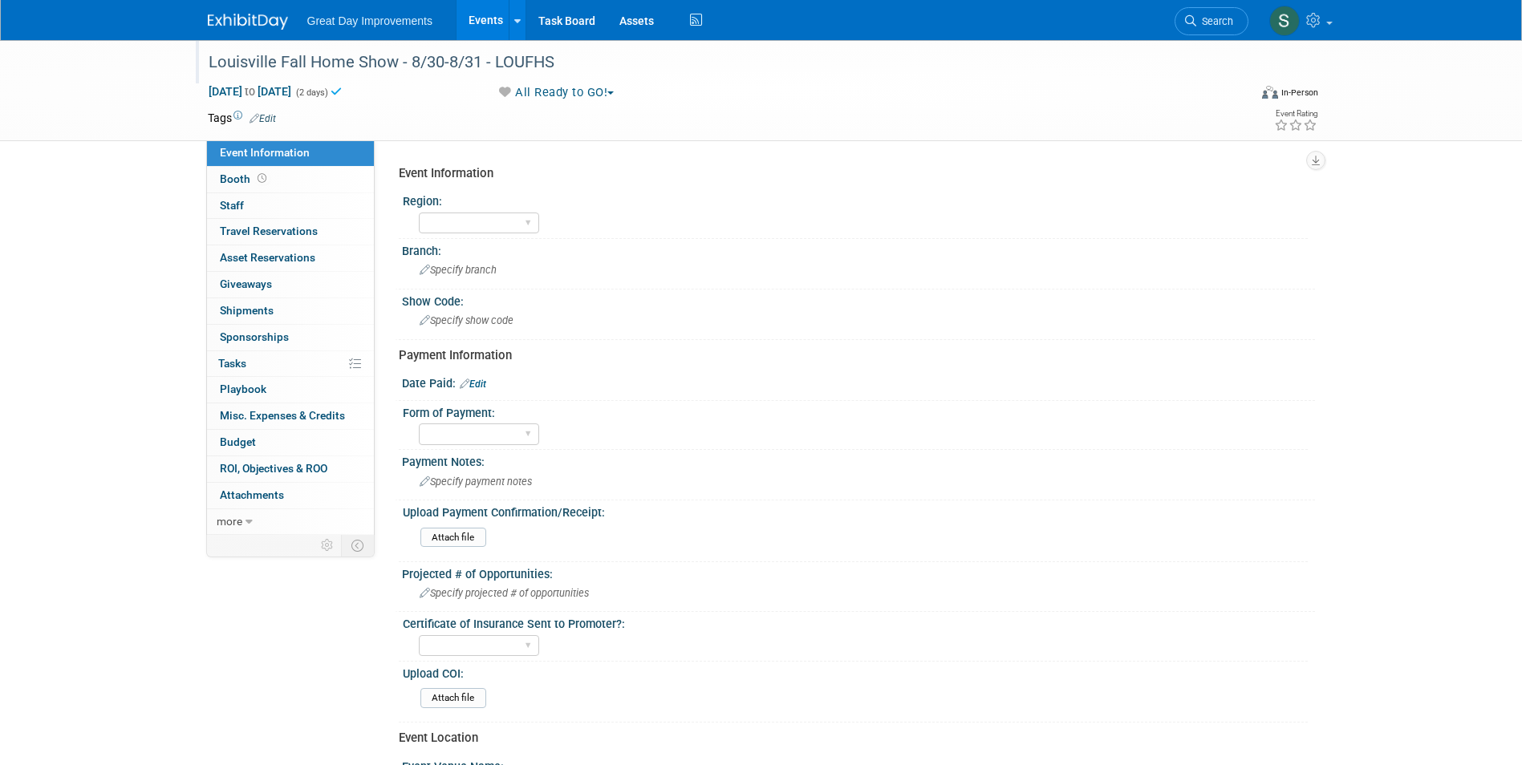
click at [264, 123] on link "Edit" at bounding box center [262, 118] width 26 height 11
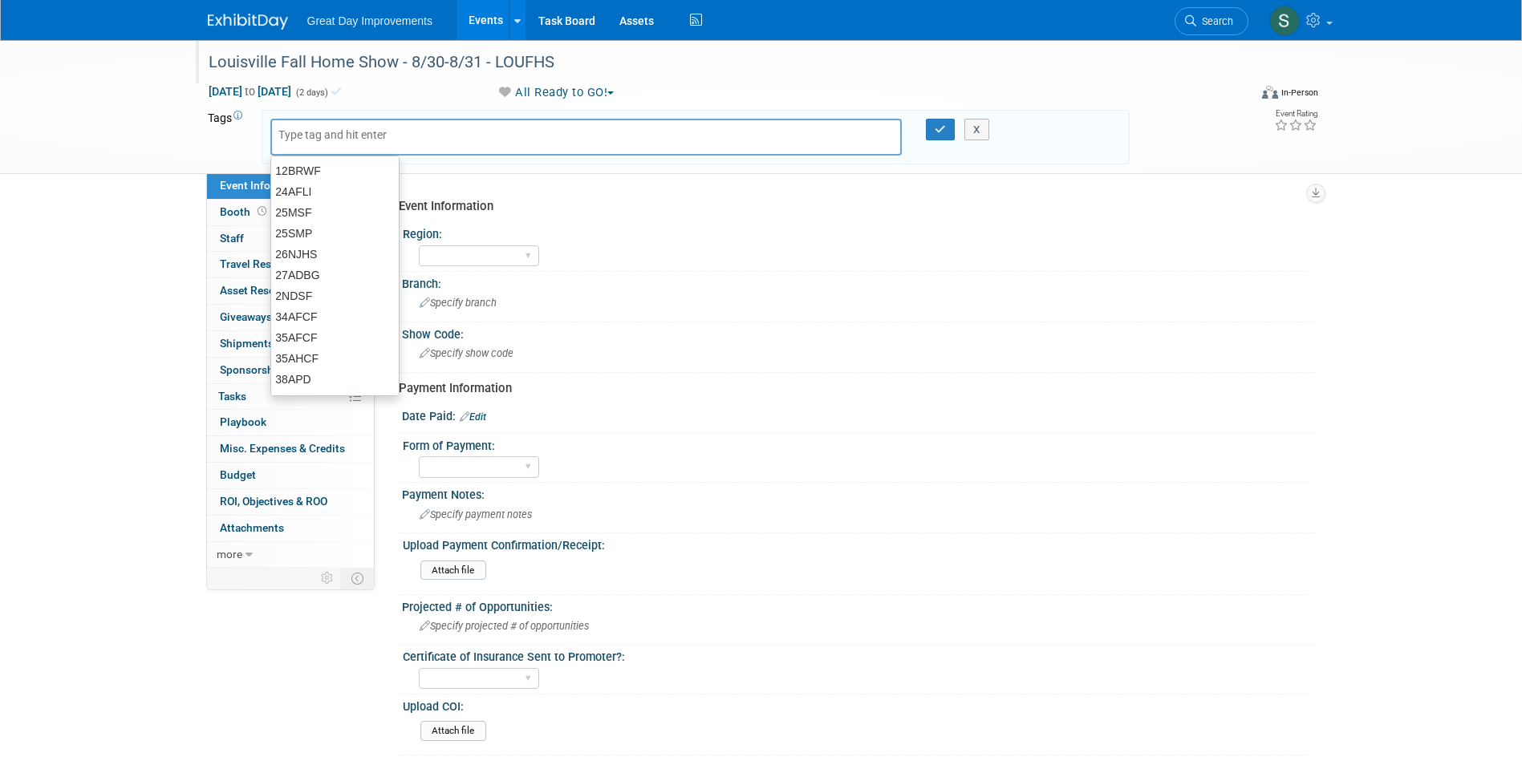
click at [324, 136] on input "text" at bounding box center [342, 135] width 128 height 16
click at [395, 134] on input "text" at bounding box center [342, 135] width 128 height 16
click at [394, 133] on input "text" at bounding box center [342, 135] width 128 height 16
type input "MW"
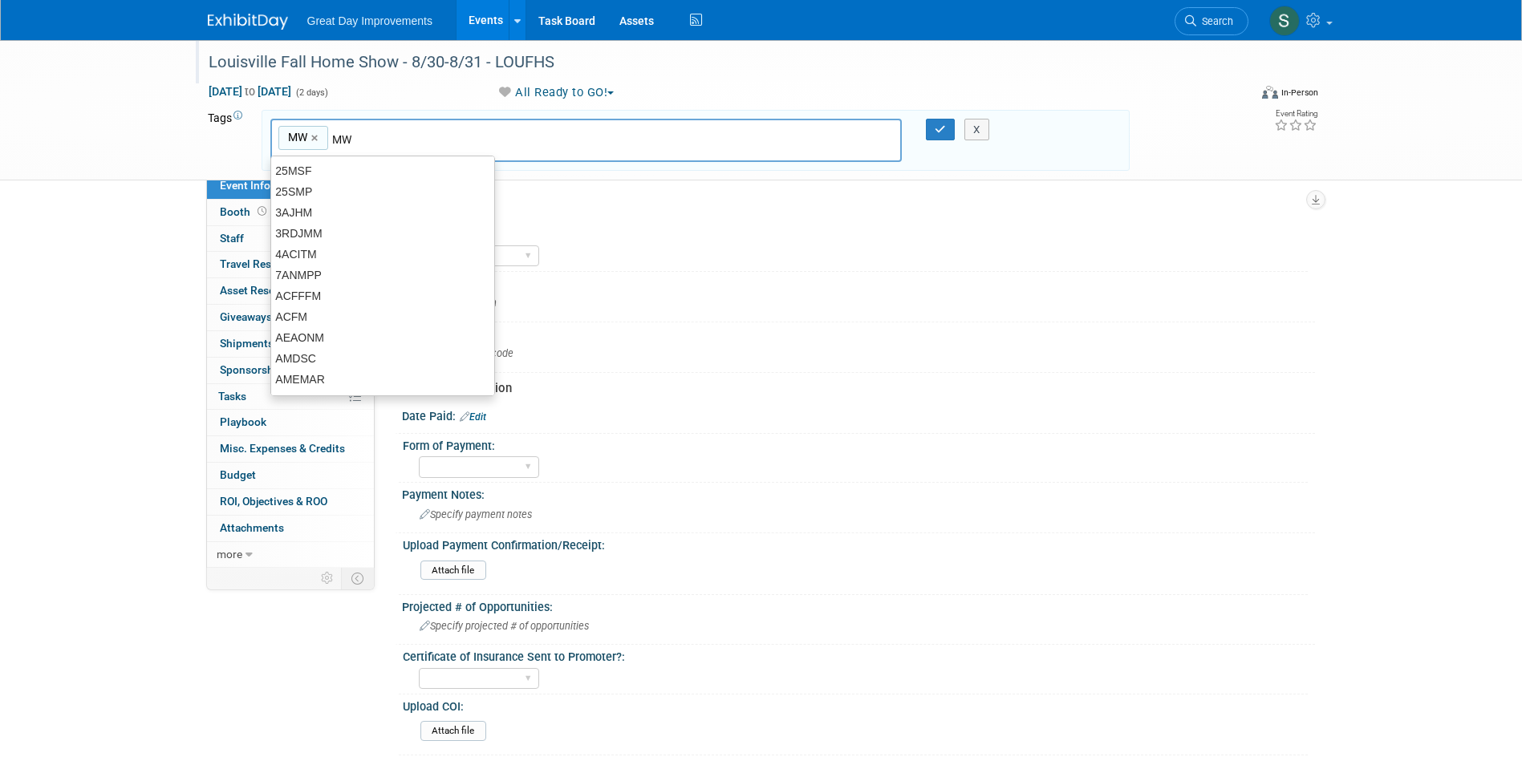
type input "MW"
type input "[PERSON_NAME]"
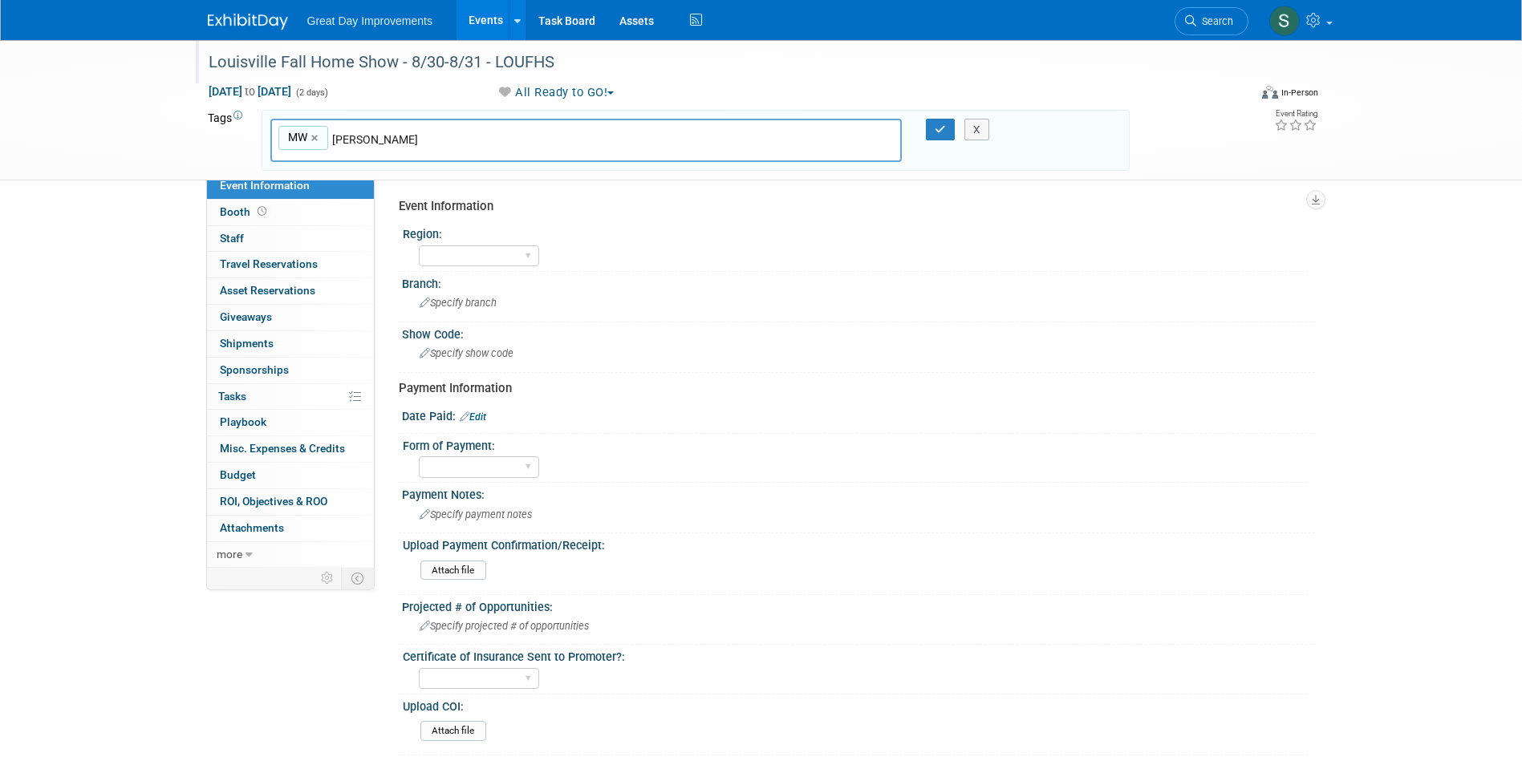
type input "MW, [PERSON_NAME]"
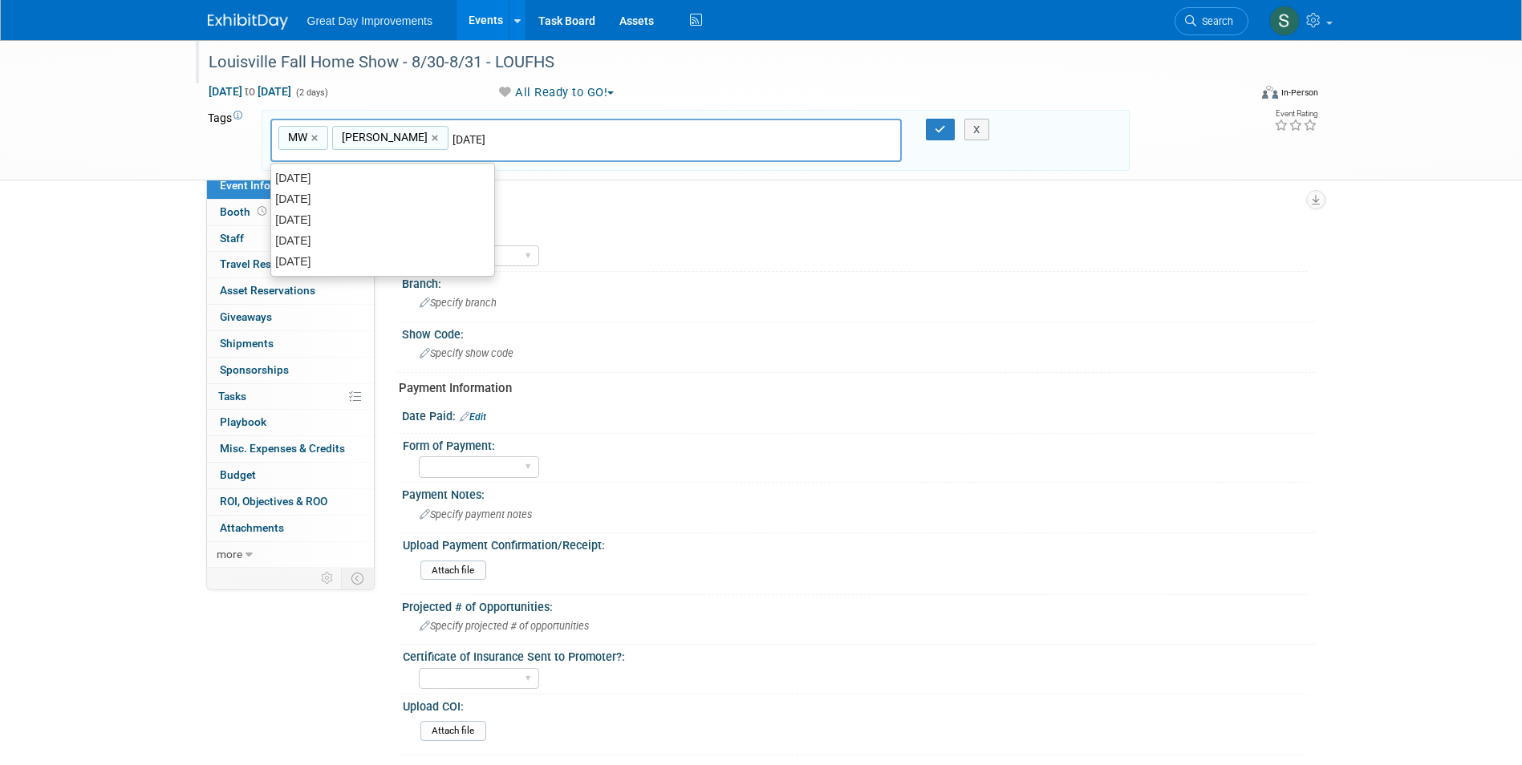
type input "[DATE]"
type input "MW, LOU, AUG25"
type input "LOUFHS"
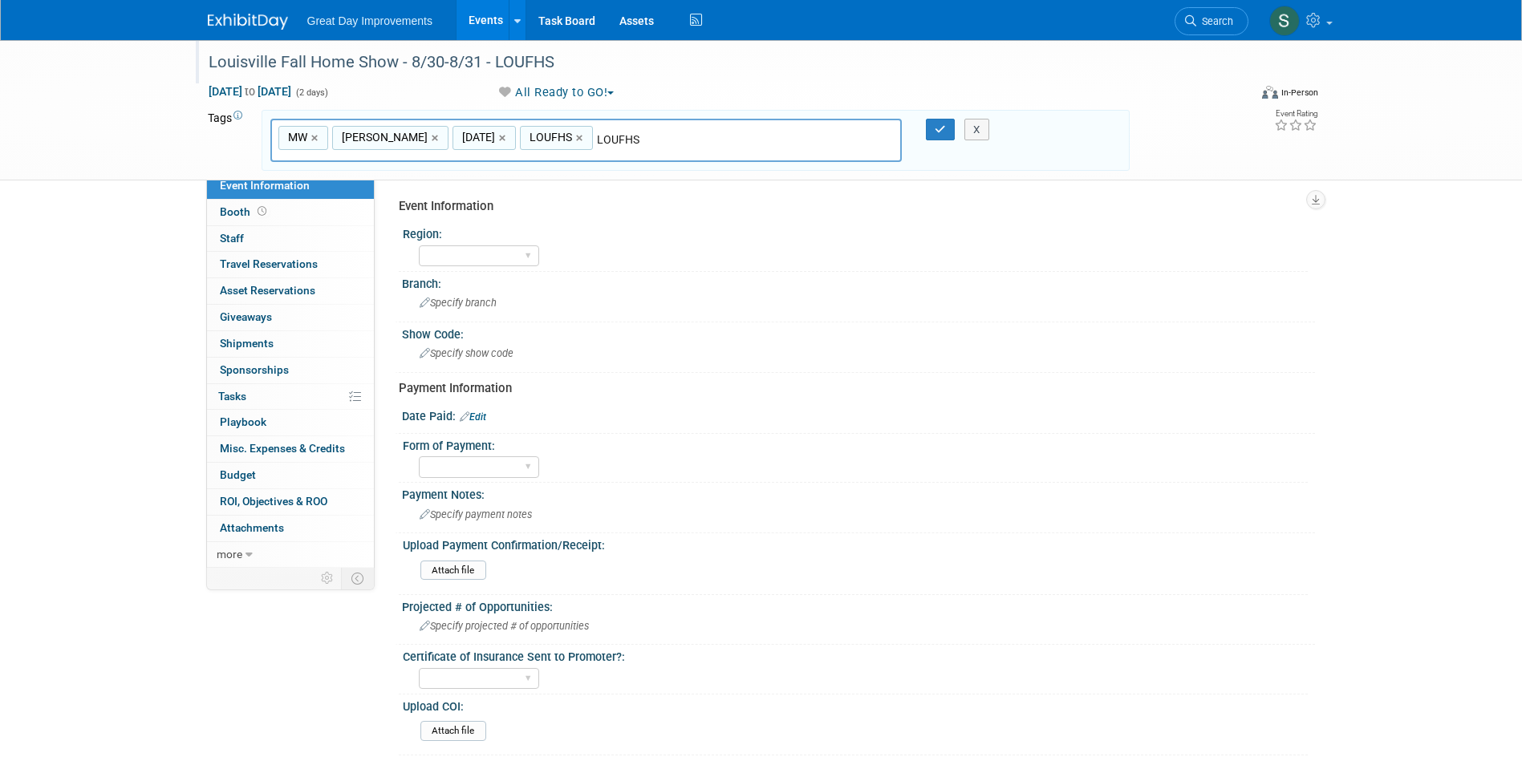
type input "MW, LOU, AUG25, LOUFHS"
type input "Contract"
type input "MW, LOU, AUG25, LOUFHS, Contract"
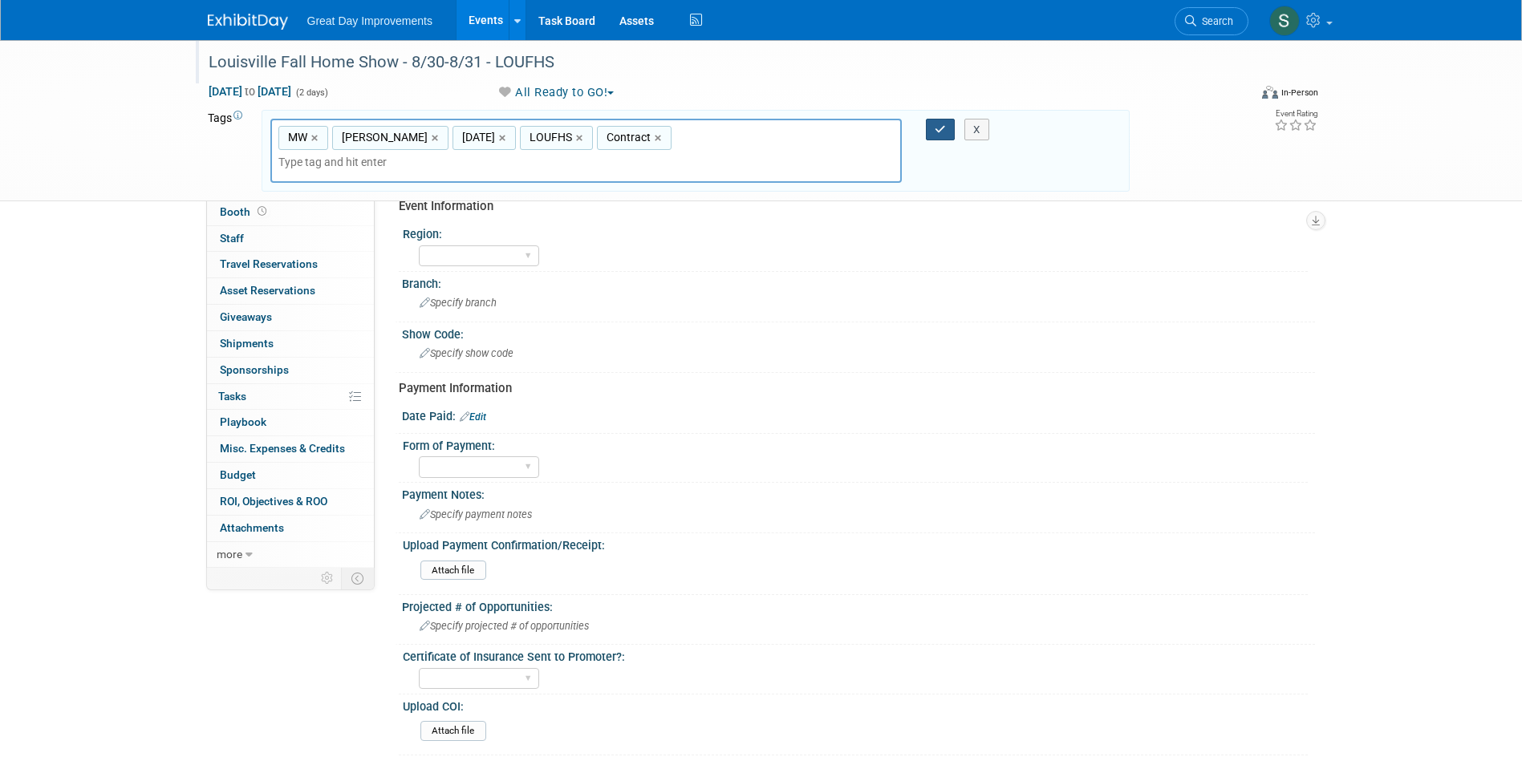
click at [928, 129] on button "button" at bounding box center [940, 130] width 29 height 22
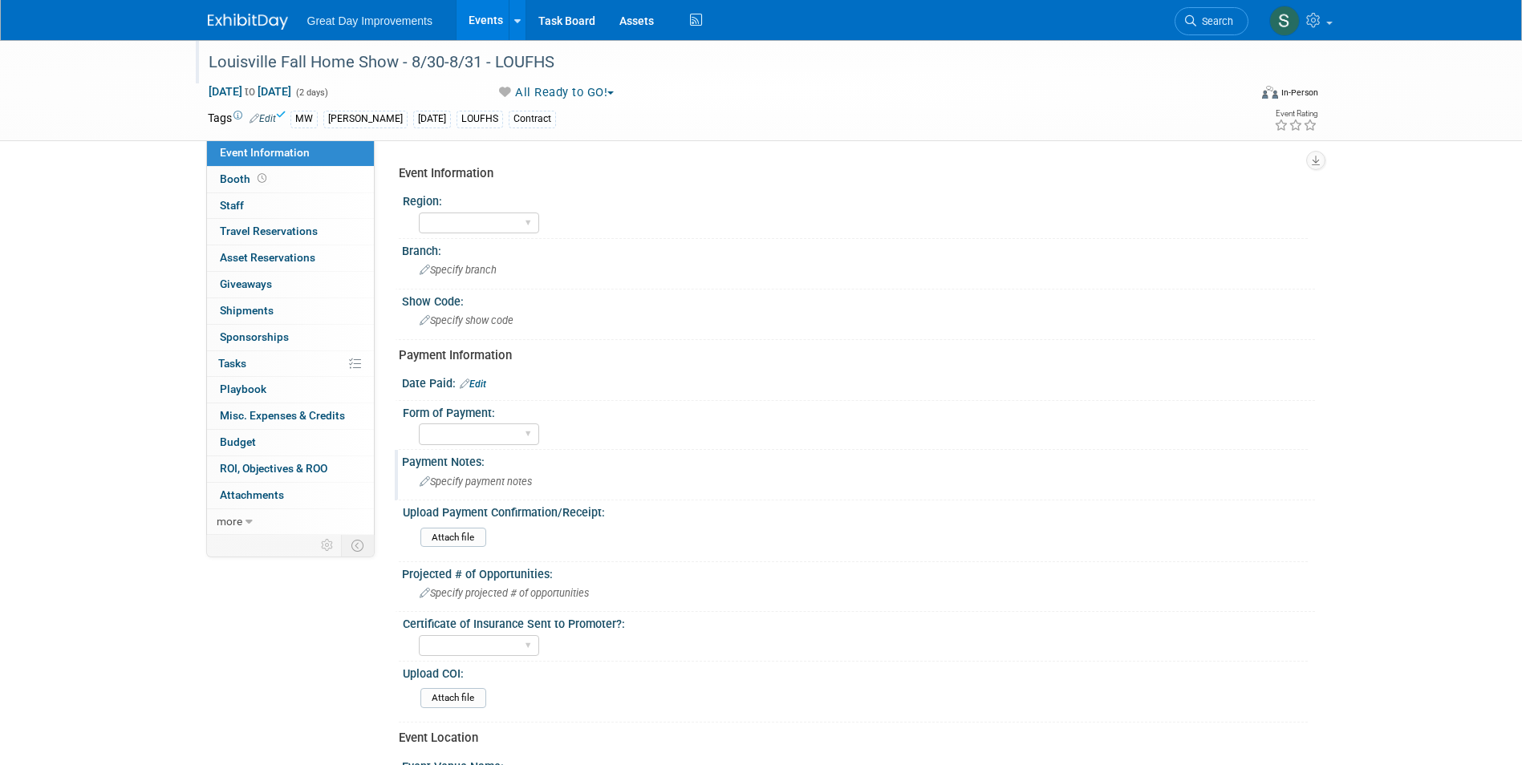
click at [531, 466] on div "Payment Notes:" at bounding box center [858, 460] width 913 height 20
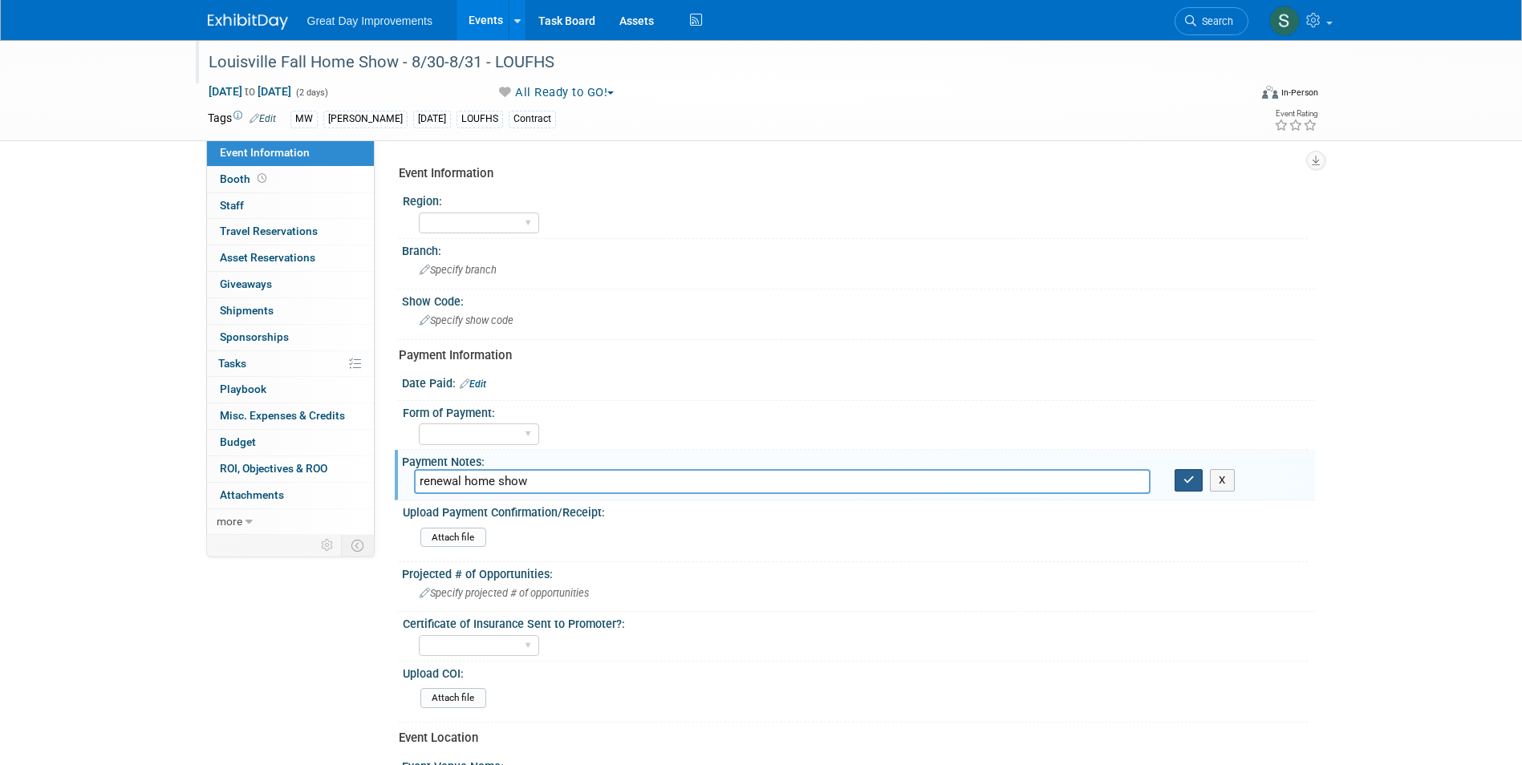
type input "renewal home show"
click at [1196, 477] on button "button" at bounding box center [1188, 480] width 29 height 22
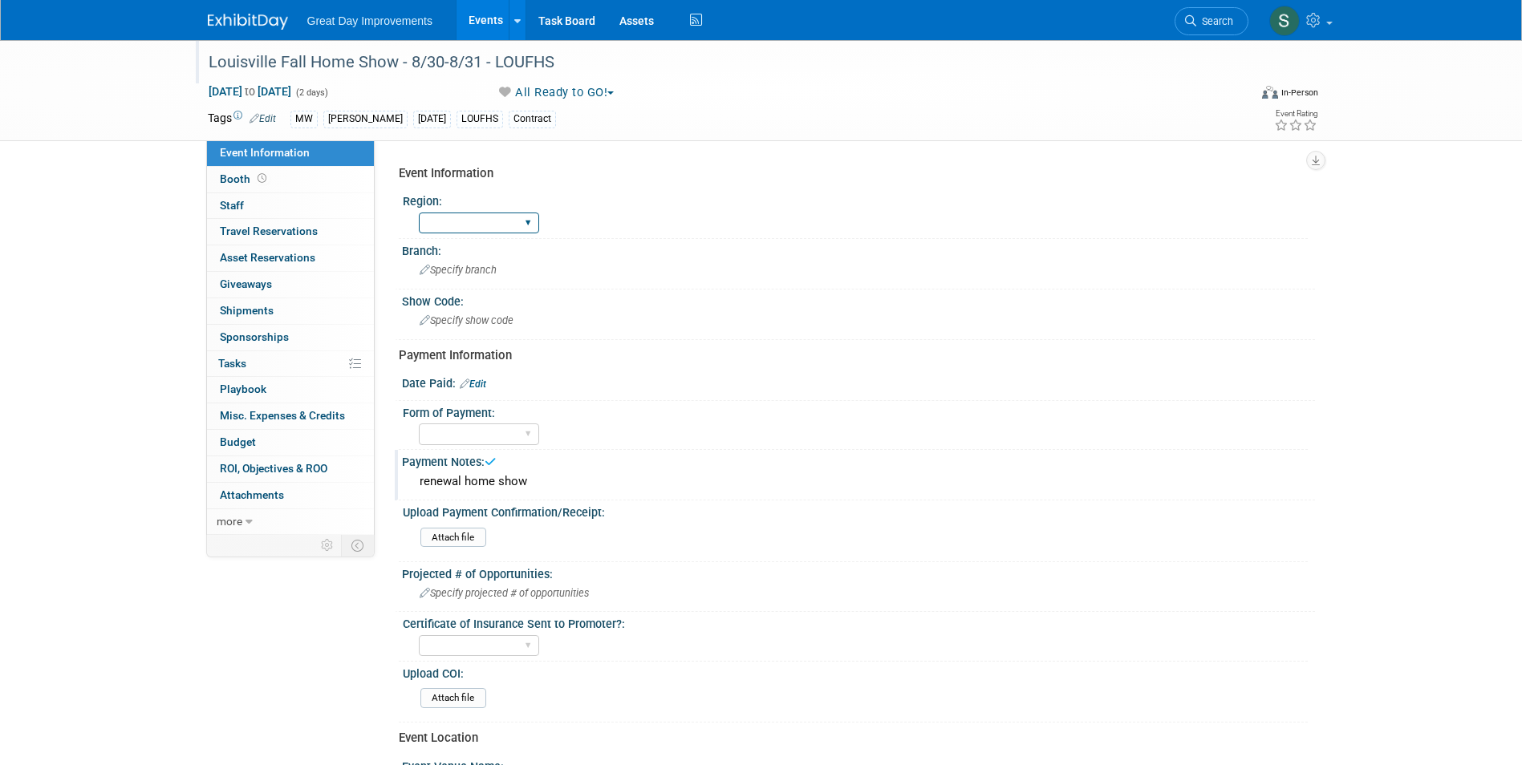
click at [498, 214] on select "GC MA MW MTW NE NEW OV PL PNW SA SE SC UMW FL" at bounding box center [479, 224] width 120 height 22
select select "MW"
click at [419, 213] on select "GC MA MW MTW NE NEW OV PL PNW SA SE SC UMW FL" at bounding box center [479, 224] width 120 height 22
click at [484, 257] on div "Specify branch" at bounding box center [858, 269] width 889 height 25
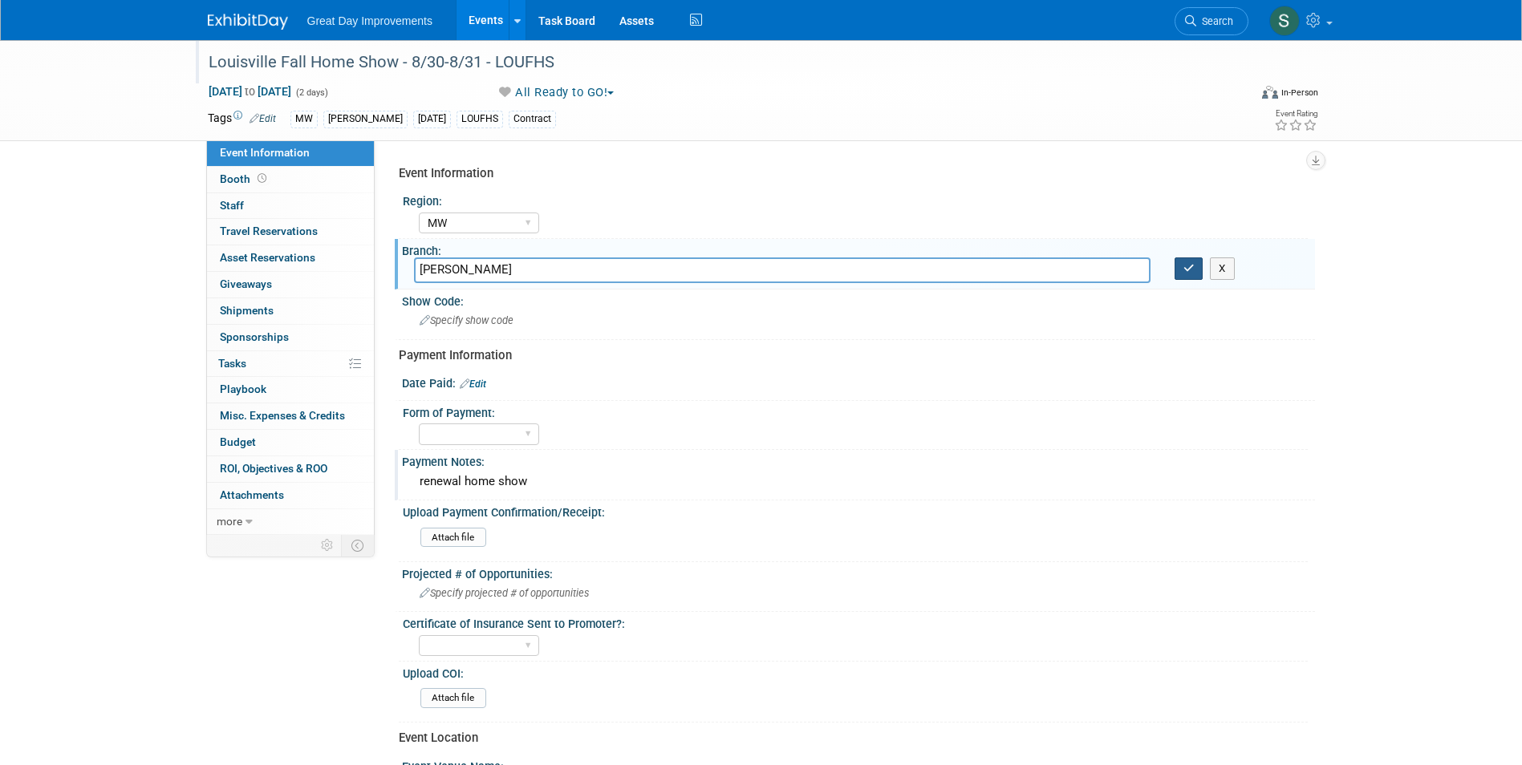
type input "[PERSON_NAME]"
click at [1195, 270] on button "button" at bounding box center [1188, 268] width 29 height 22
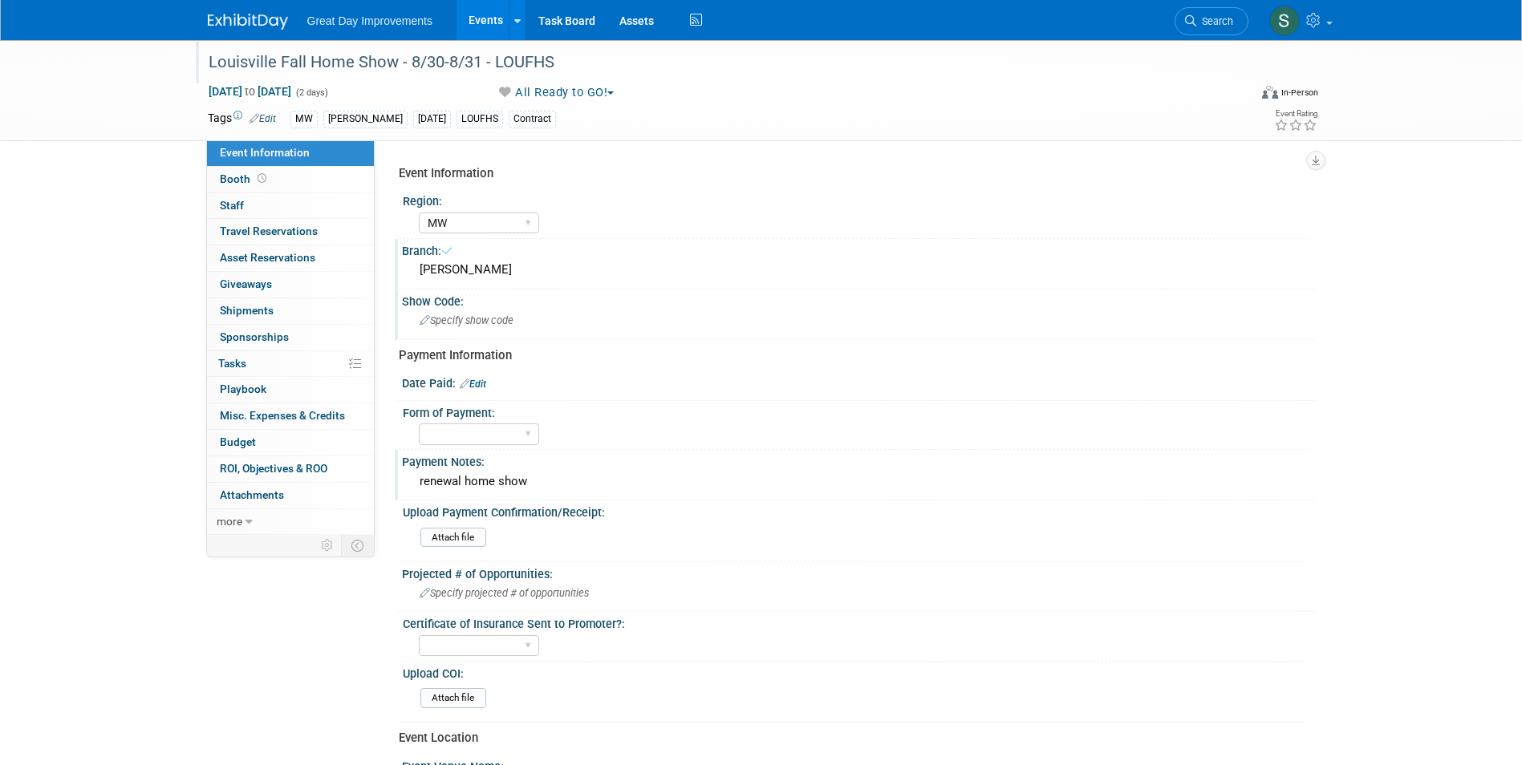
click at [585, 307] on div "Show Code:" at bounding box center [858, 300] width 913 height 20
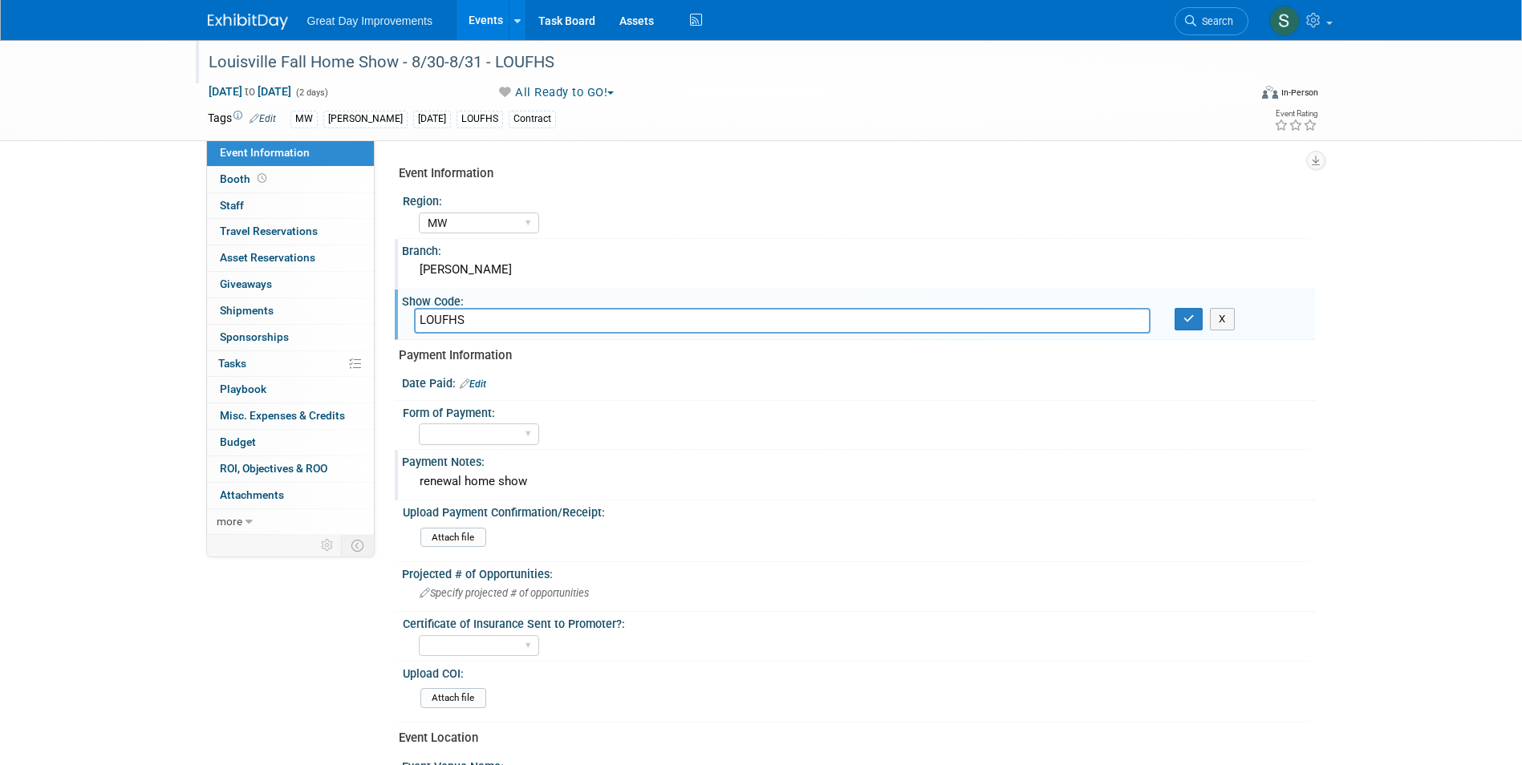
type input "LOUFHS"
click at [1194, 319] on button "button" at bounding box center [1188, 319] width 29 height 22
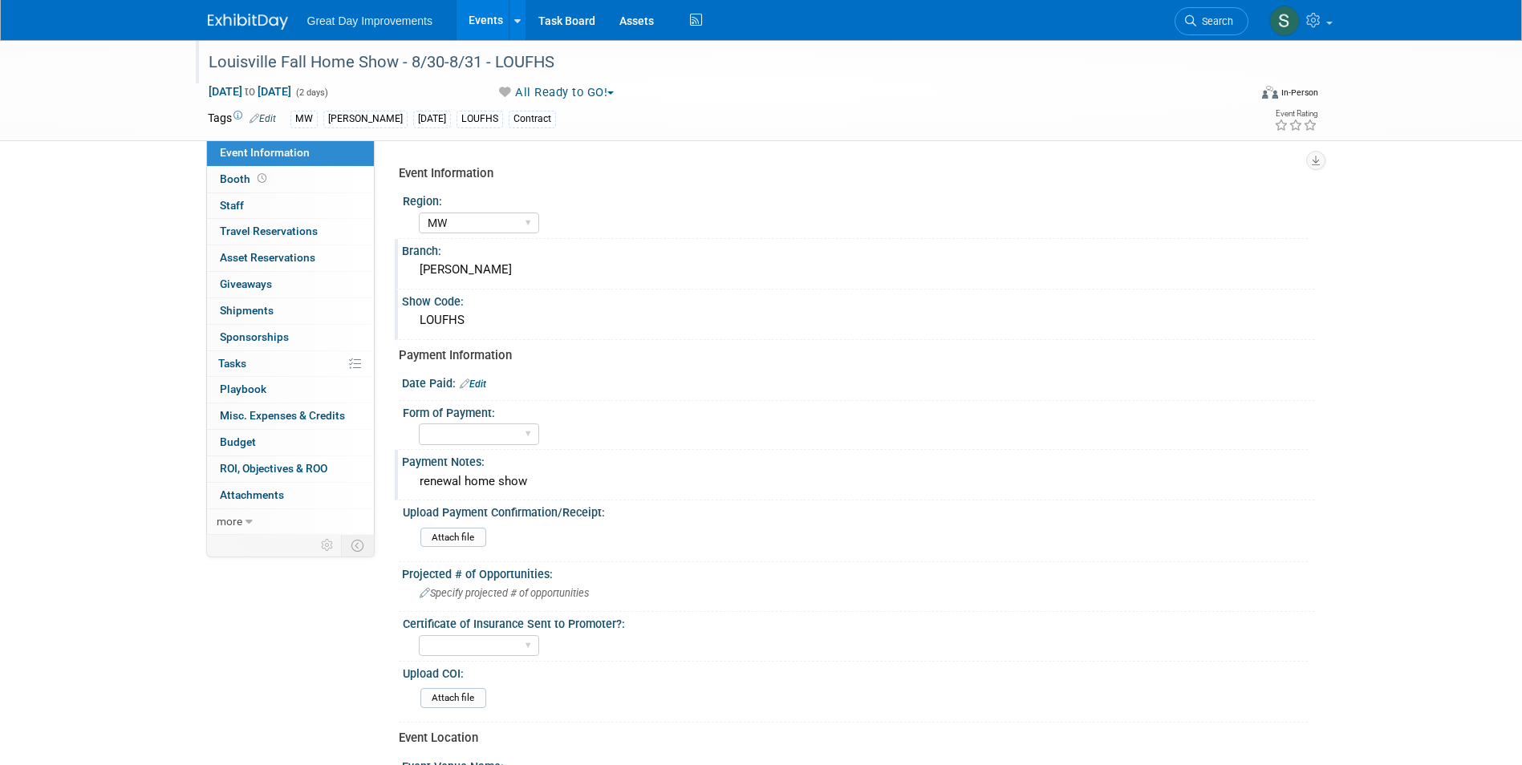
click at [265, 10] on link at bounding box center [257, 13] width 99 height 13
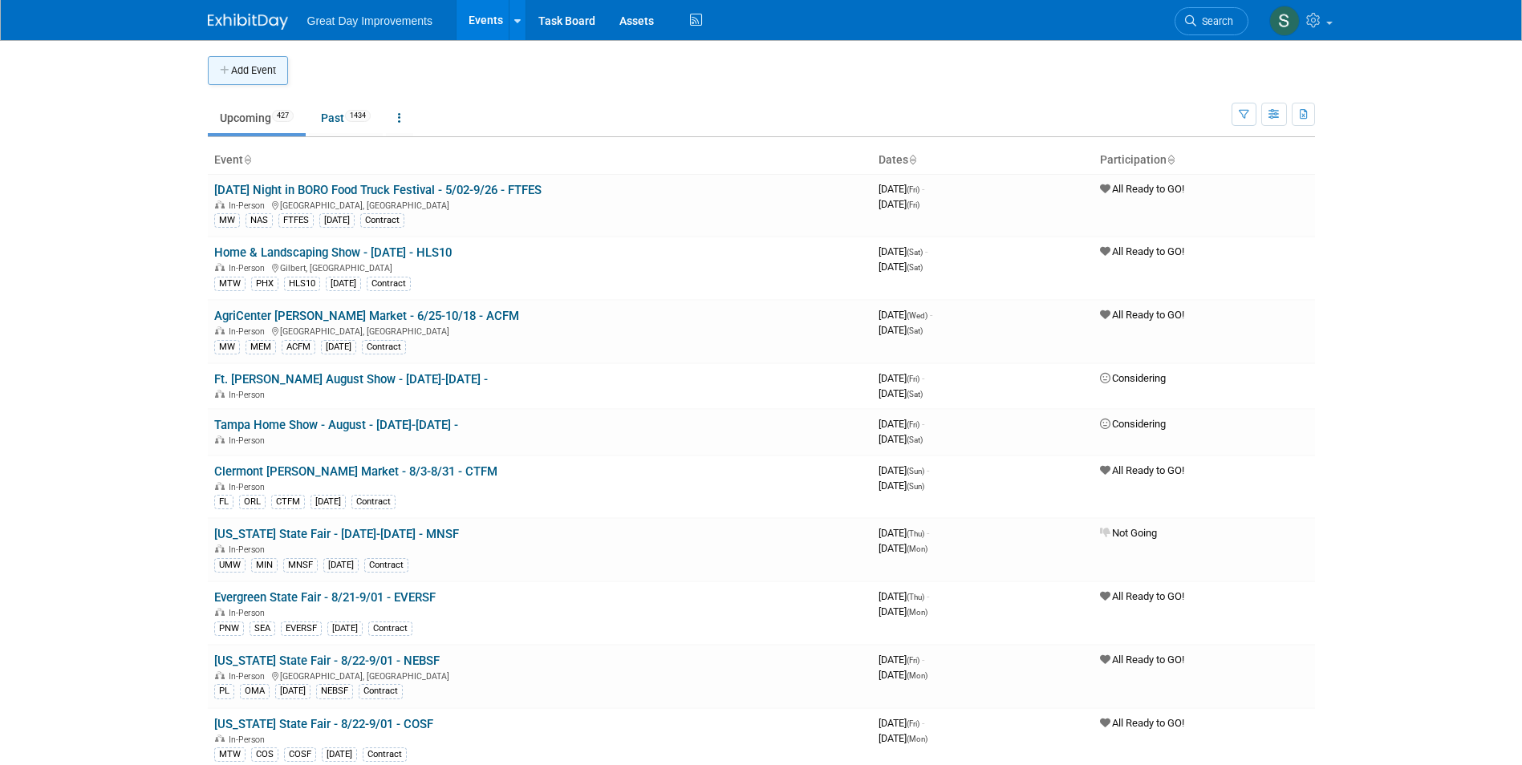
click at [237, 71] on button "Add Event" at bounding box center [248, 70] width 80 height 29
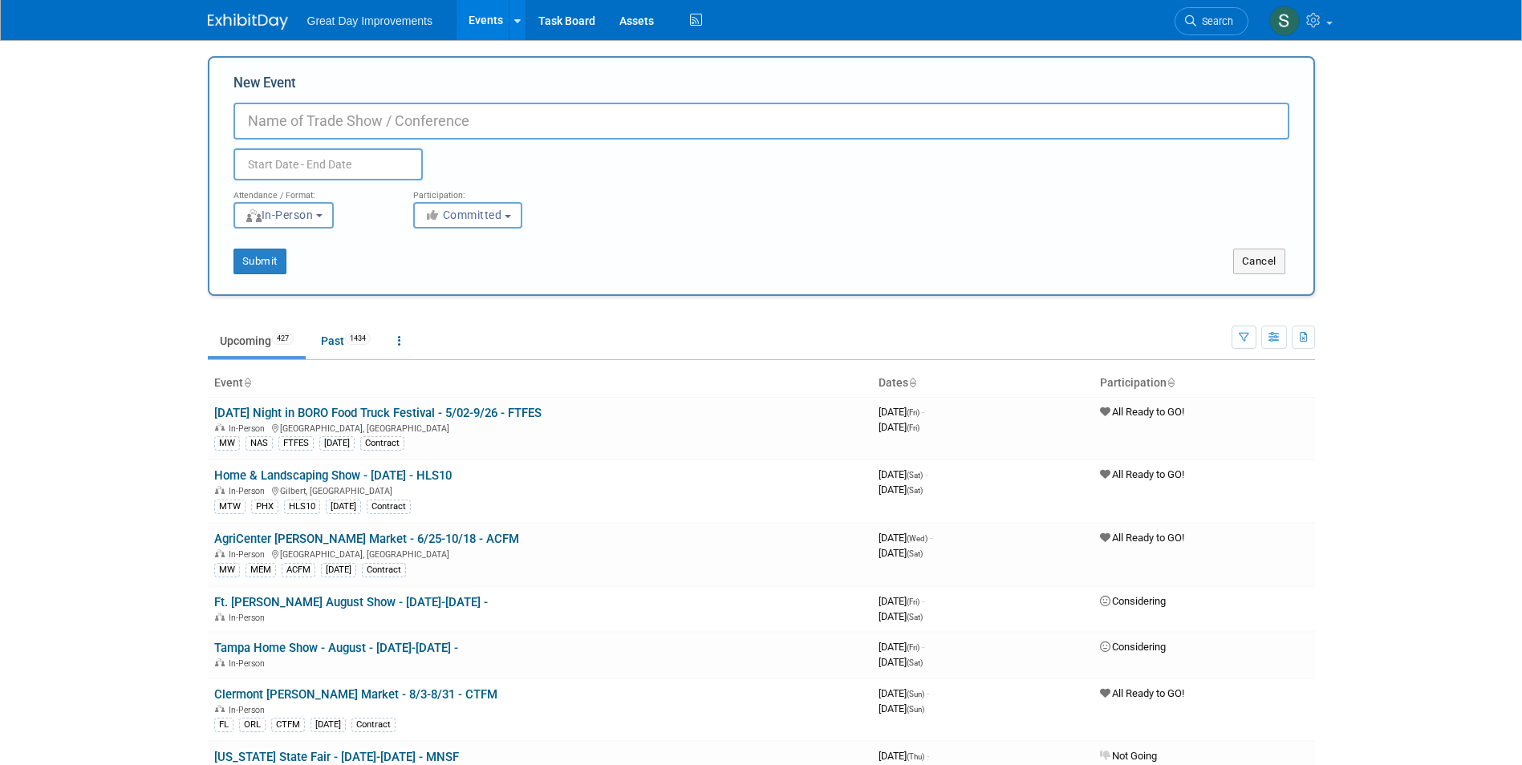
click at [389, 111] on input "New Event" at bounding box center [761, 121] width 1056 height 37
paste input "LOUFHS"
click at [244, 120] on input "LOUFHS" at bounding box center [761, 121] width 1056 height 37
click at [282, 129] on input "LOUFHS" at bounding box center [761, 121] width 1056 height 37
click at [249, 121] on input "LOUHS" at bounding box center [761, 121] width 1056 height 37
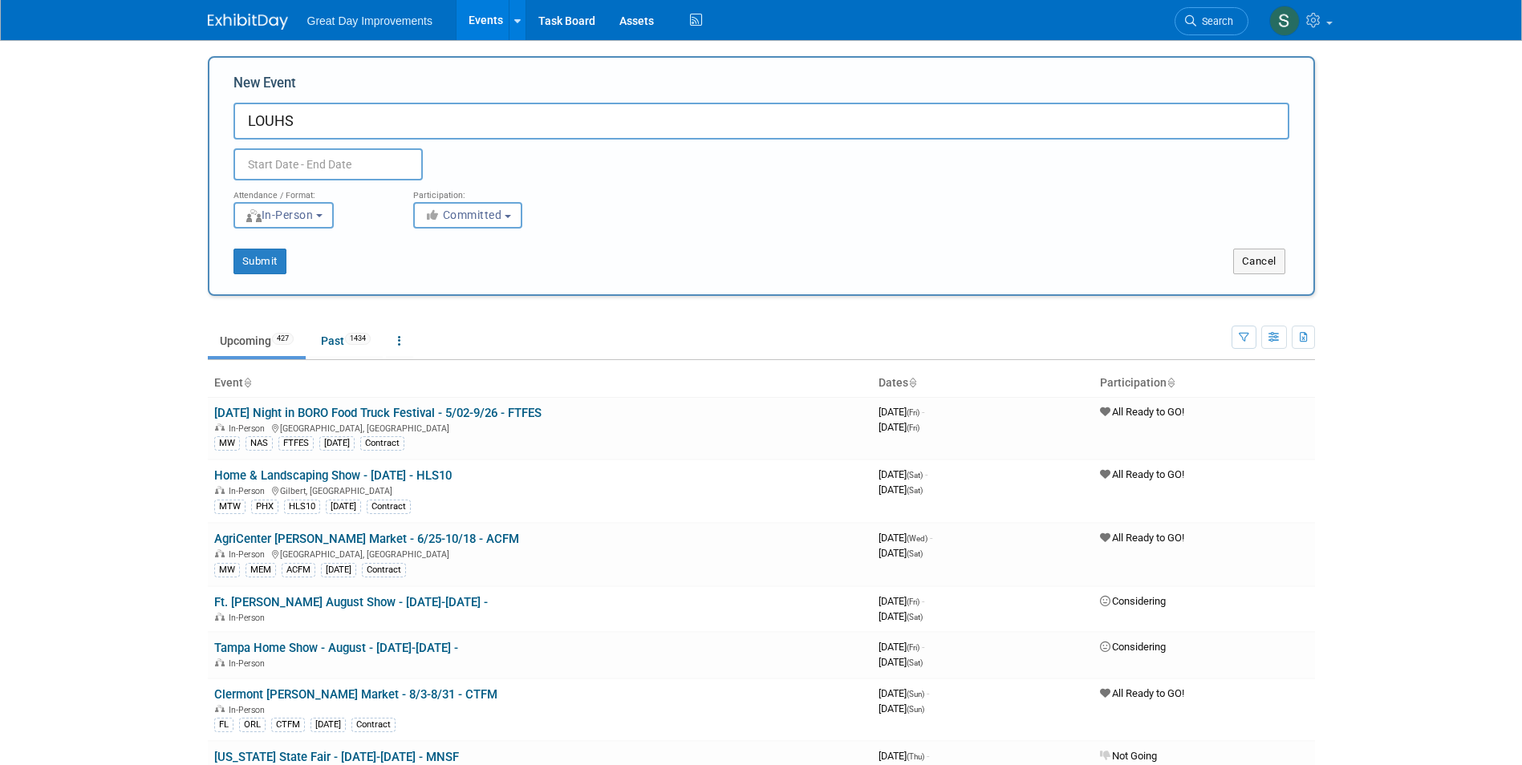
paste input "Louisville Fall Home Show"
type input "Louisville Fall Home Show- 10/18-10/19 - LOUHS"
click at [470, 213] on span "Committed" at bounding box center [463, 215] width 78 height 13
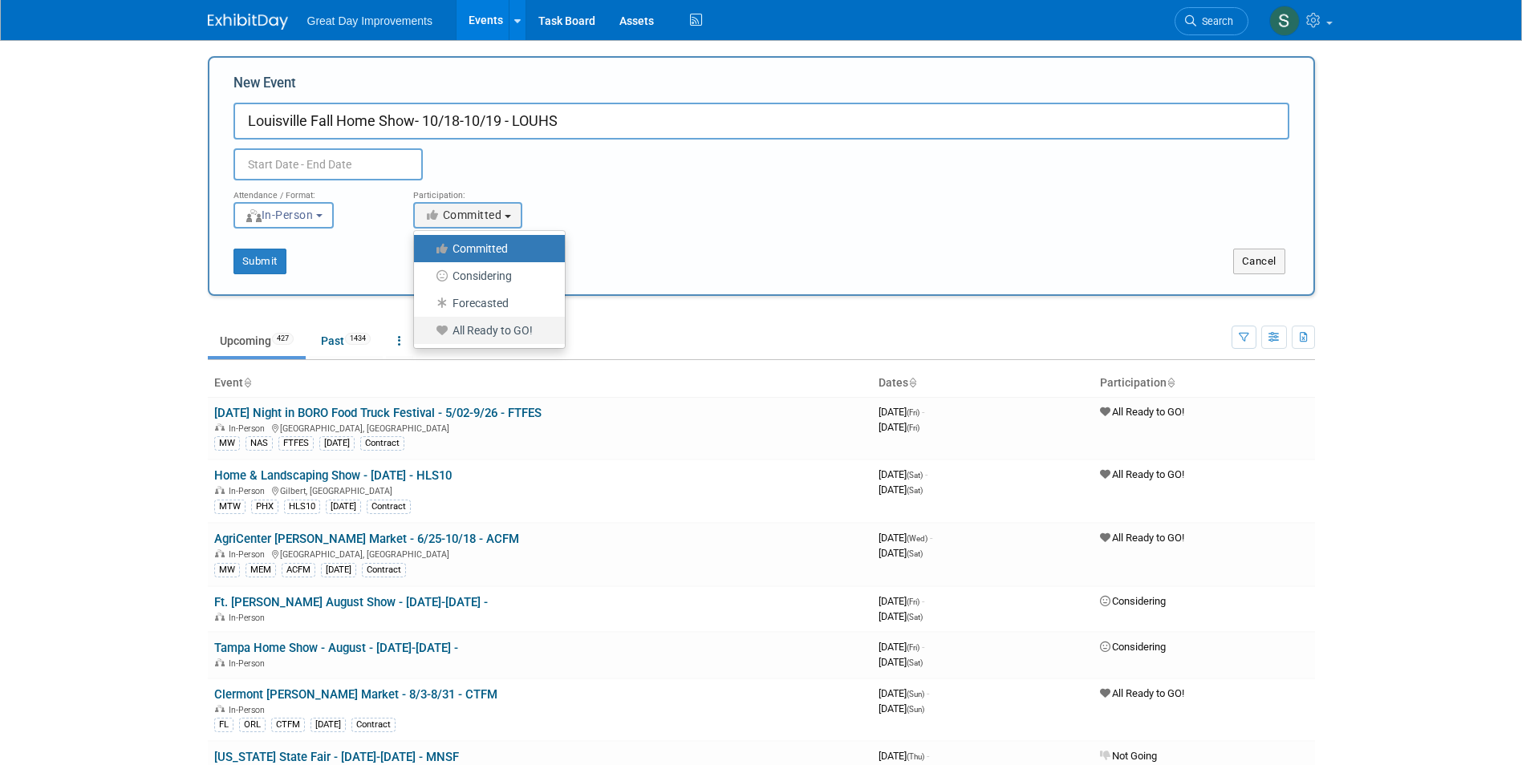
click at [480, 326] on label "All Ready to GO!" at bounding box center [485, 330] width 127 height 21
click at [428, 326] on input "All Ready to GO!" at bounding box center [423, 331] width 10 height 10
select select "102"
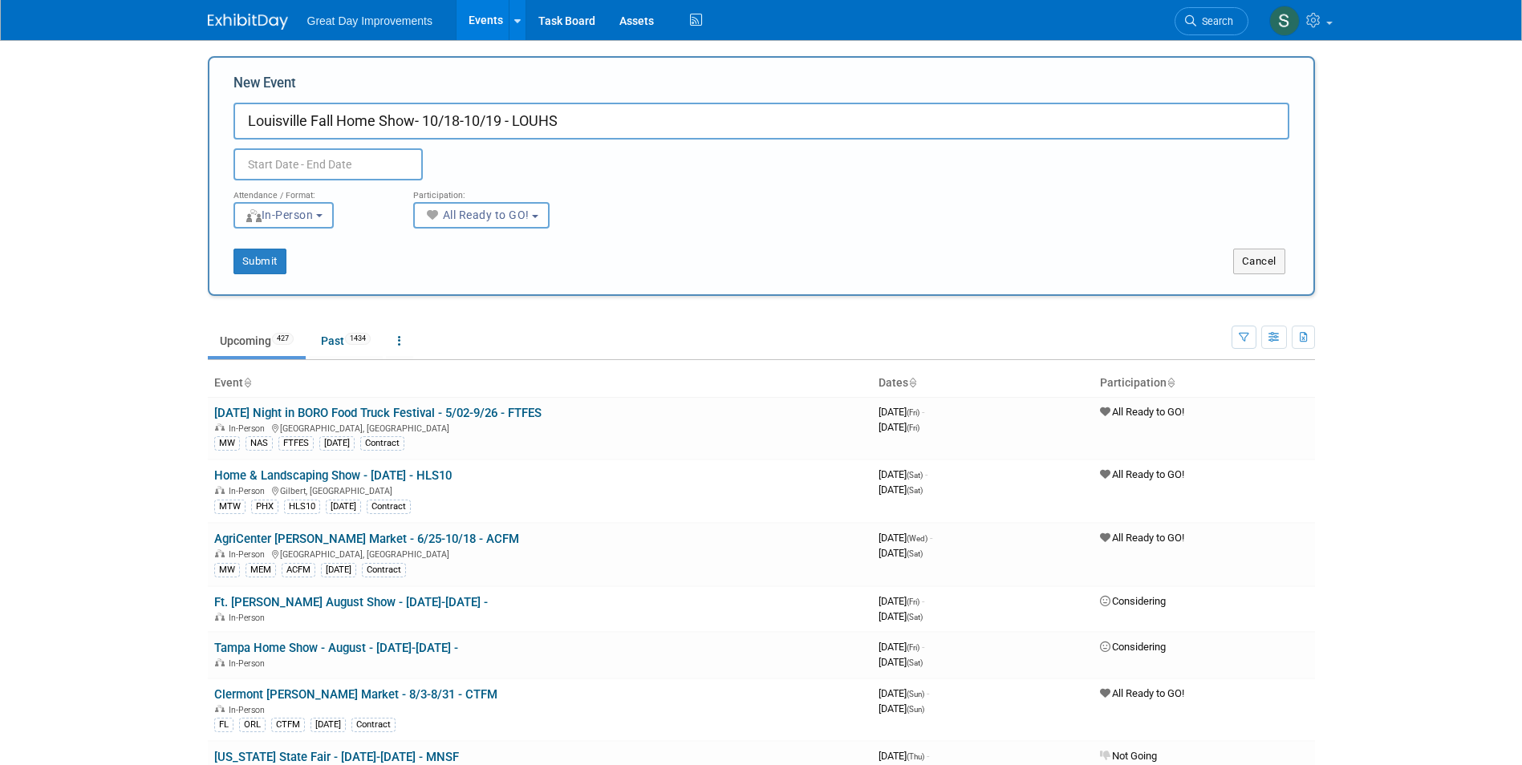
click at [365, 177] on input "text" at bounding box center [327, 164] width 189 height 32
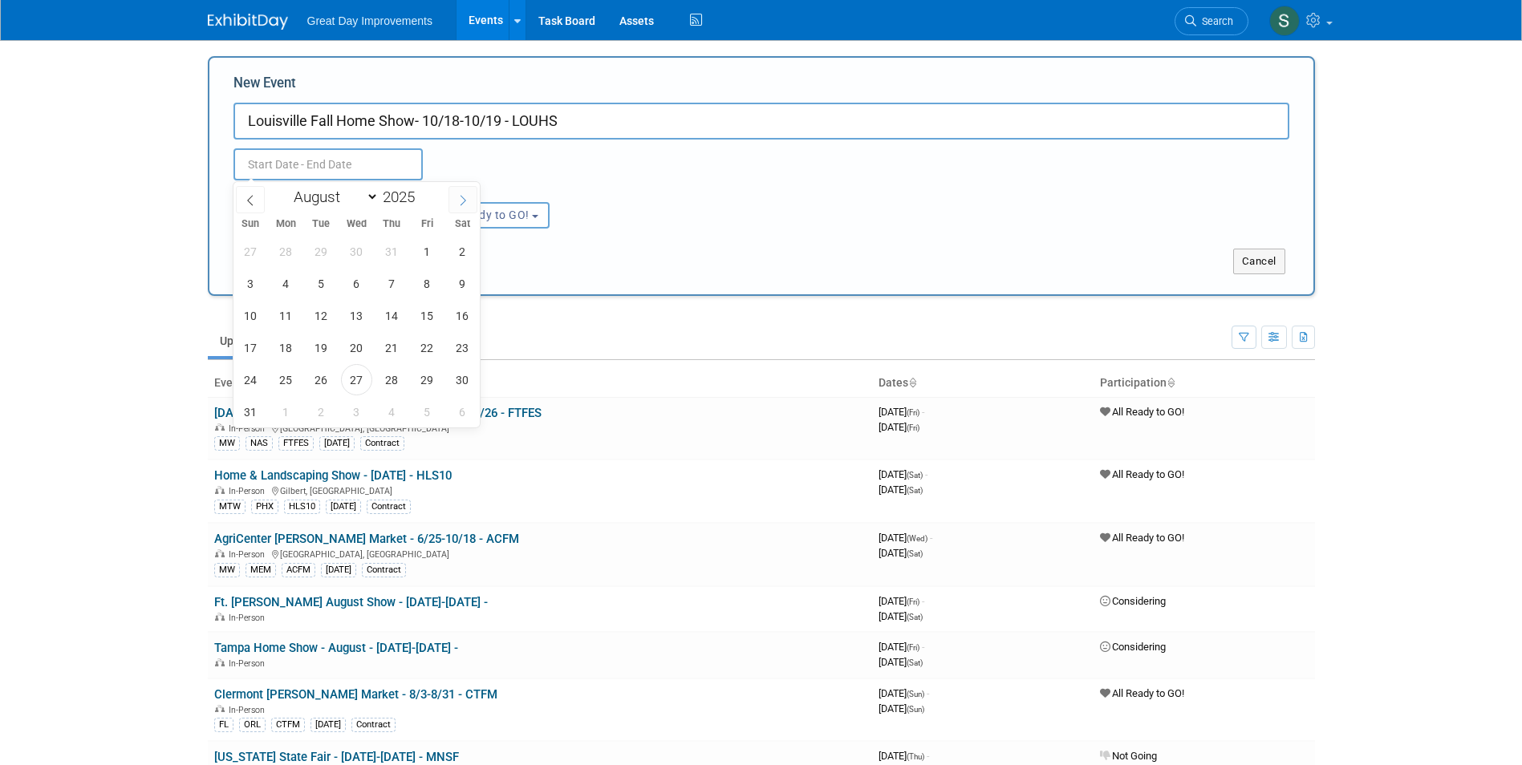
click at [456, 200] on span at bounding box center [462, 199] width 29 height 27
select select "9"
click at [461, 318] on span "18" at bounding box center [462, 315] width 31 height 31
click at [253, 345] on span "19" at bounding box center [250, 347] width 31 height 31
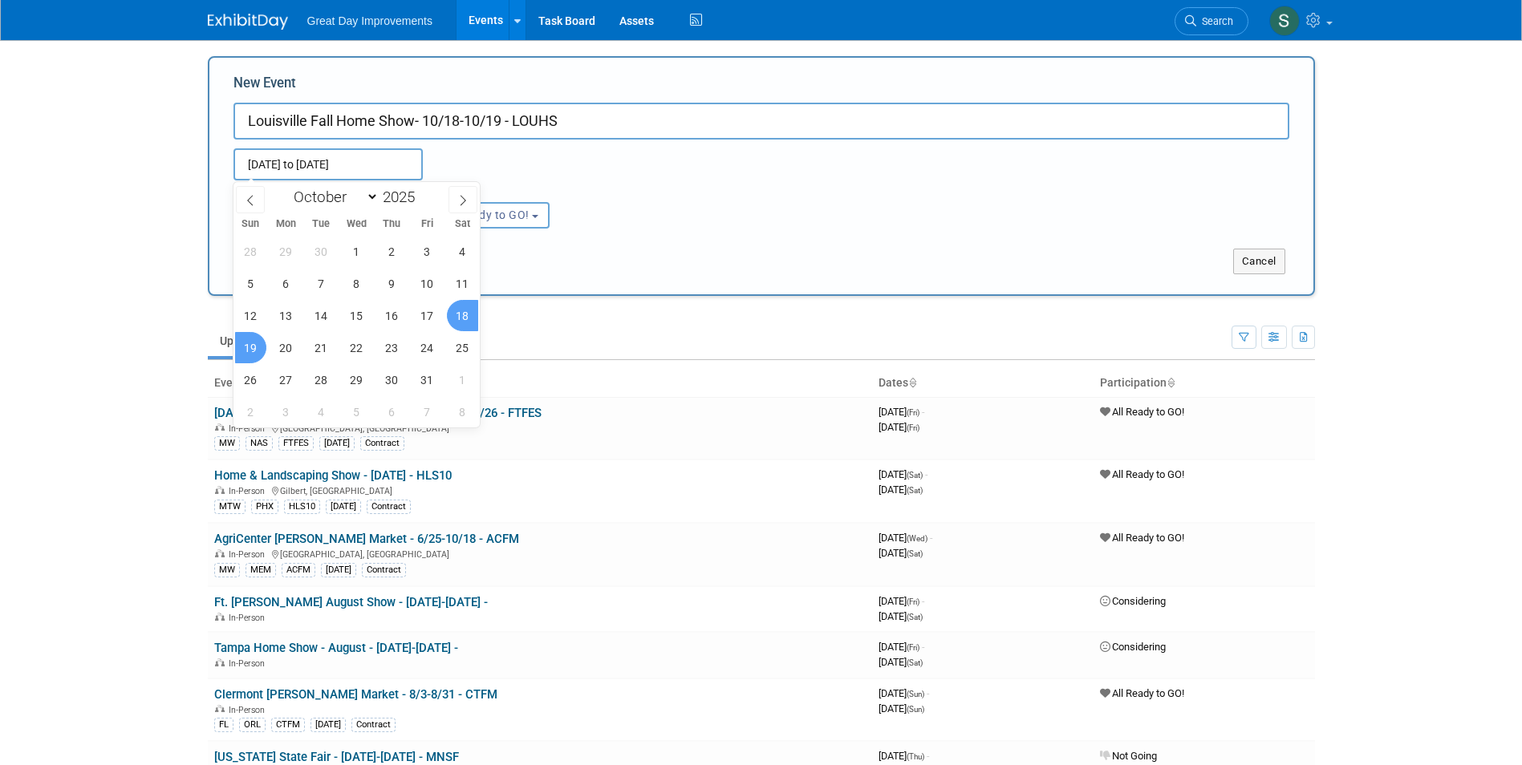
type input "[DATE] to [DATE]"
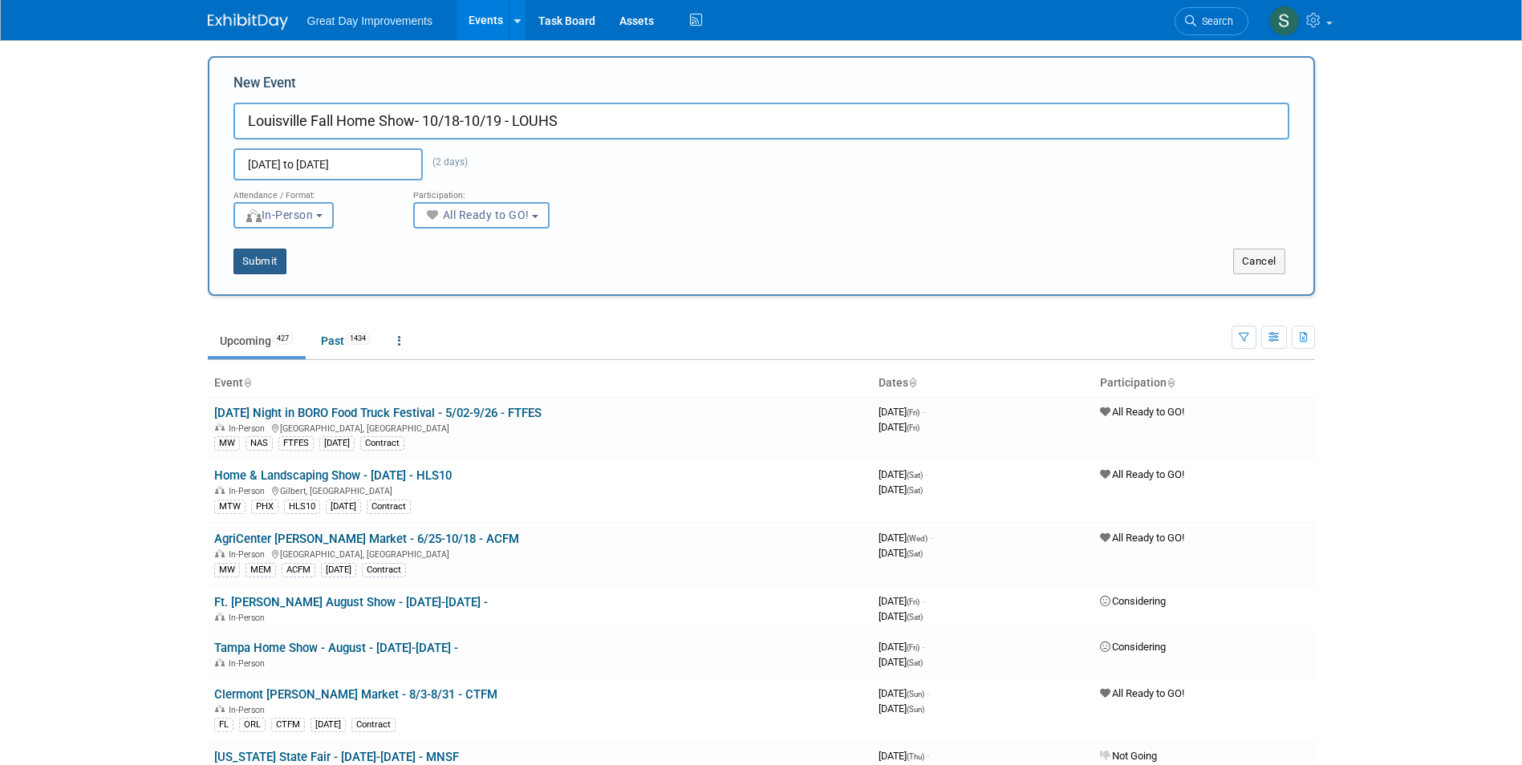
click at [265, 259] on button "Submit" at bounding box center [259, 262] width 53 height 26
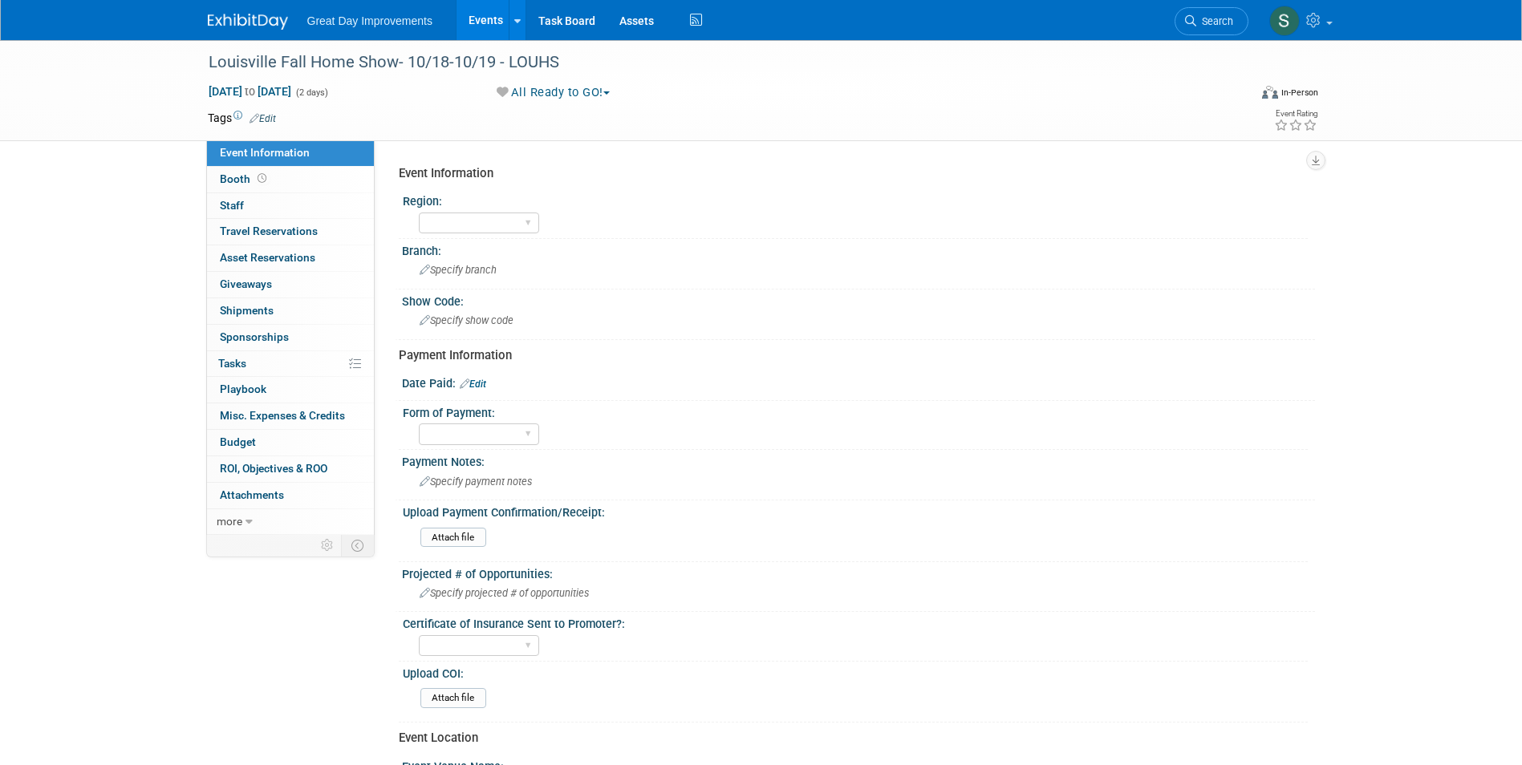
click at [266, 113] on link "Edit" at bounding box center [262, 118] width 26 height 11
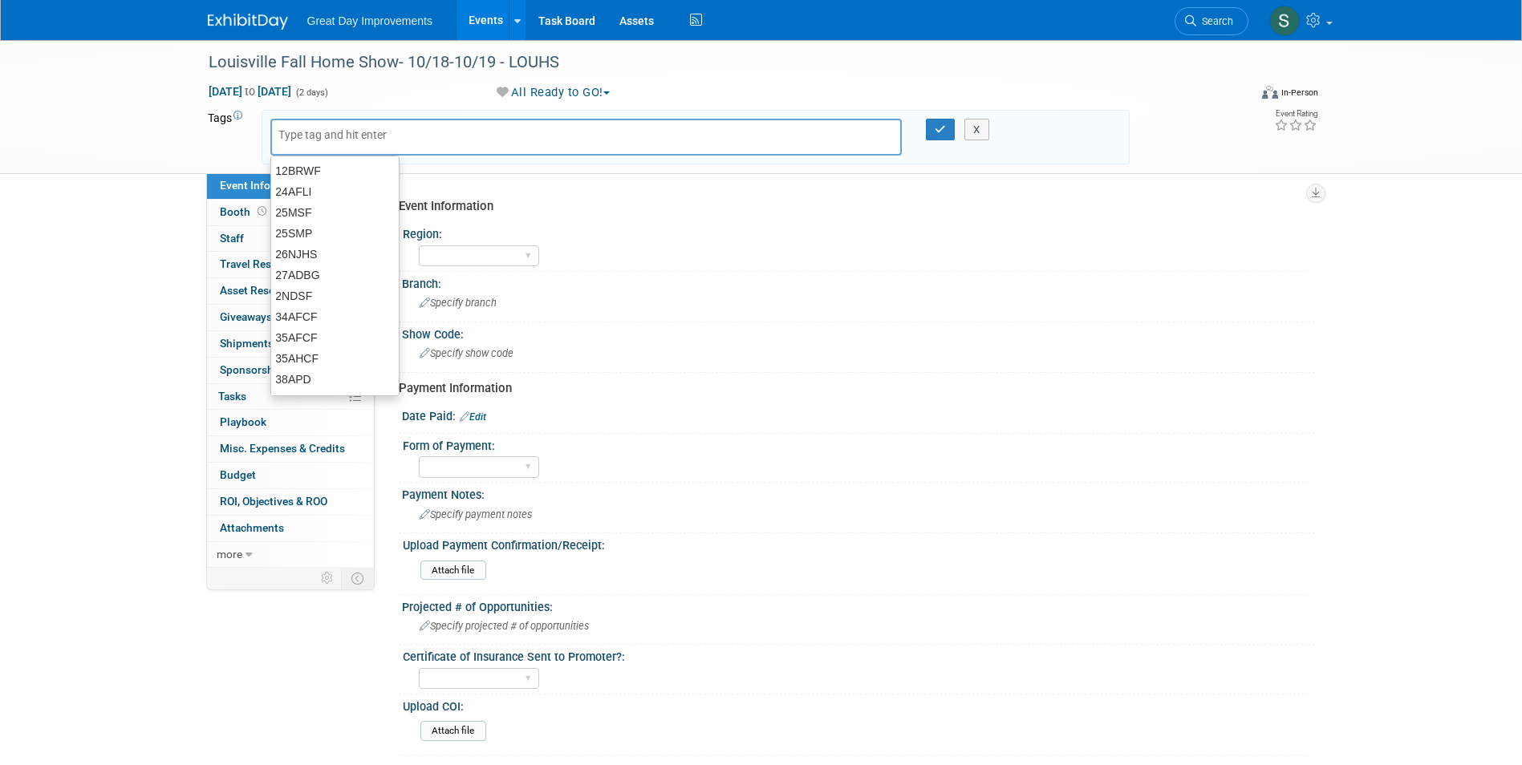
click at [332, 135] on input "text" at bounding box center [342, 135] width 128 height 16
type input "MW"
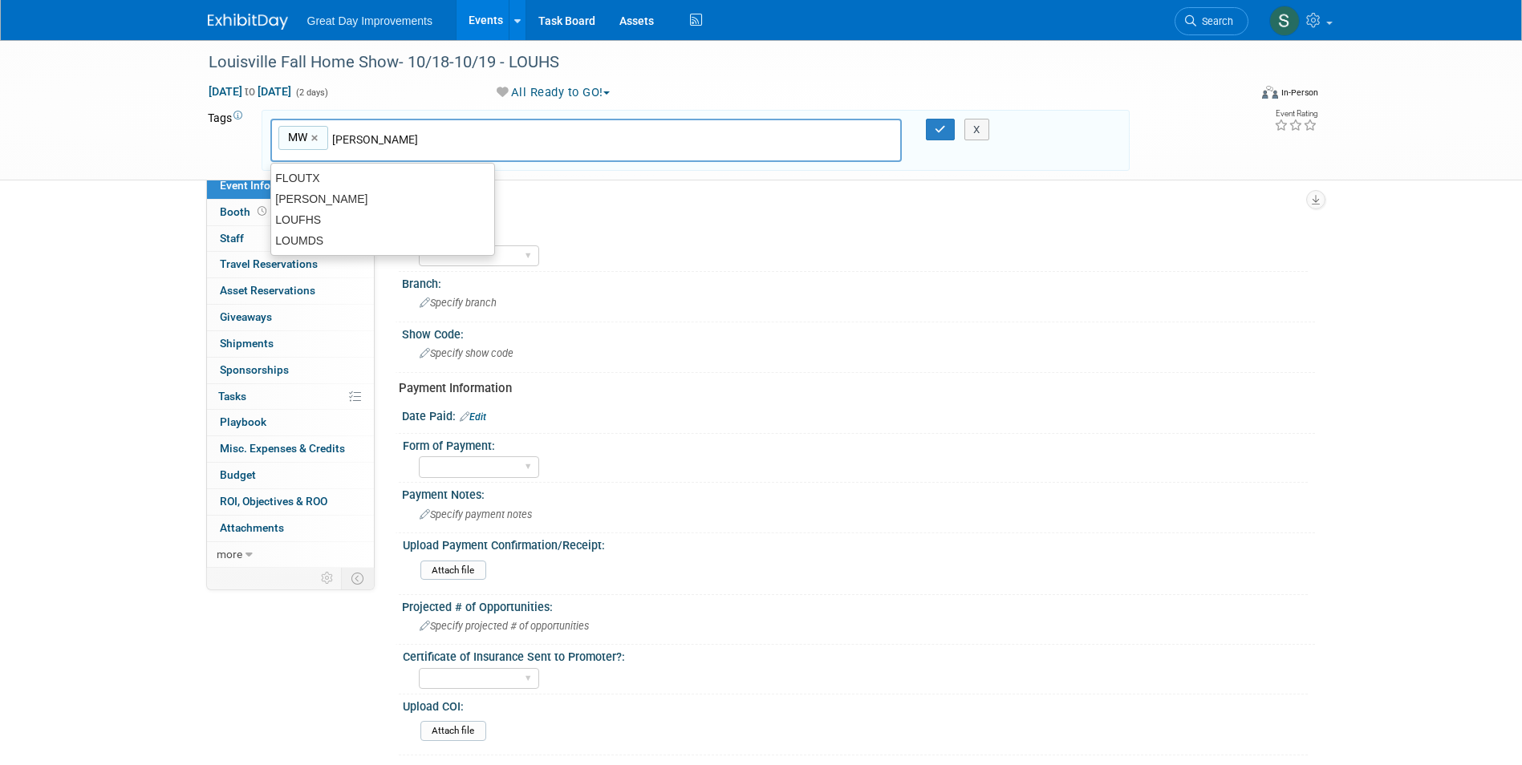
type input "[PERSON_NAME]"
type input "MW, [PERSON_NAME]"
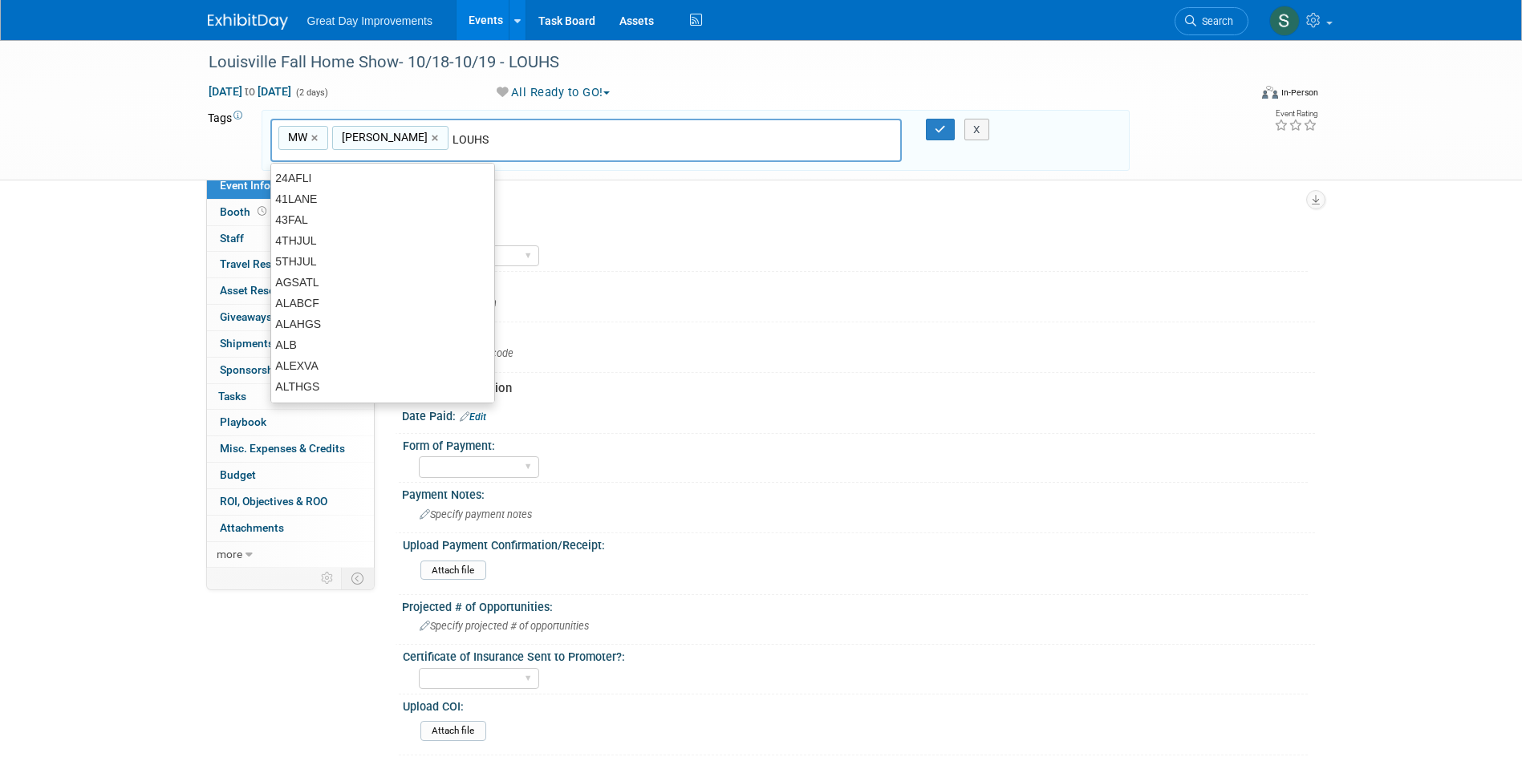
type input "LOUHS"
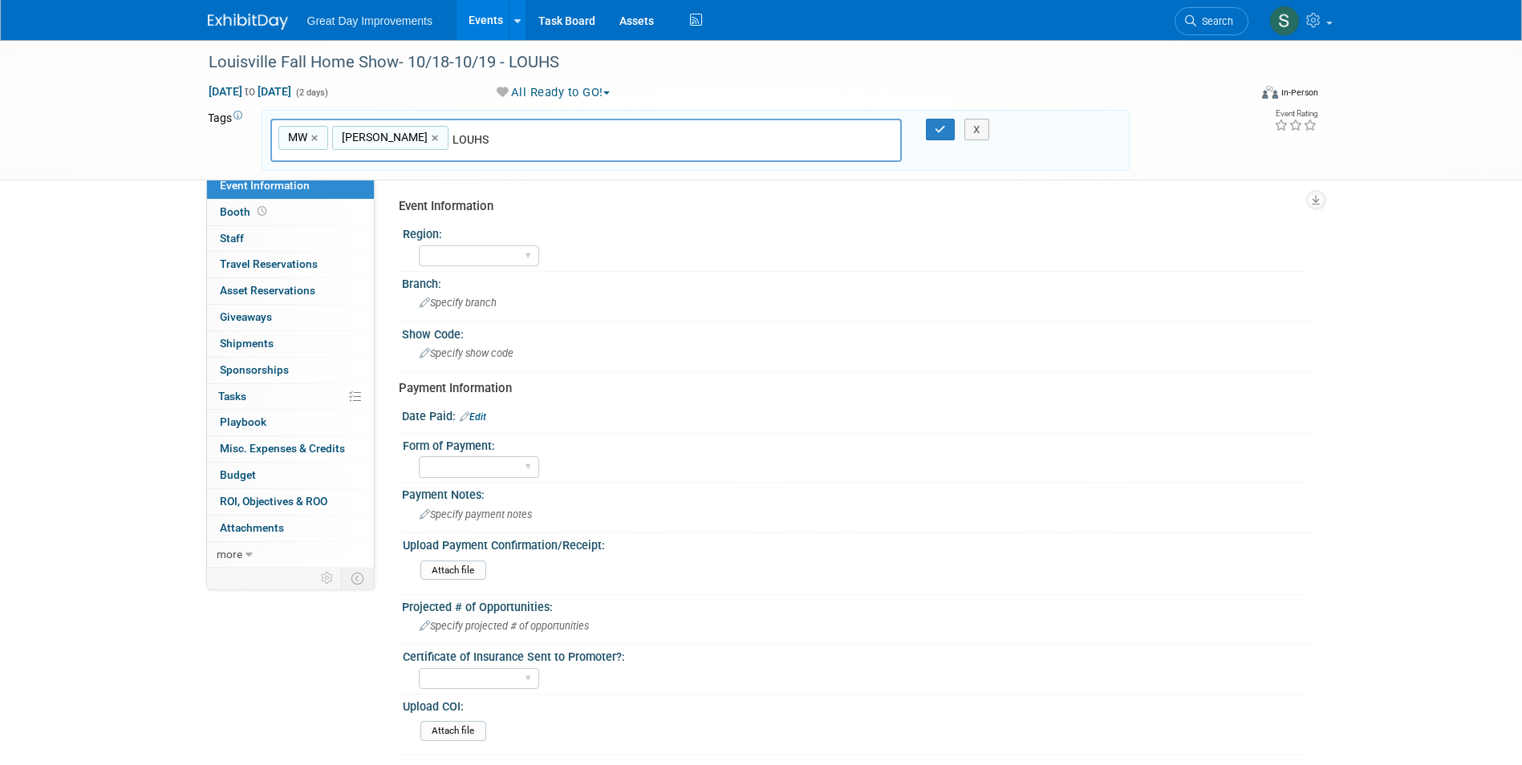
type input "MW, [PERSON_NAME], LOUHS"
type input "[DATE]"
type input "MW, [PERSON_NAME], LOUHS, [DATE]"
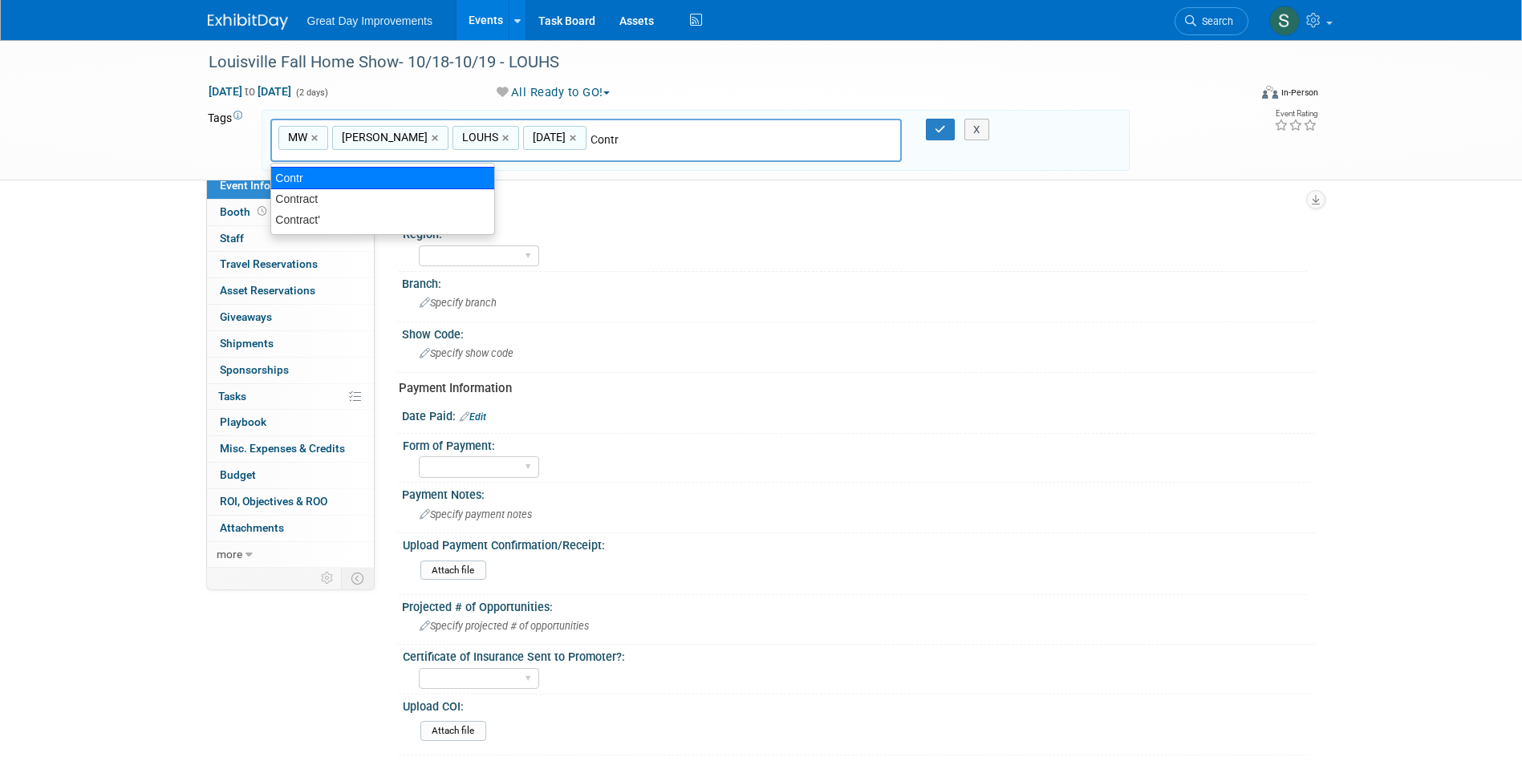
type input "Contract"
type input "MW, [PERSON_NAME], LOUHS, [DATE], Contract"
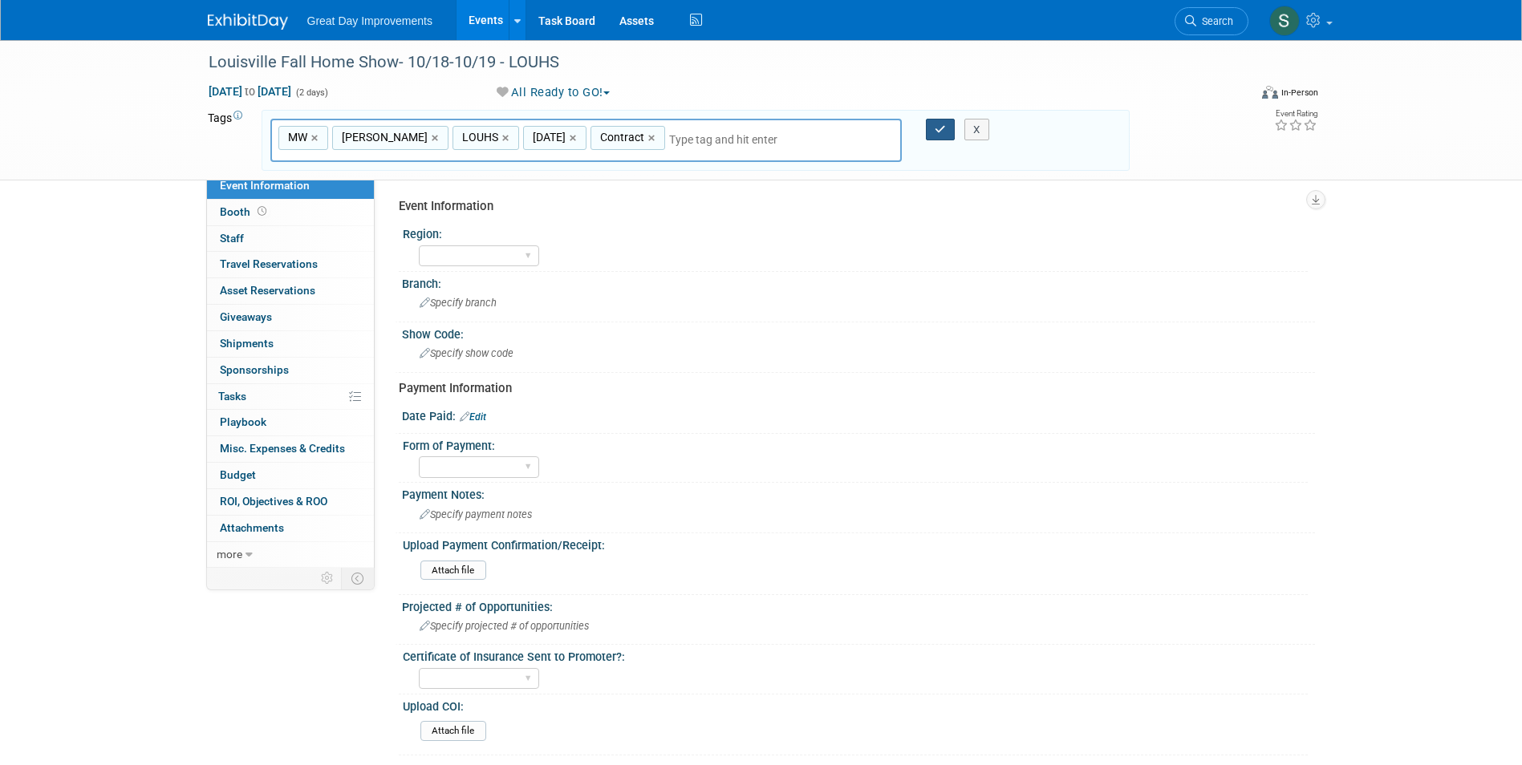
click at [930, 128] on button "button" at bounding box center [940, 130] width 29 height 22
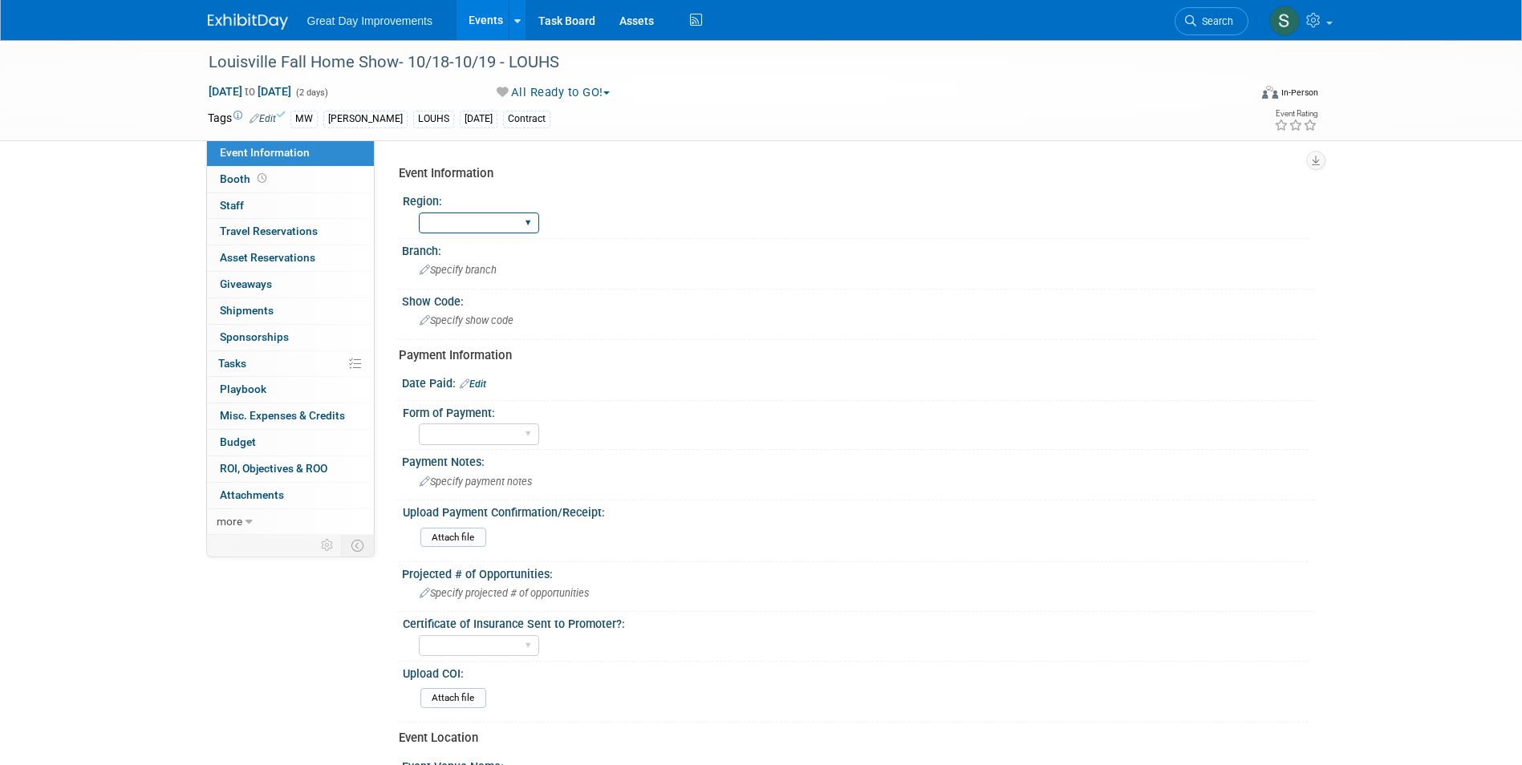
click at [466, 233] on select "GC MA MW MTW NE NEW OV PL PNW SA SE SC UMW FL" at bounding box center [479, 224] width 120 height 22
select select "MW"
click at [419, 213] on select "GC MA MW MTW NE NEW OV PL PNW SA SE SC UMW FL" at bounding box center [479, 224] width 120 height 22
click at [472, 287] on div "Branch: Specify branch" at bounding box center [855, 264] width 920 height 51
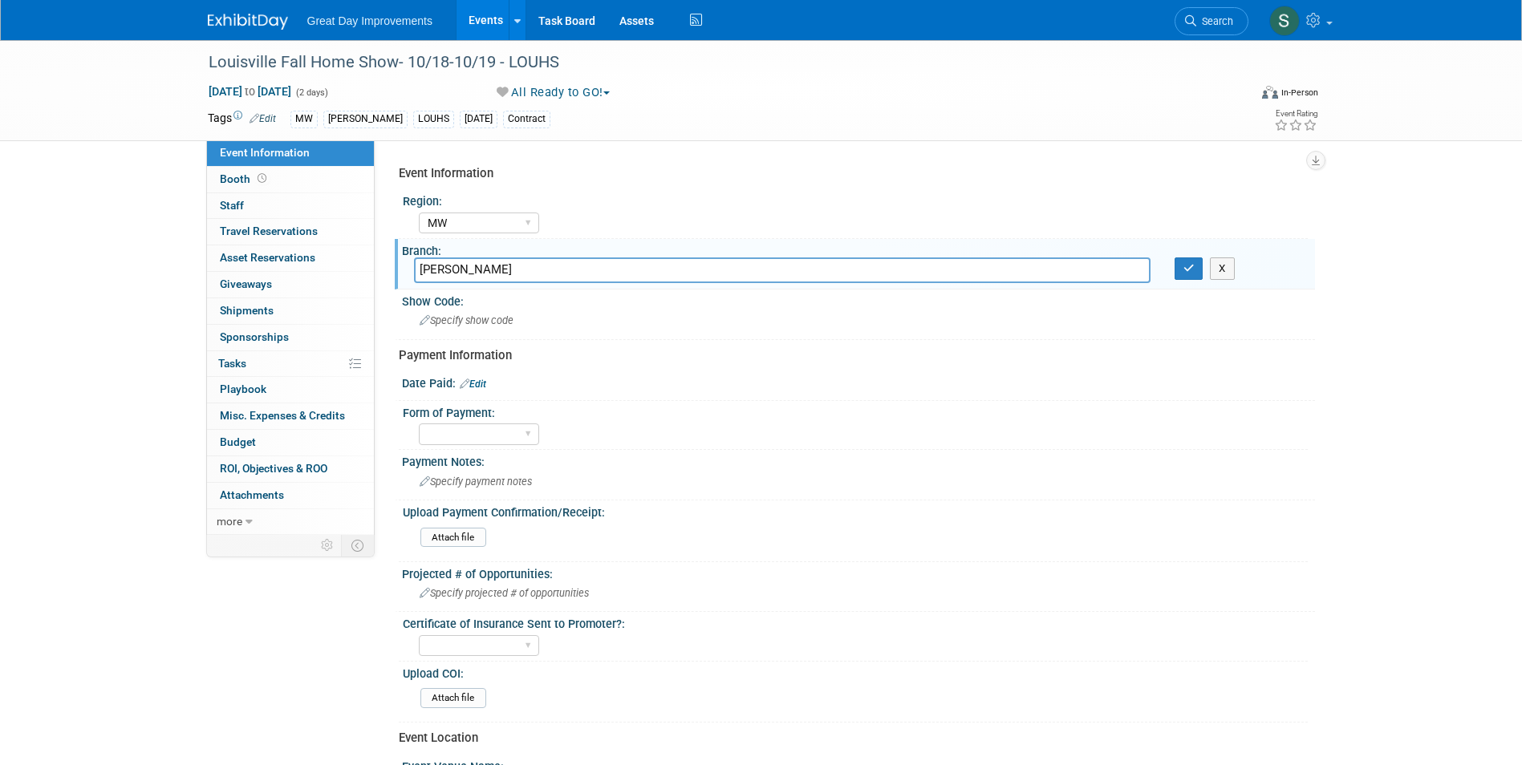
type input "[PERSON_NAME]"
click at [1182, 253] on div "Branch:" at bounding box center [858, 249] width 913 height 20
click at [1185, 257] on button "button" at bounding box center [1188, 268] width 29 height 22
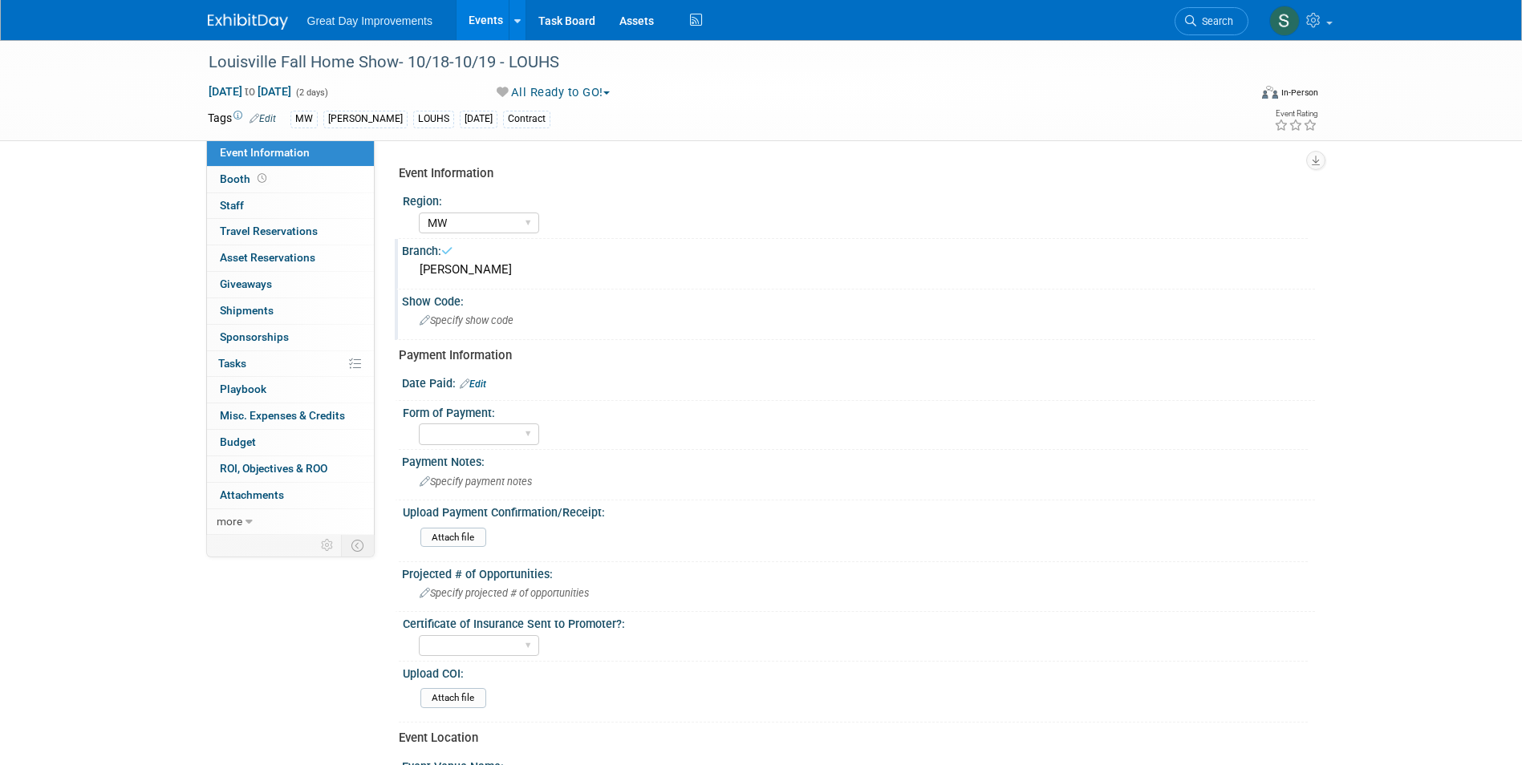
click at [571, 310] on div "Specify show code" at bounding box center [858, 320] width 889 height 25
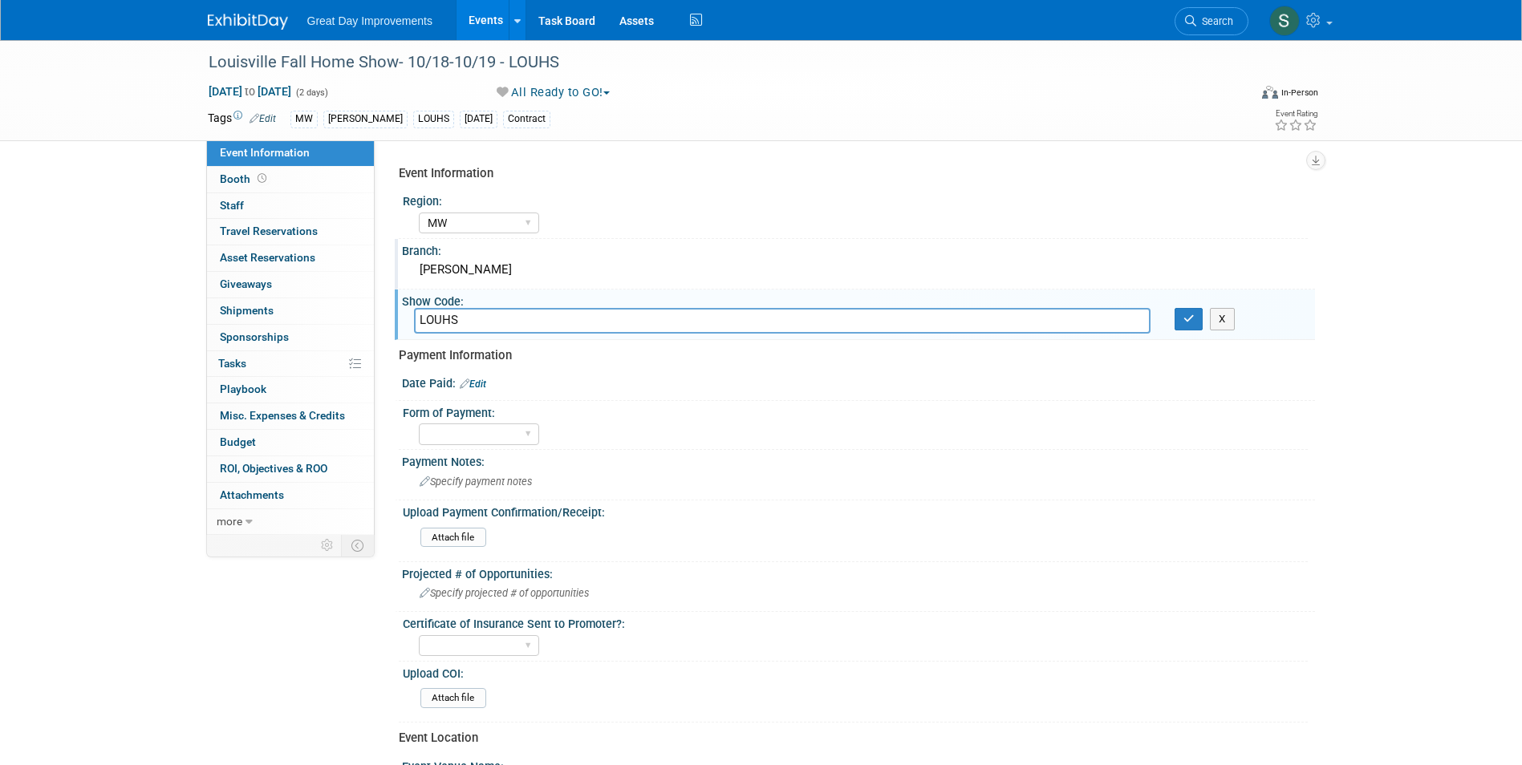
type input "LOUHS"
click at [1185, 318] on icon "button" at bounding box center [1188, 319] width 11 height 10
